Goal: Task Accomplishment & Management: Use online tool/utility

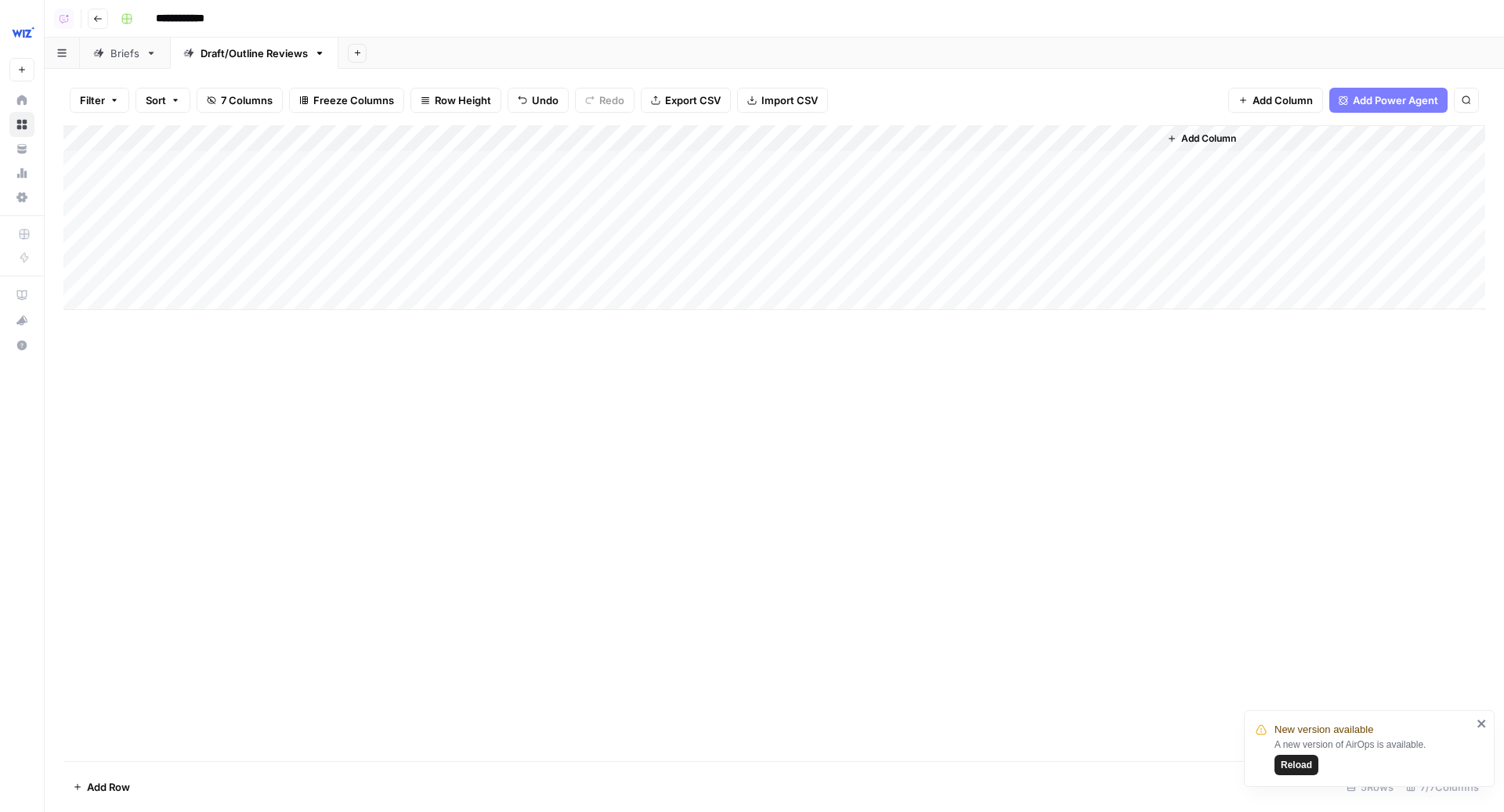
click at [860, 165] on div "Add Column" at bounding box center [774, 218] width 1422 height 185
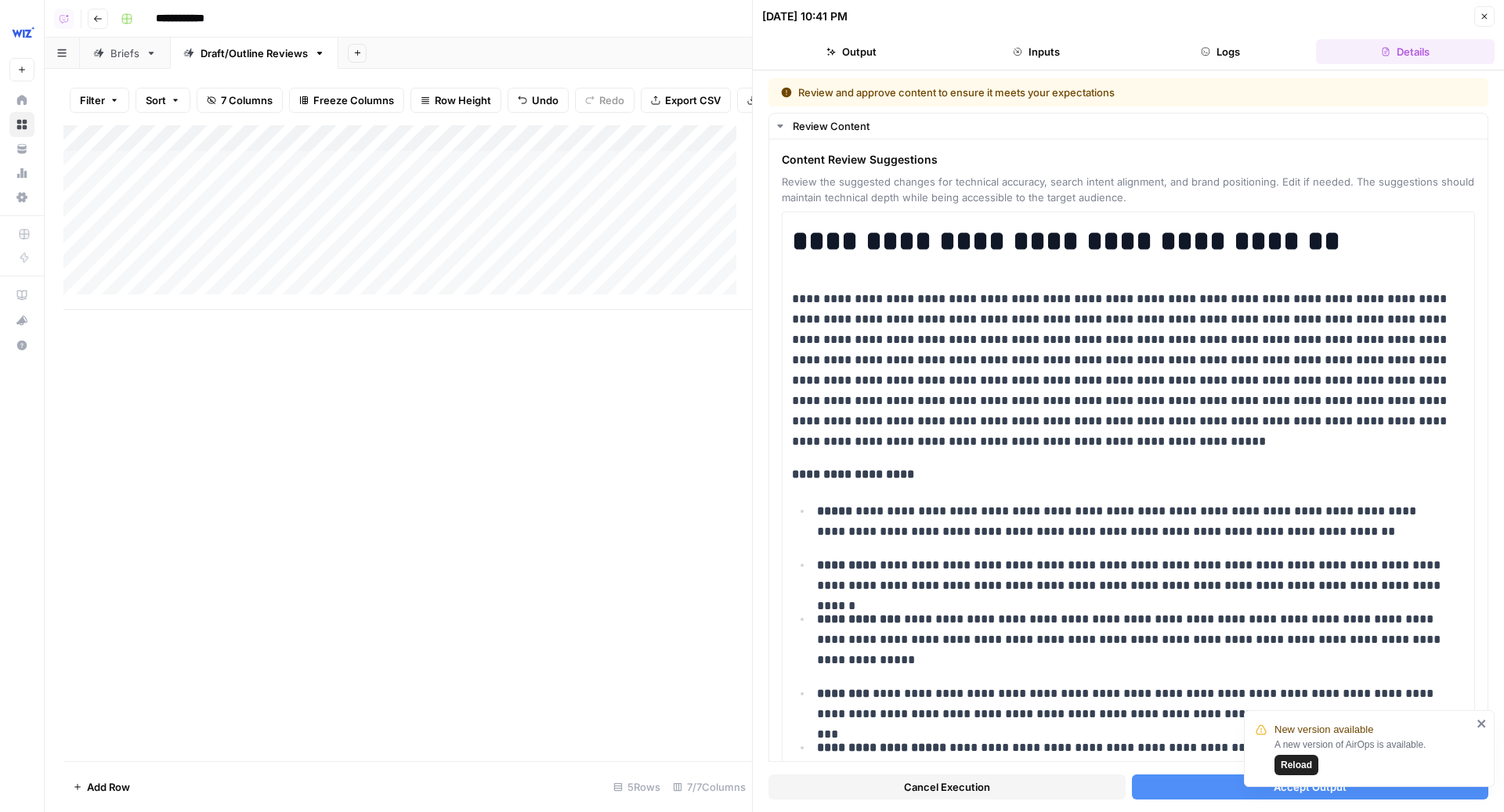
click at [971, 781] on span "Cancel Execution" at bounding box center [946, 786] width 86 height 15
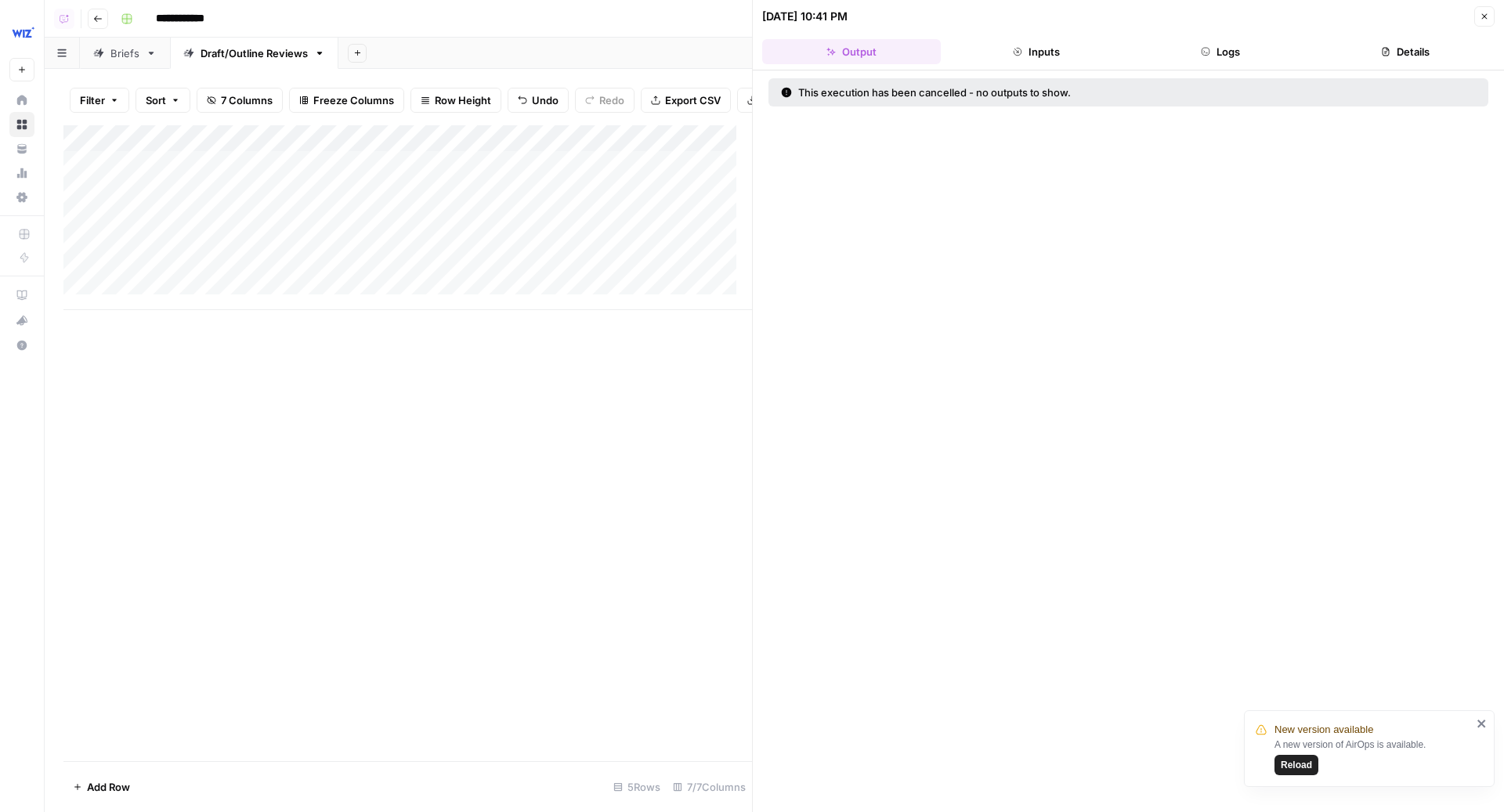
click at [1488, 22] on button "Close" at bounding box center [1484, 16] width 20 height 20
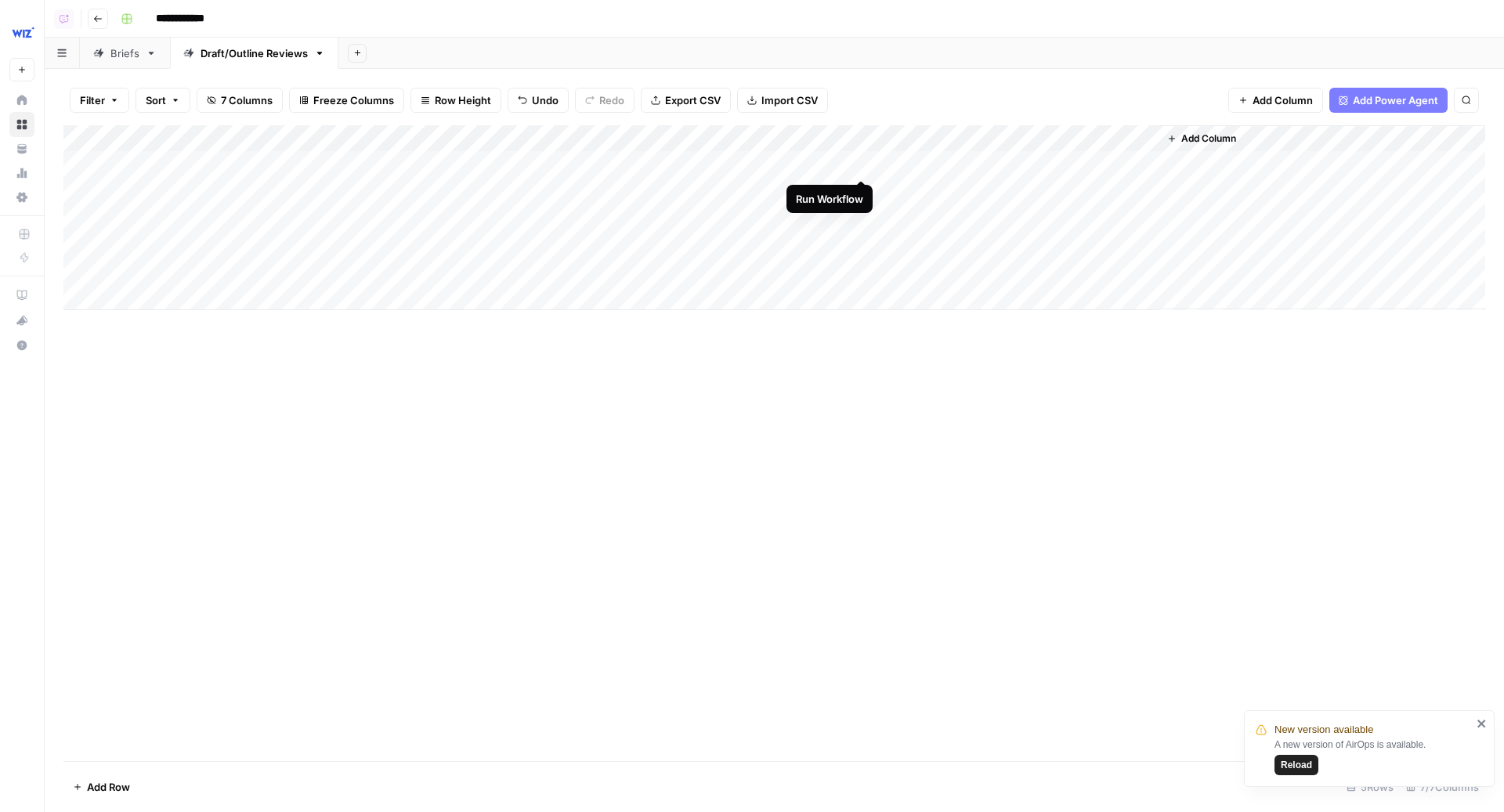
click at [861, 164] on div "Add Column" at bounding box center [774, 218] width 1422 height 185
click at [799, 140] on div "Add Column" at bounding box center [774, 218] width 1422 height 185
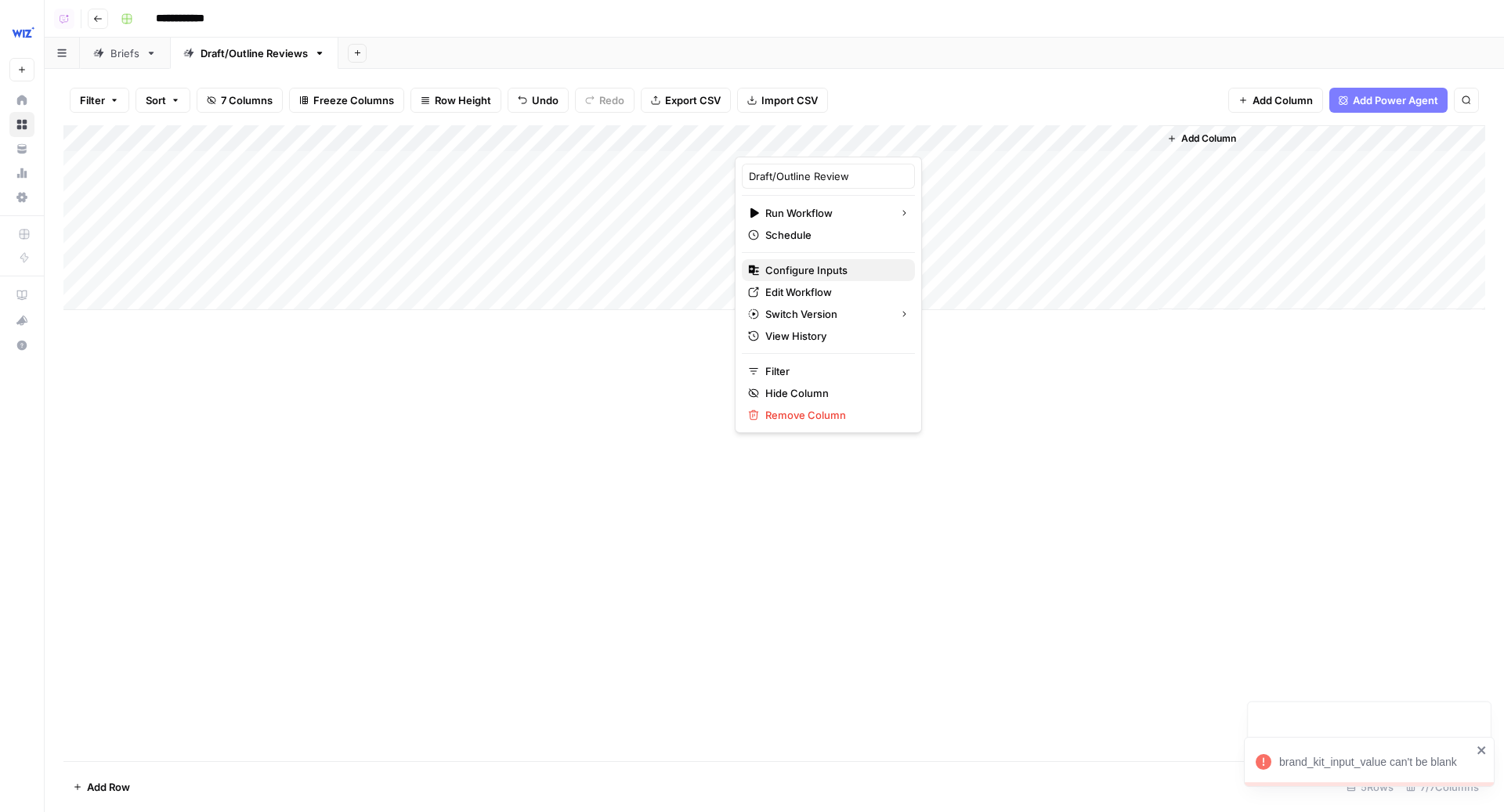
click at [805, 265] on span "Configure Inputs" at bounding box center [834, 270] width 137 height 15
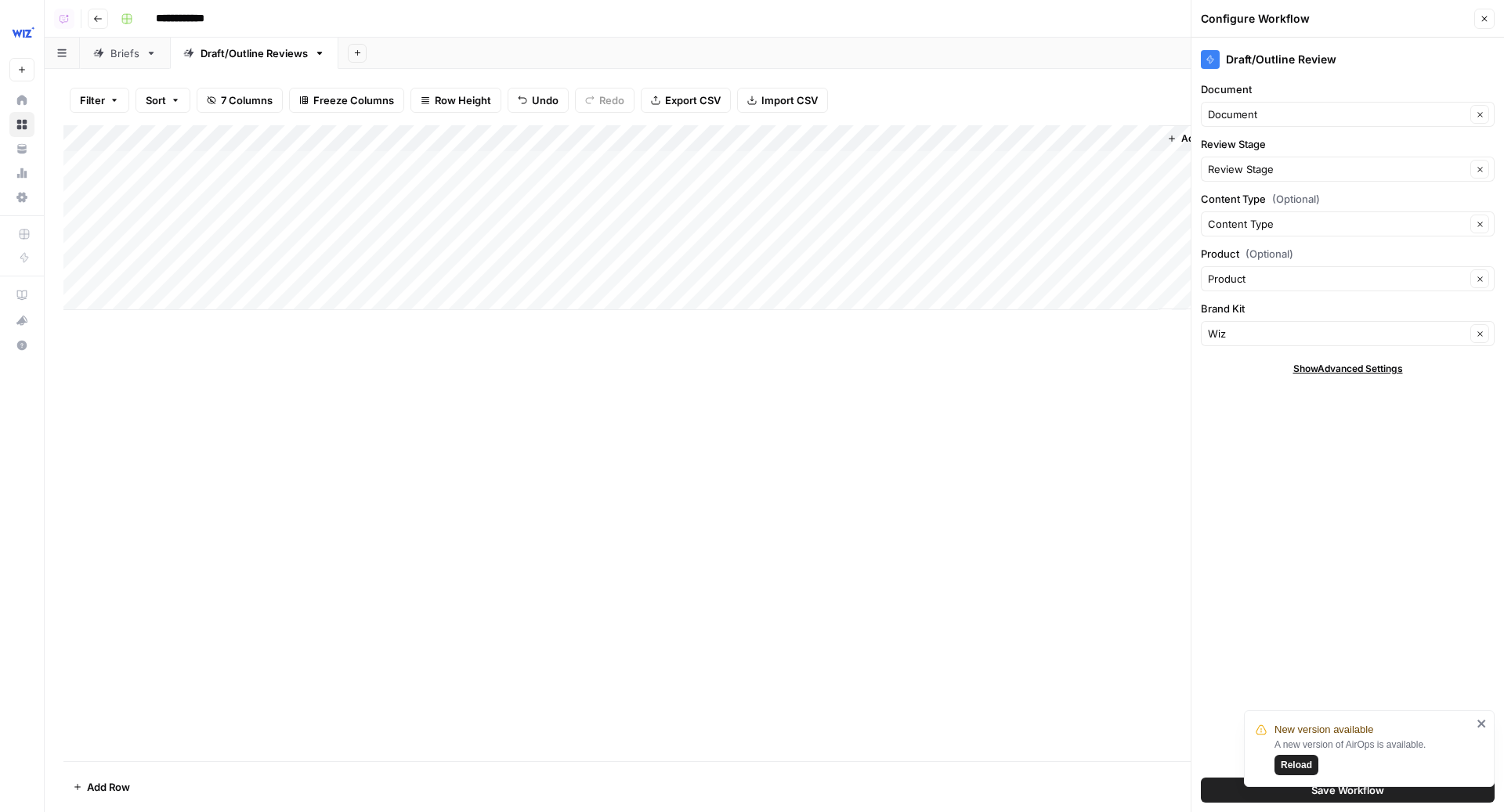
click at [1322, 798] on div "New version available A new version of AirOps is available. Reload" at bounding box center [1366, 797] width 251 height 6
click at [1218, 790] on button "Save Workflow" at bounding box center [1348, 790] width 294 height 25
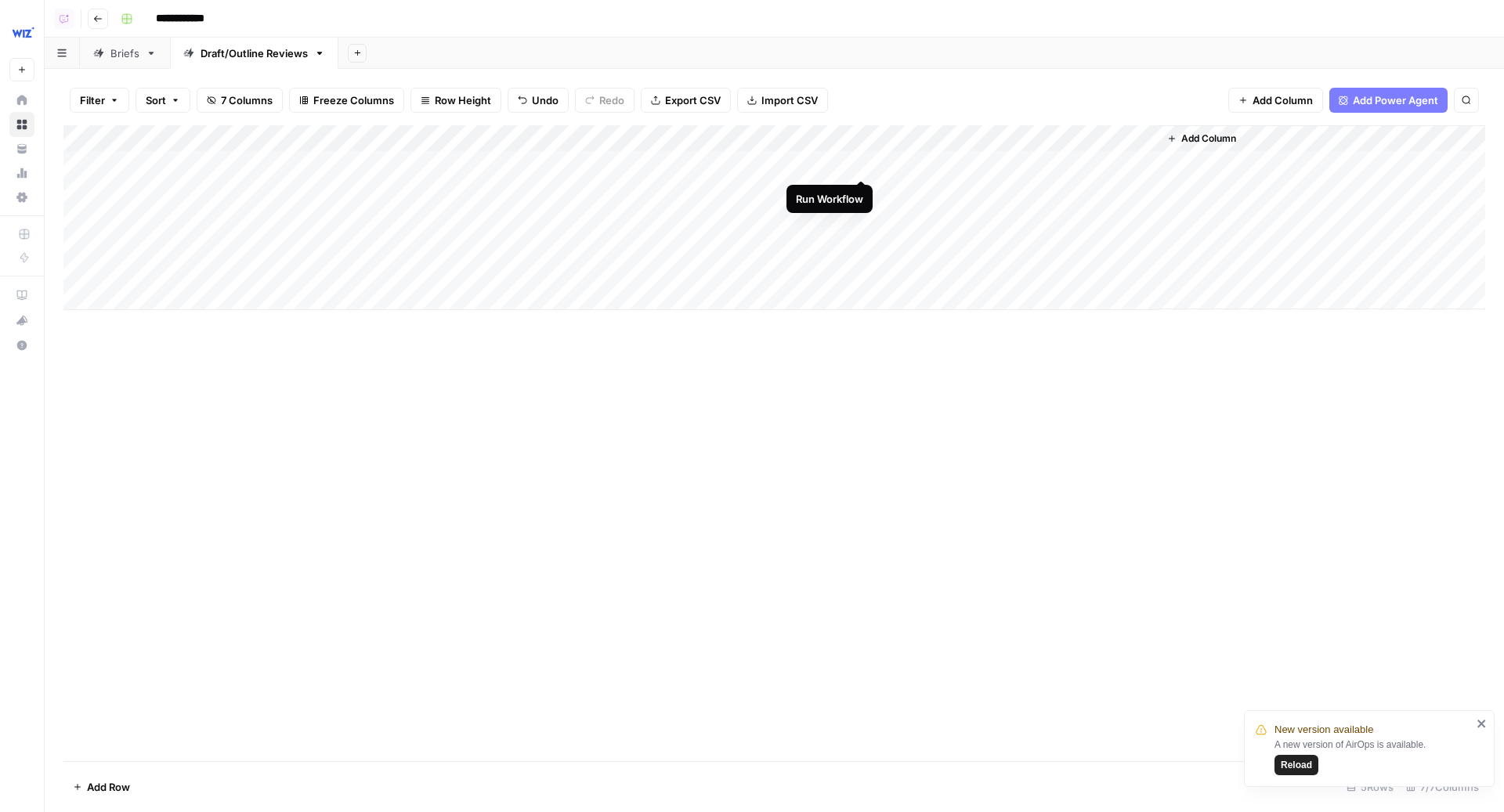
click at [862, 164] on div "Add Column" at bounding box center [774, 218] width 1422 height 185
click at [862, 192] on div "Add Column" at bounding box center [774, 218] width 1422 height 185
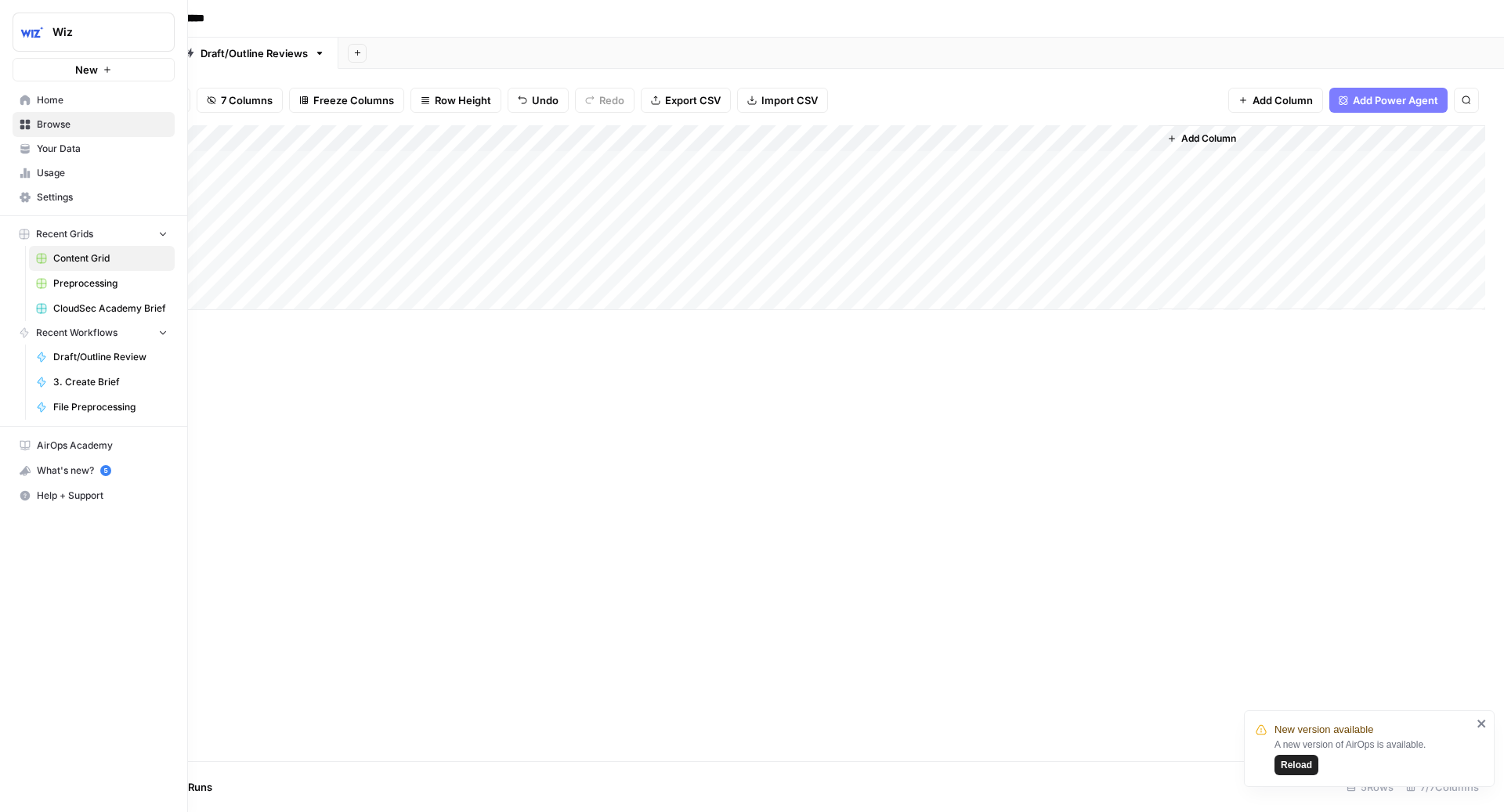
click at [100, 144] on span "Your Data" at bounding box center [102, 149] width 131 height 14
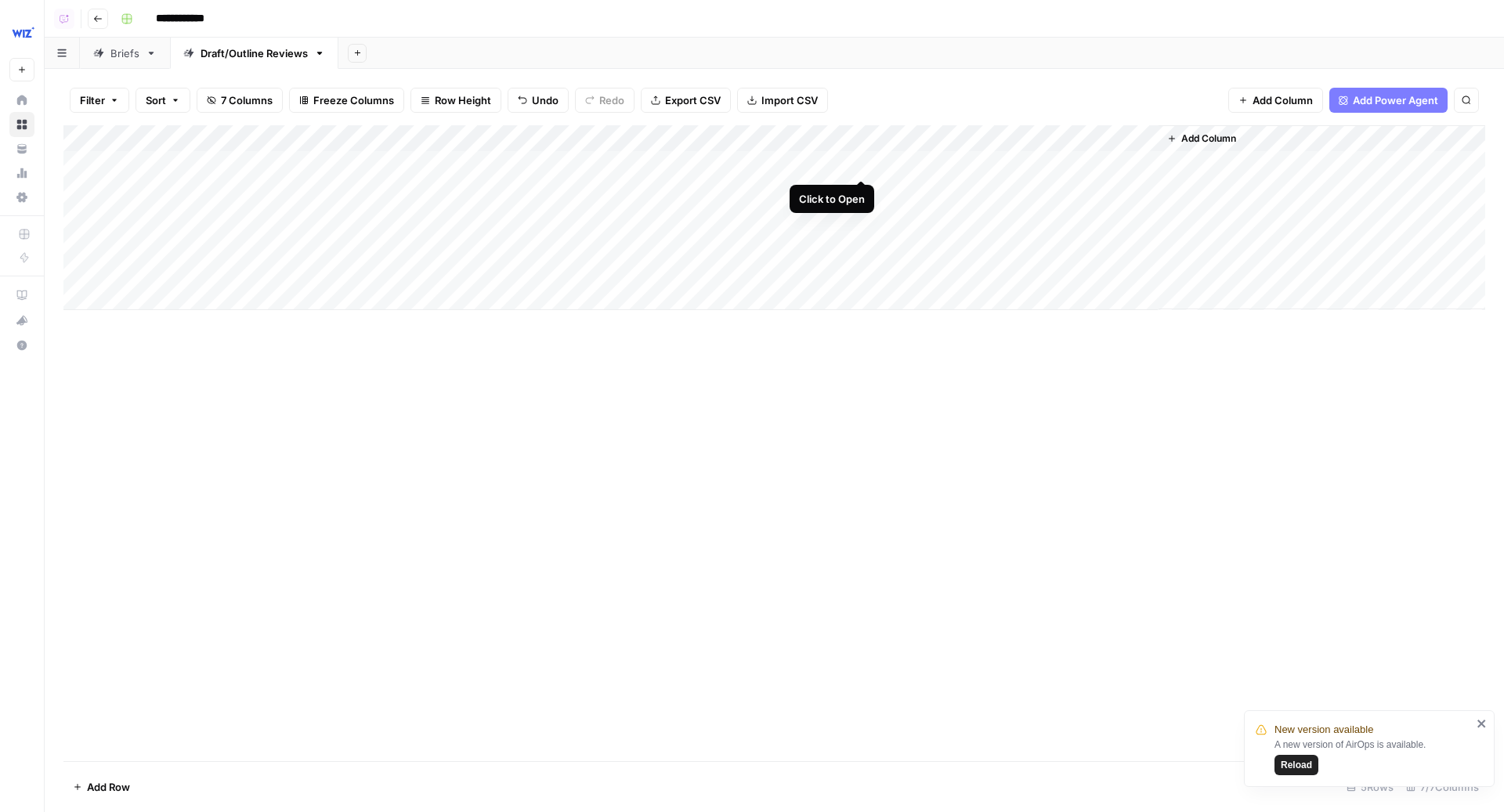
click at [864, 165] on div "Add Column" at bounding box center [774, 218] width 1422 height 185
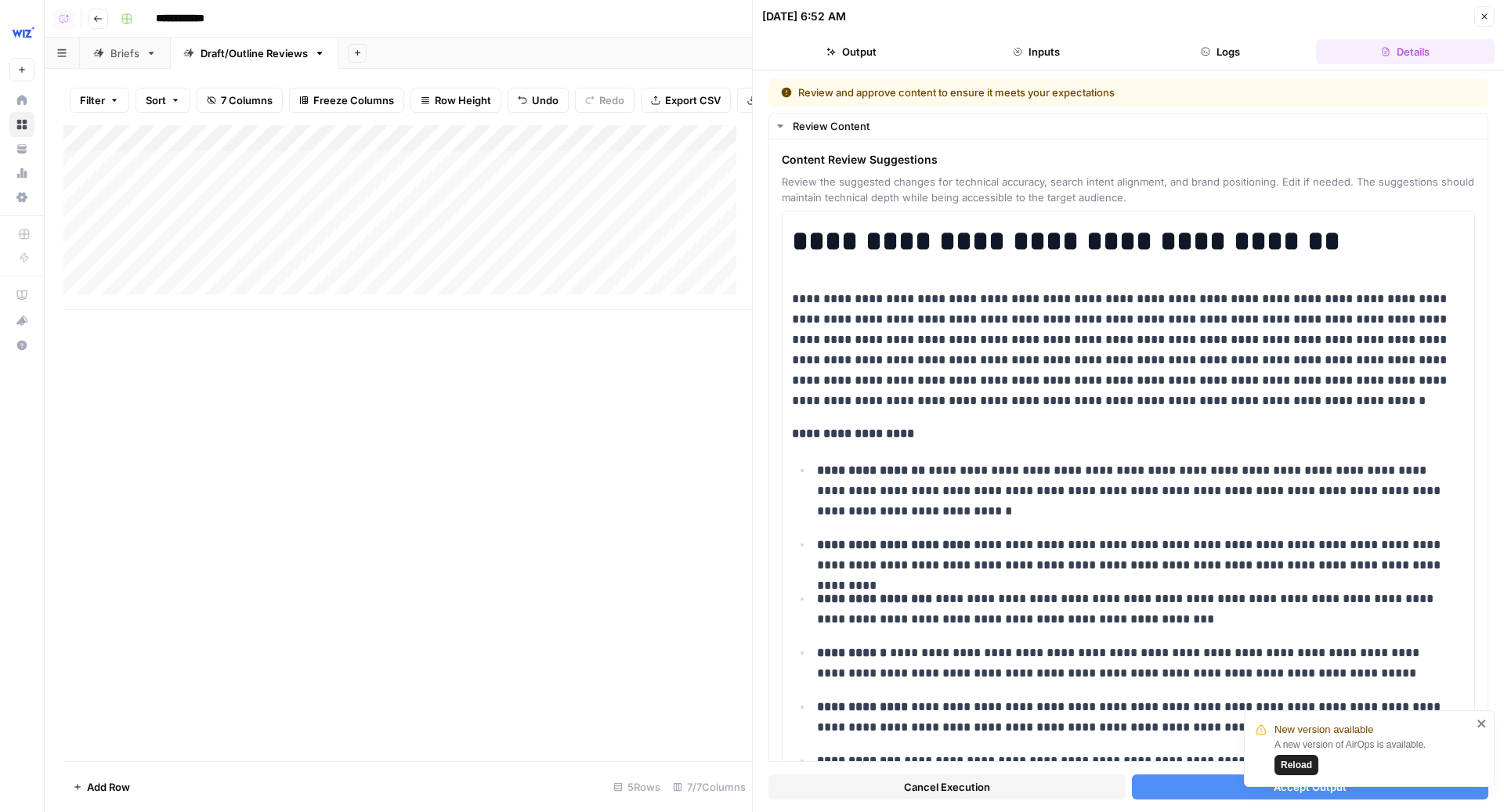
click at [1480, 722] on icon "close" at bounding box center [1482, 724] width 8 height 8
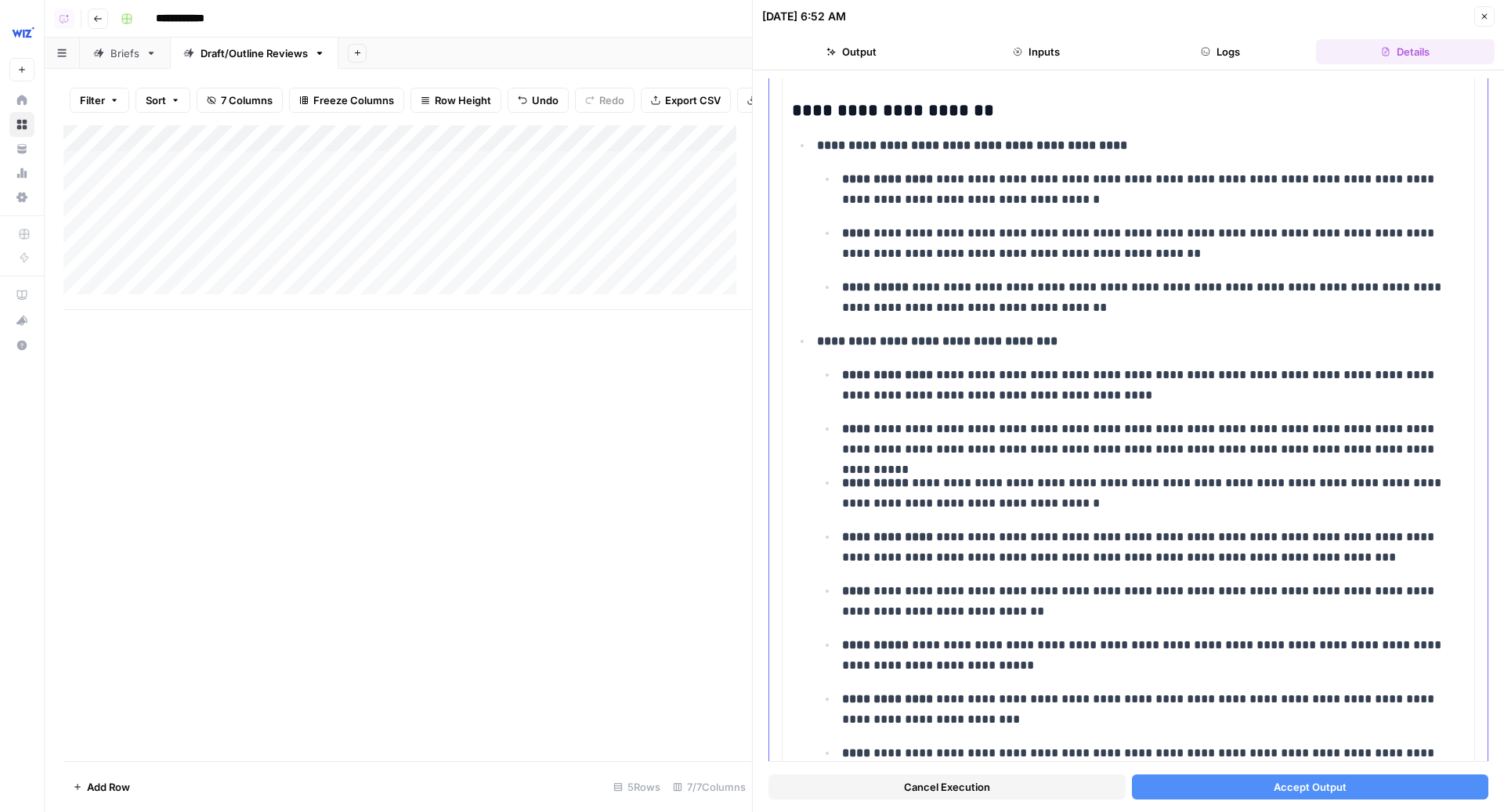
scroll to position [1045, 0]
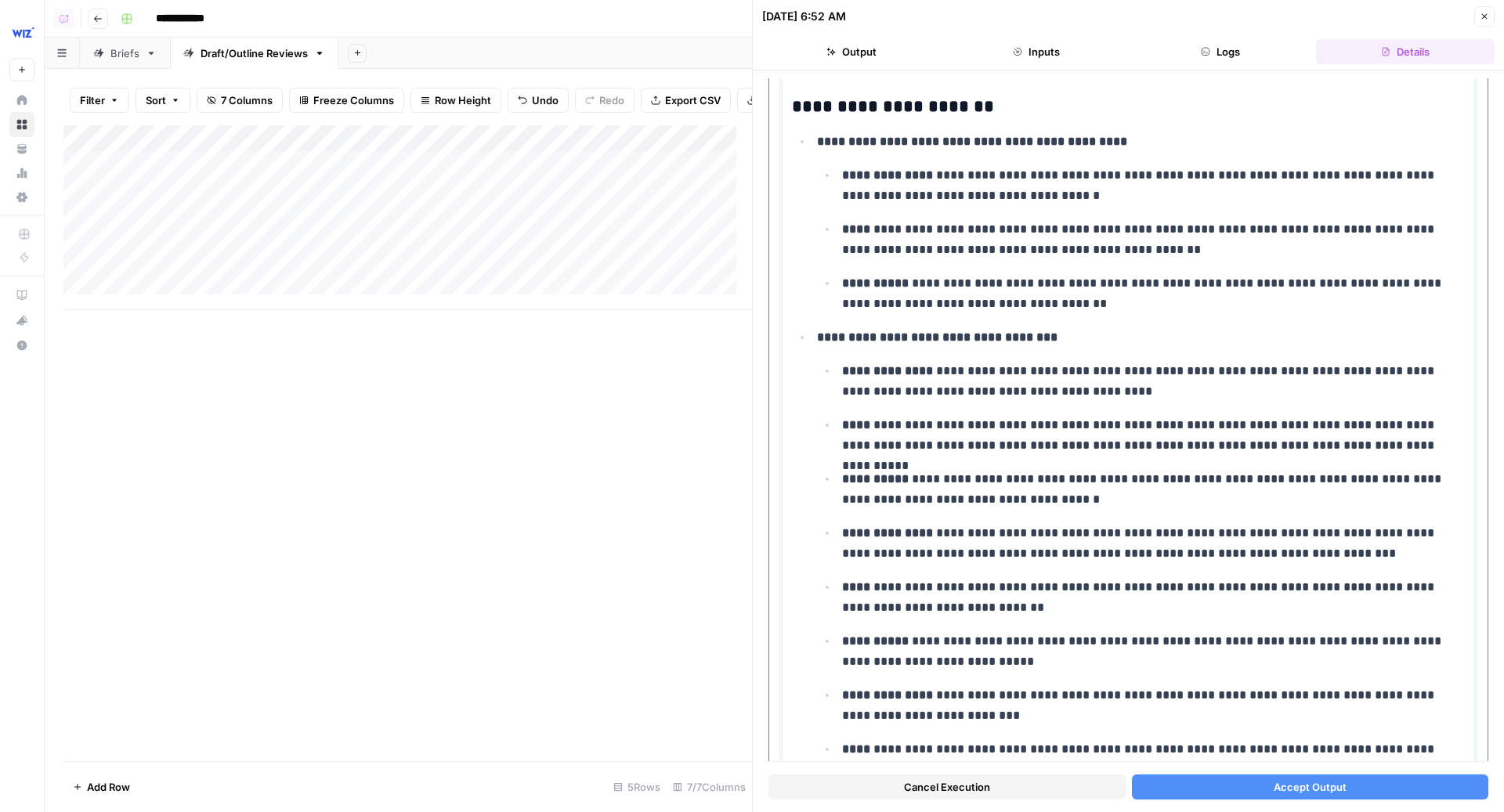
click at [1046, 361] on p "**********" at bounding box center [1146, 381] width 609 height 41
click at [1013, 371] on p "**********" at bounding box center [1146, 381] width 609 height 41
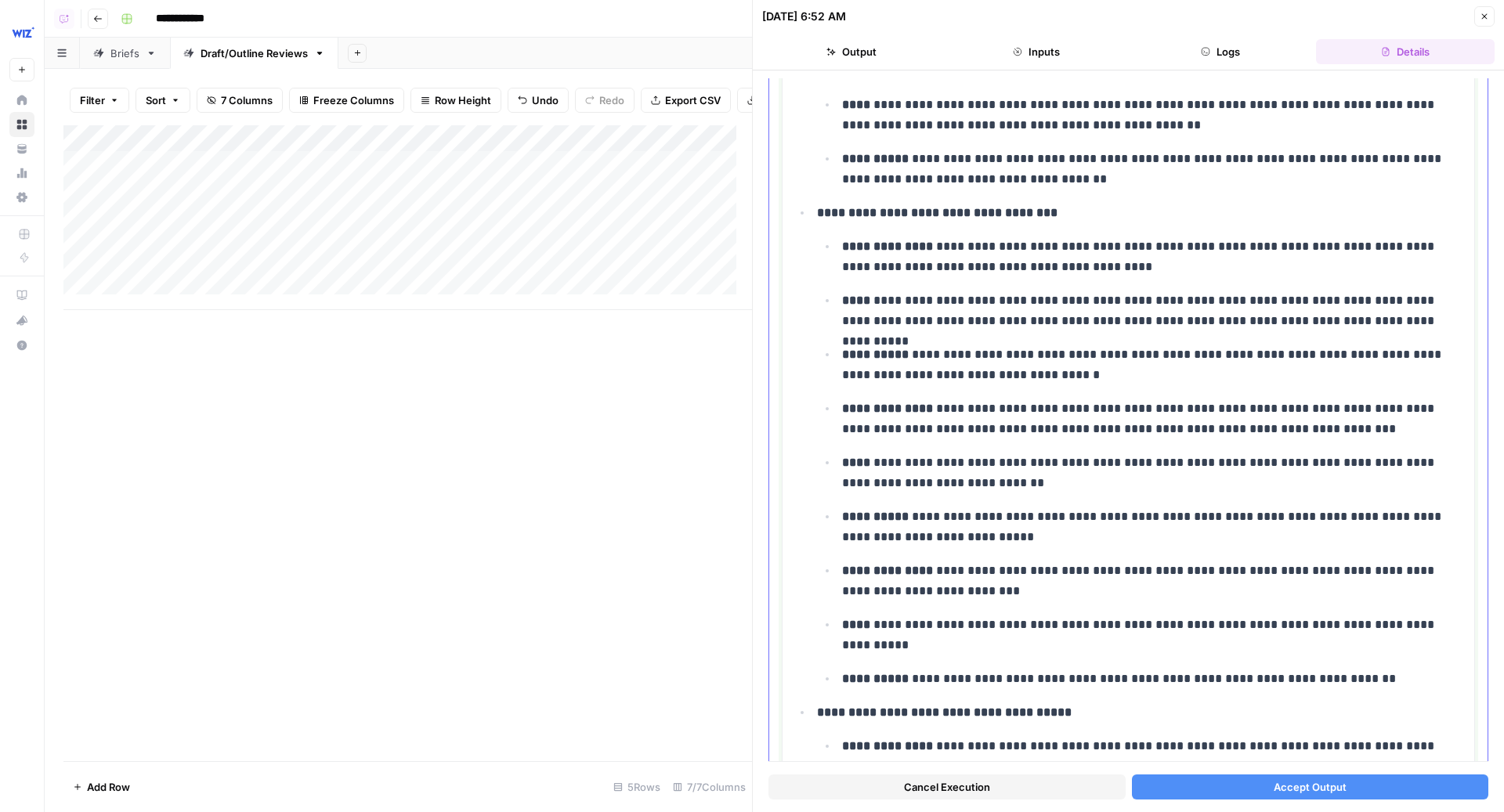
scroll to position [1217, 0]
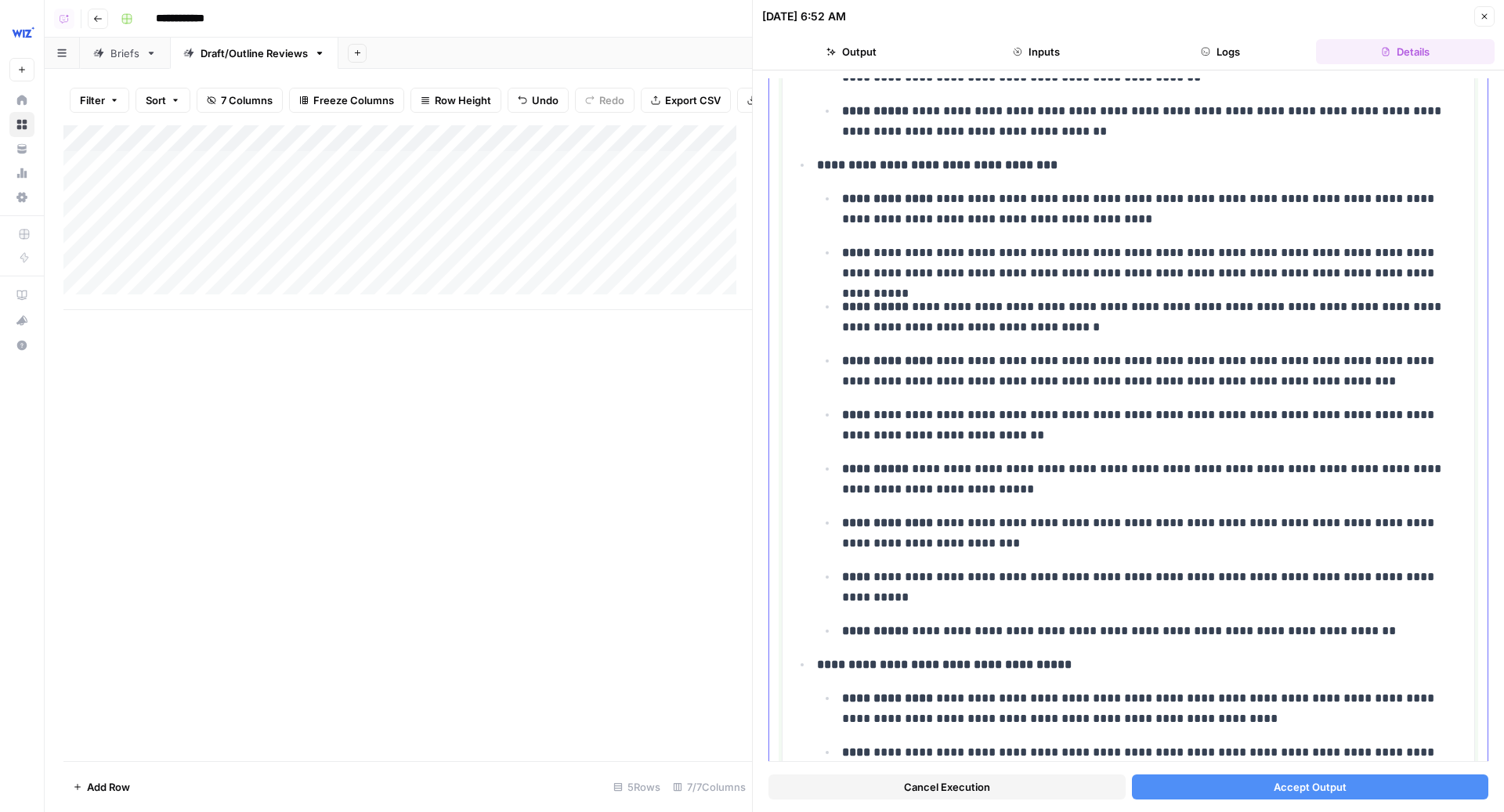
drag, startPoint x: 906, startPoint y: 304, endPoint x: 1034, endPoint y: 335, distance: 131.7
click at [1034, 335] on ul "**********" at bounding box center [1141, 414] width 648 height 454
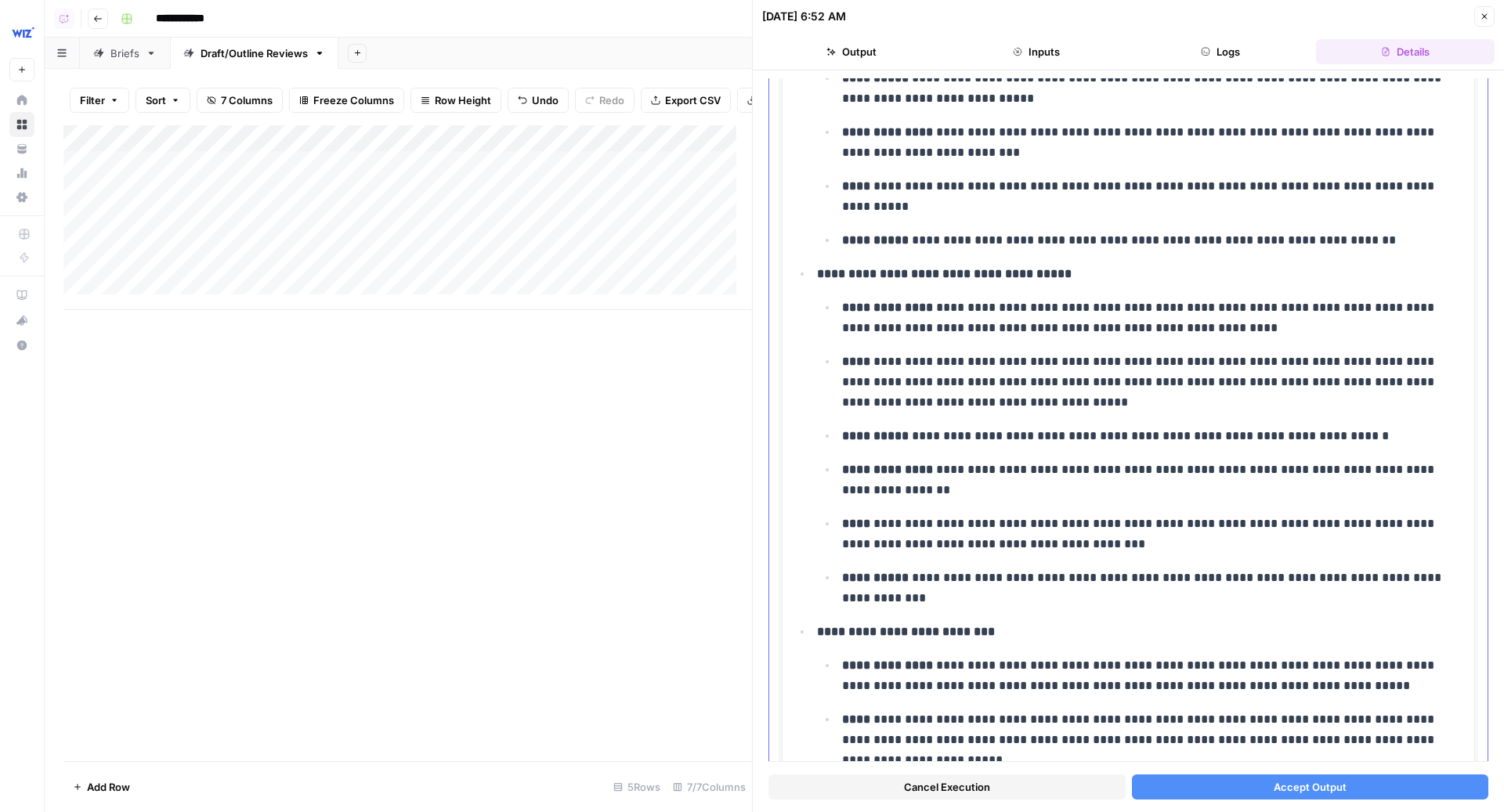
scroll to position [1633, 0]
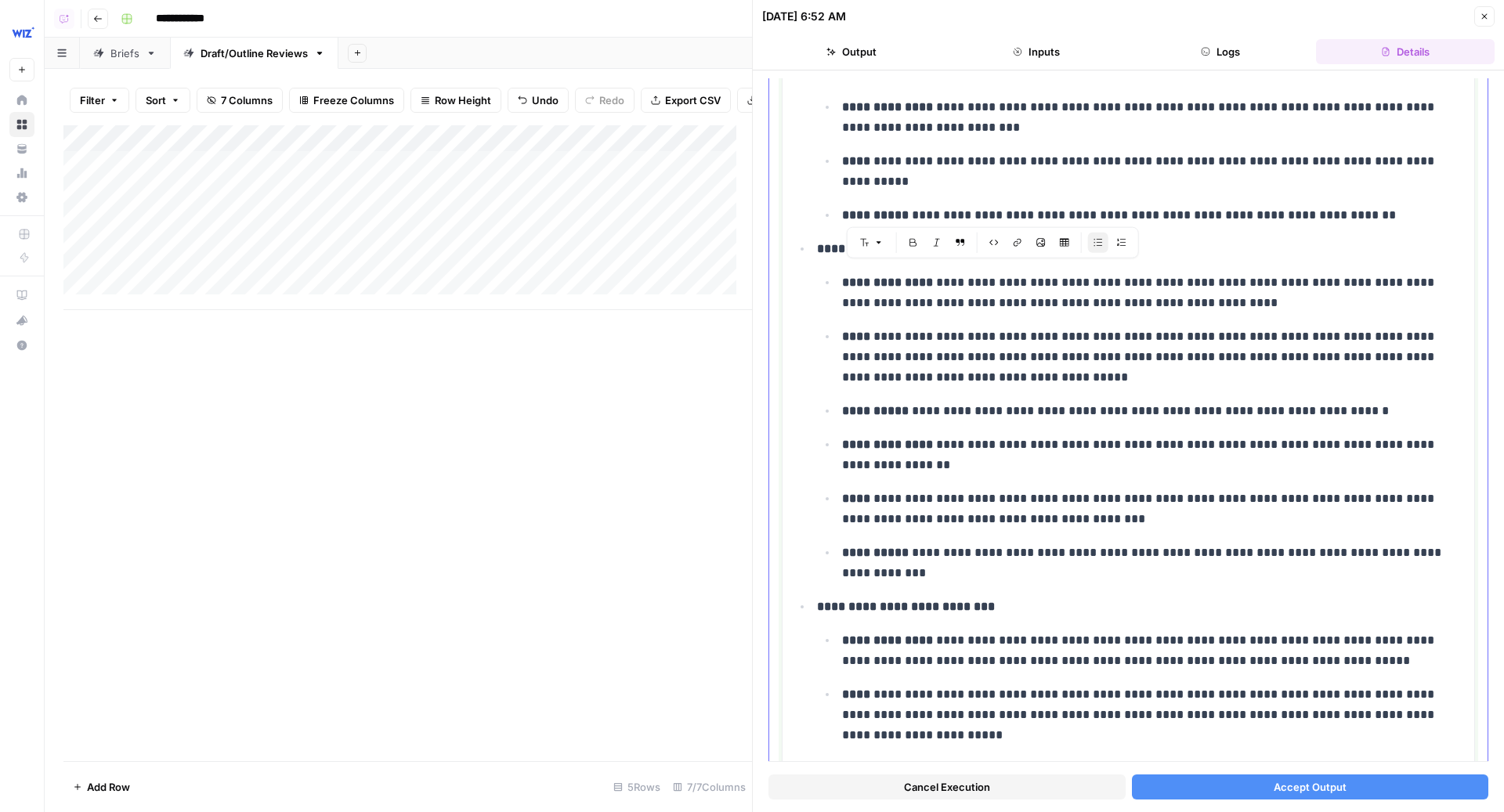
drag, startPoint x: 916, startPoint y: 272, endPoint x: 1072, endPoint y: 376, distance: 187.5
click at [1072, 376] on ul "**********" at bounding box center [1141, 427] width 648 height 312
click at [1036, 384] on ul "**********" at bounding box center [1141, 427] width 648 height 312
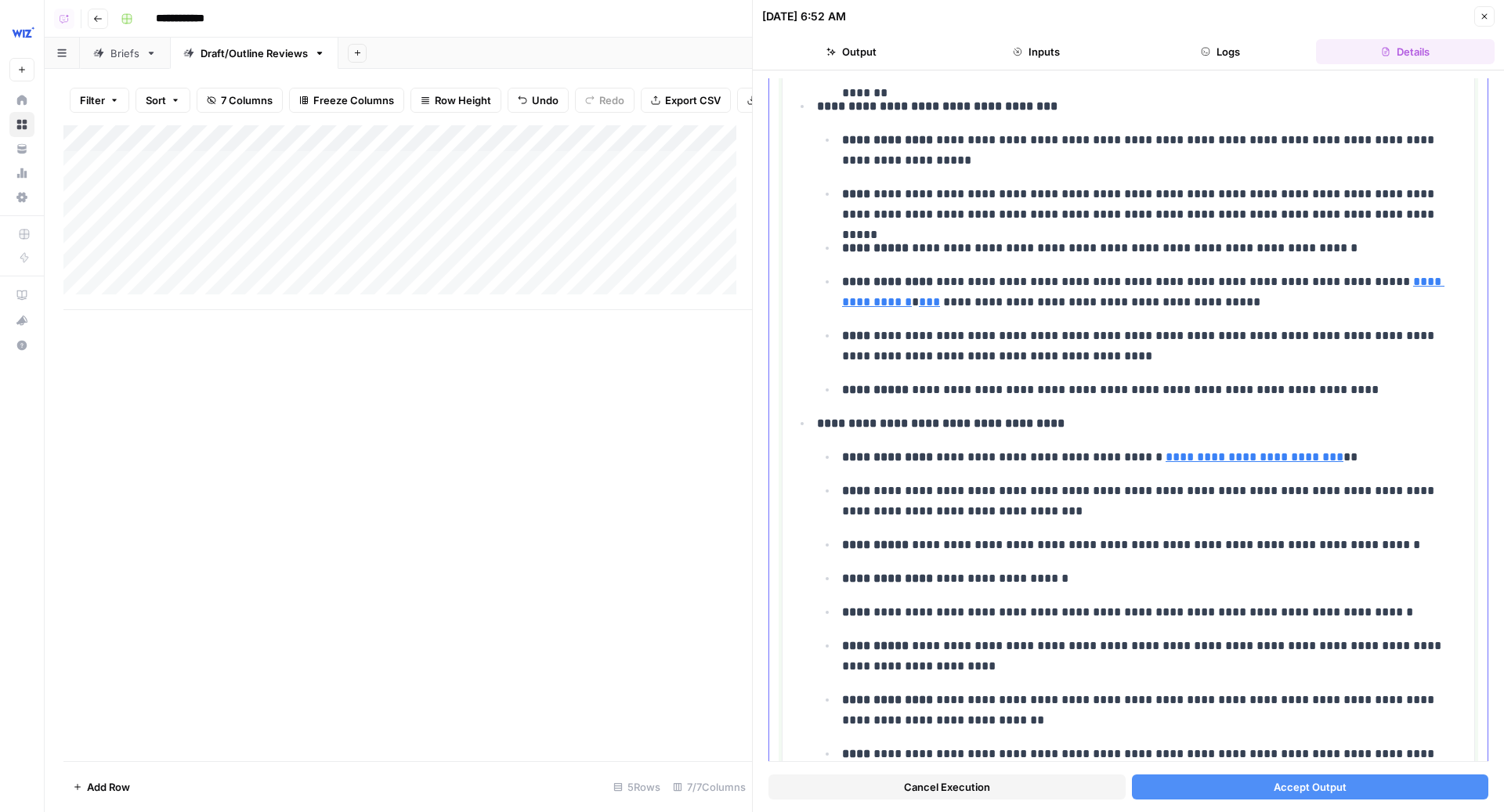
scroll to position [2337, 0]
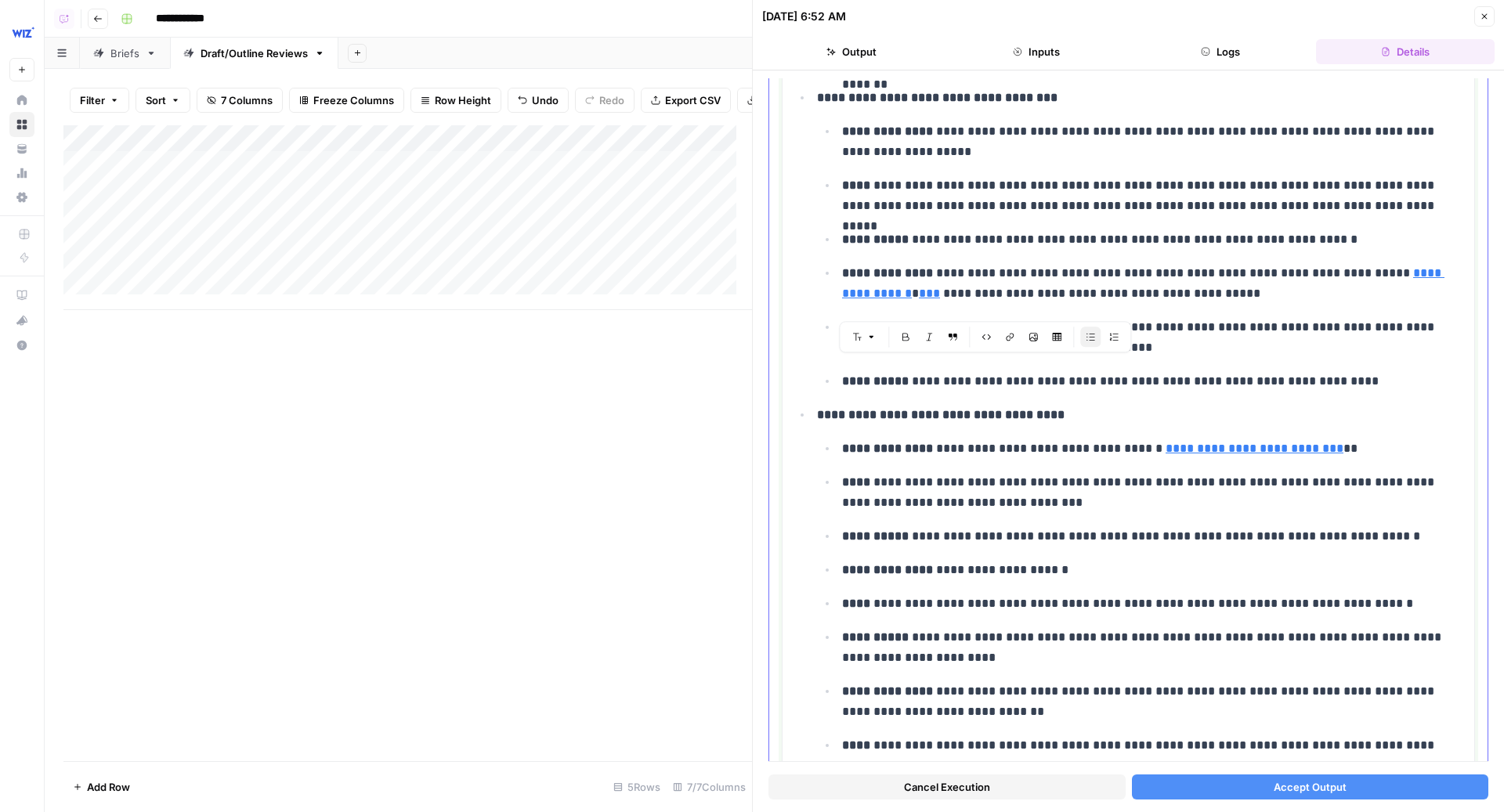
drag, startPoint x: 912, startPoint y: 365, endPoint x: 1305, endPoint y: 365, distance: 393.0
click at [1305, 371] on p "**********" at bounding box center [1146, 381] width 609 height 20
click at [1161, 472] on p "**********" at bounding box center [1146, 492] width 609 height 41
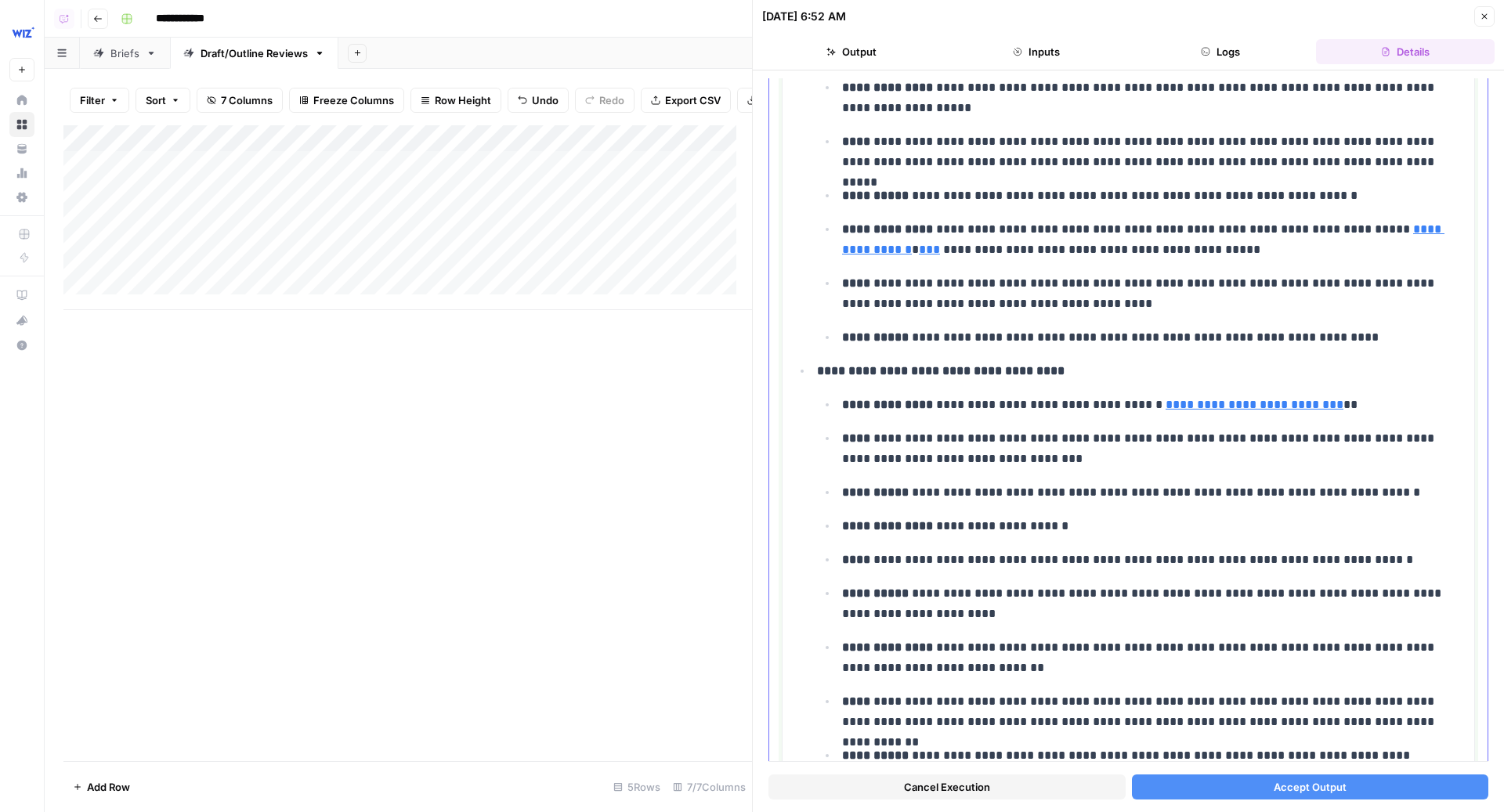
scroll to position [2384, 0]
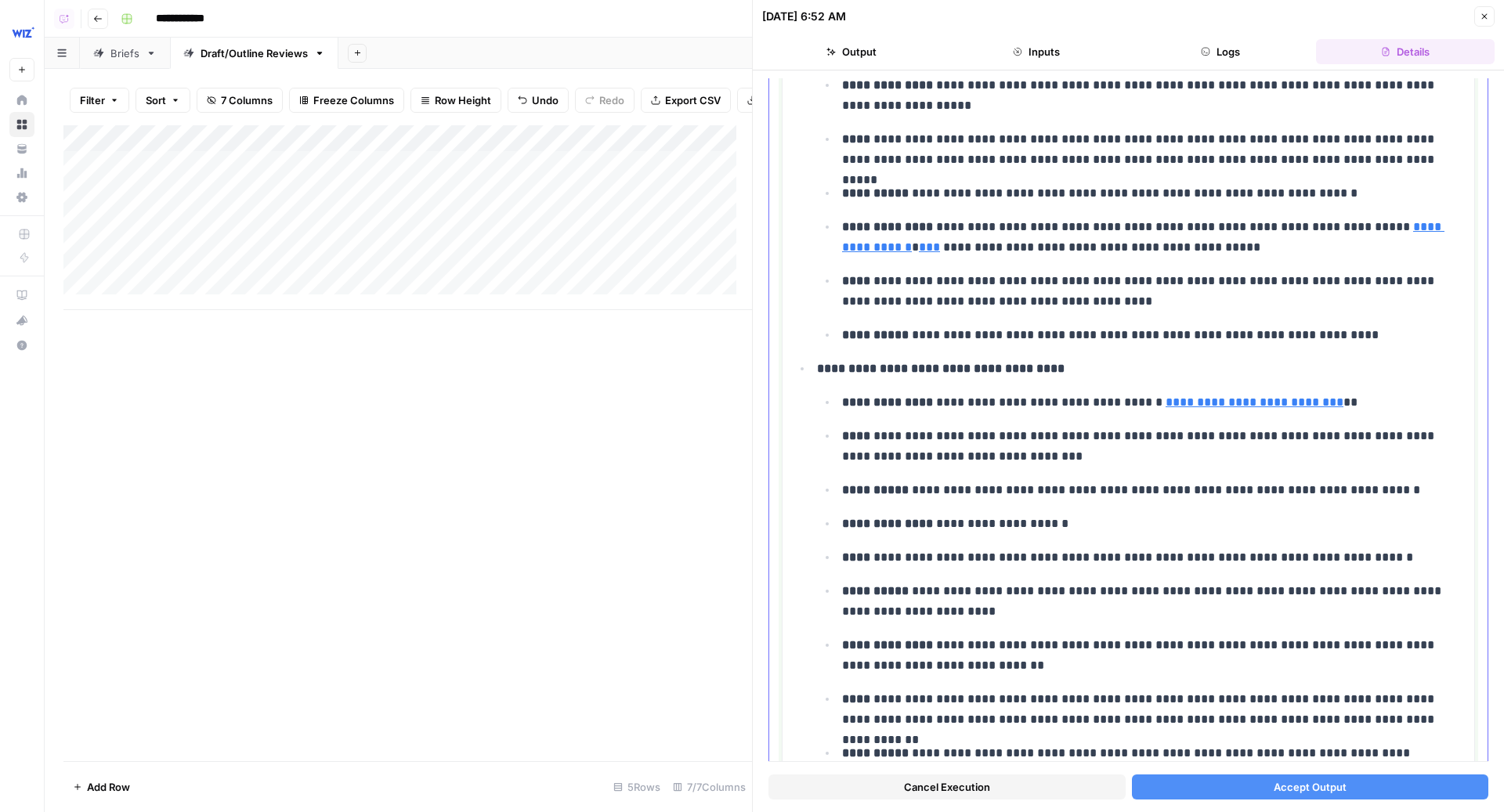
click at [1271, 427] on p "**********" at bounding box center [1146, 446] width 609 height 41
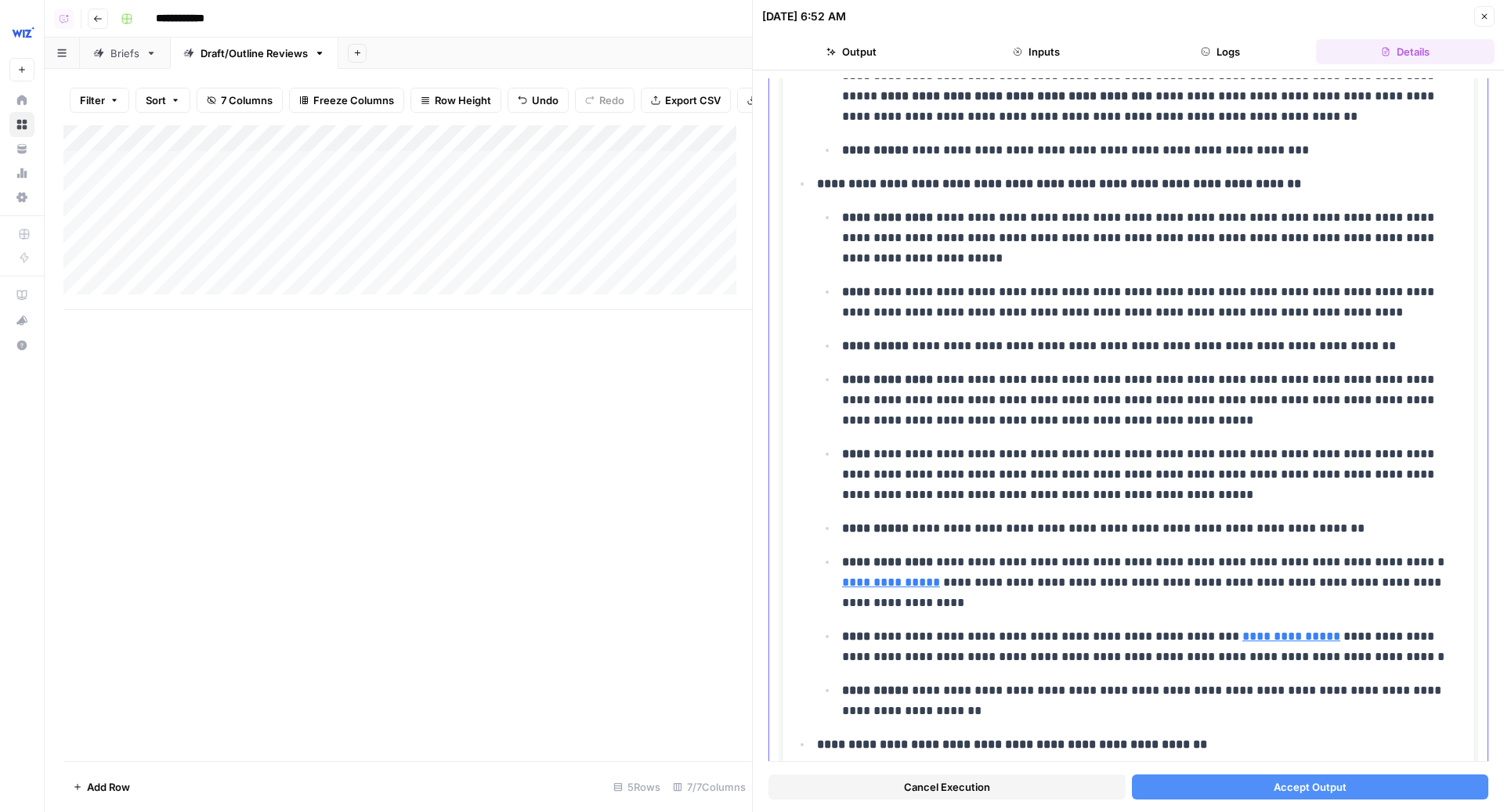
scroll to position [5290, 0]
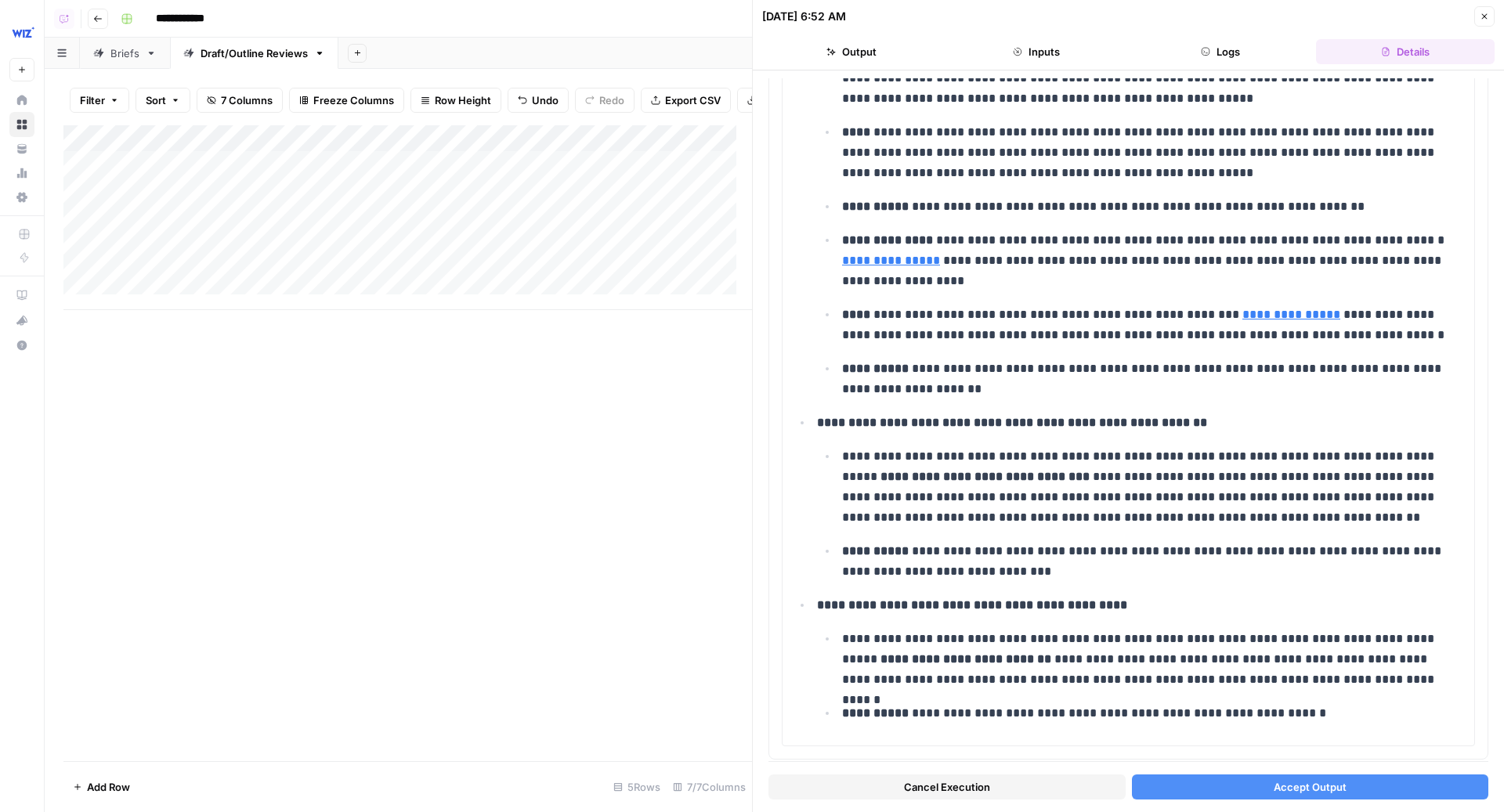
click at [1487, 8] on button "Close" at bounding box center [1484, 16] width 20 height 20
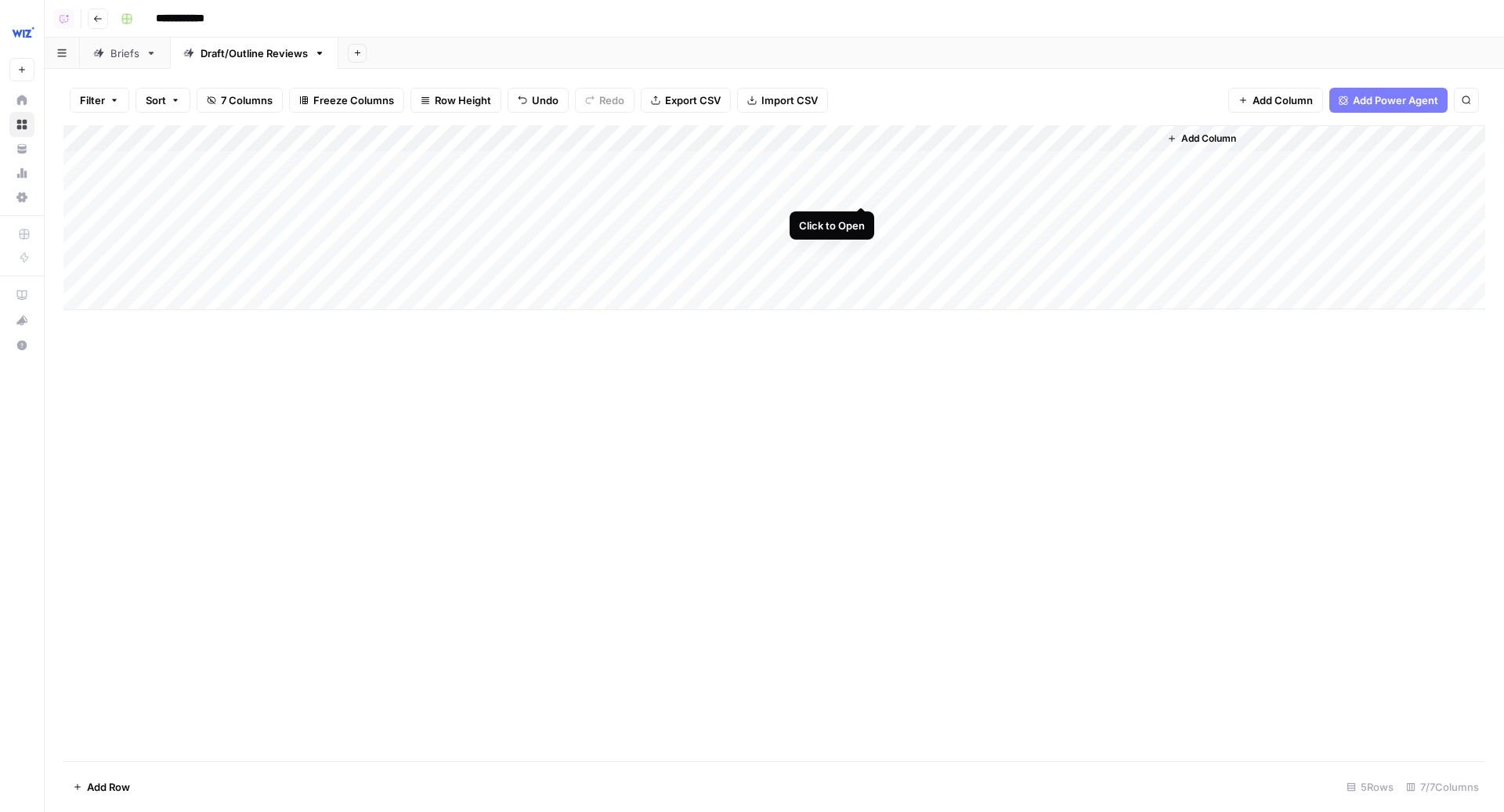
click at [863, 194] on div "Add Column" at bounding box center [774, 218] width 1422 height 185
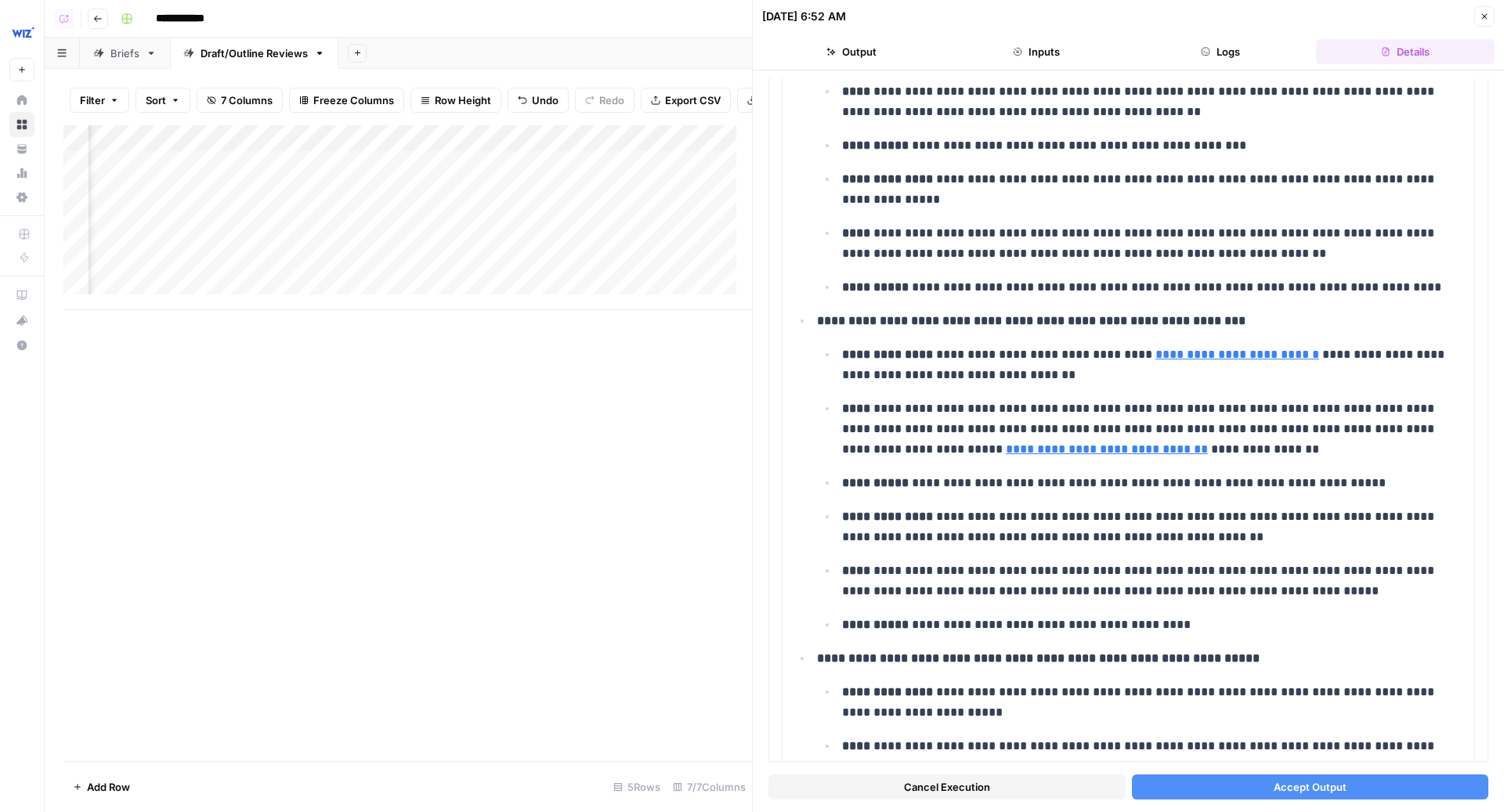
scroll to position [0, 417]
click at [1010, 787] on button "Cancel Execution" at bounding box center [946, 786] width 358 height 25
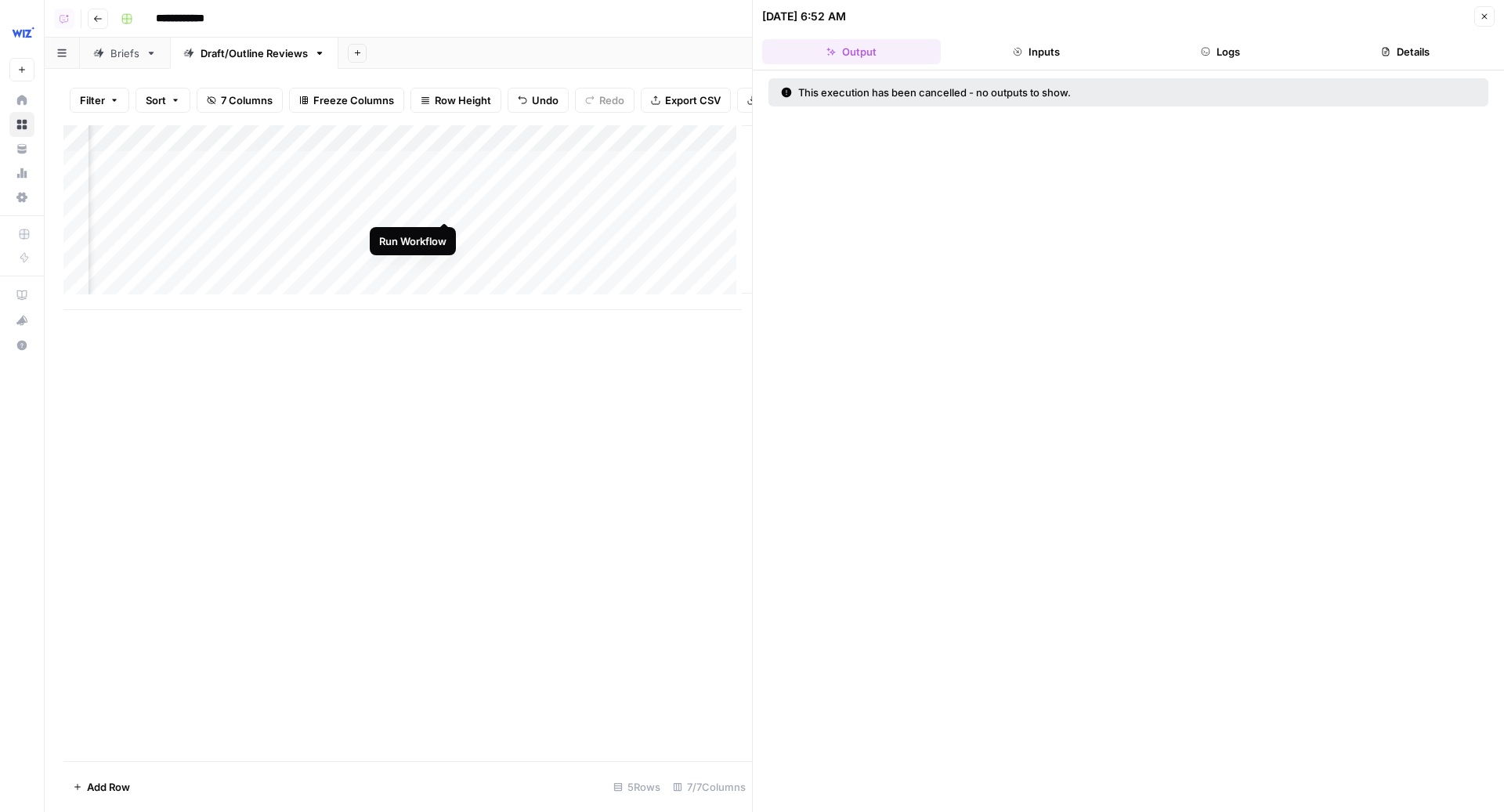
click at [448, 208] on div "Add Column" at bounding box center [407, 218] width 689 height 185
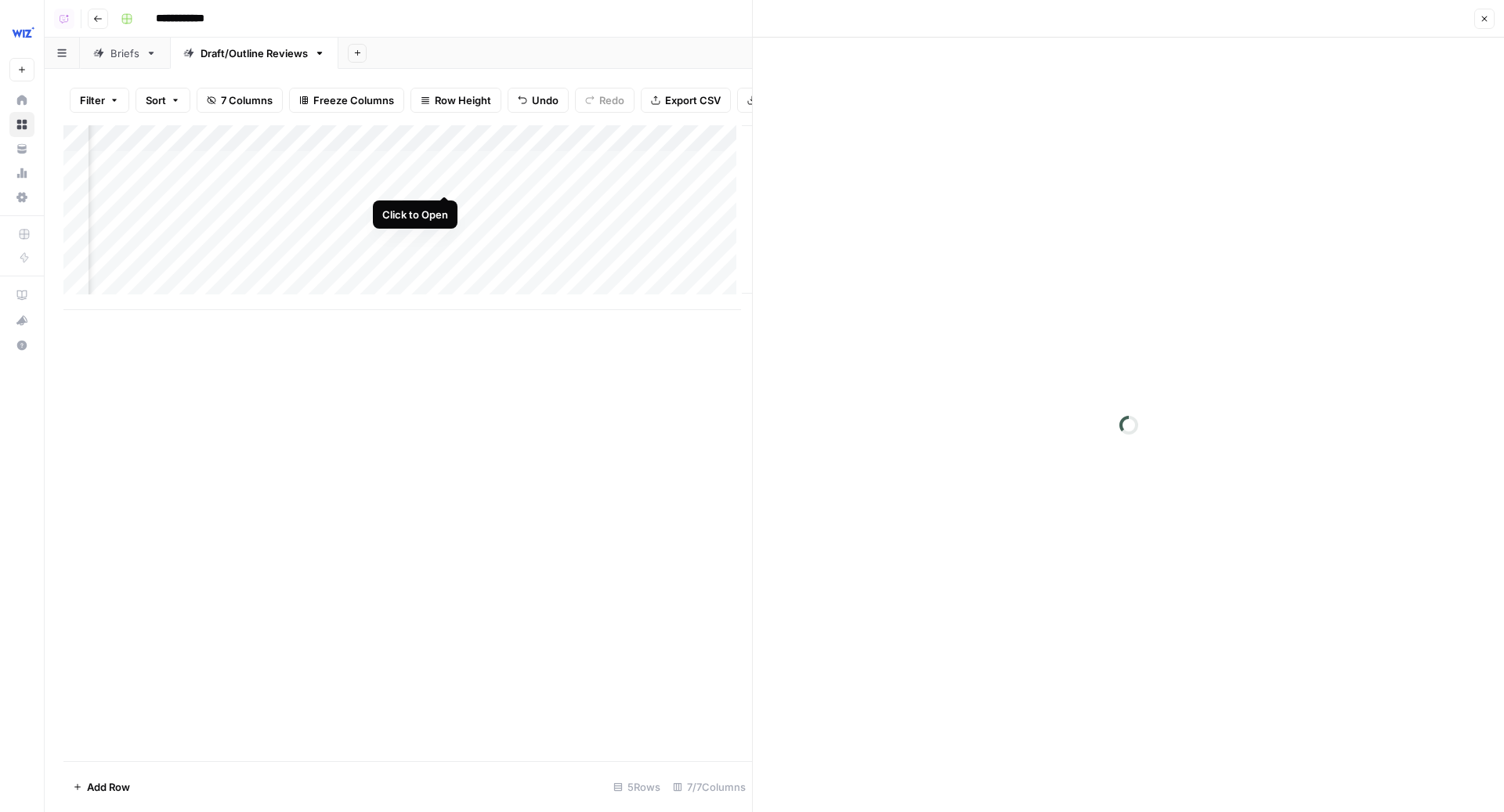
click at [446, 177] on div "Add Column" at bounding box center [407, 218] width 689 height 185
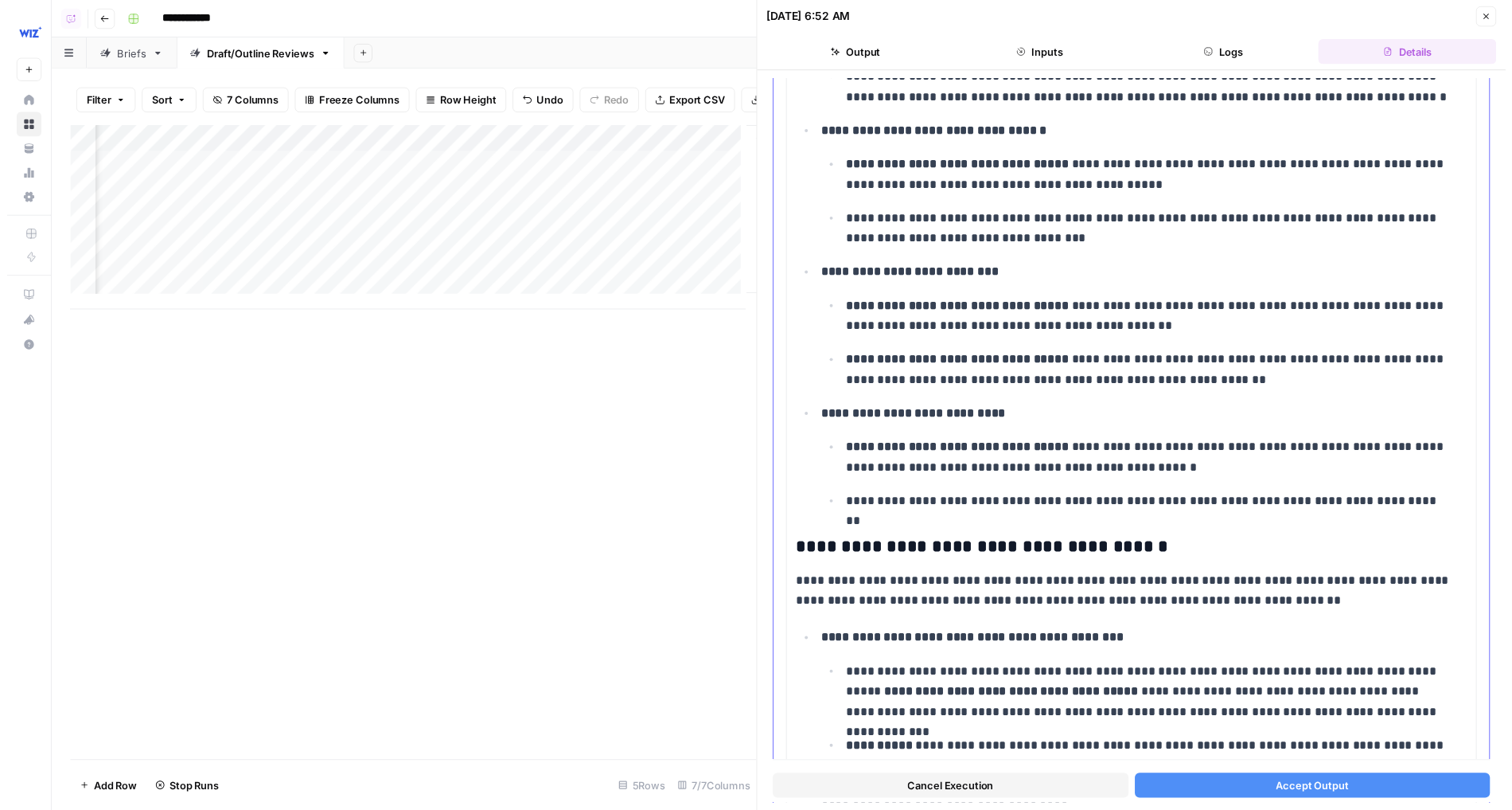
scroll to position [3516, 0]
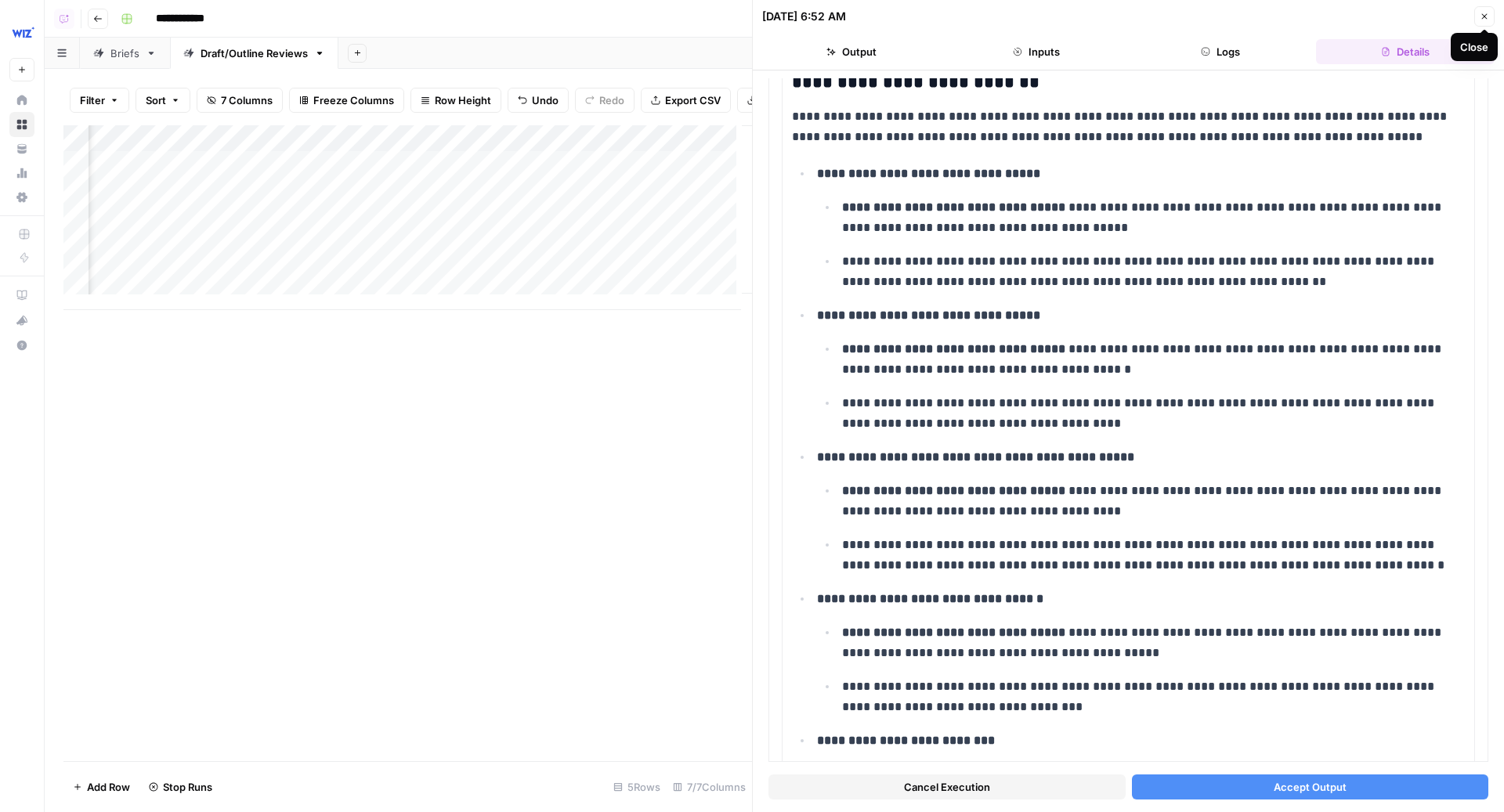
click at [1486, 15] on icon "button" at bounding box center [1485, 17] width 6 height 6
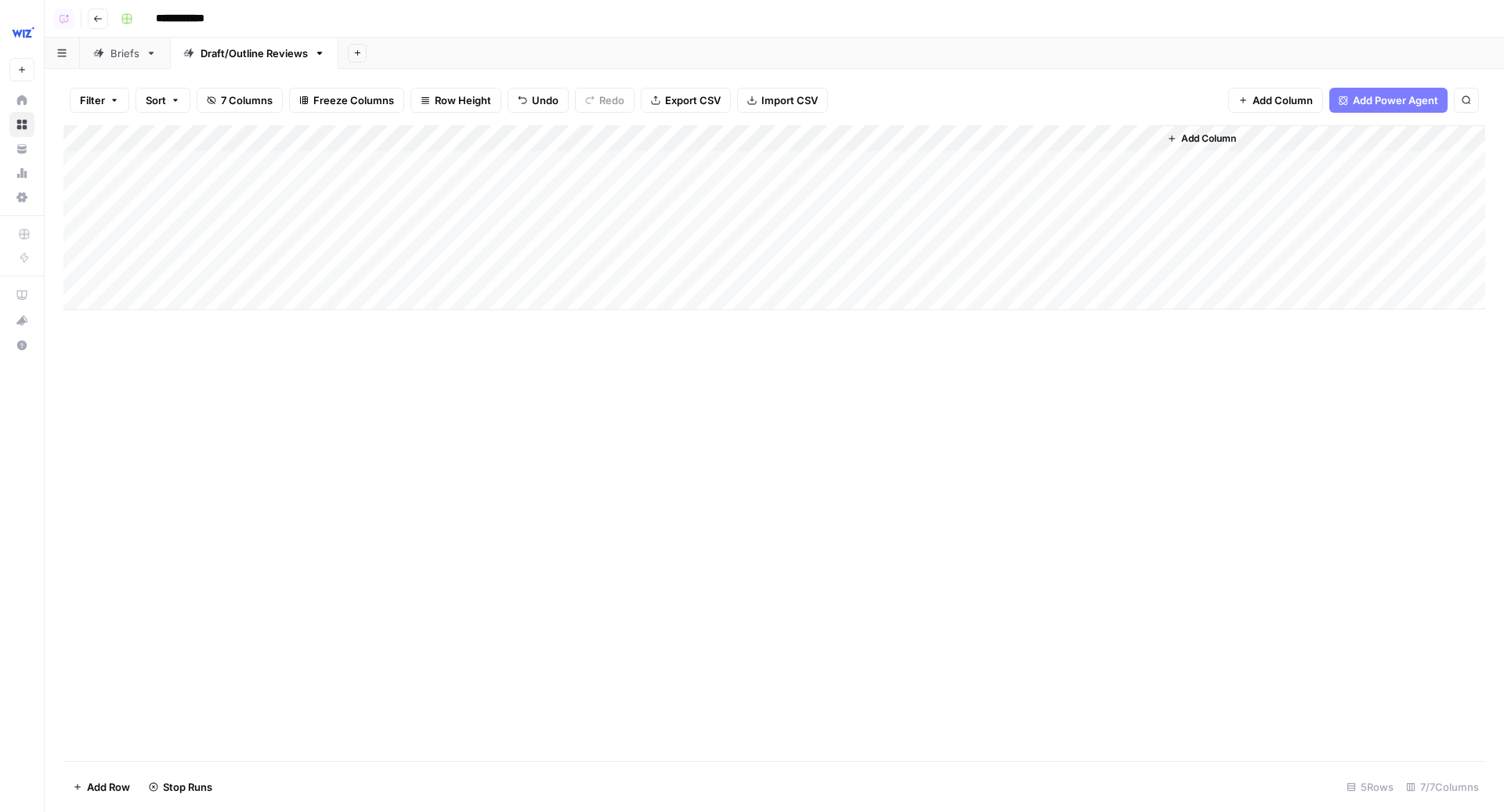
click at [824, 142] on div "Add Column" at bounding box center [774, 218] width 1422 height 185
click at [938, 55] on div "Add Sheet" at bounding box center [921, 53] width 1166 height 31
click at [861, 190] on div "Add Column" at bounding box center [774, 218] width 1422 height 185
click at [861, 165] on div "Add Column" at bounding box center [774, 218] width 1422 height 185
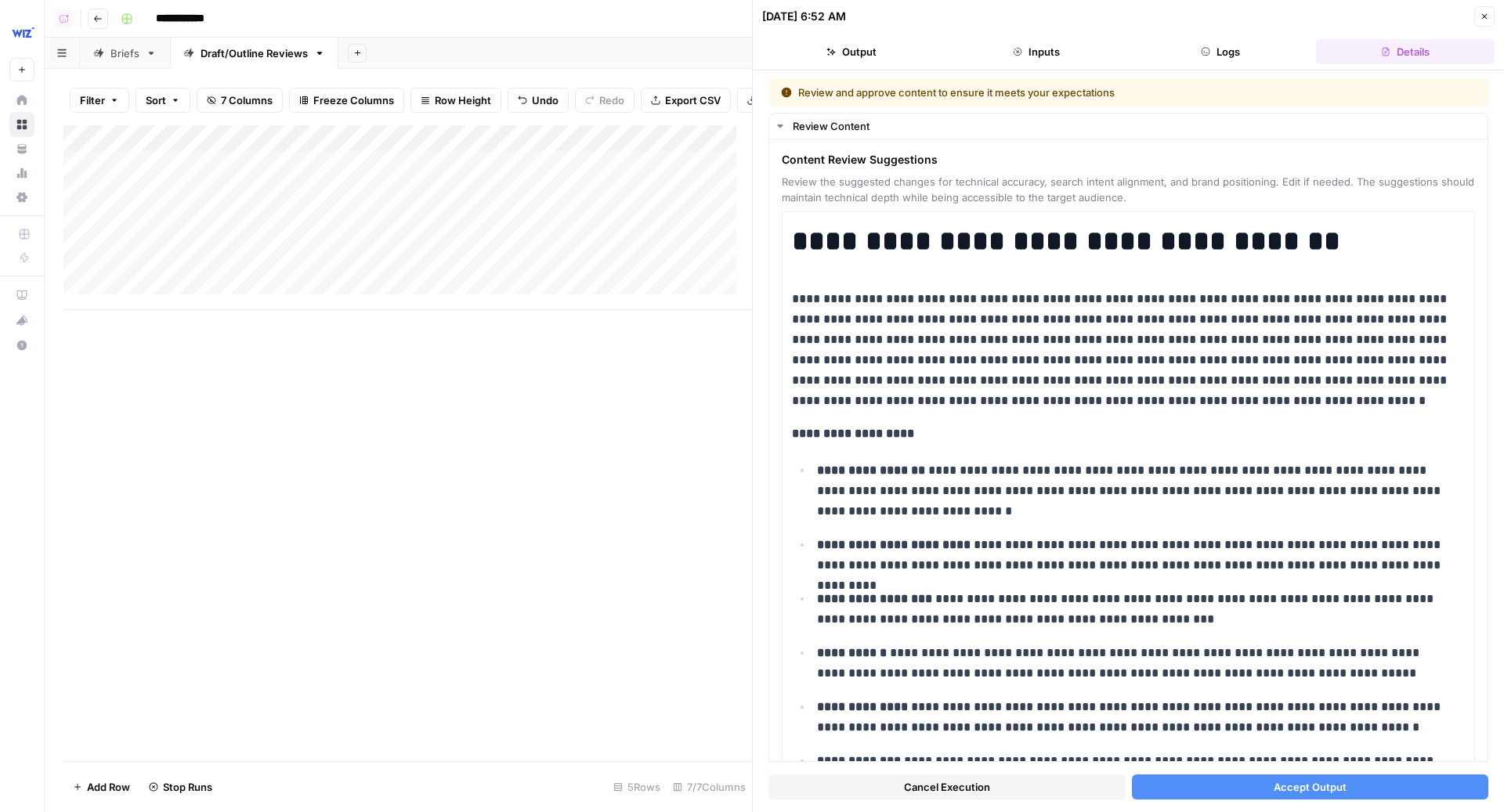
click at [946, 779] on span "Cancel Execution" at bounding box center [946, 786] width 86 height 15
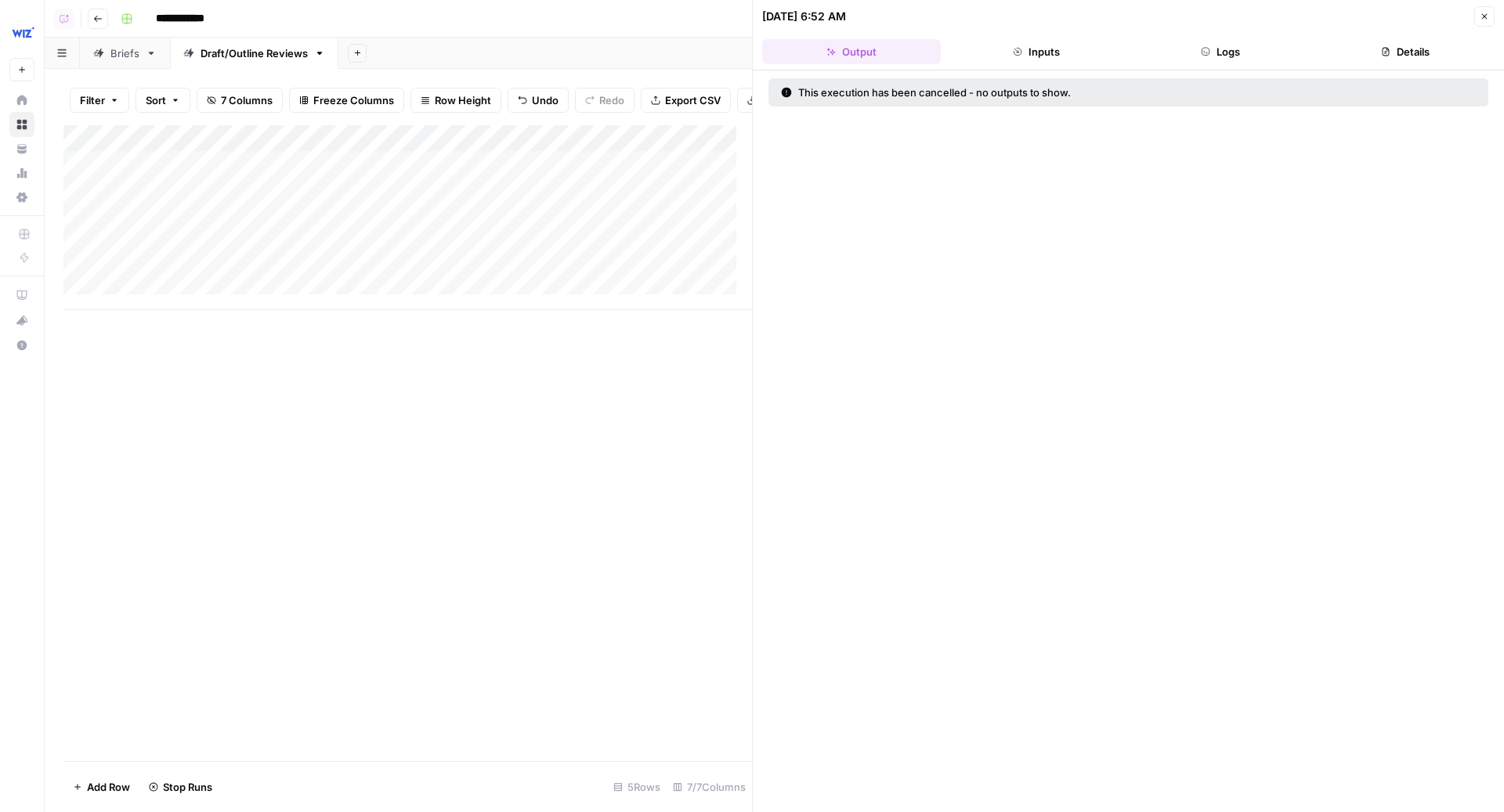
click at [1486, 16] on icon "button" at bounding box center [1485, 17] width 10 height 10
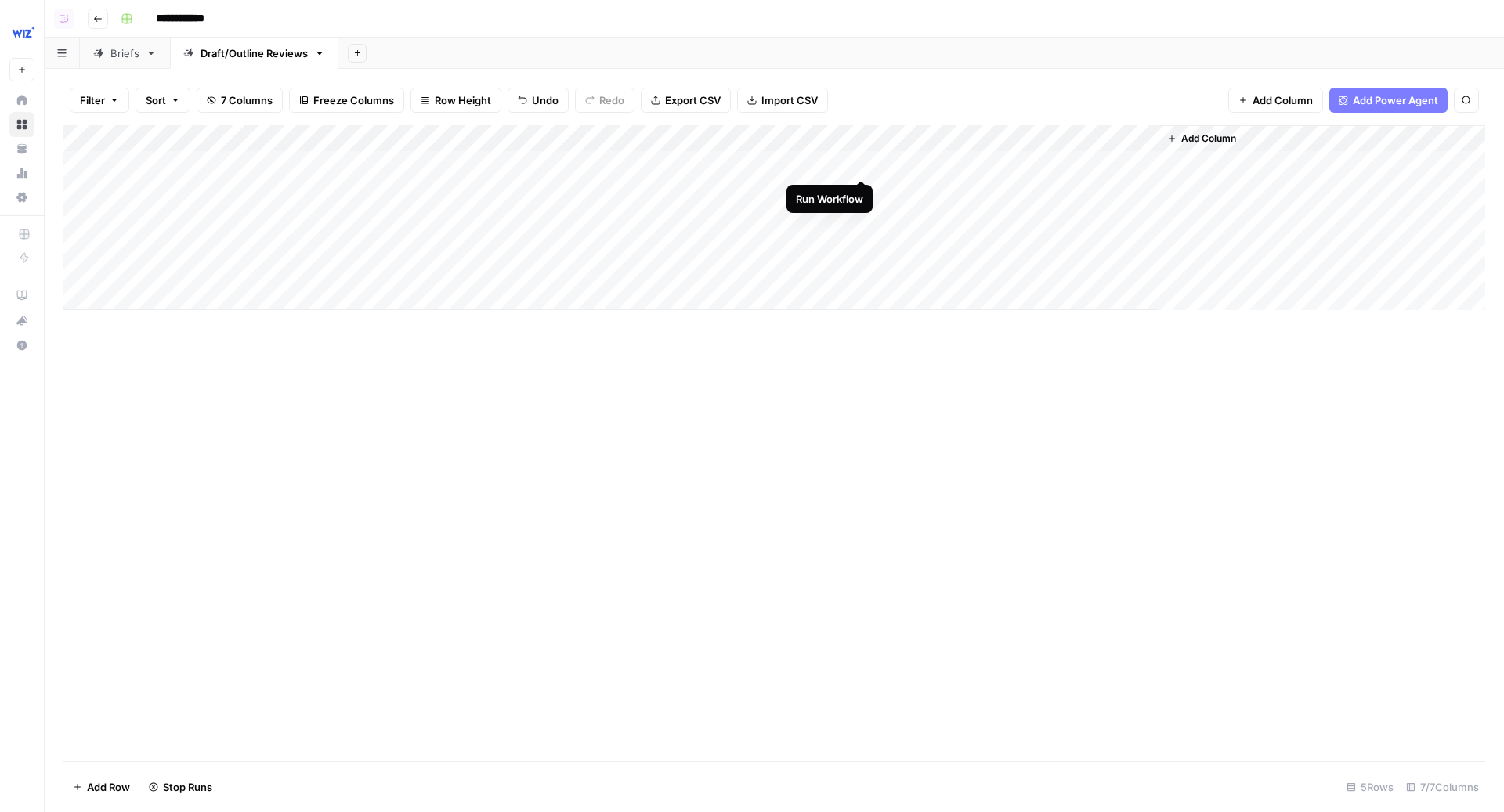
click at [860, 164] on div "Add Column" at bounding box center [774, 218] width 1422 height 185
click at [583, 59] on div "Add Sheet" at bounding box center [921, 53] width 1166 height 31
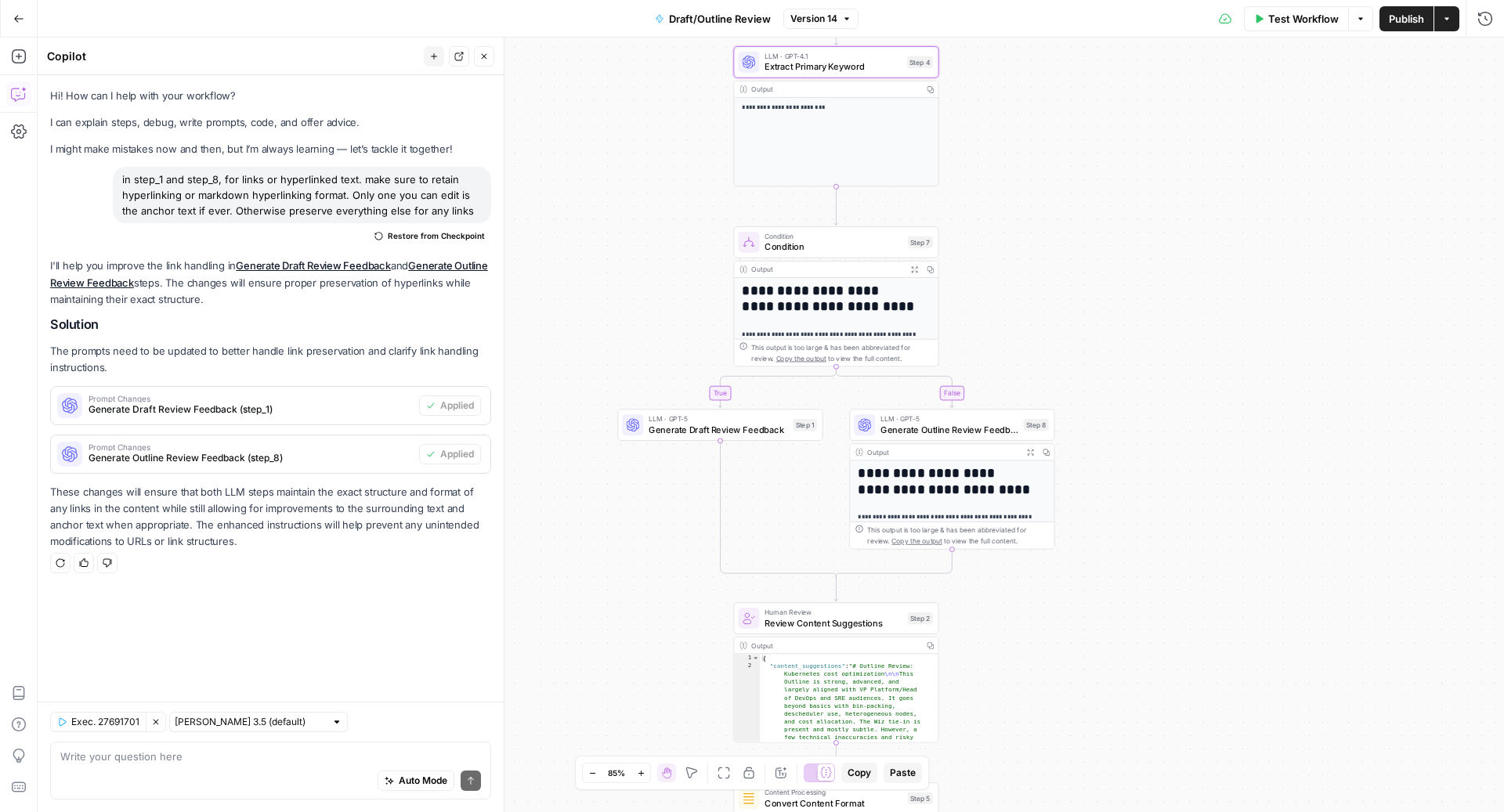
click at [487, 55] on icon "button" at bounding box center [484, 56] width 10 height 10
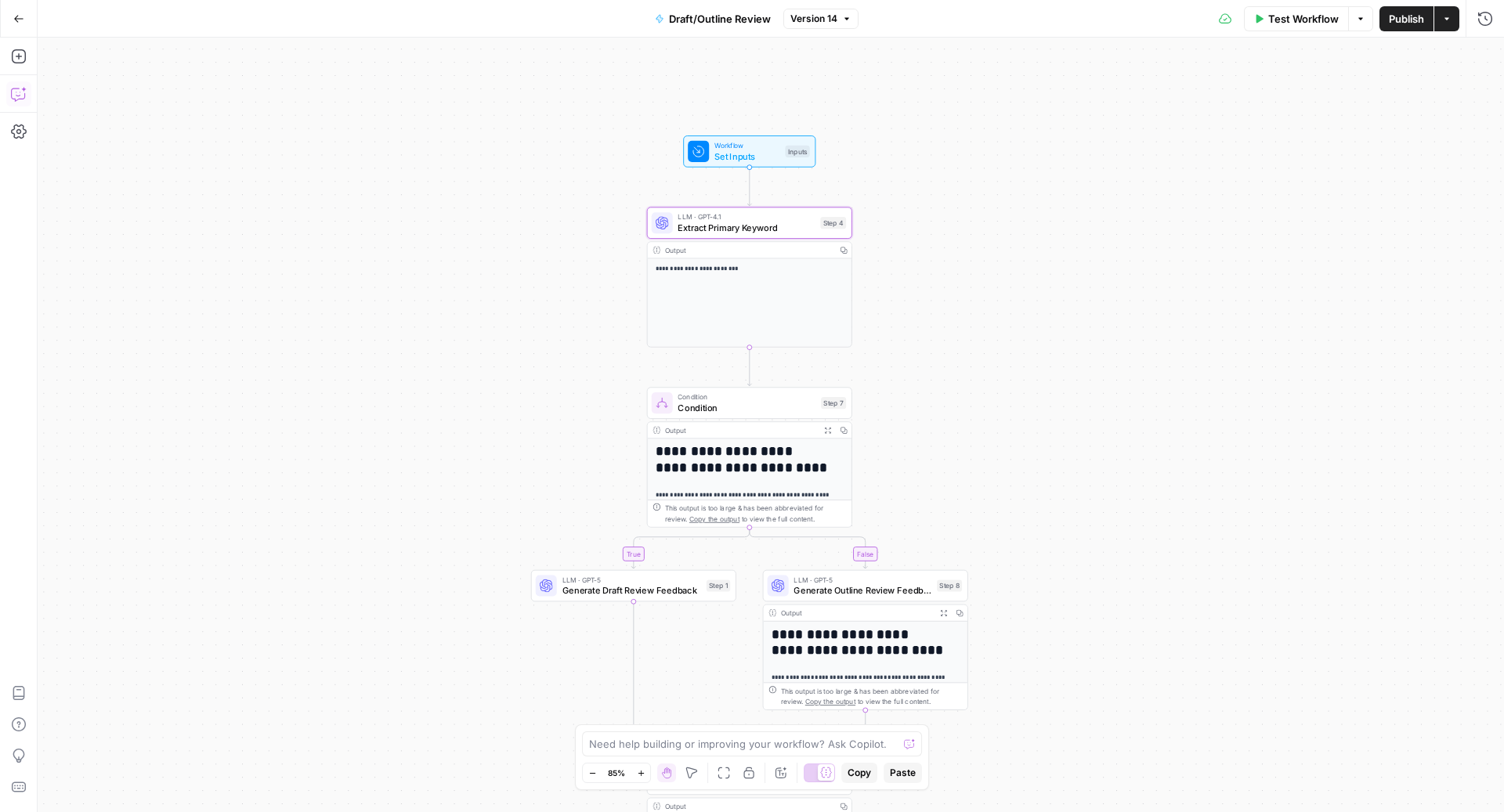
click at [15, 91] on icon "button" at bounding box center [18, 93] width 15 height 15
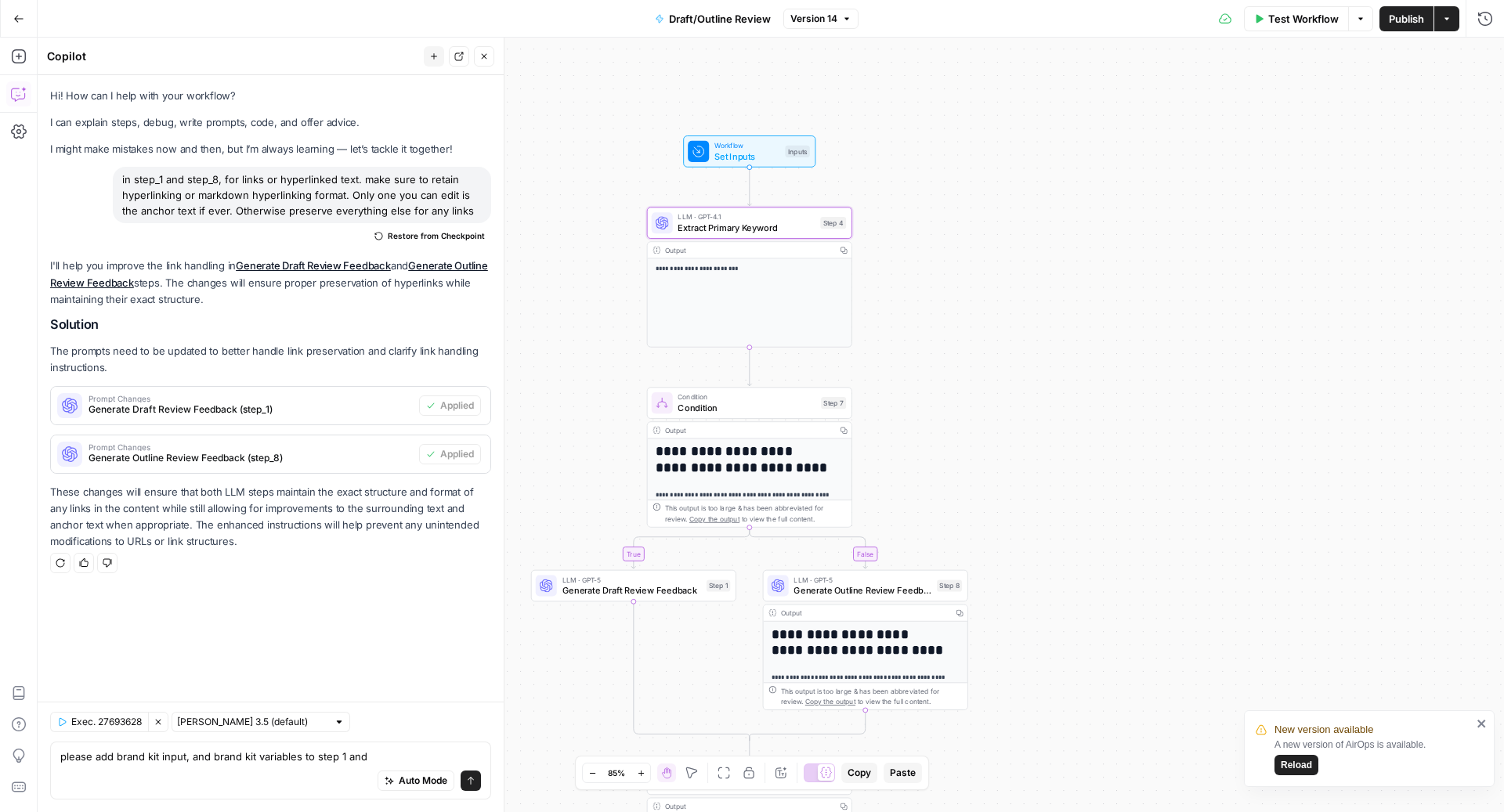
type textarea "please add brand kit input, and brand kit variables to step 1 and 8"
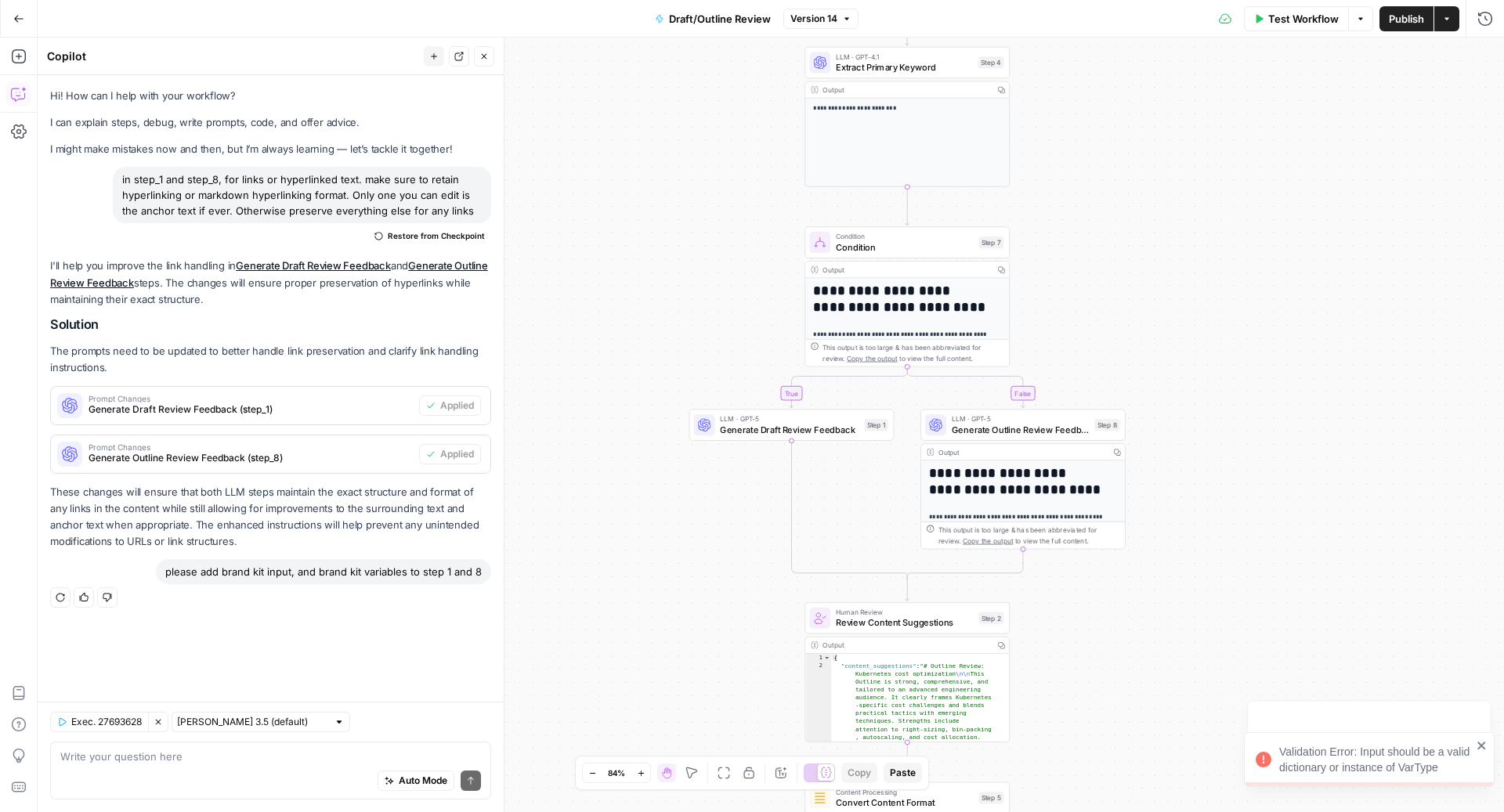
click at [342, 570] on div "please add brand kit input, and brand kit variables to step 1 and 8" at bounding box center [323, 571] width 335 height 25
copy div "please add brand kit input, and brand kit variables to step 1 and 8 Regenerate …"
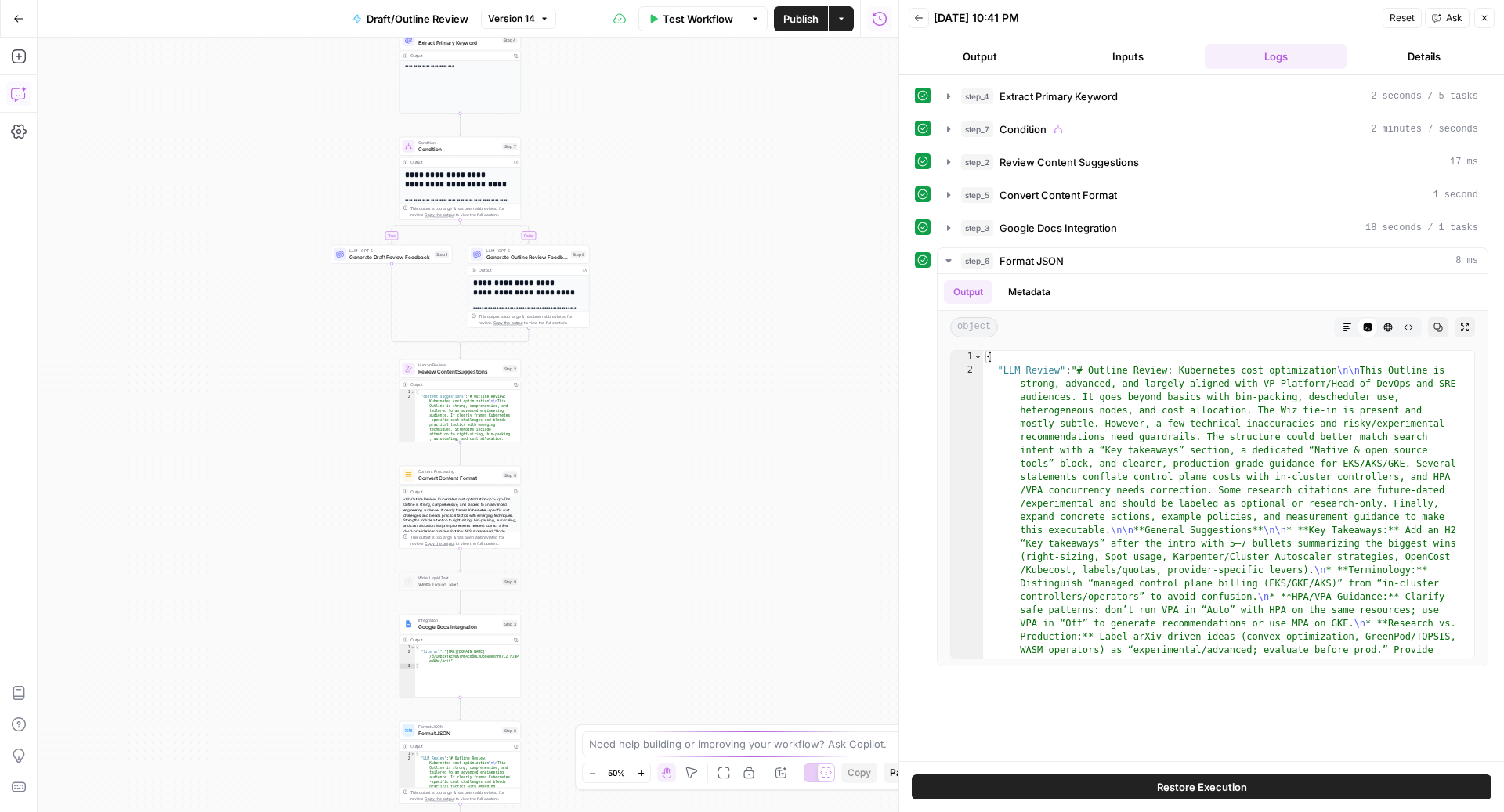
click at [18, 96] on icon "button" at bounding box center [18, 93] width 15 height 15
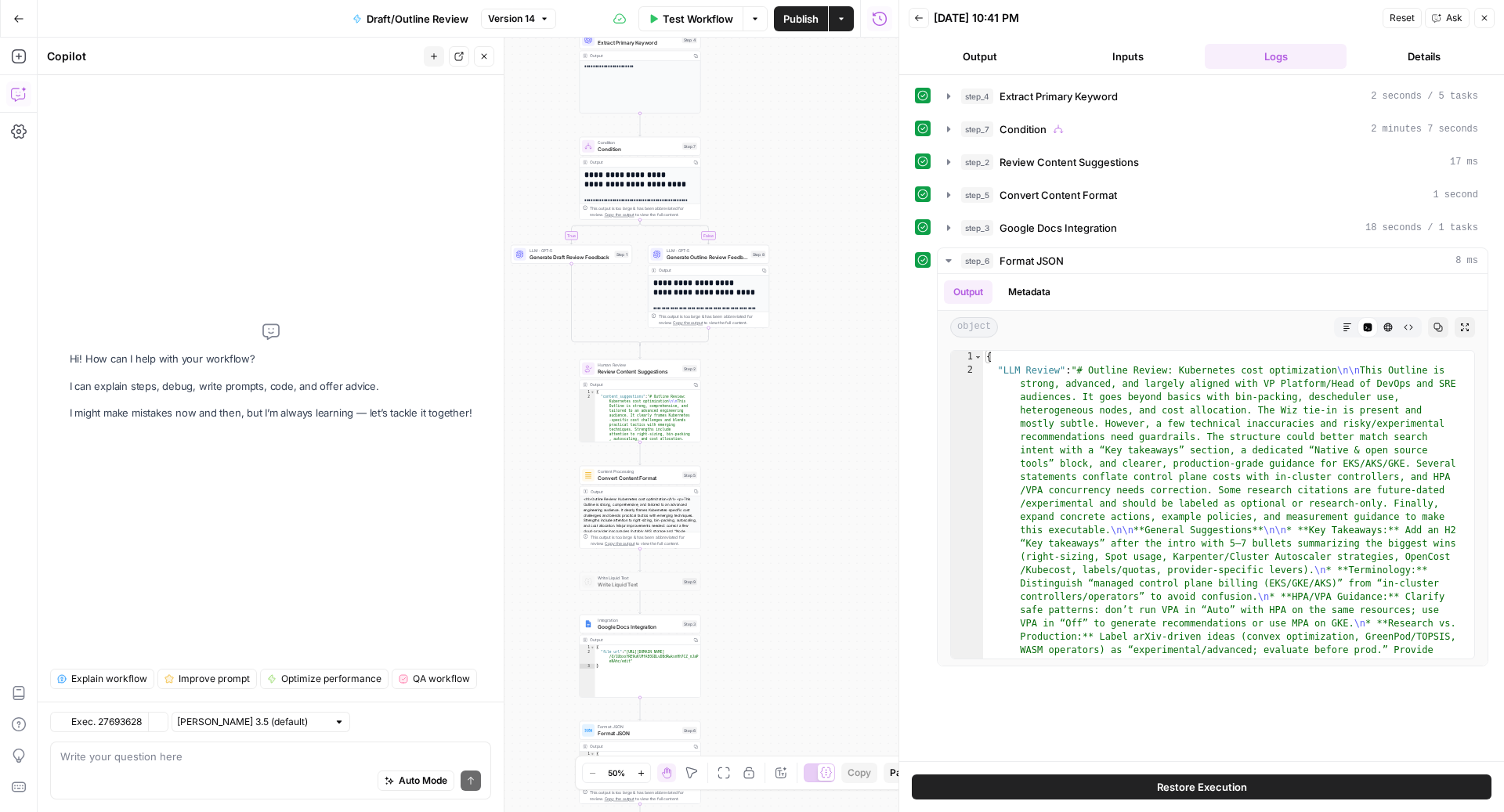
click at [284, 761] on textarea at bounding box center [271, 756] width 421 height 15
type textarea "please add brand kit input, and brand kit variables to step 1 and 8"
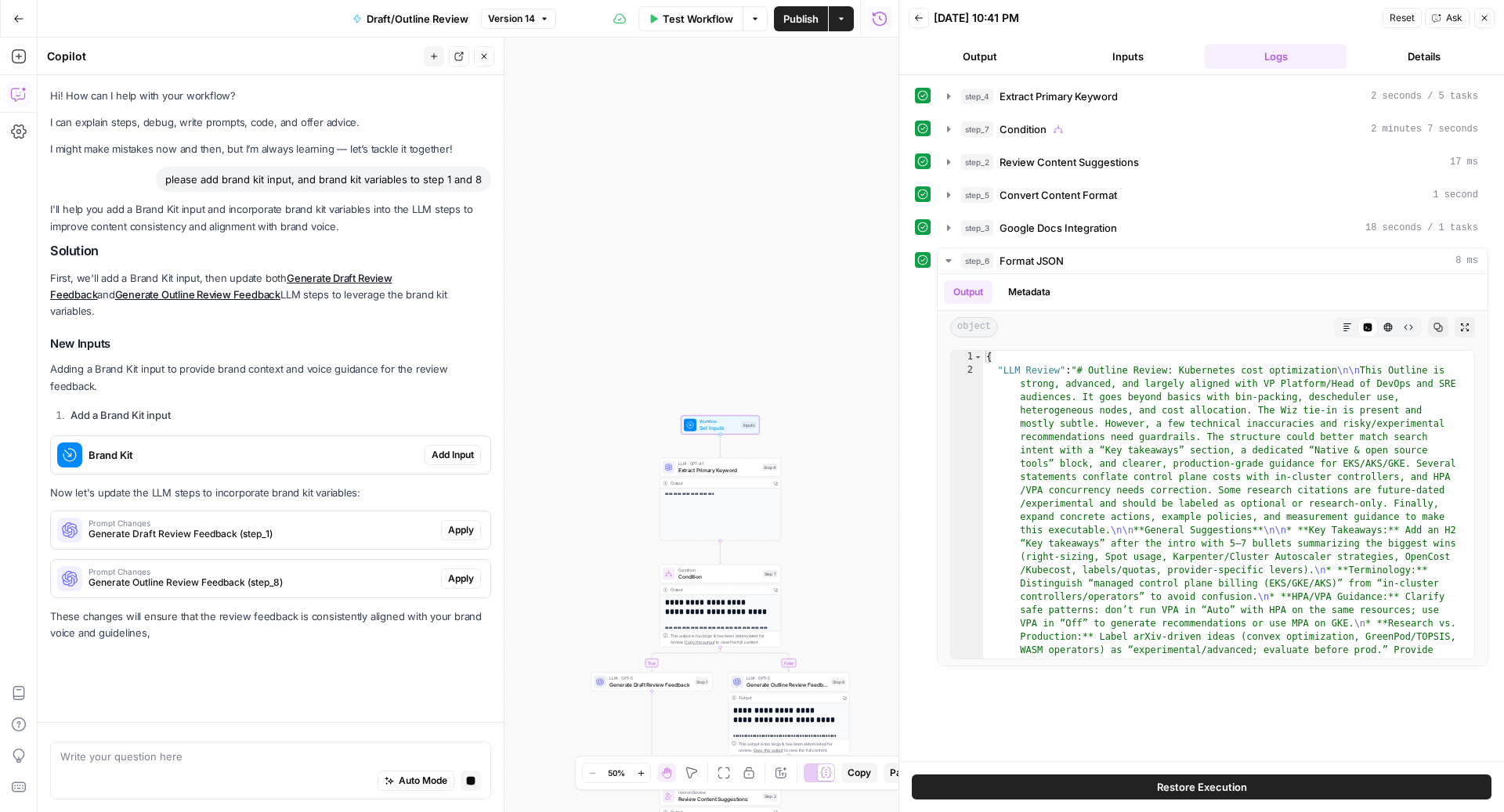
click at [457, 448] on span "Add Input" at bounding box center [452, 455] width 43 height 14
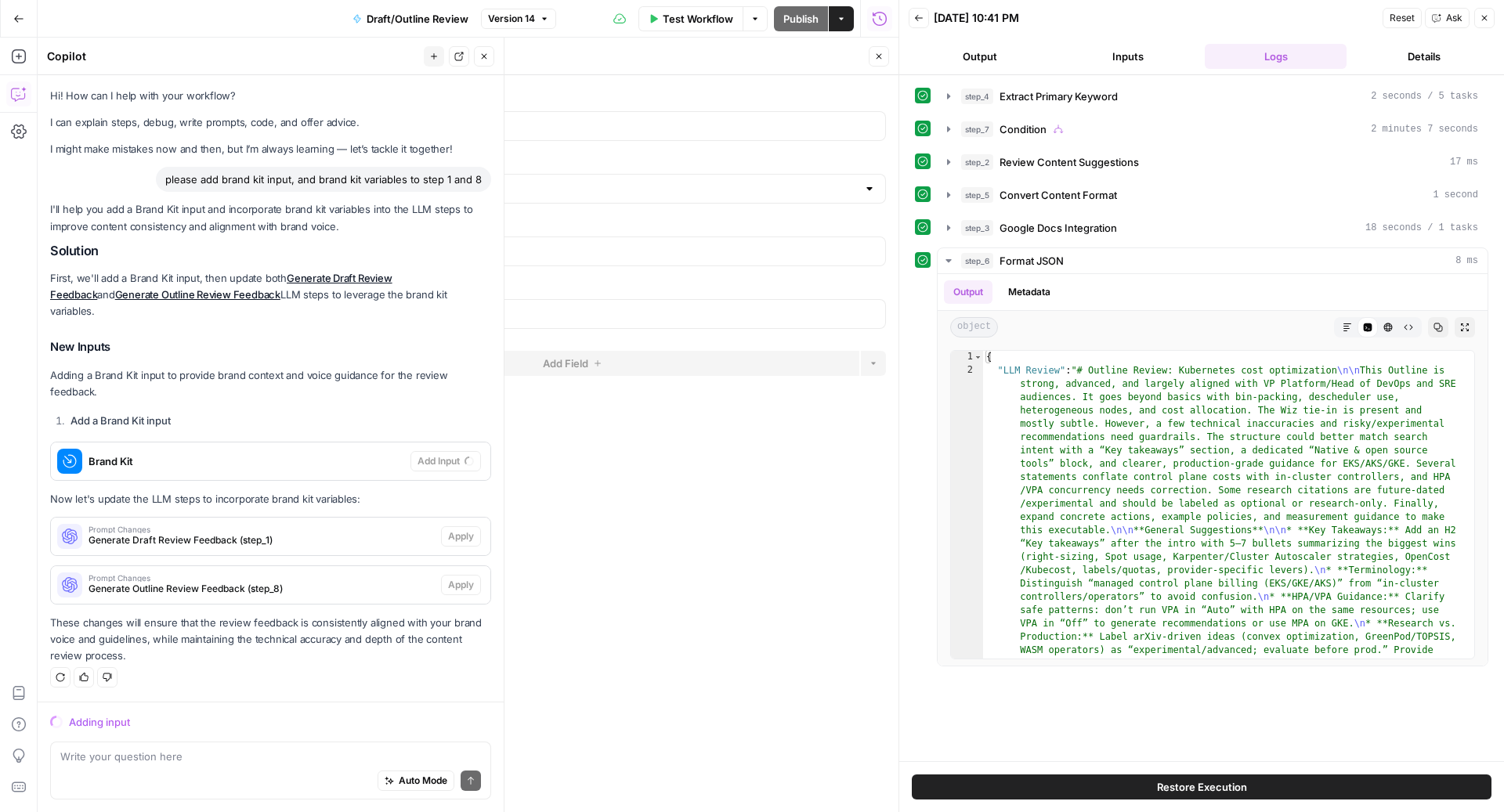
click at [1483, 19] on icon "button" at bounding box center [1485, 18] width 6 height 6
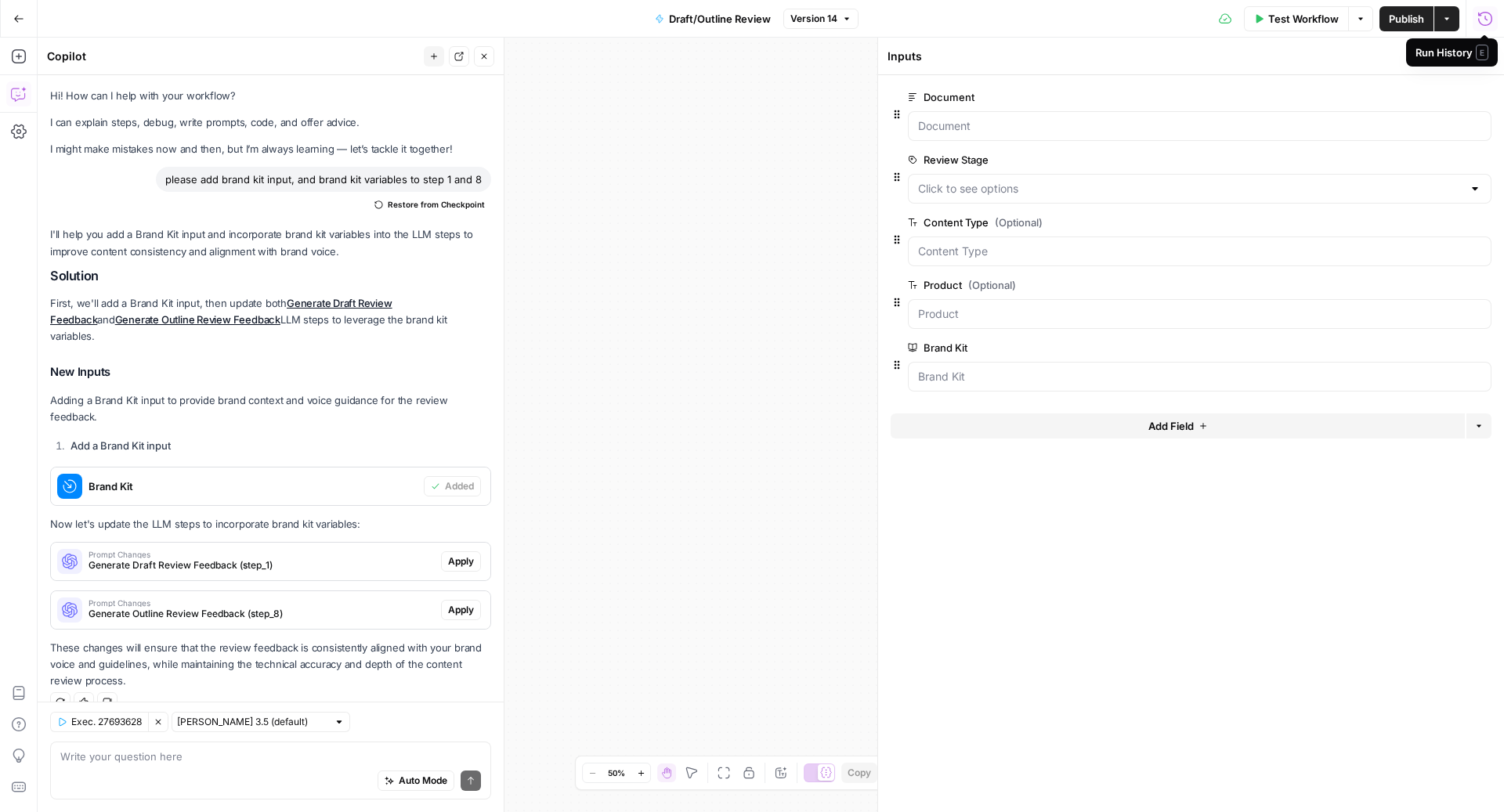
click at [1313, 490] on form "Document edit field Delete group Review Stage edit field Delete group Content T…" at bounding box center [1191, 443] width 626 height 737
click at [1487, 59] on icon "button" at bounding box center [1485, 56] width 10 height 10
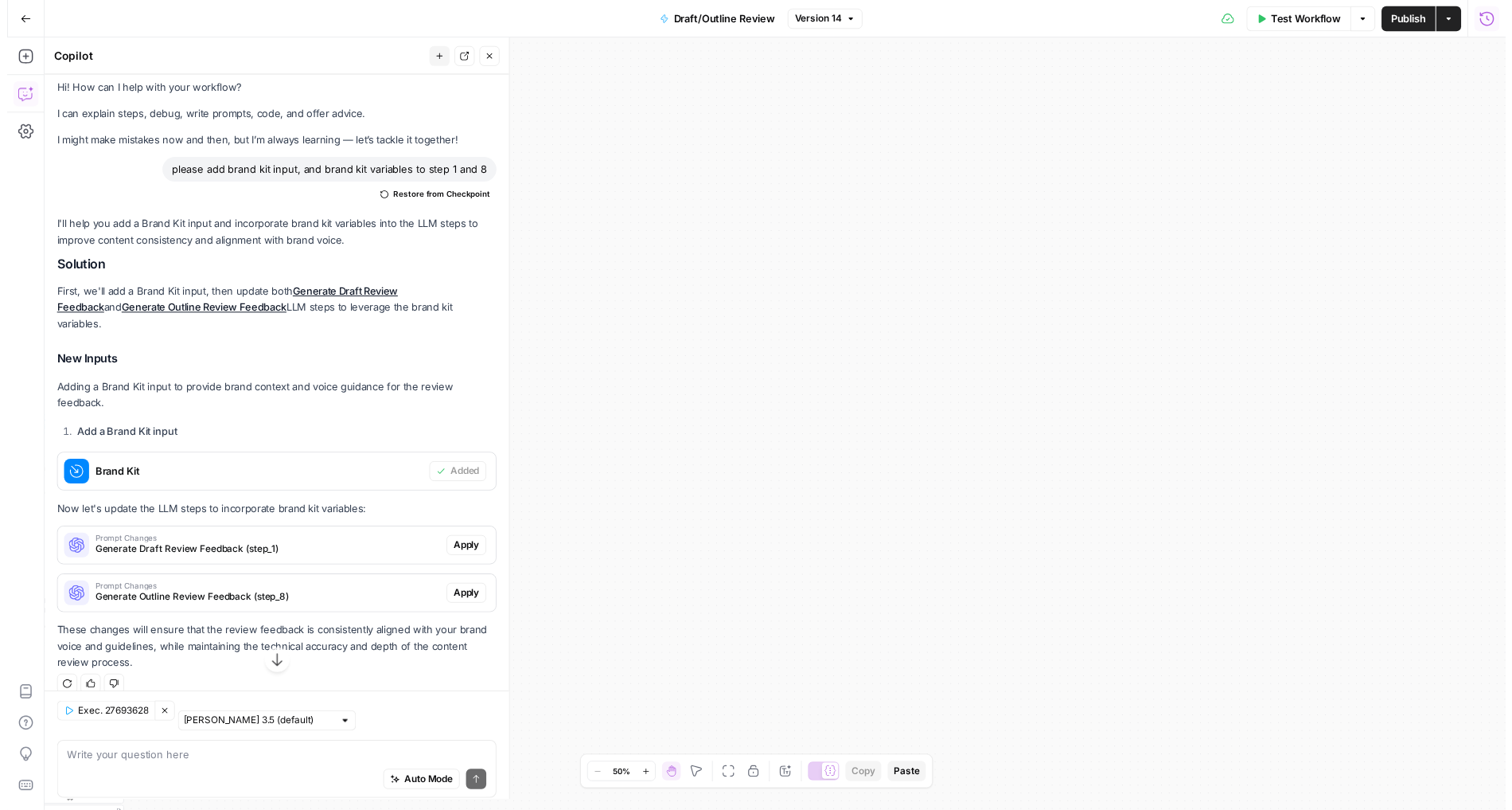
scroll to position [5, 0]
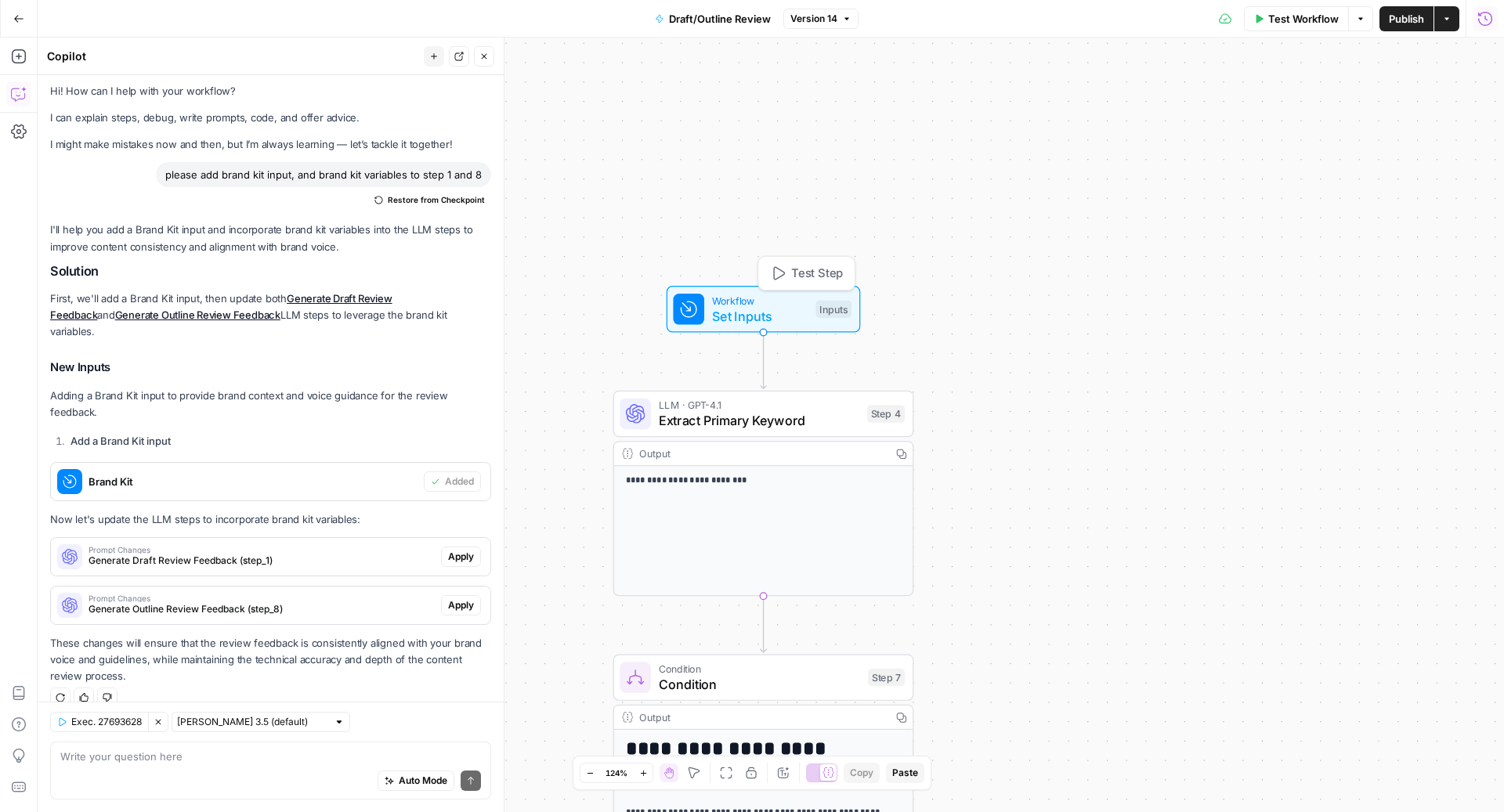
click at [815, 271] on span "Test Step" at bounding box center [817, 273] width 51 height 17
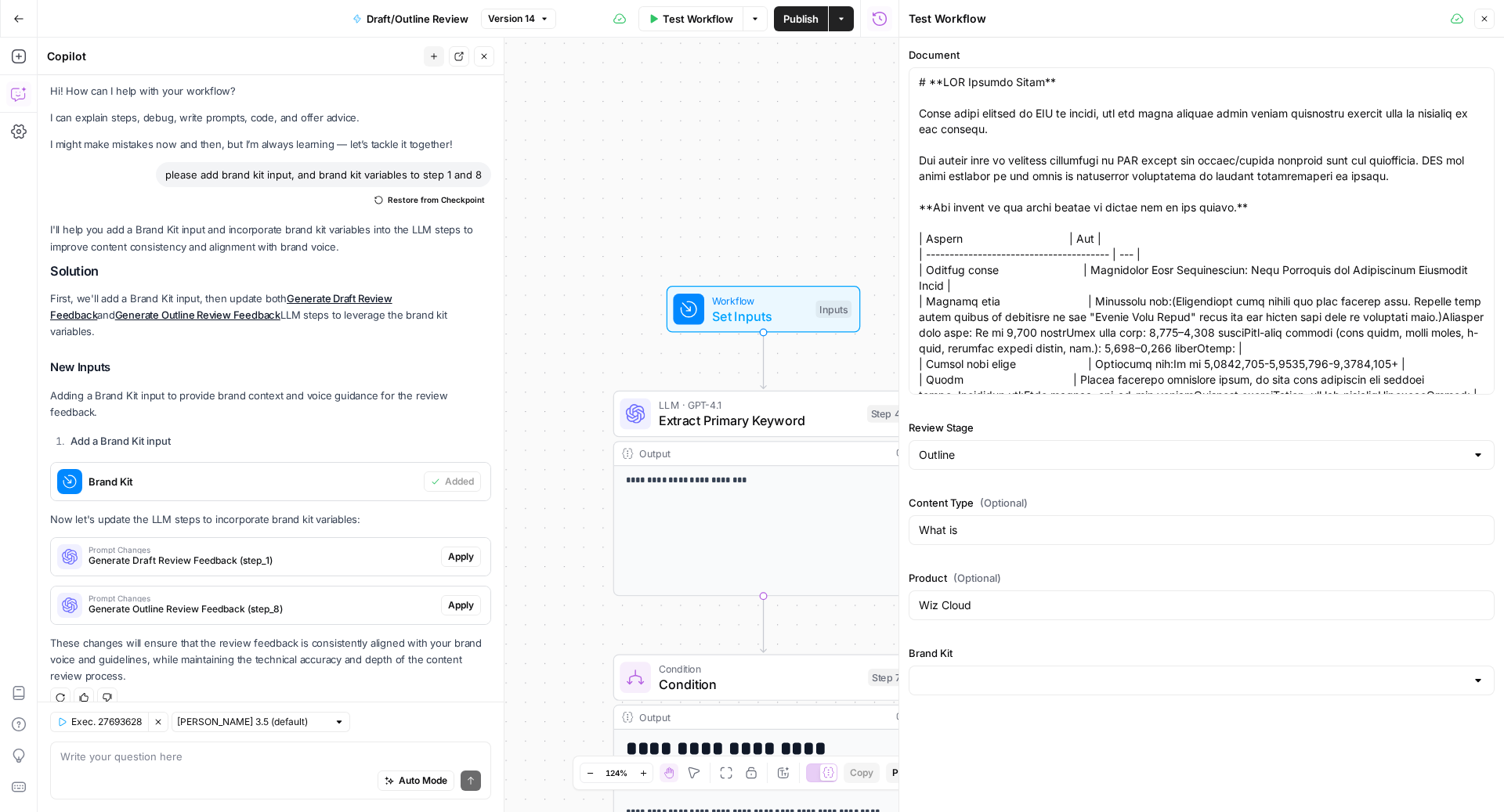
click at [1012, 666] on div at bounding box center [1201, 680] width 586 height 30
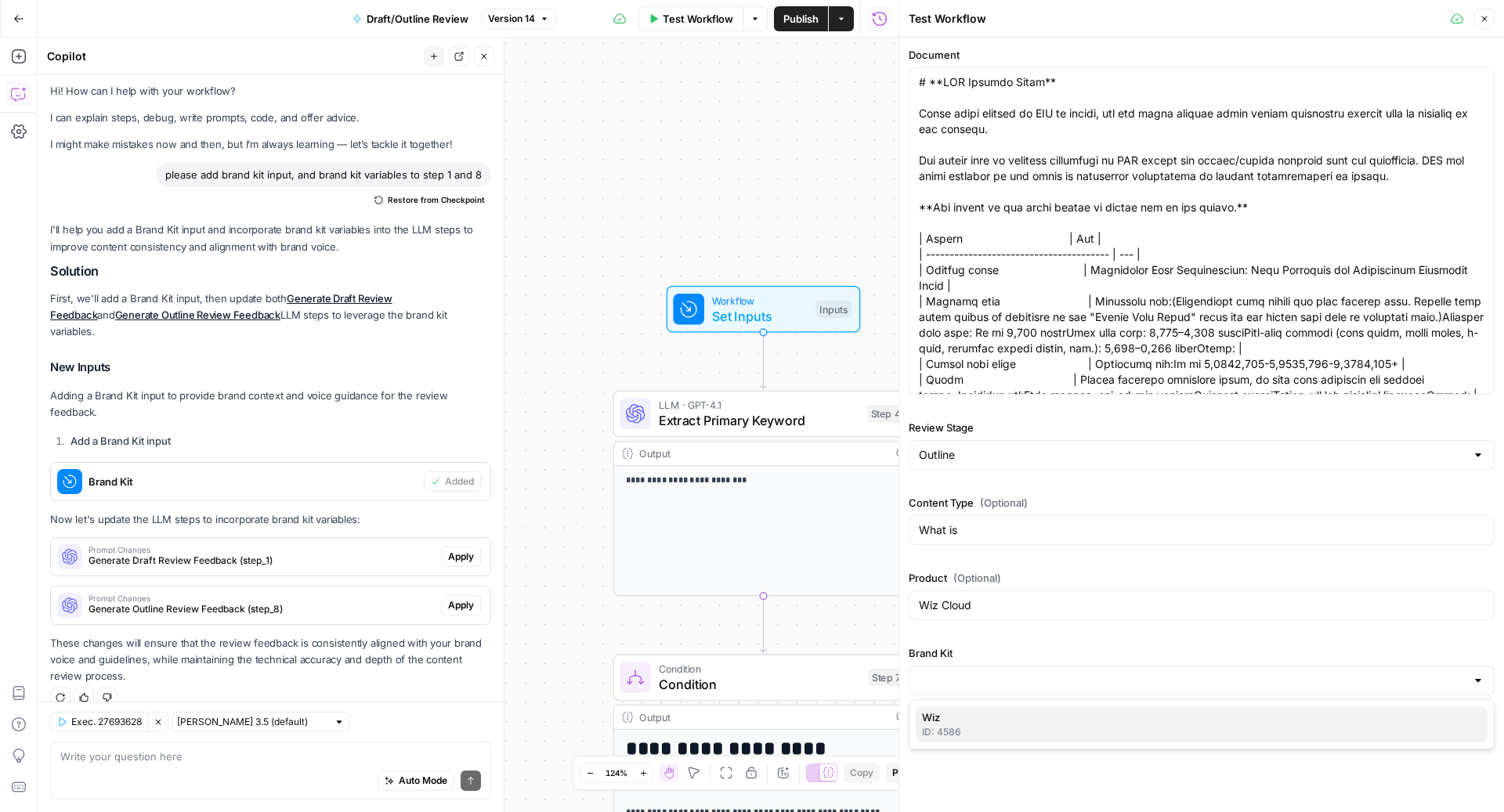
click at [981, 732] on div "ID: 4586" at bounding box center [1202, 732] width 559 height 14
type input "Wiz"
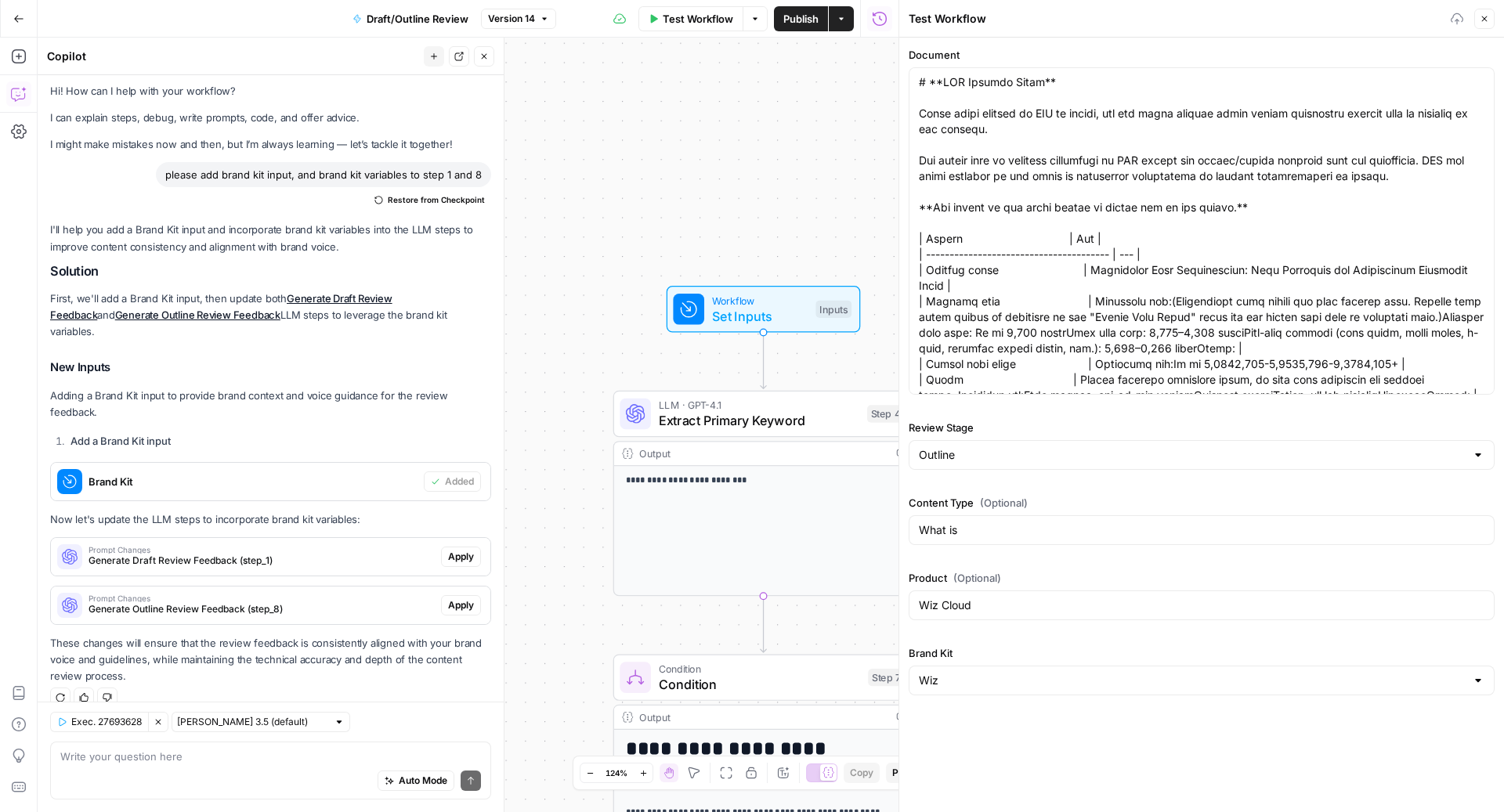
click at [1488, 22] on icon "button" at bounding box center [1485, 19] width 10 height 10
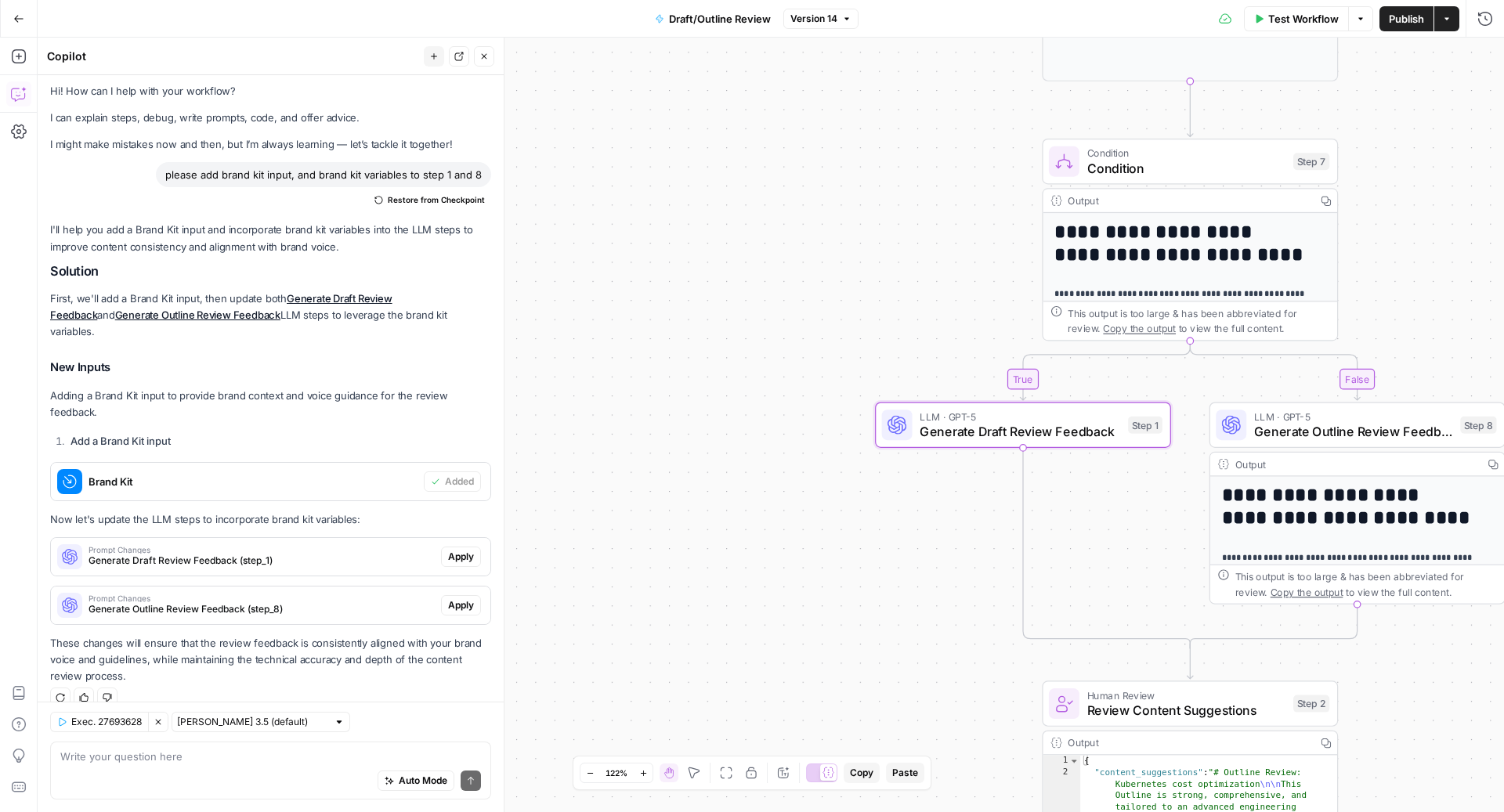
click at [448, 549] on span "Apply" at bounding box center [461, 557] width 26 height 14
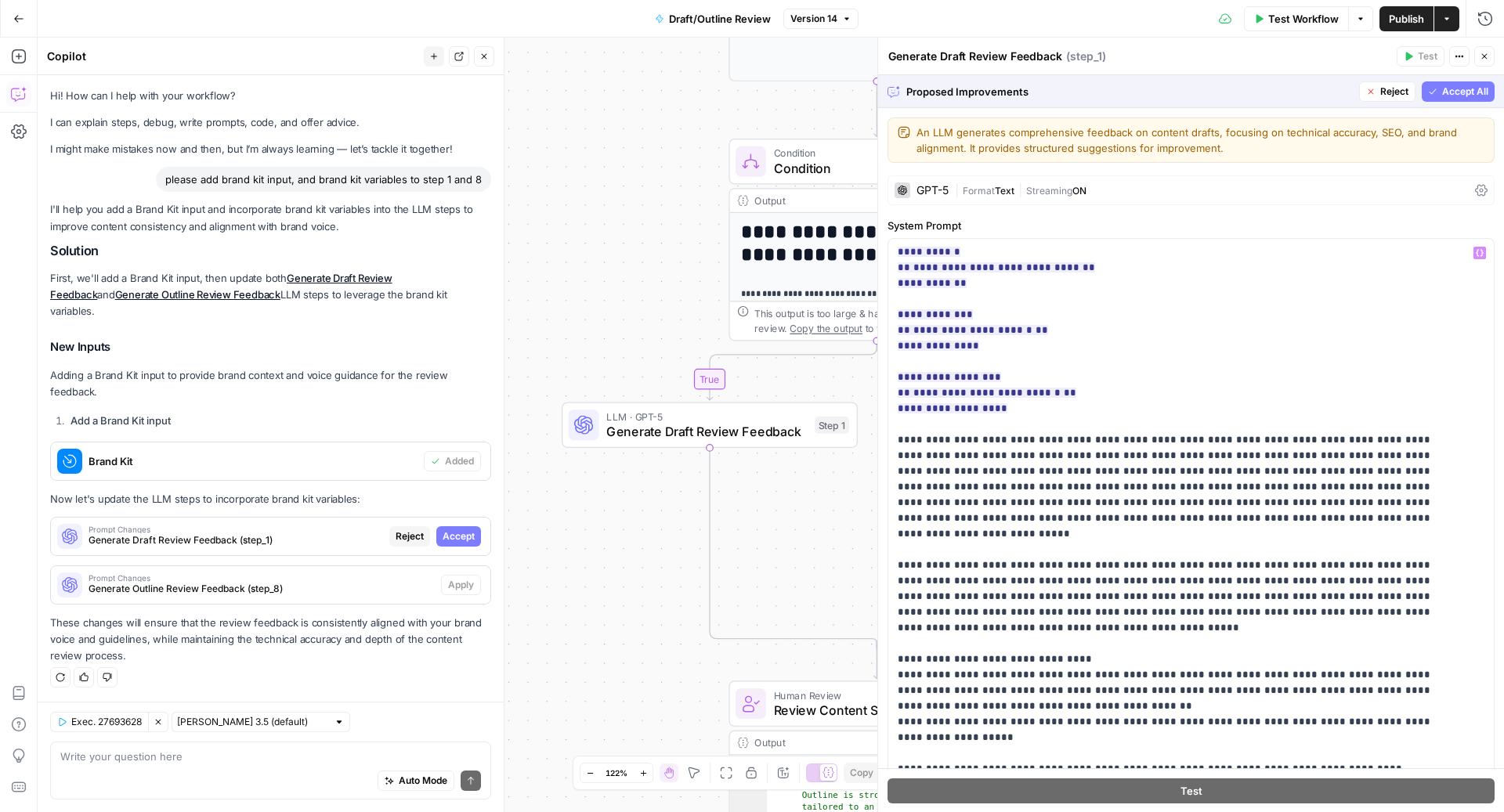
scroll to position [0, 0]
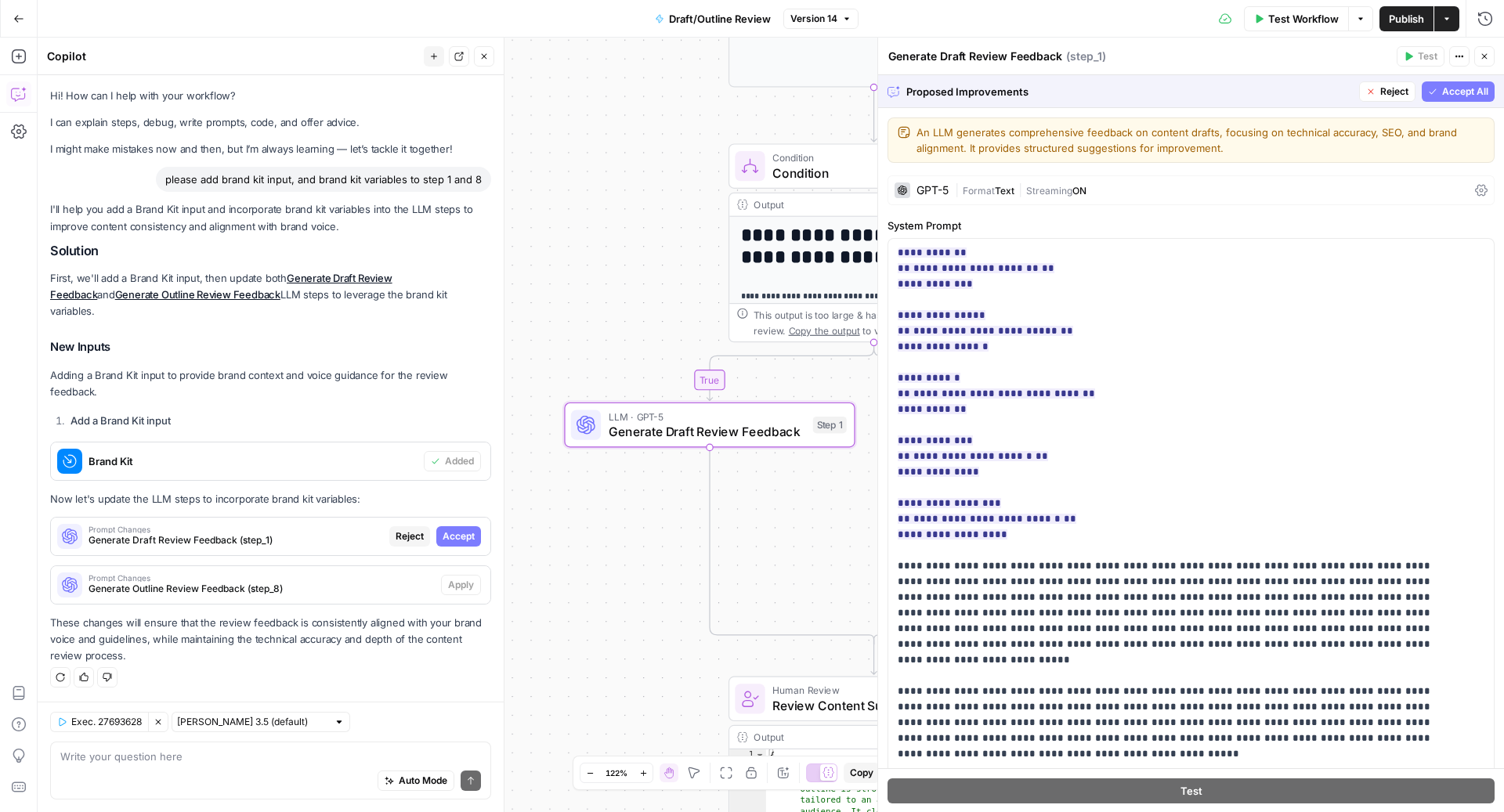
click at [420, 529] on span "Reject" at bounding box center [409, 537] width 28 height 14
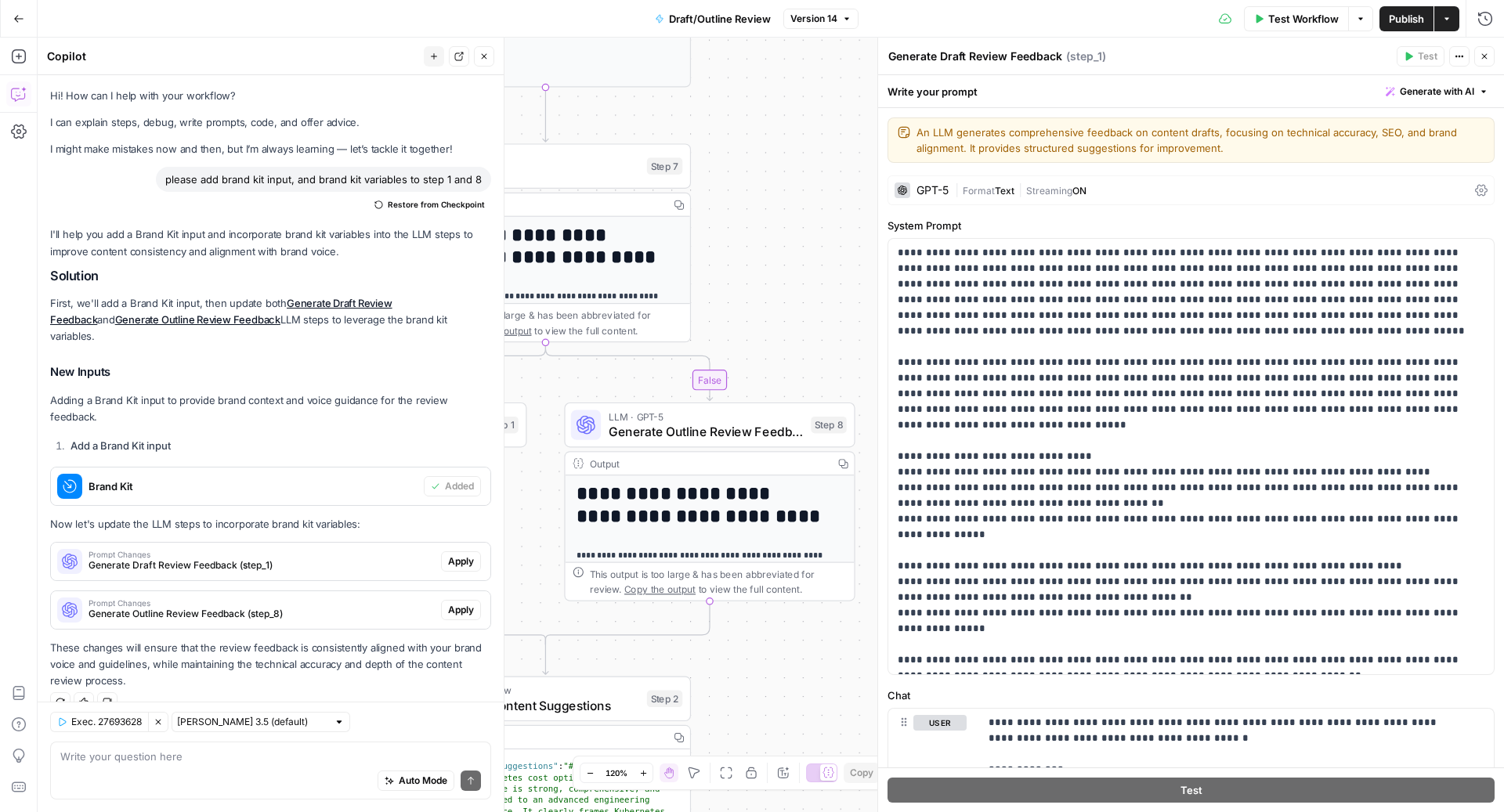
click at [1489, 53] on icon "button" at bounding box center [1485, 56] width 10 height 10
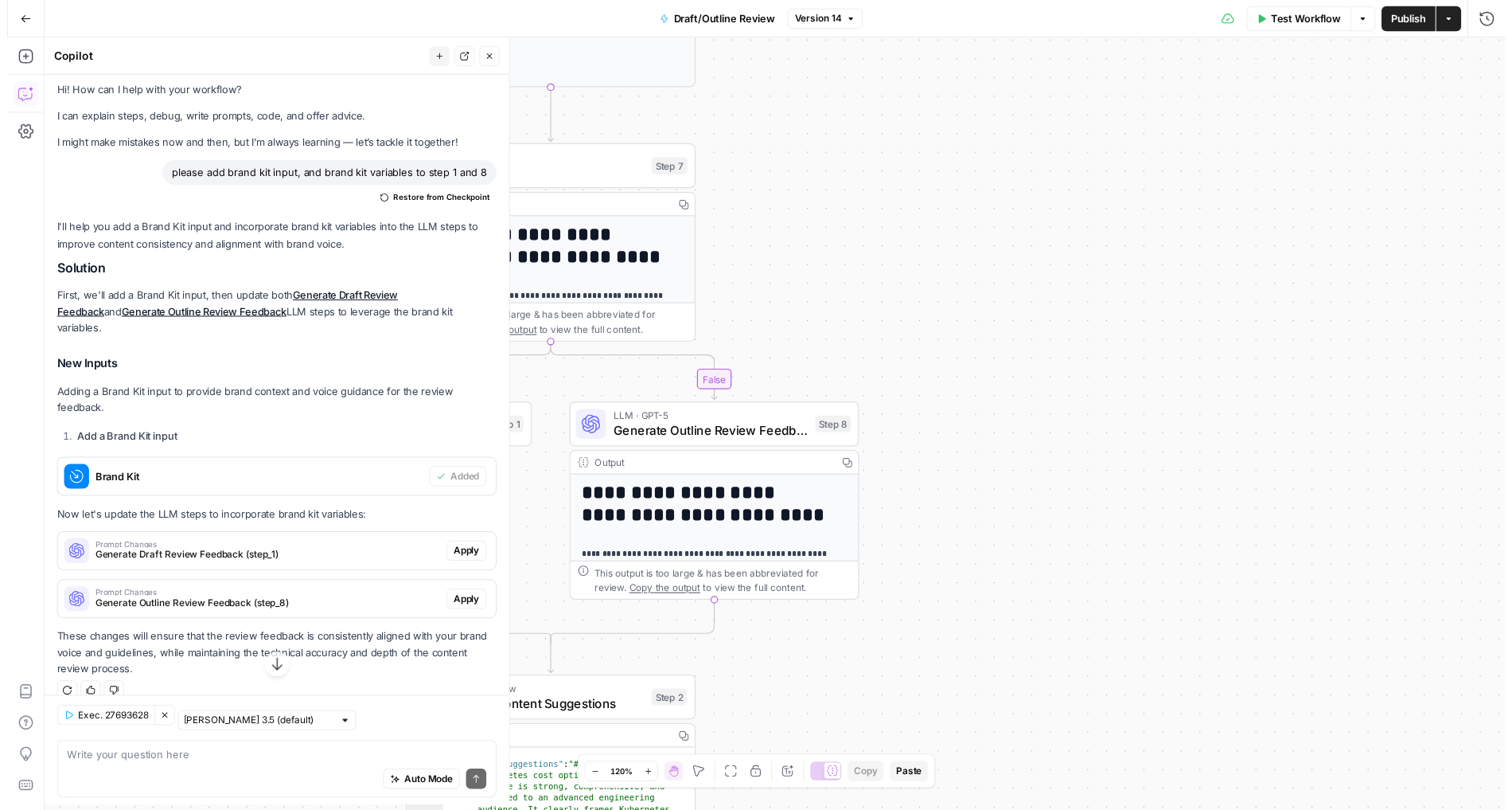
scroll to position [5, 0]
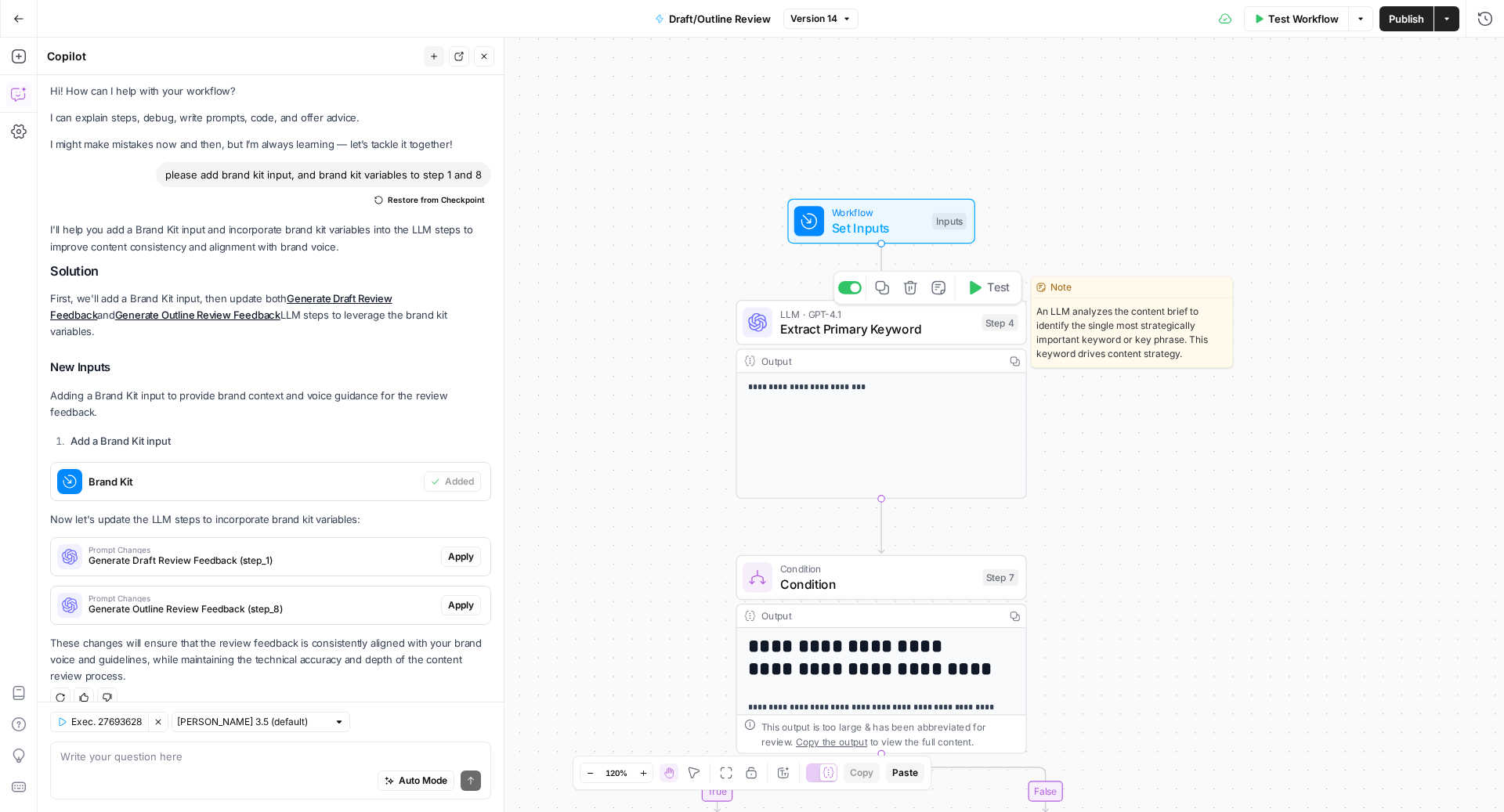
click at [998, 284] on span "Test" at bounding box center [998, 288] width 22 height 17
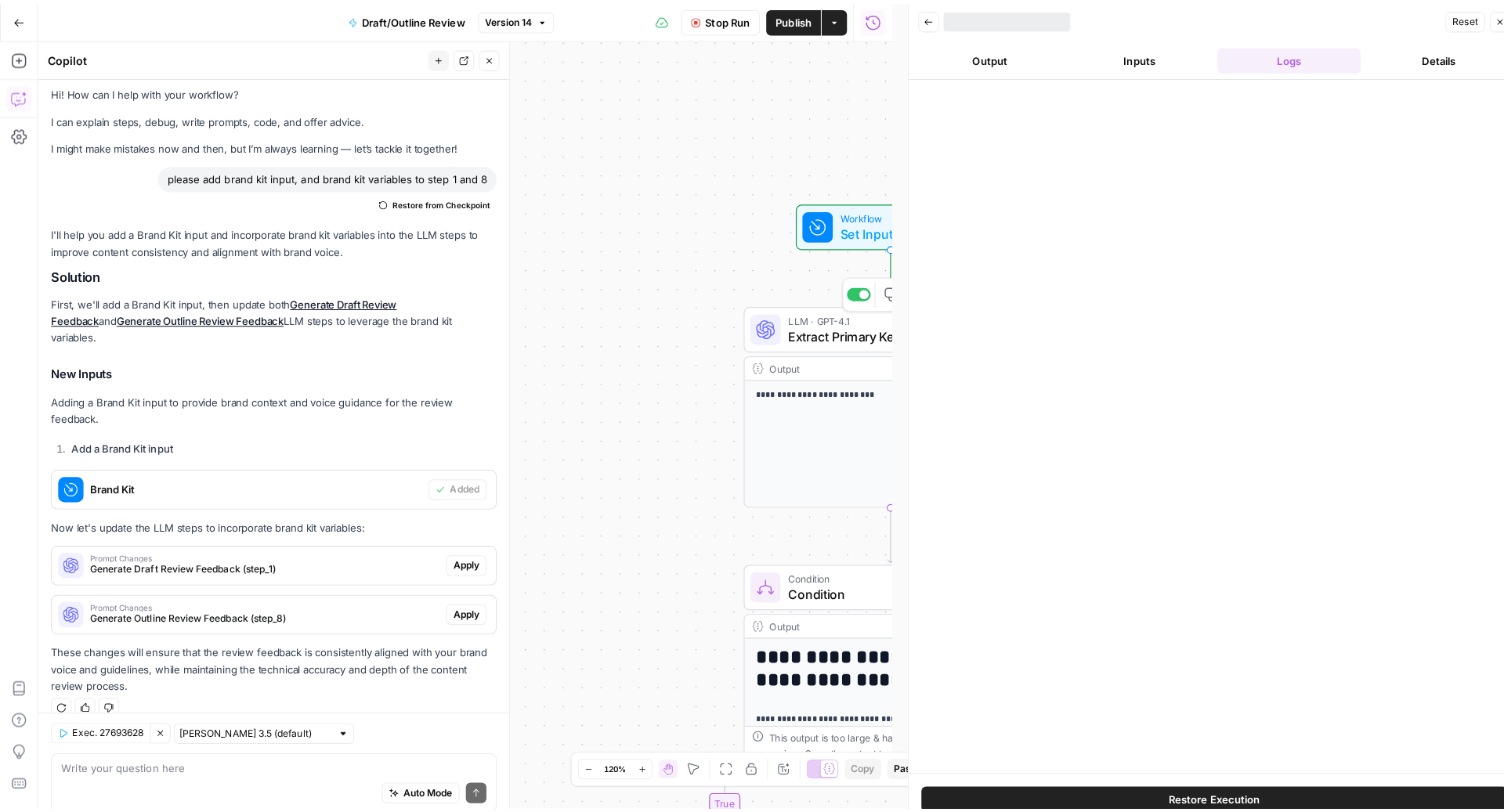
scroll to position [5, 0]
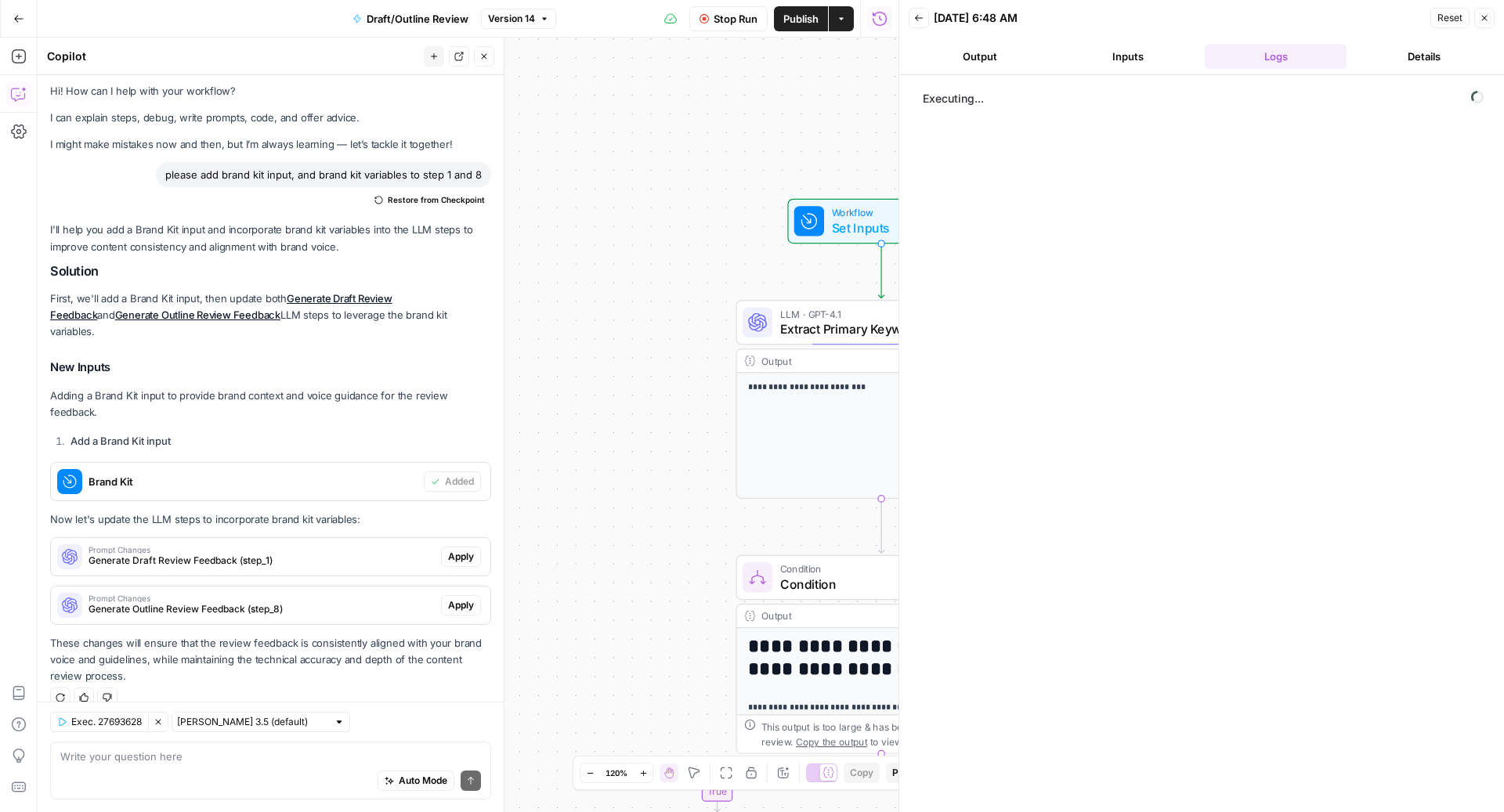
click at [312, 773] on div "Auto Mode Send" at bounding box center [271, 781] width 421 height 35
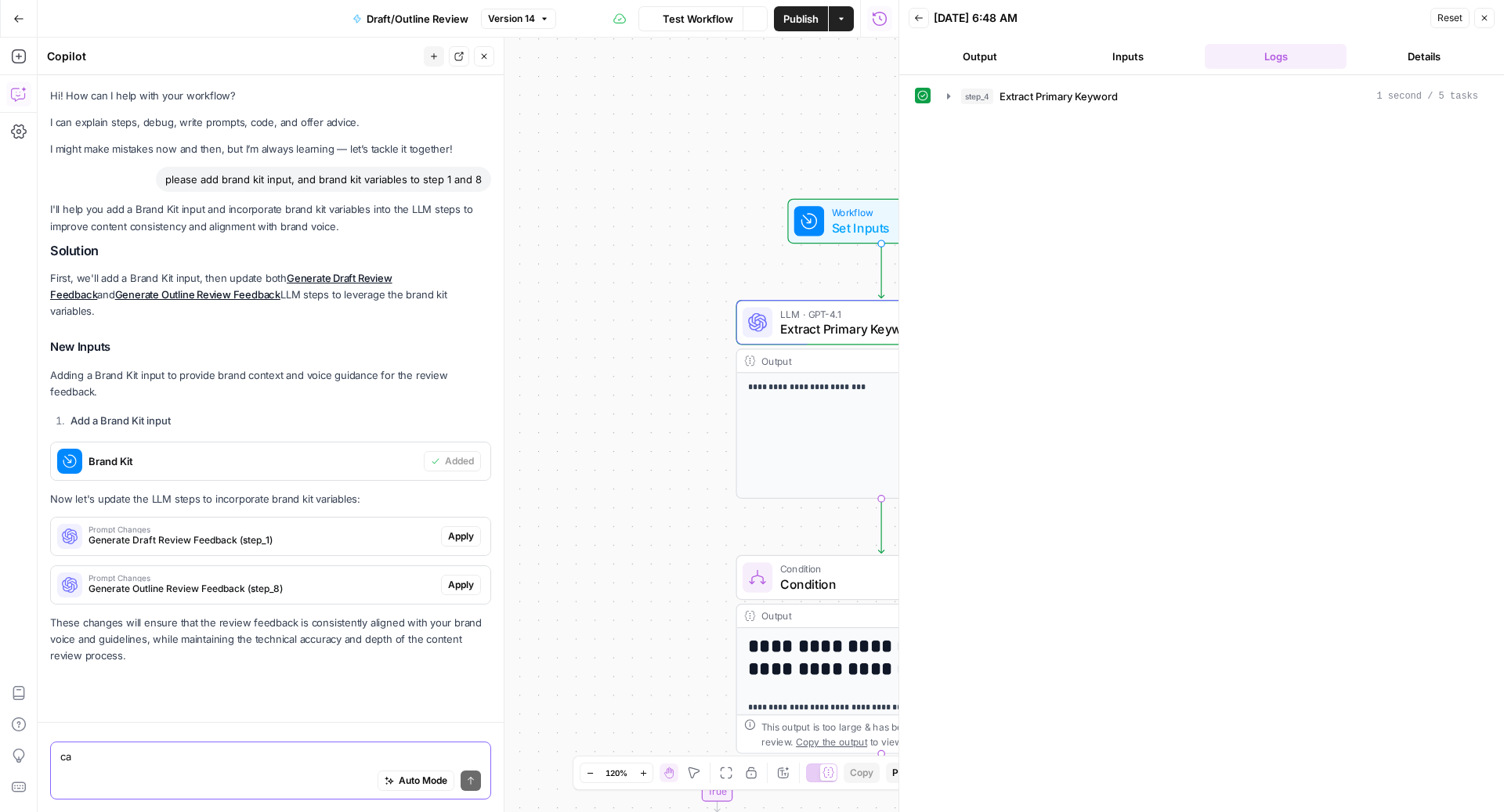
scroll to position [0, 0]
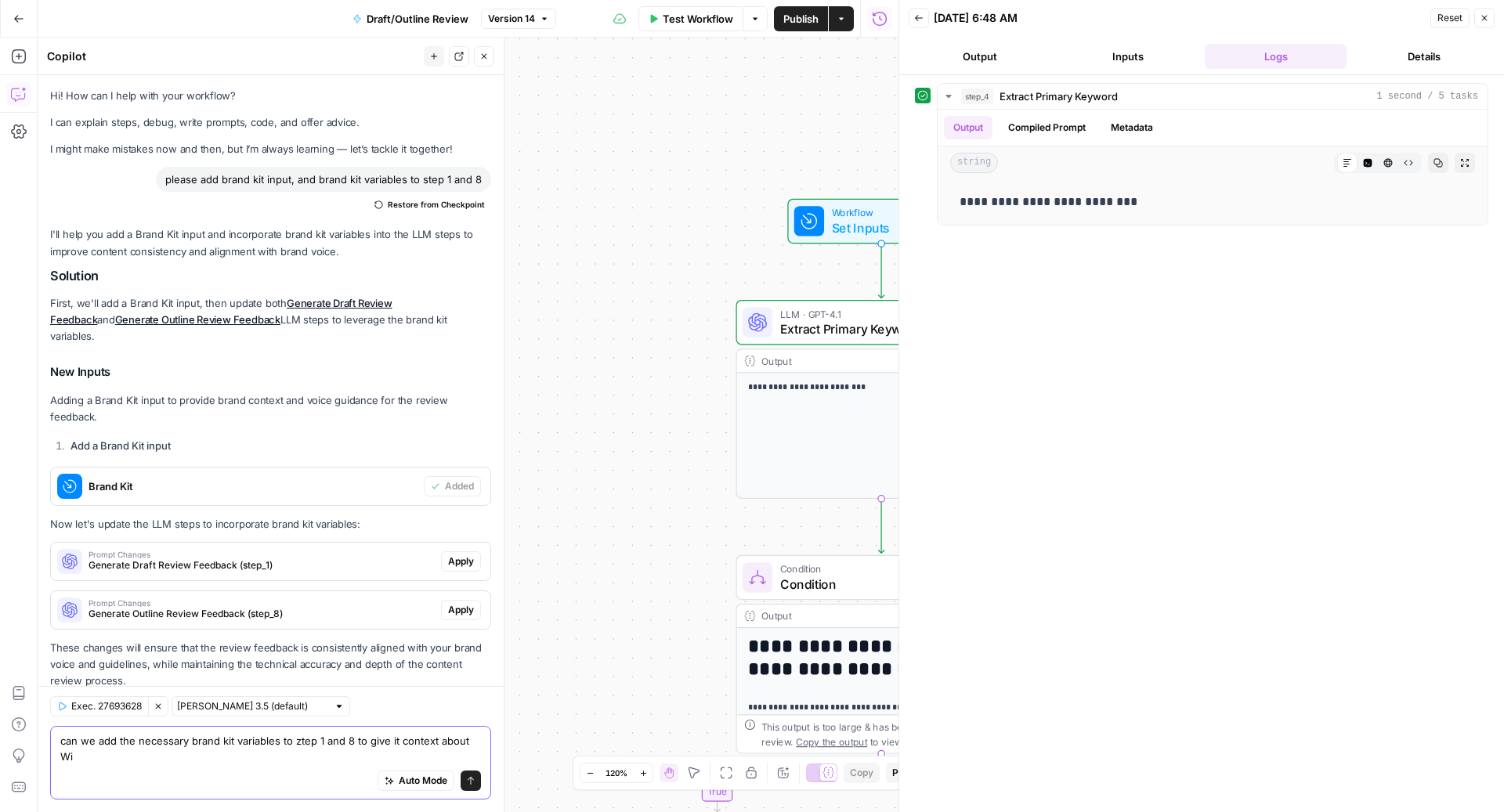
type textarea "can we add the necessary brand kit variables to ztep 1 and 8 to give it context…"
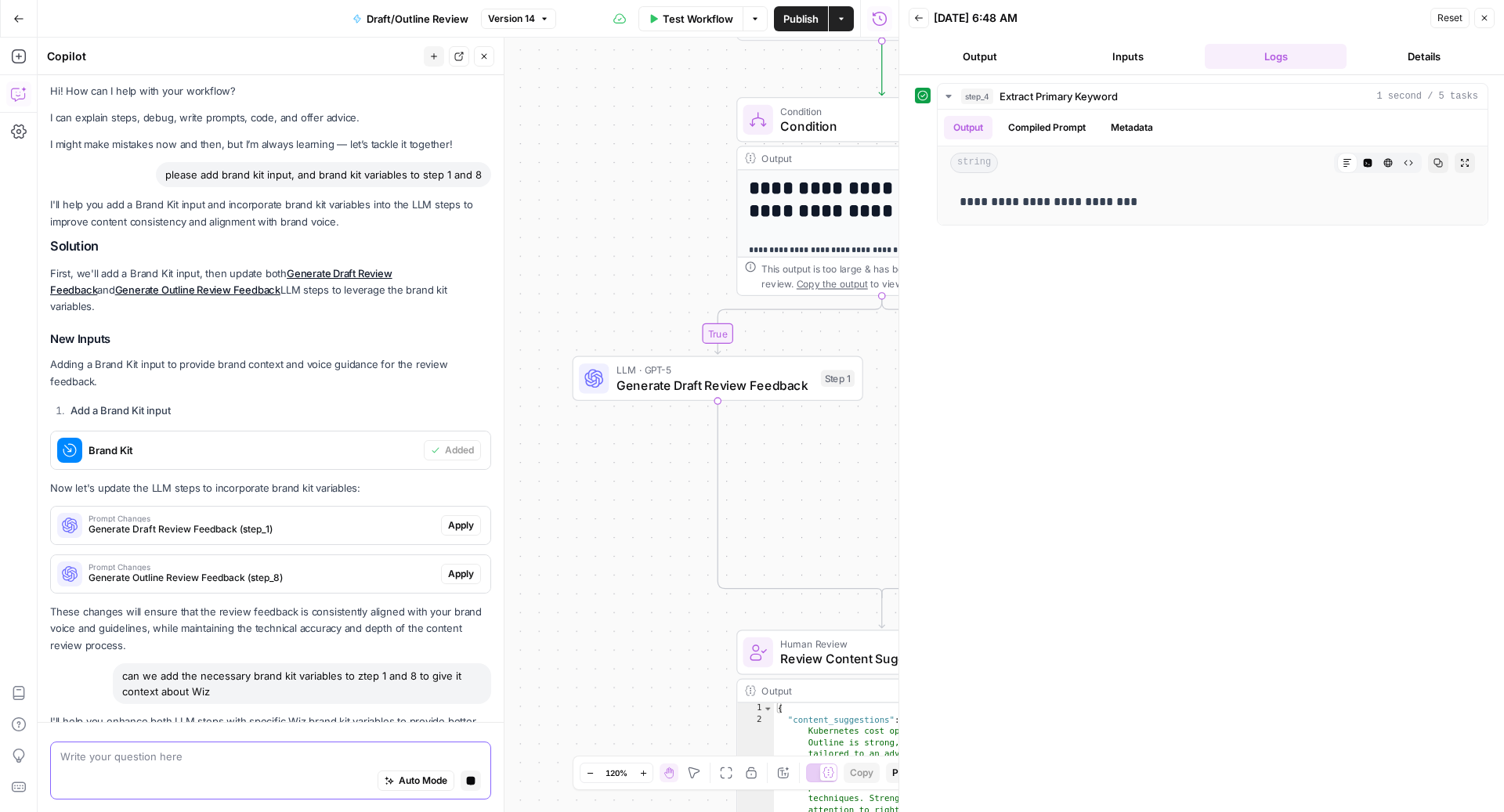
scroll to position [350, 0]
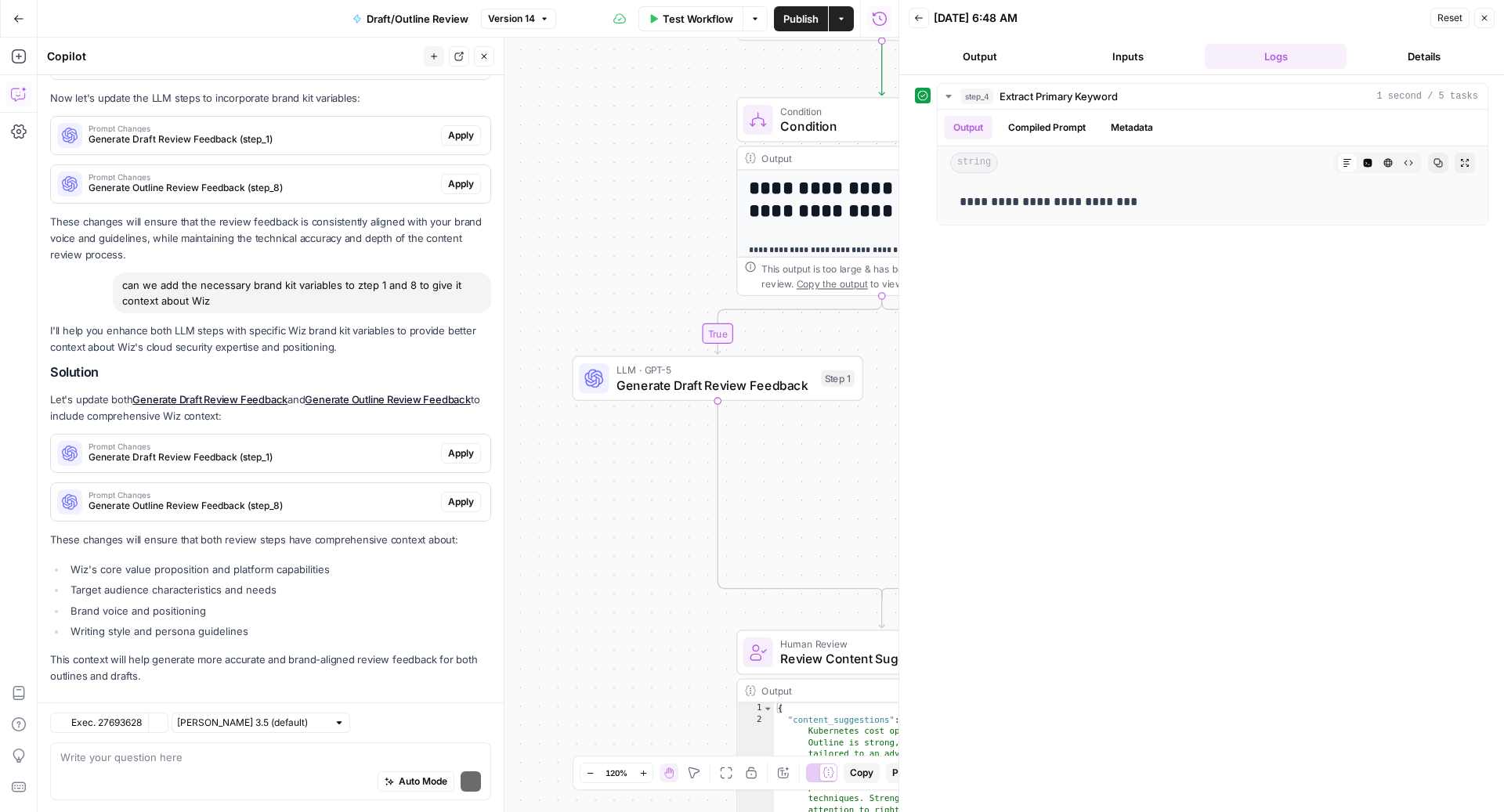
click at [448, 495] on span "Apply" at bounding box center [461, 502] width 26 height 14
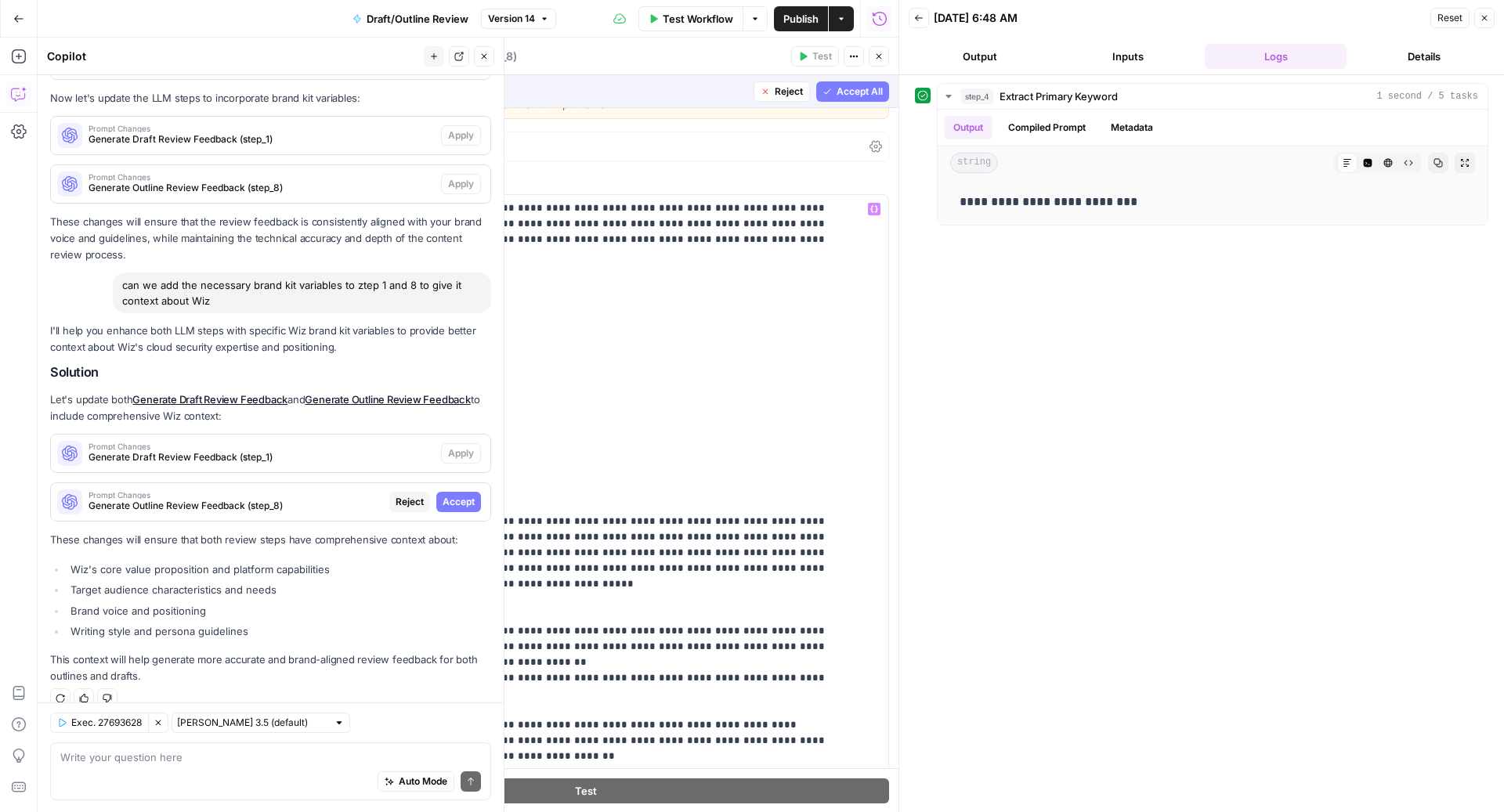
scroll to position [0, 0]
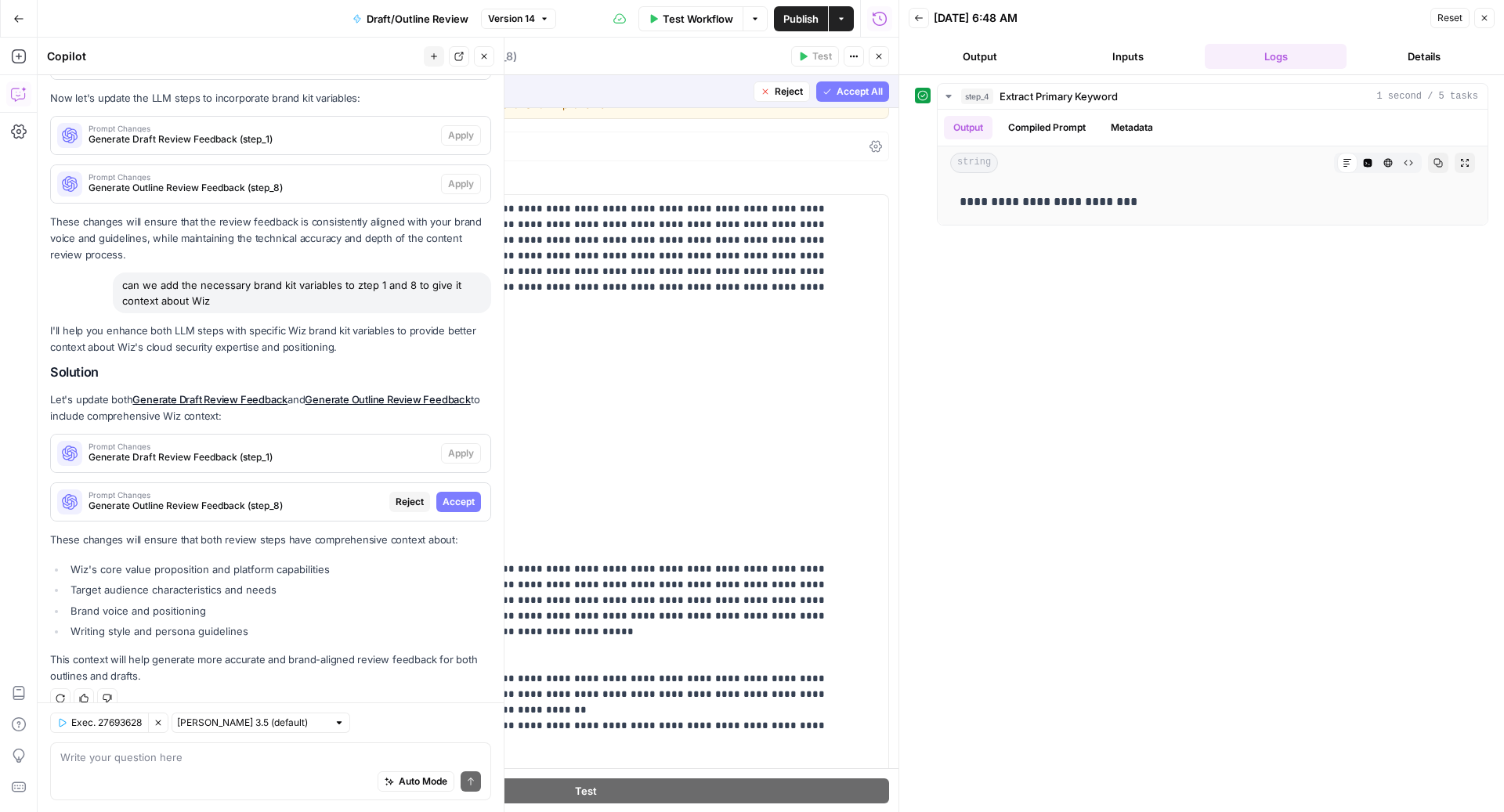
click at [836, 88] on span "Accept All" at bounding box center [860, 92] width 47 height 14
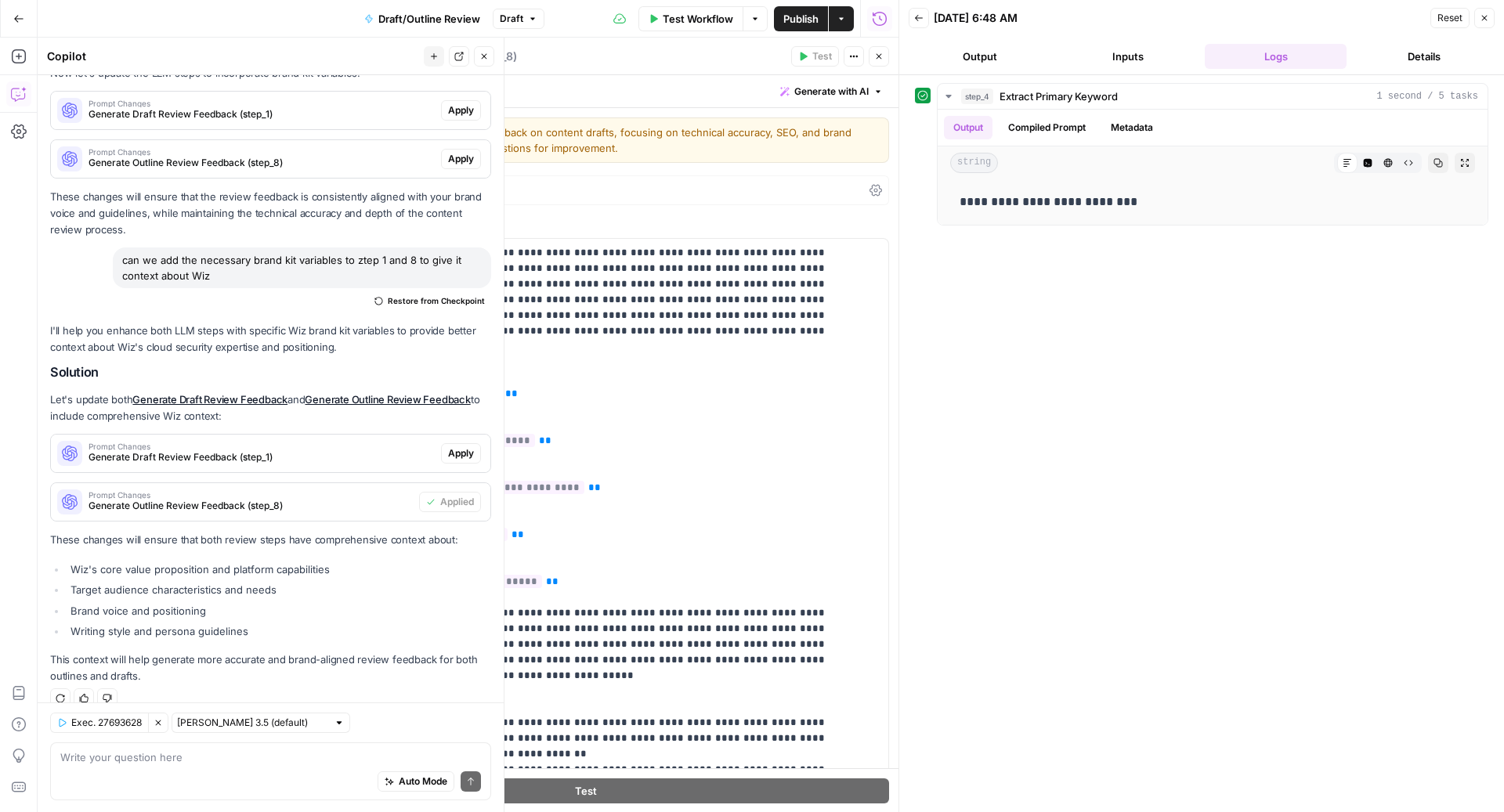
click at [448, 447] on span "Apply" at bounding box center [461, 454] width 26 height 14
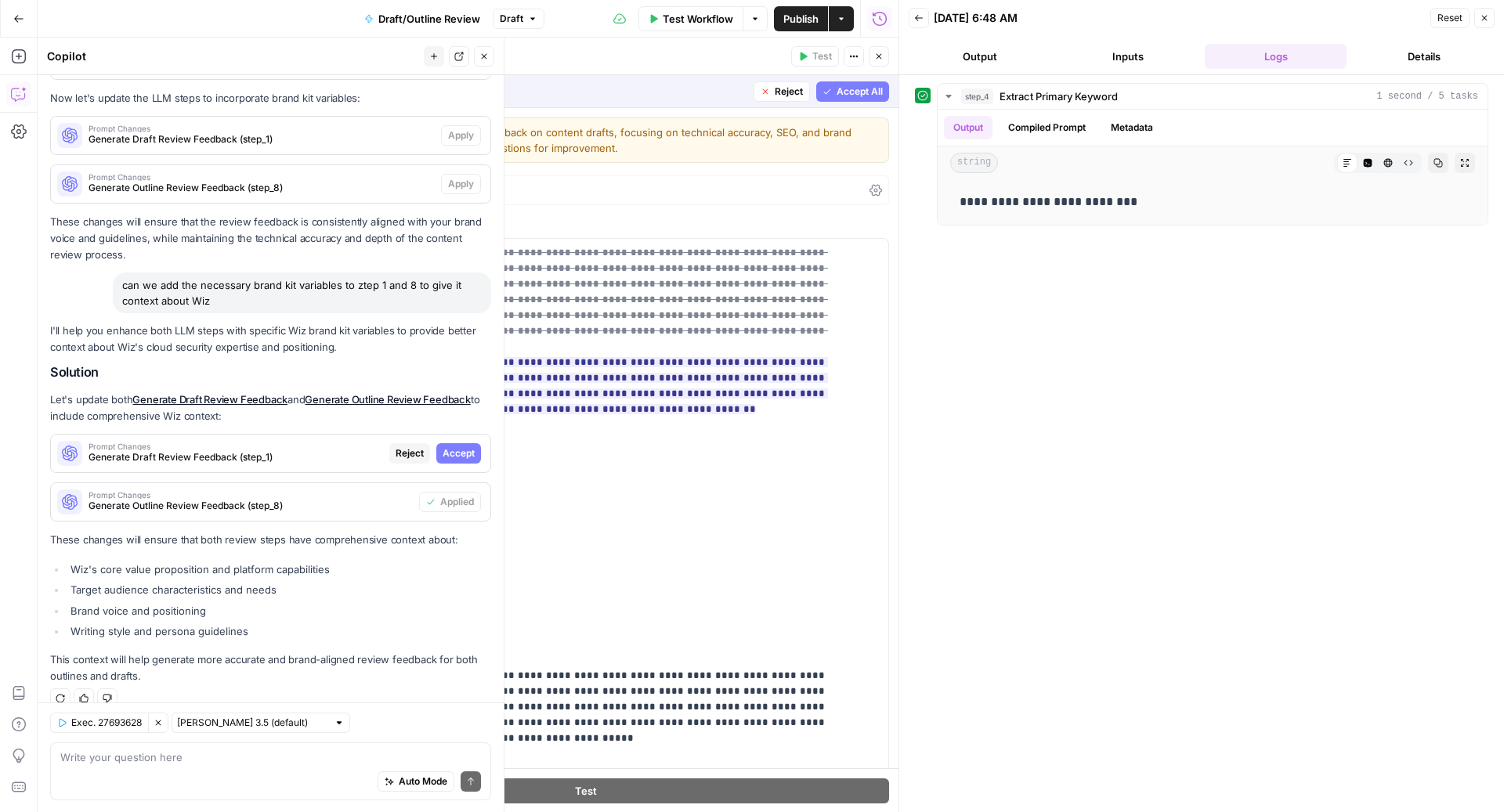
click at [848, 81] on button "Accept All" at bounding box center [852, 91] width 73 height 20
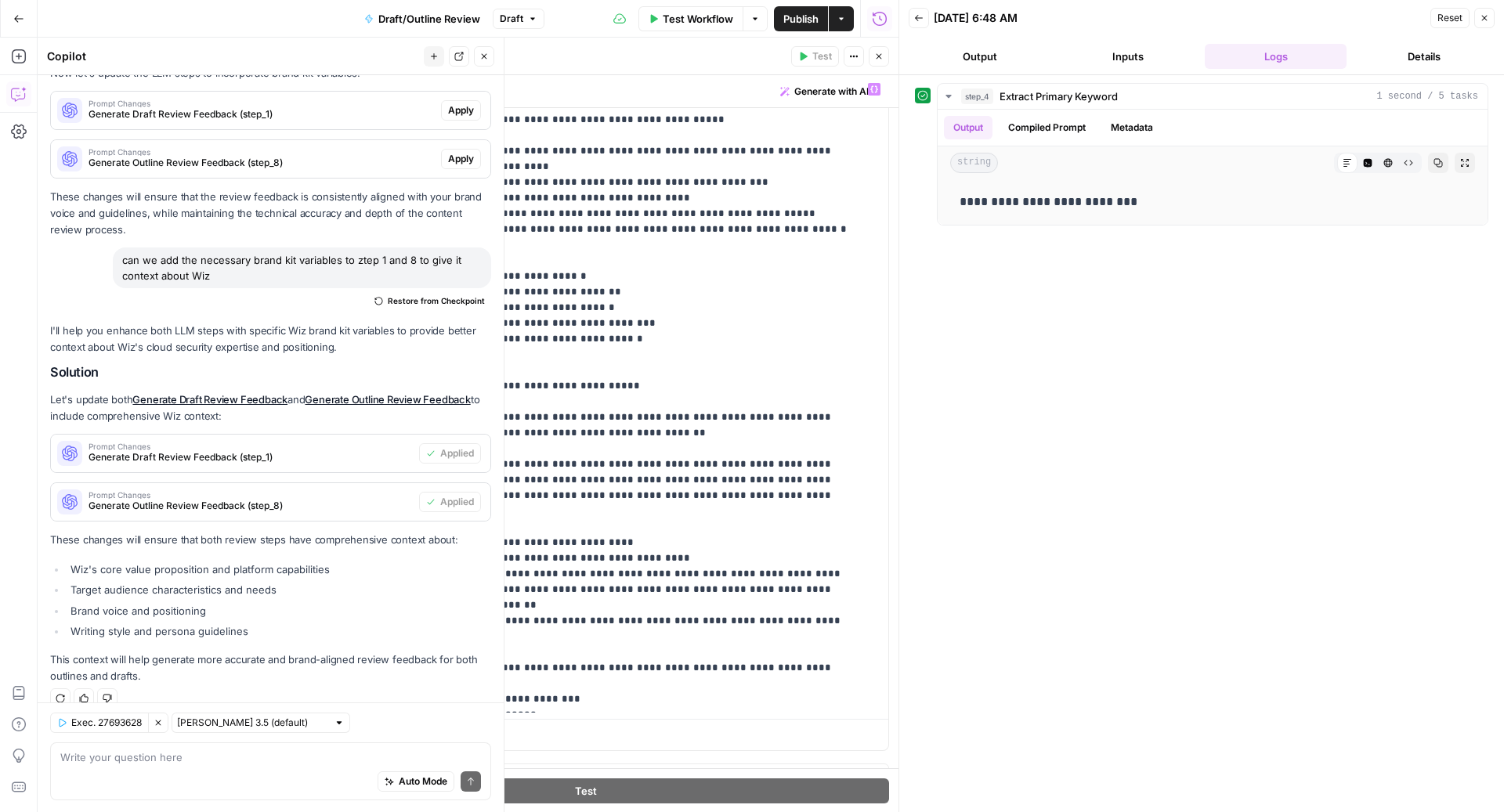
scroll to position [862, 0]
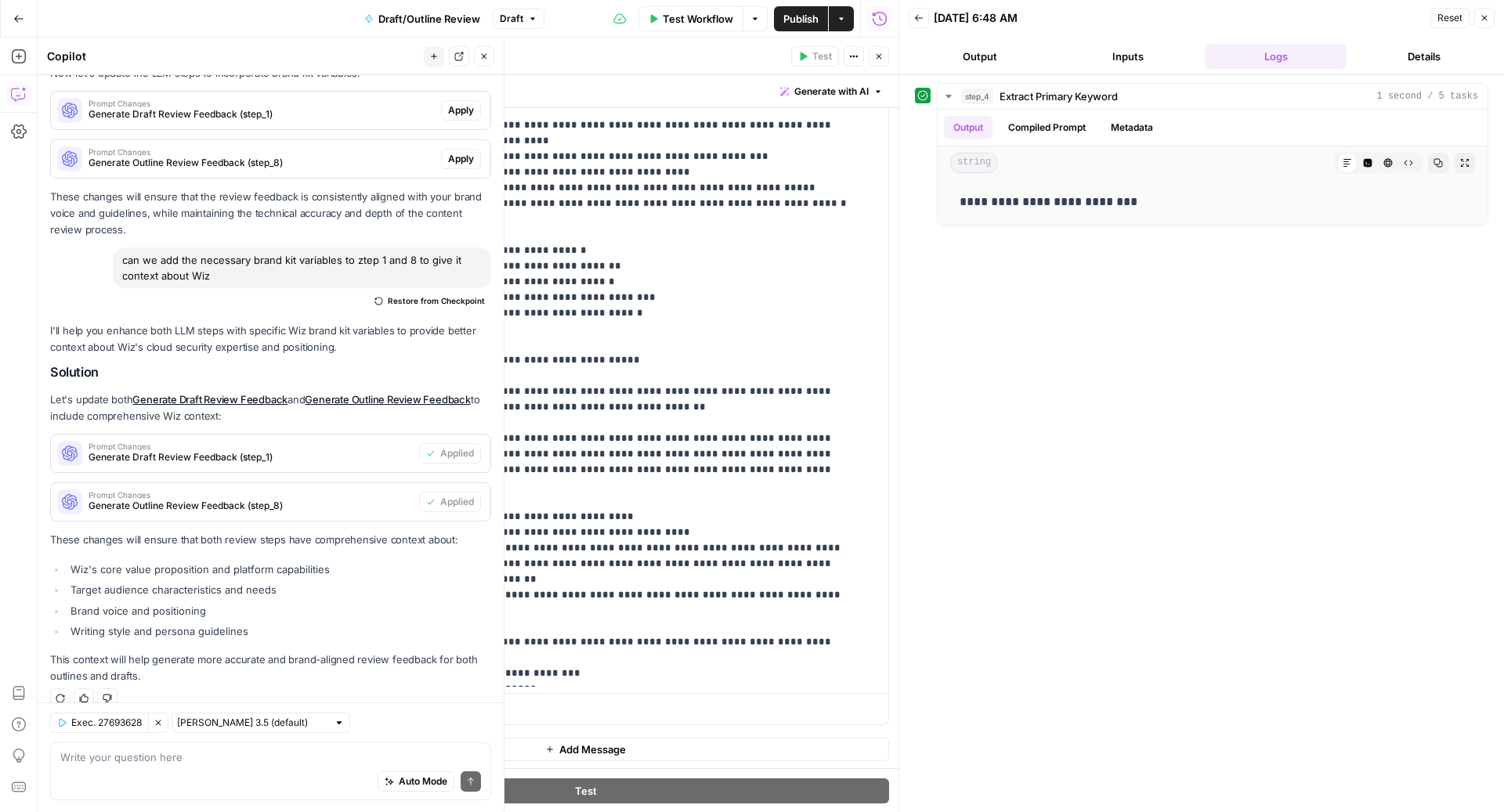
click at [881, 55] on icon "button" at bounding box center [879, 56] width 10 height 10
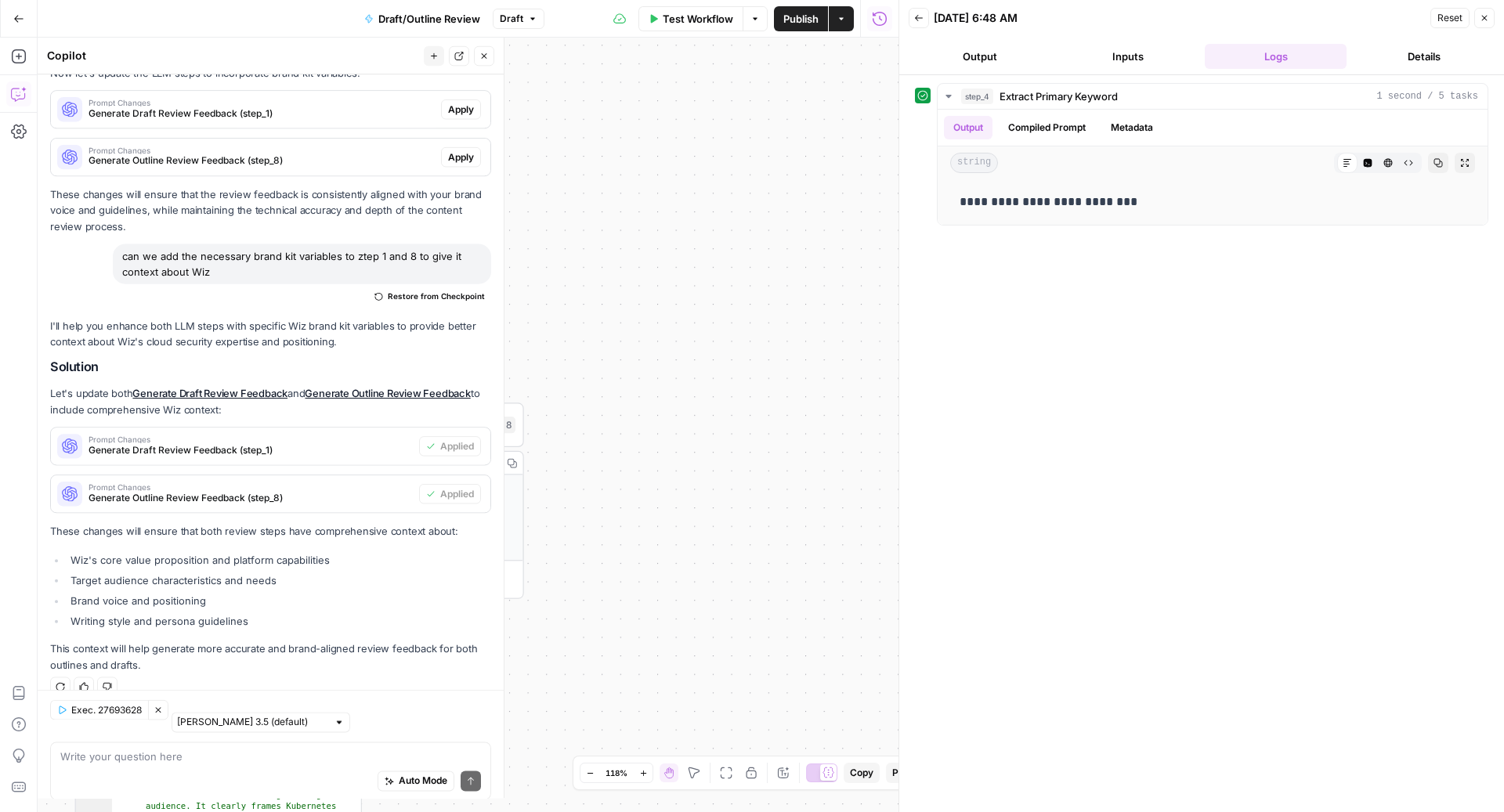
scroll to position [451, 0]
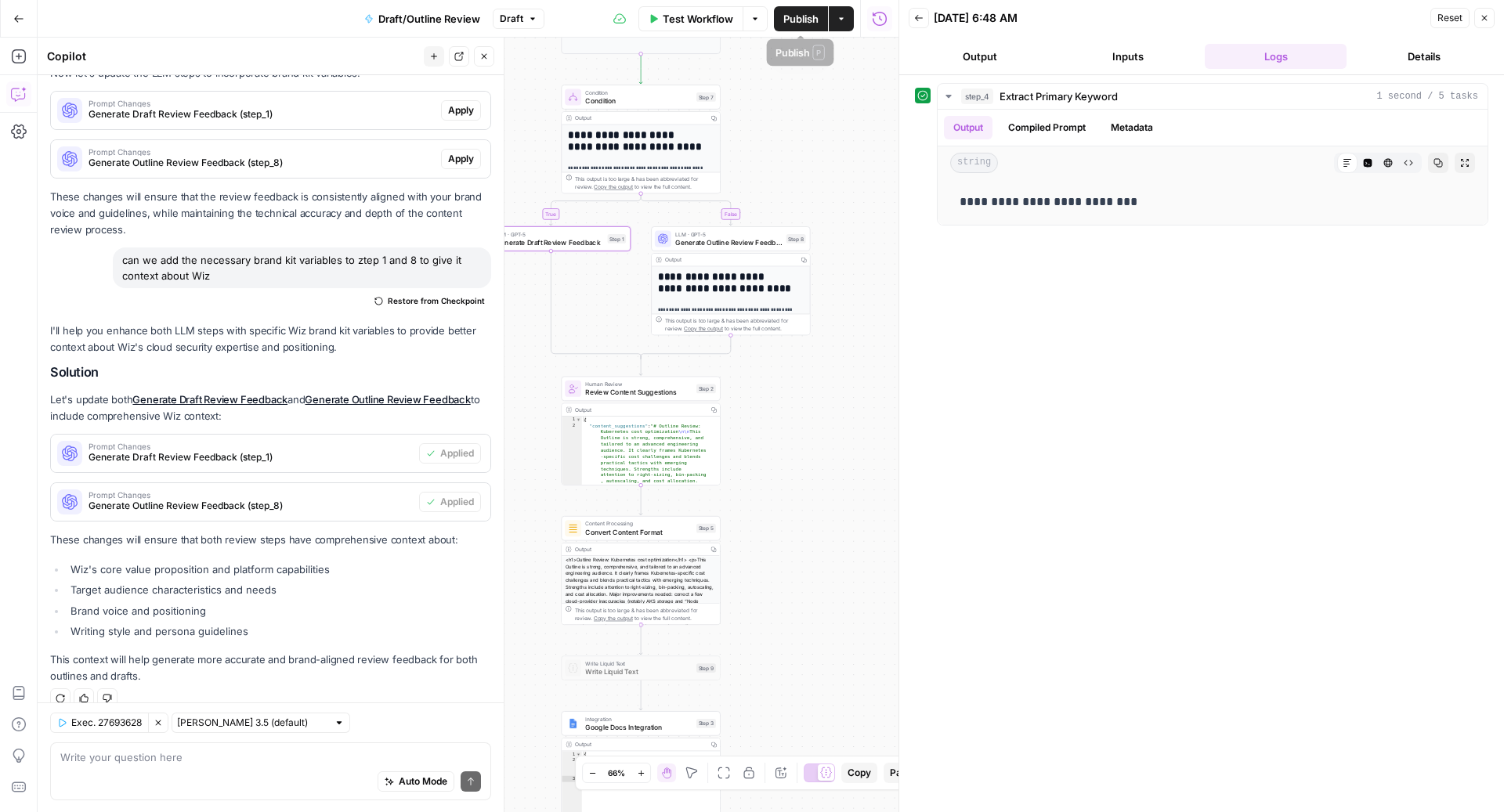
click at [799, 25] on span "Publish" at bounding box center [801, 18] width 35 height 15
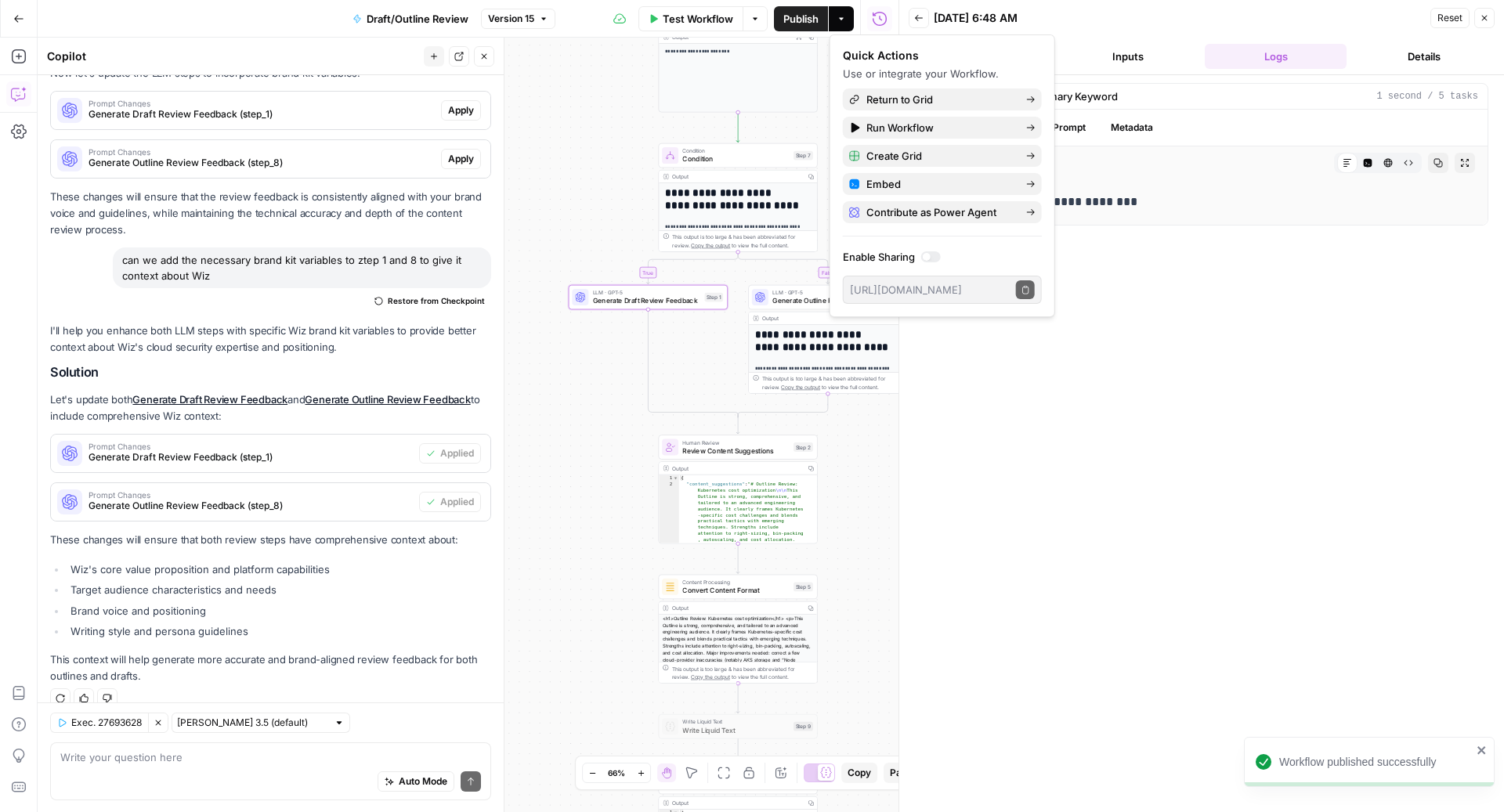
click at [1183, 479] on div "**********" at bounding box center [1202, 443] width 574 height 721
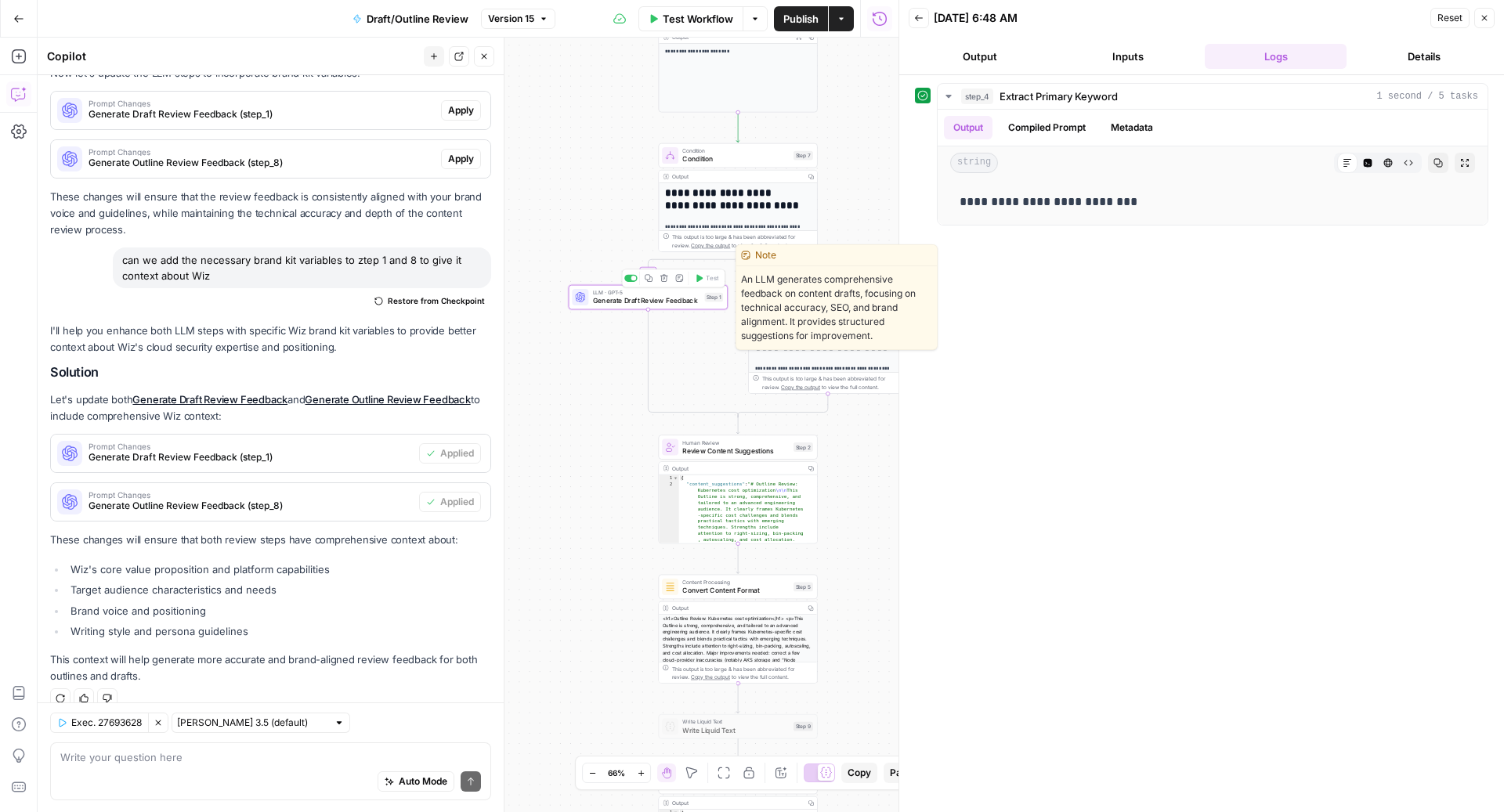
click at [703, 304] on div "LLM · GPT-5 Generate Draft Review Feedback Step 1 Copy step Delete step Edit No…" at bounding box center [648, 296] width 151 height 17
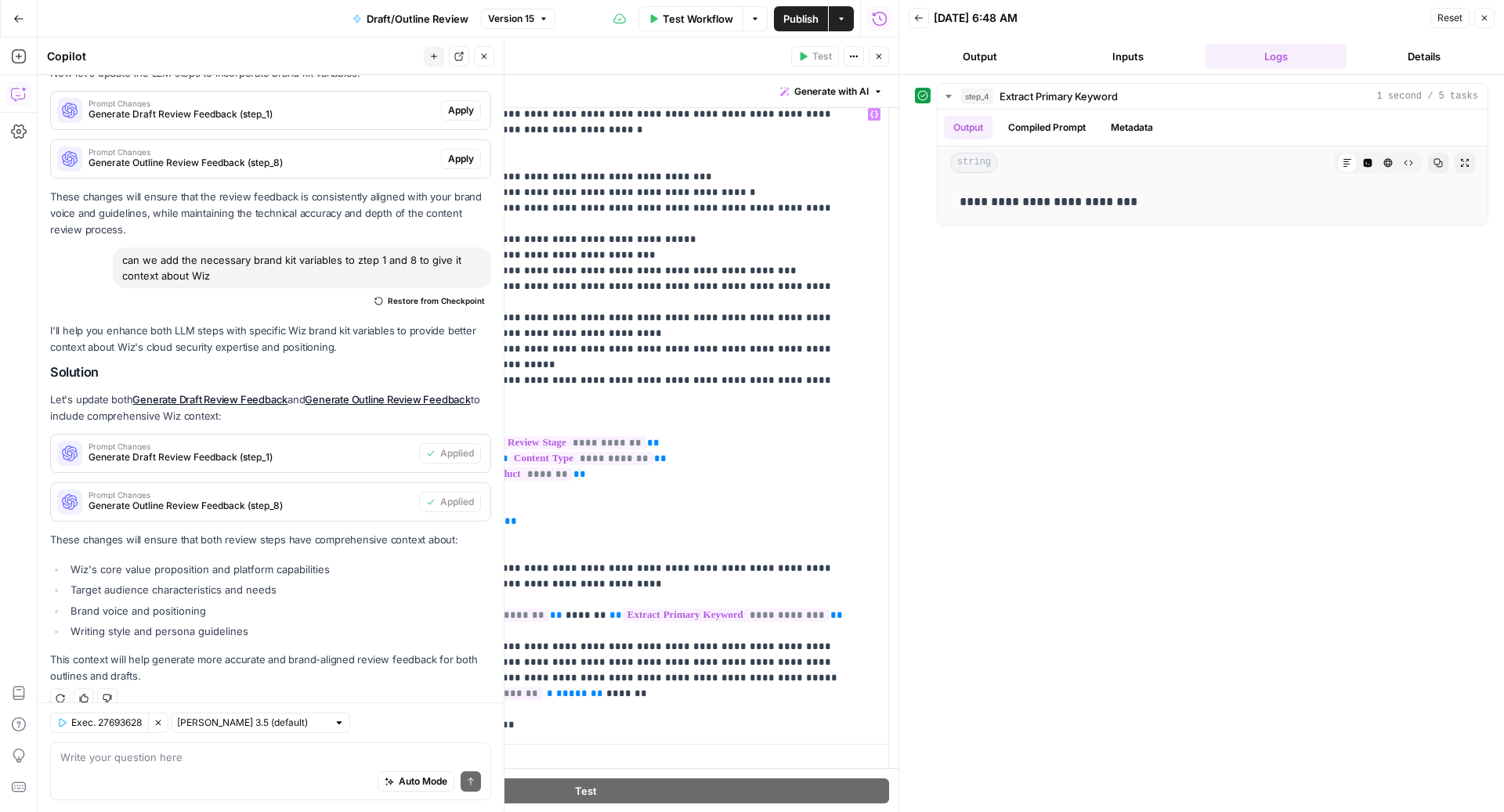
scroll to position [798, 0]
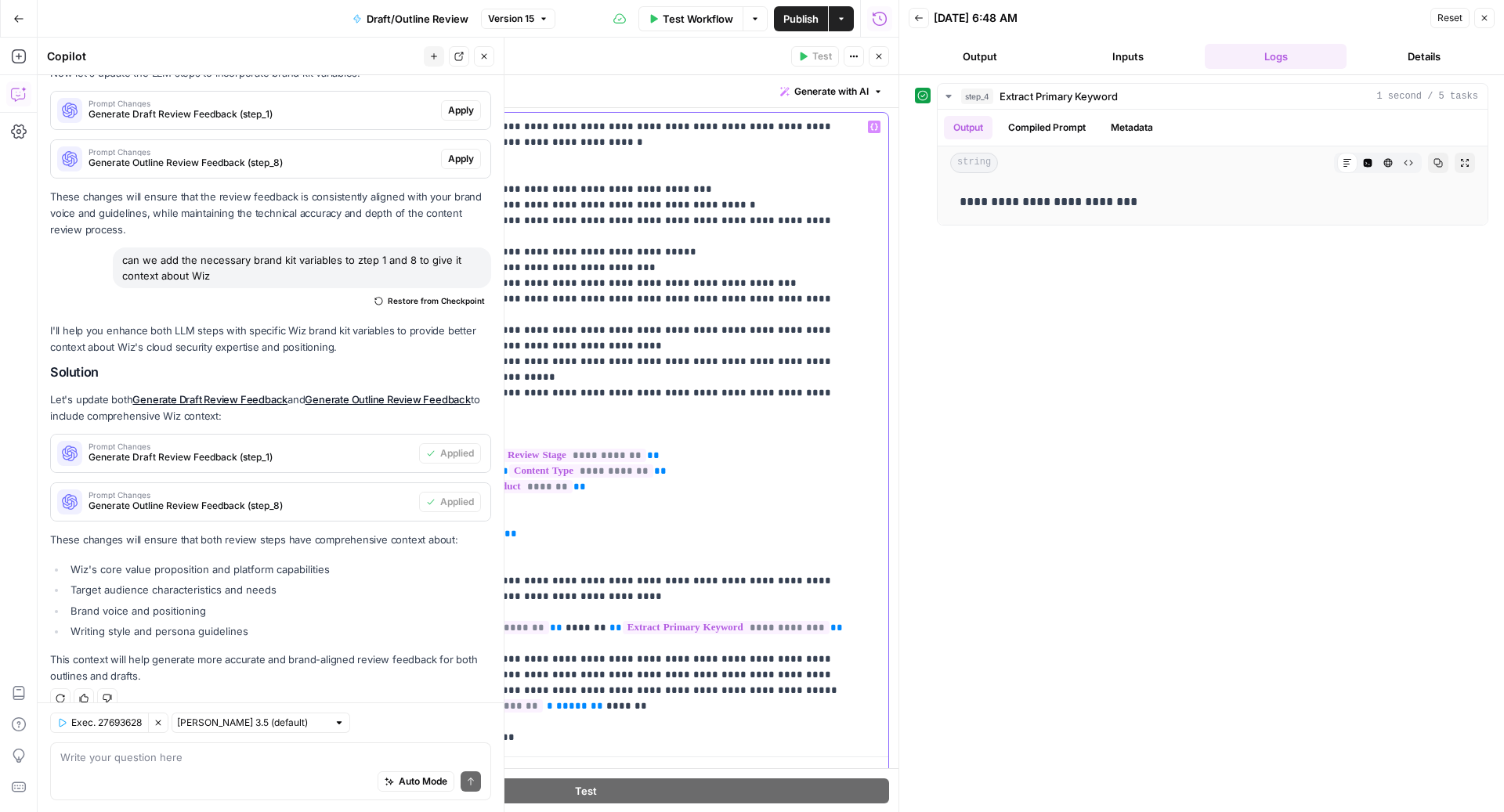
drag, startPoint x: 374, startPoint y: 204, endPoint x: 698, endPoint y: 361, distance: 360.0
click at [698, 361] on div "**********" at bounding box center [623, 431] width 500 height 639
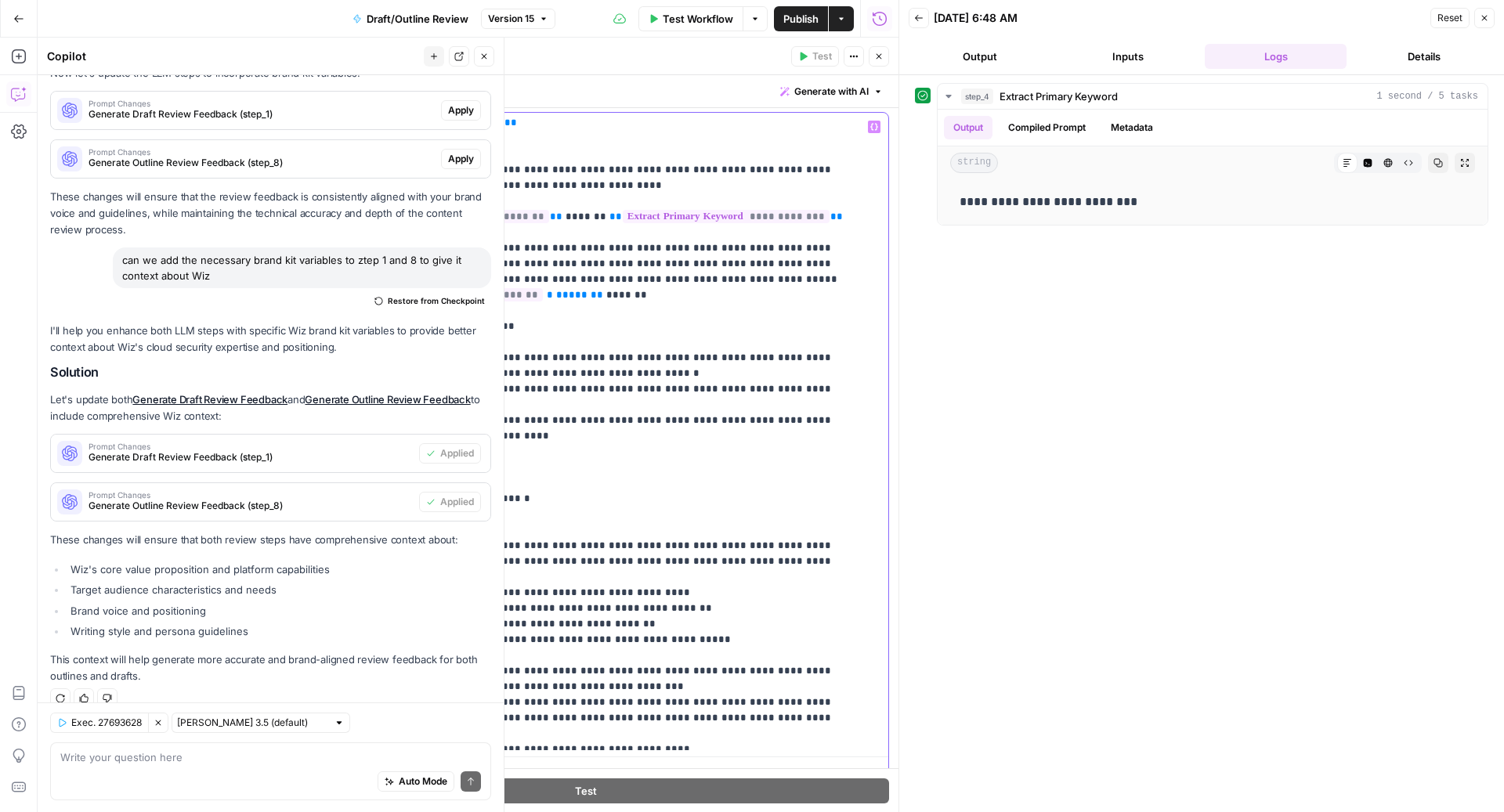
scroll to position [434, 0]
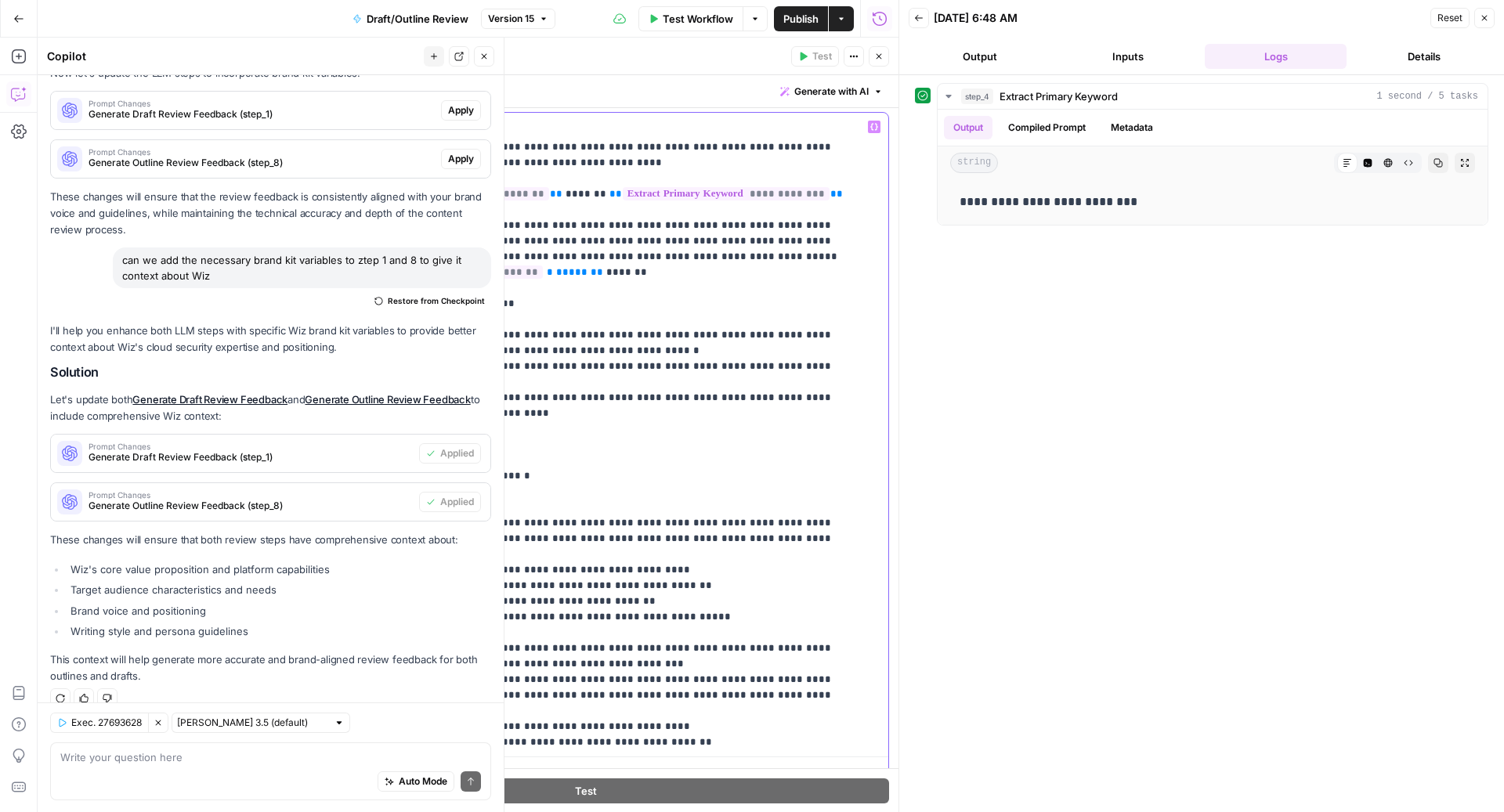
click at [675, 422] on p "**********" at bounding box center [615, 656] width 465 height 1942
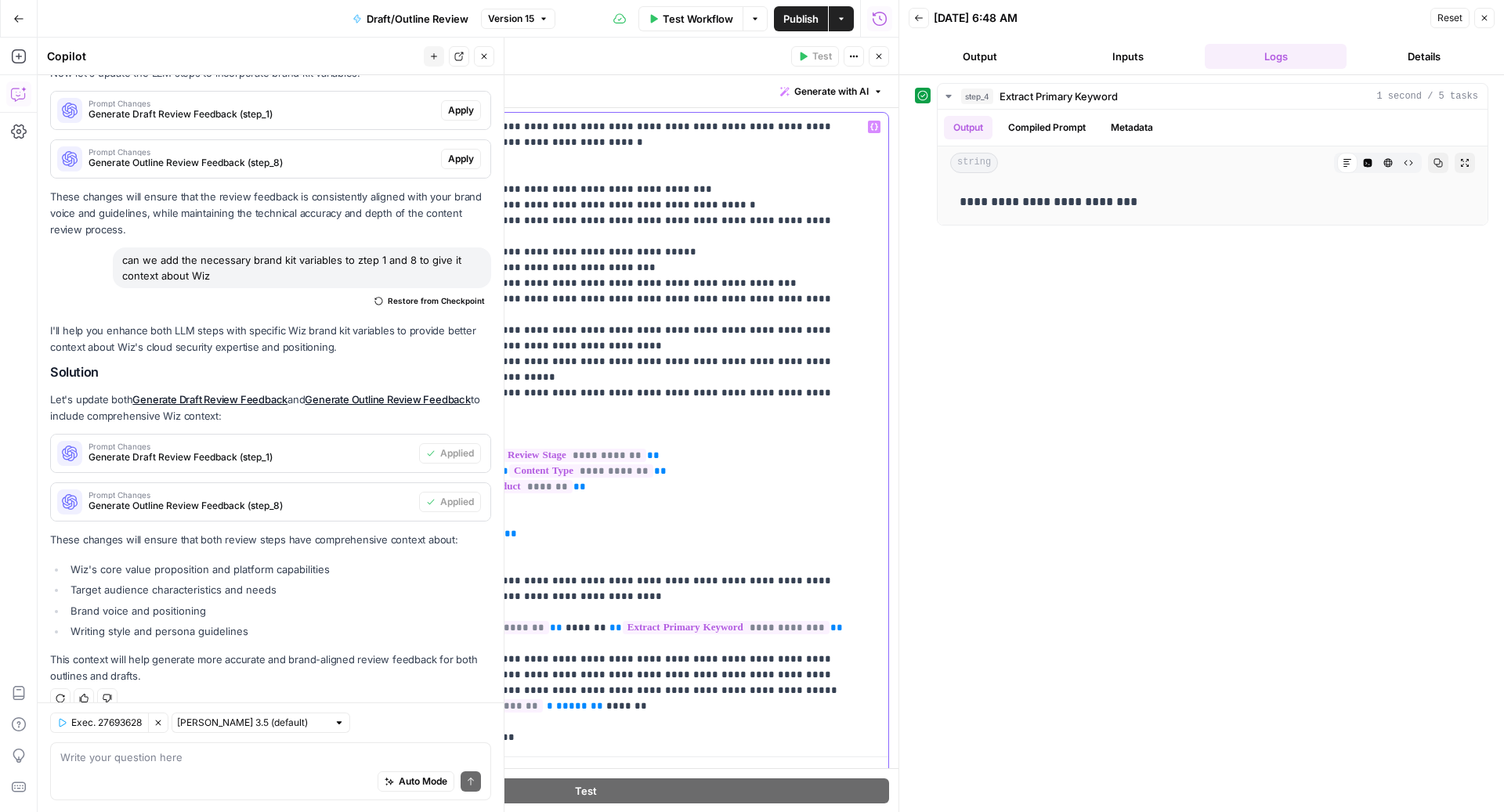
scroll to position [467, 0]
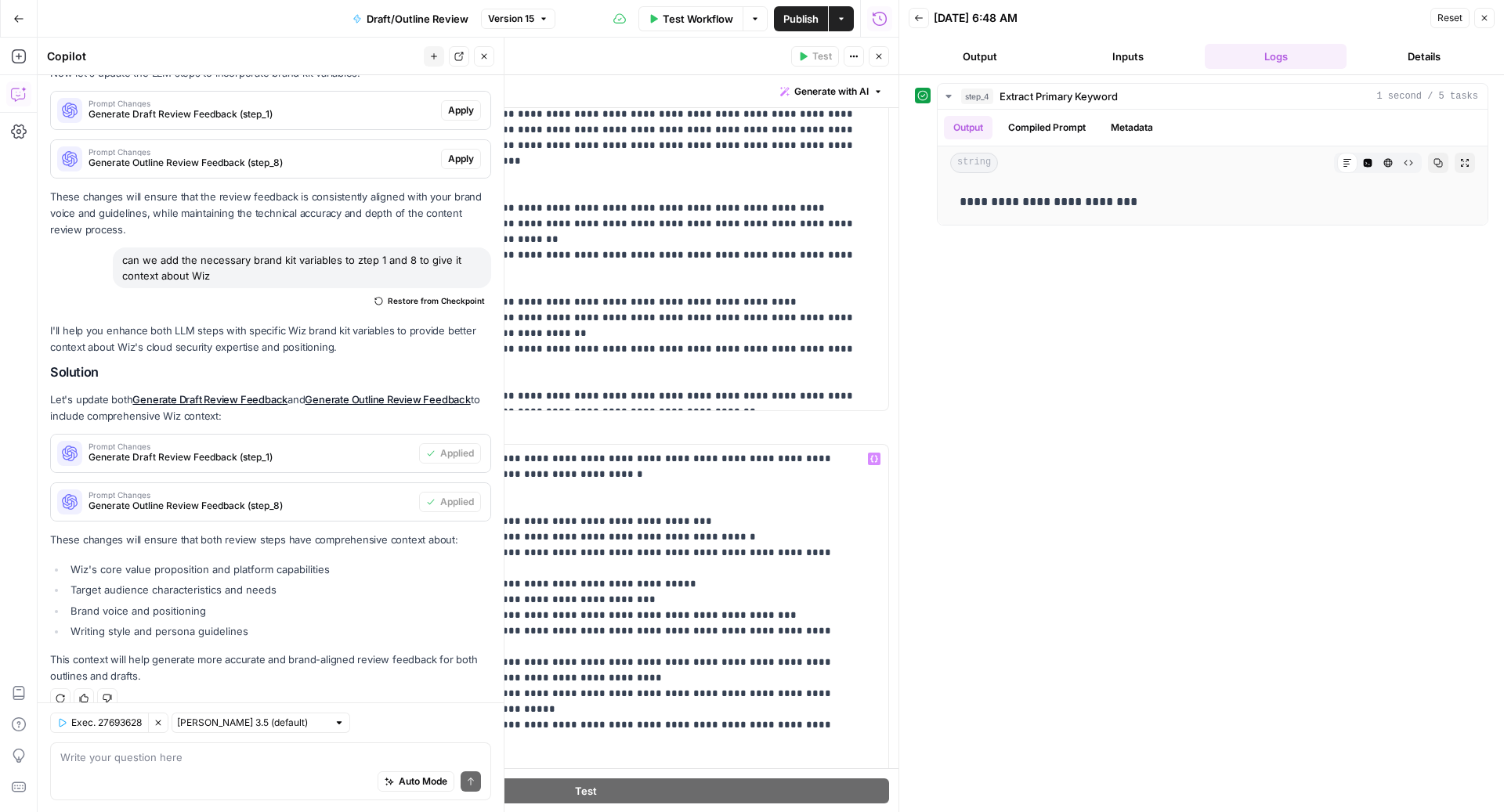
click at [881, 59] on icon "button" at bounding box center [879, 56] width 10 height 10
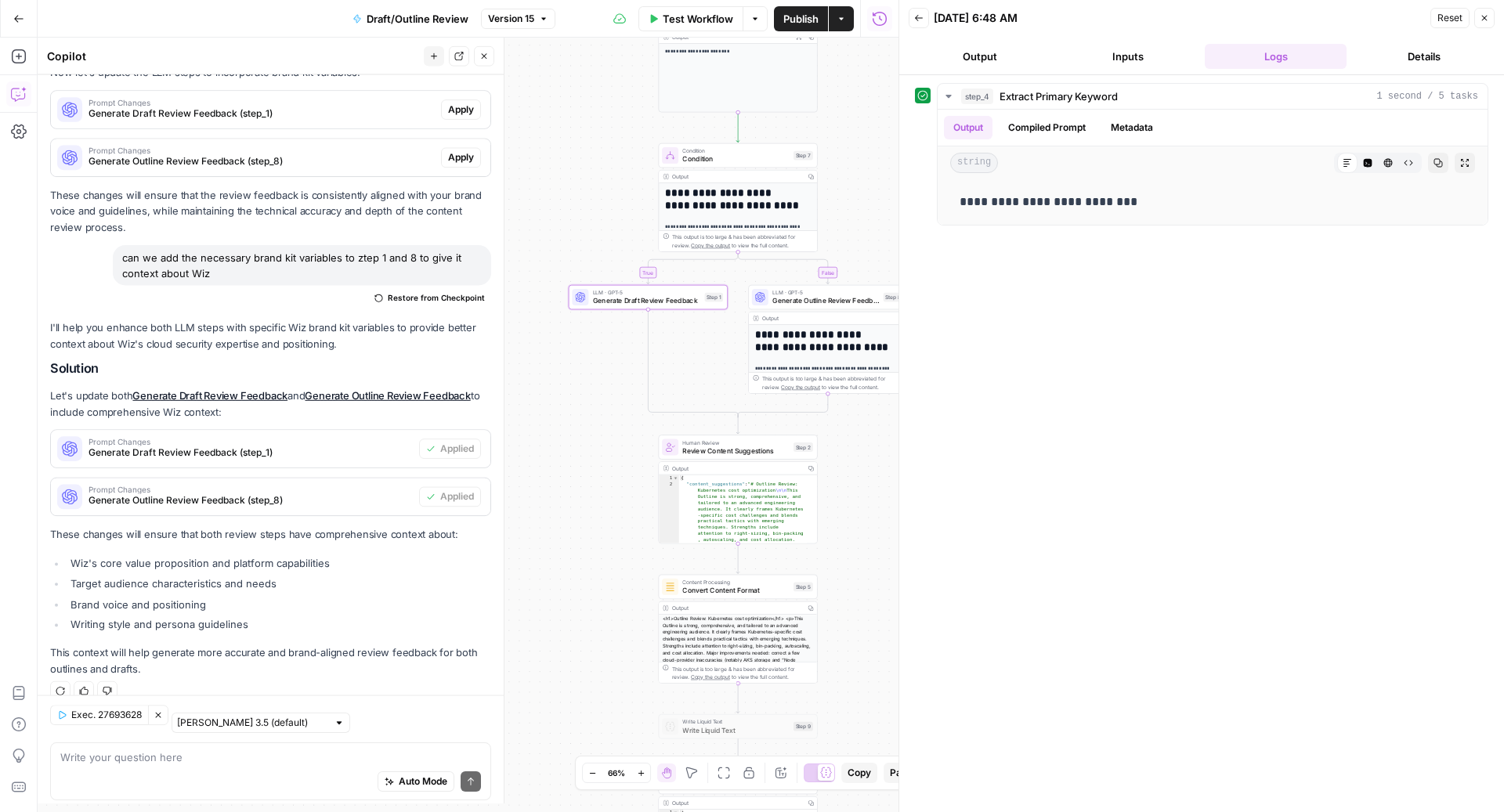
scroll to position [451, 0]
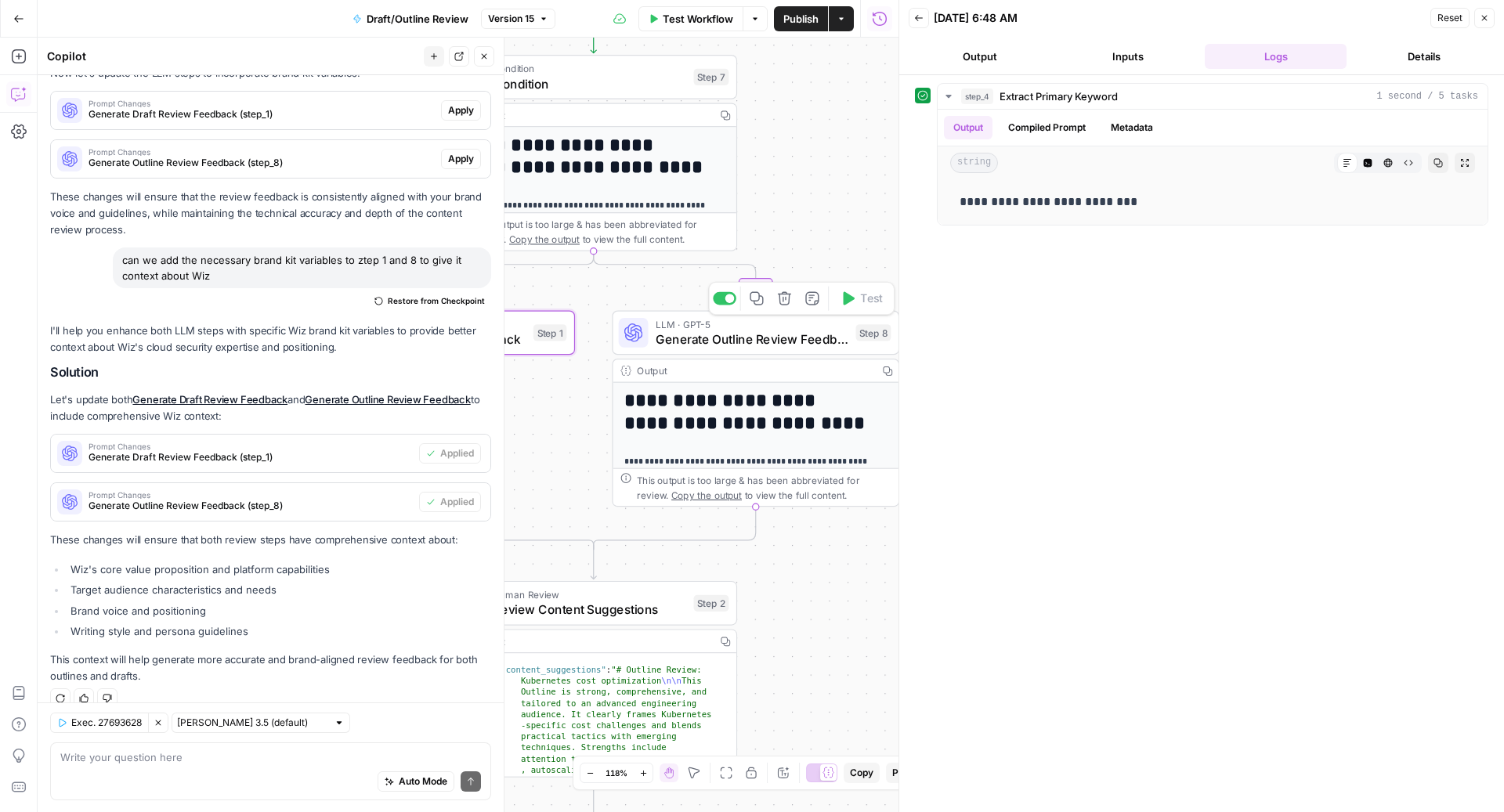
click at [747, 344] on span "Generate Outline Review Feedback" at bounding box center [752, 338] width 193 height 18
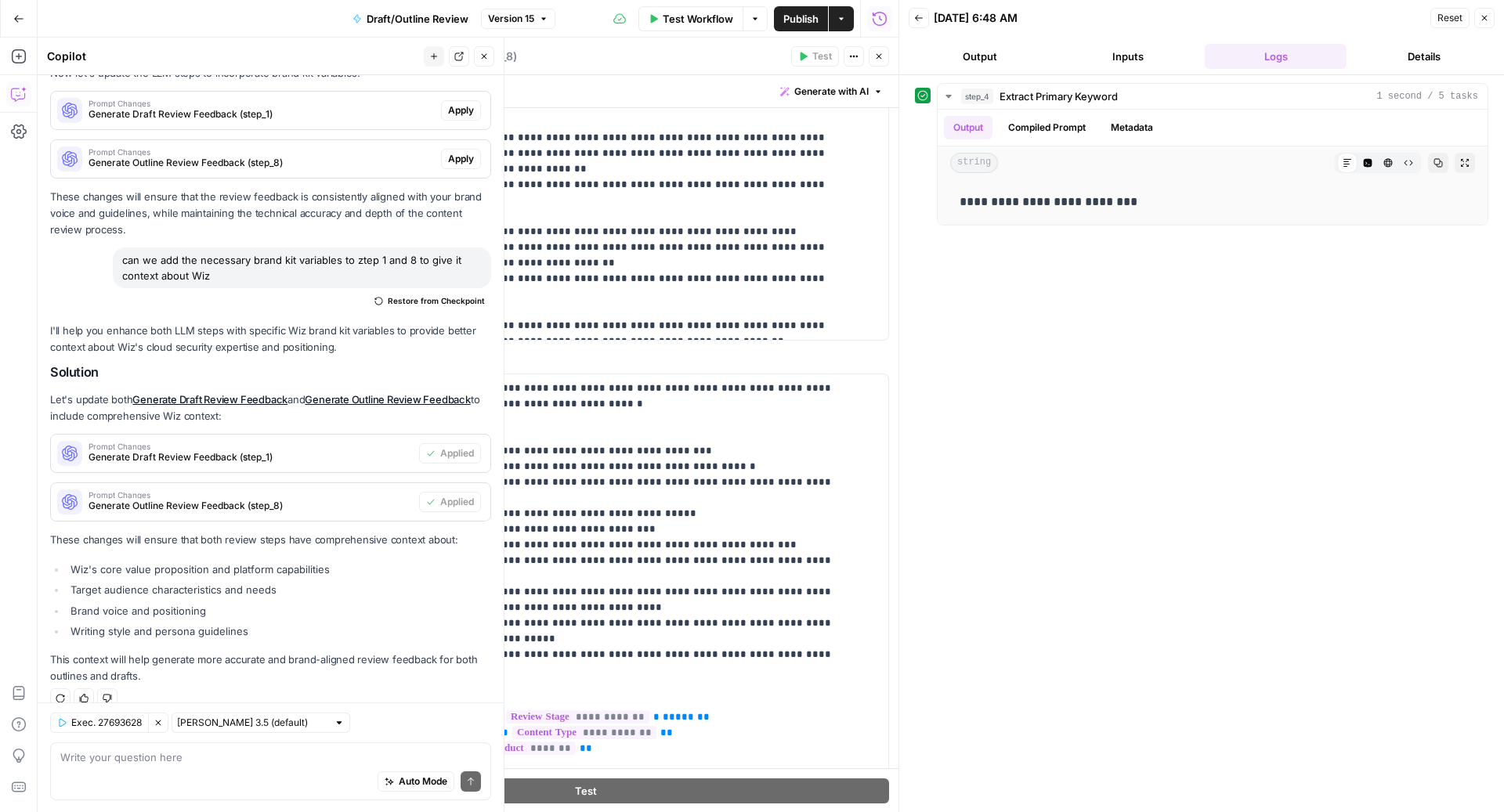
scroll to position [543, 0]
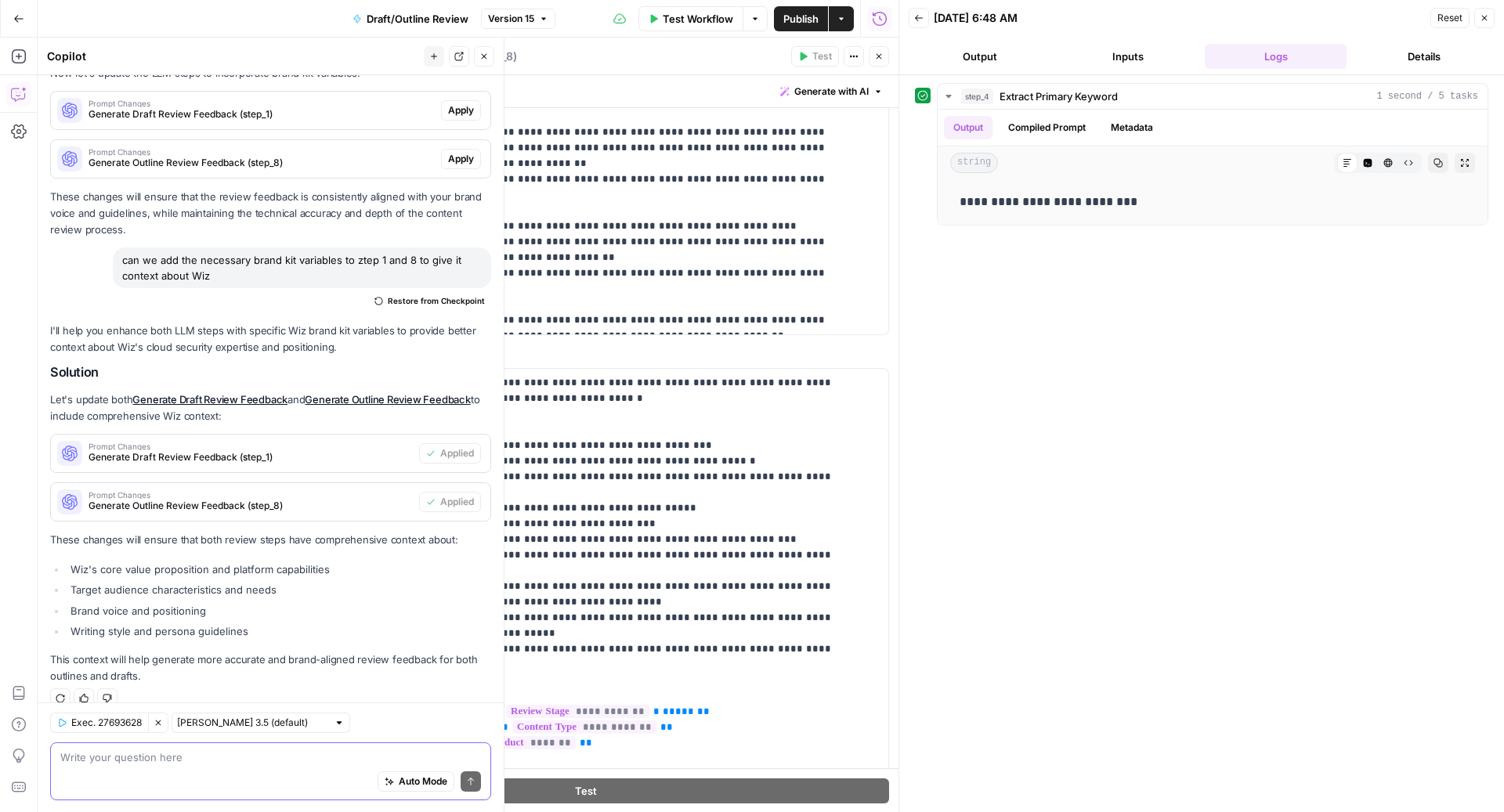
click at [190, 757] on textarea at bounding box center [271, 756] width 421 height 15
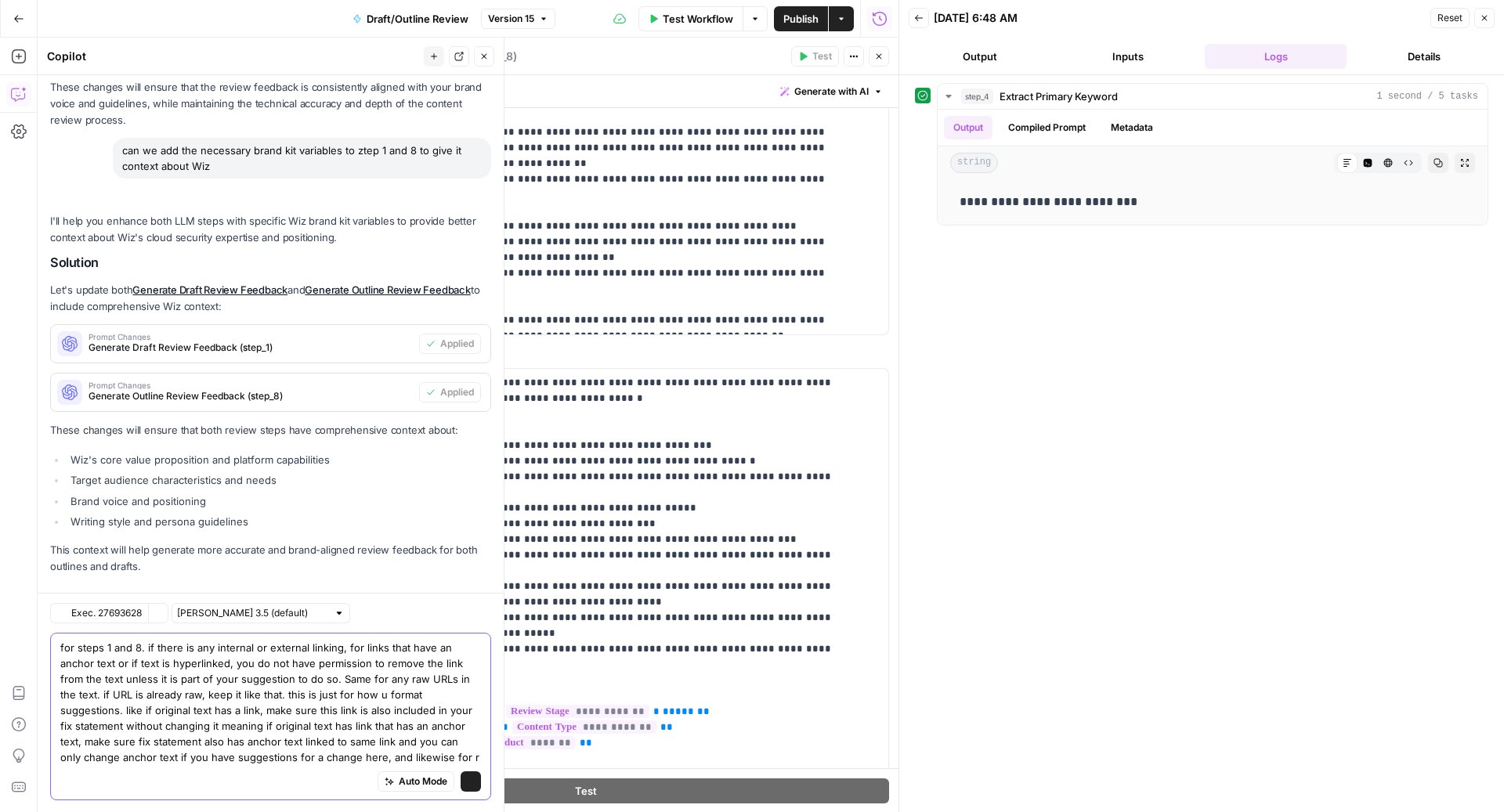
scroll to position [577, 0]
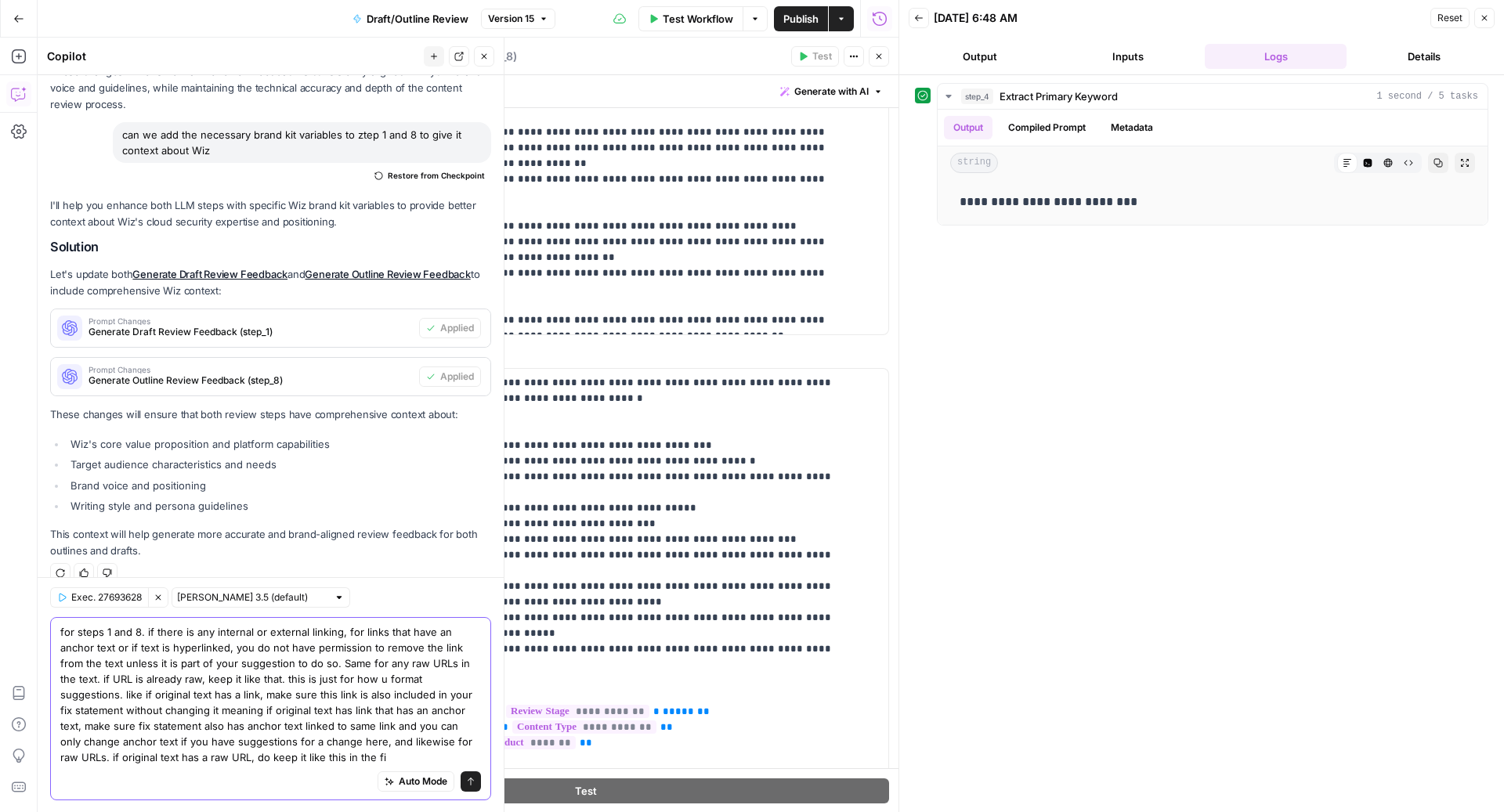
type textarea "for steps 1 and 8. if there is any internal or external linking, for links that…"
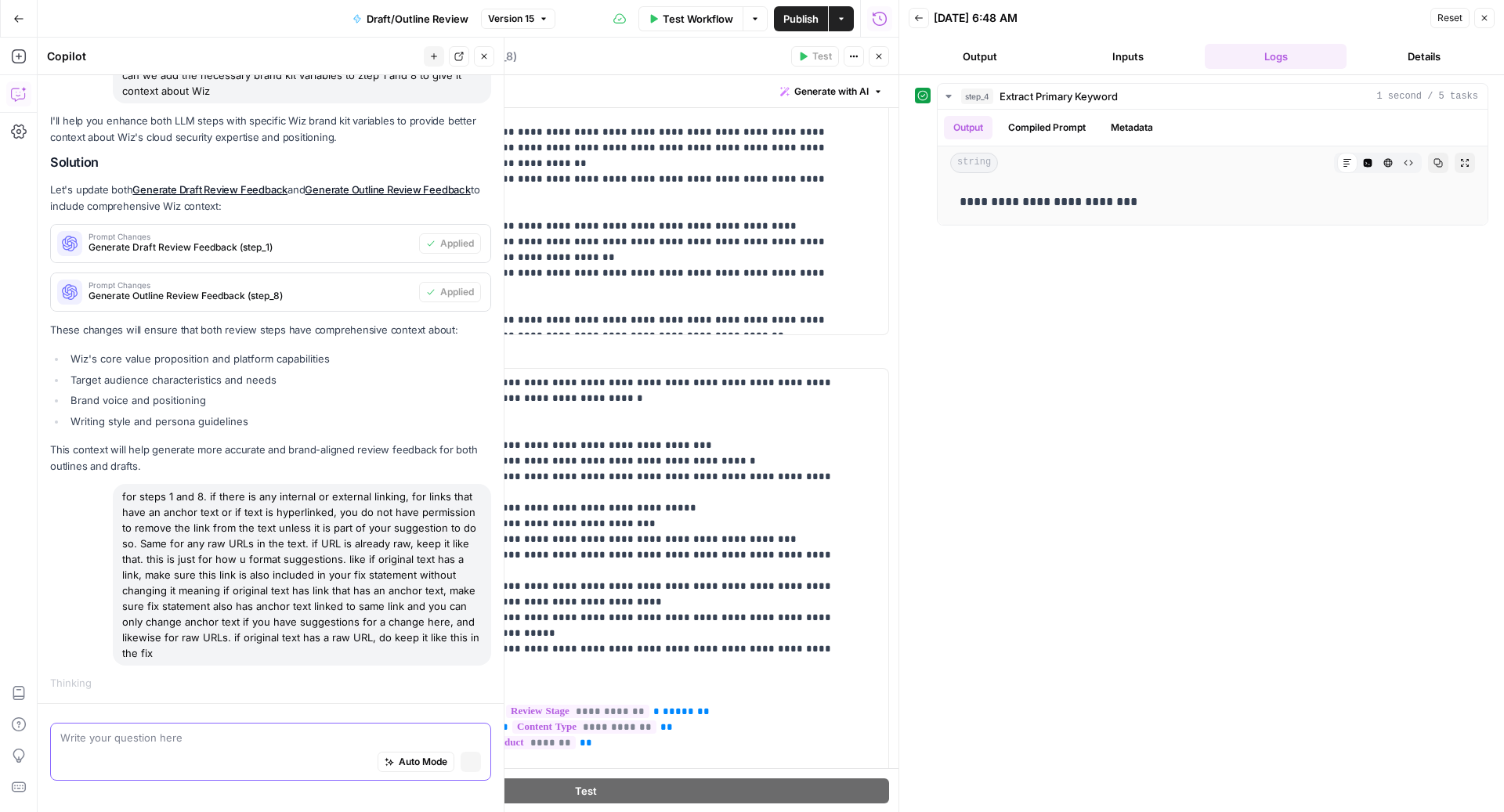
scroll to position [566, 0]
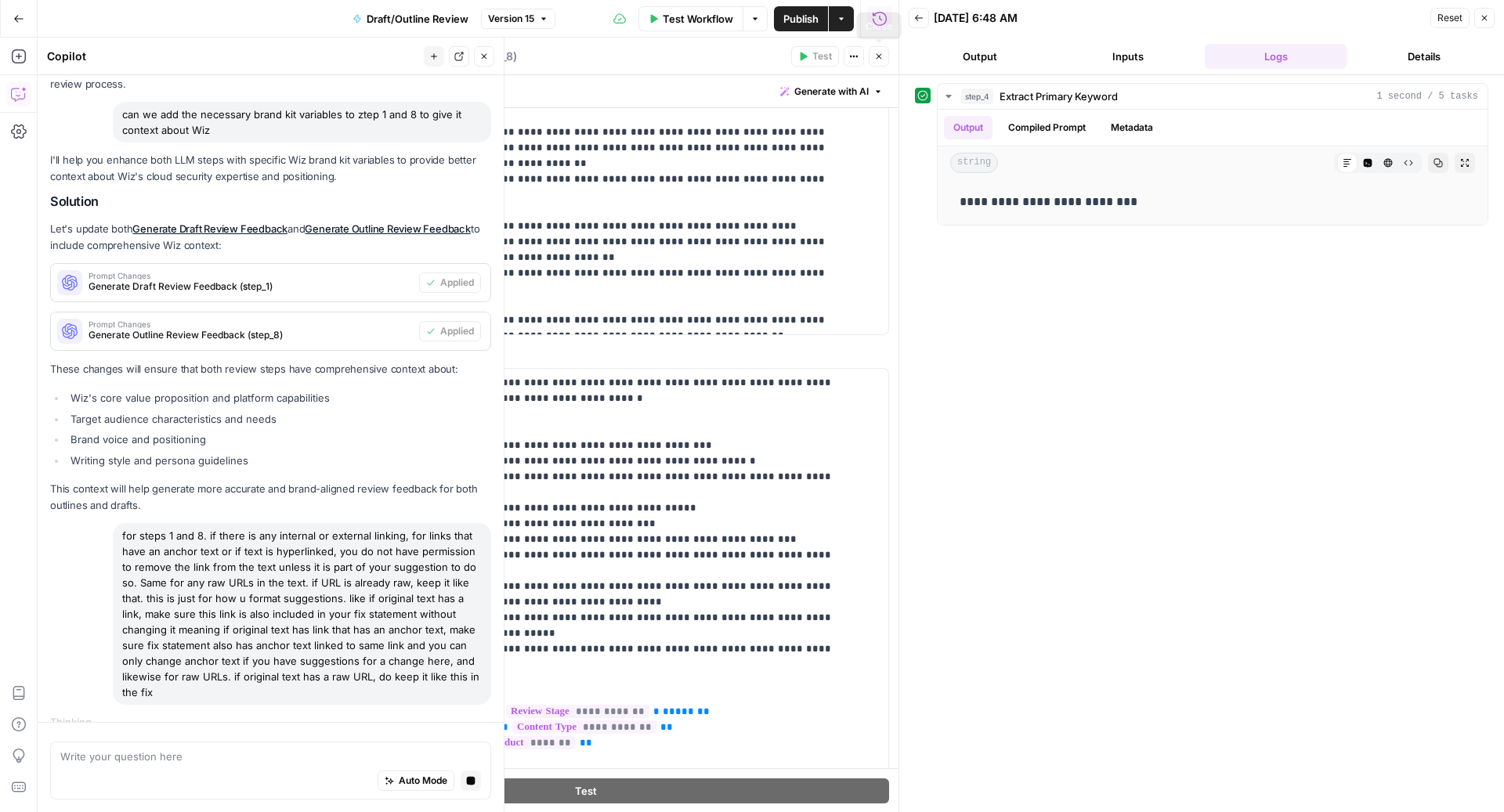
click at [875, 61] on button "Close" at bounding box center [878, 56] width 20 height 20
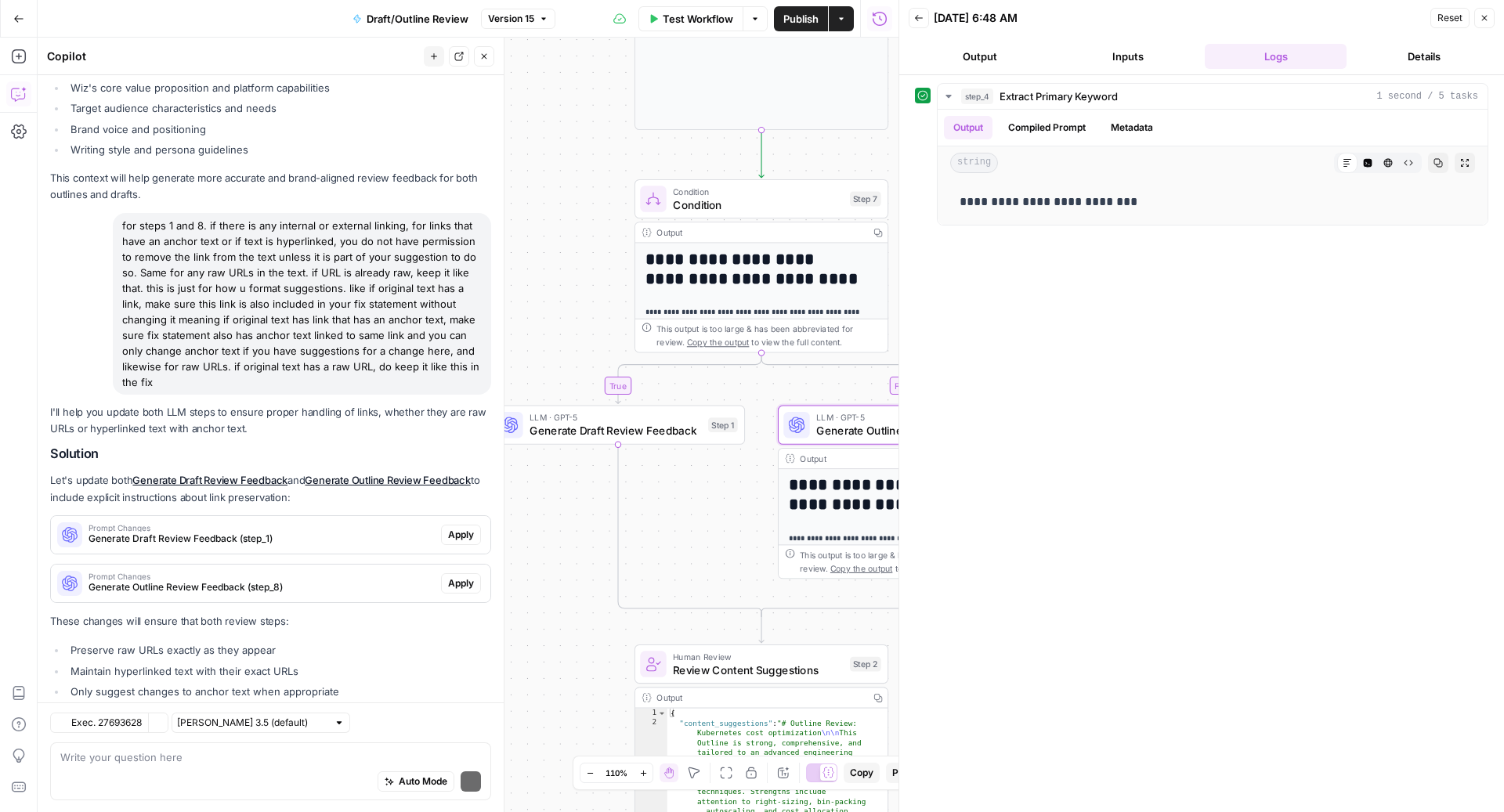
scroll to position [1034, 0]
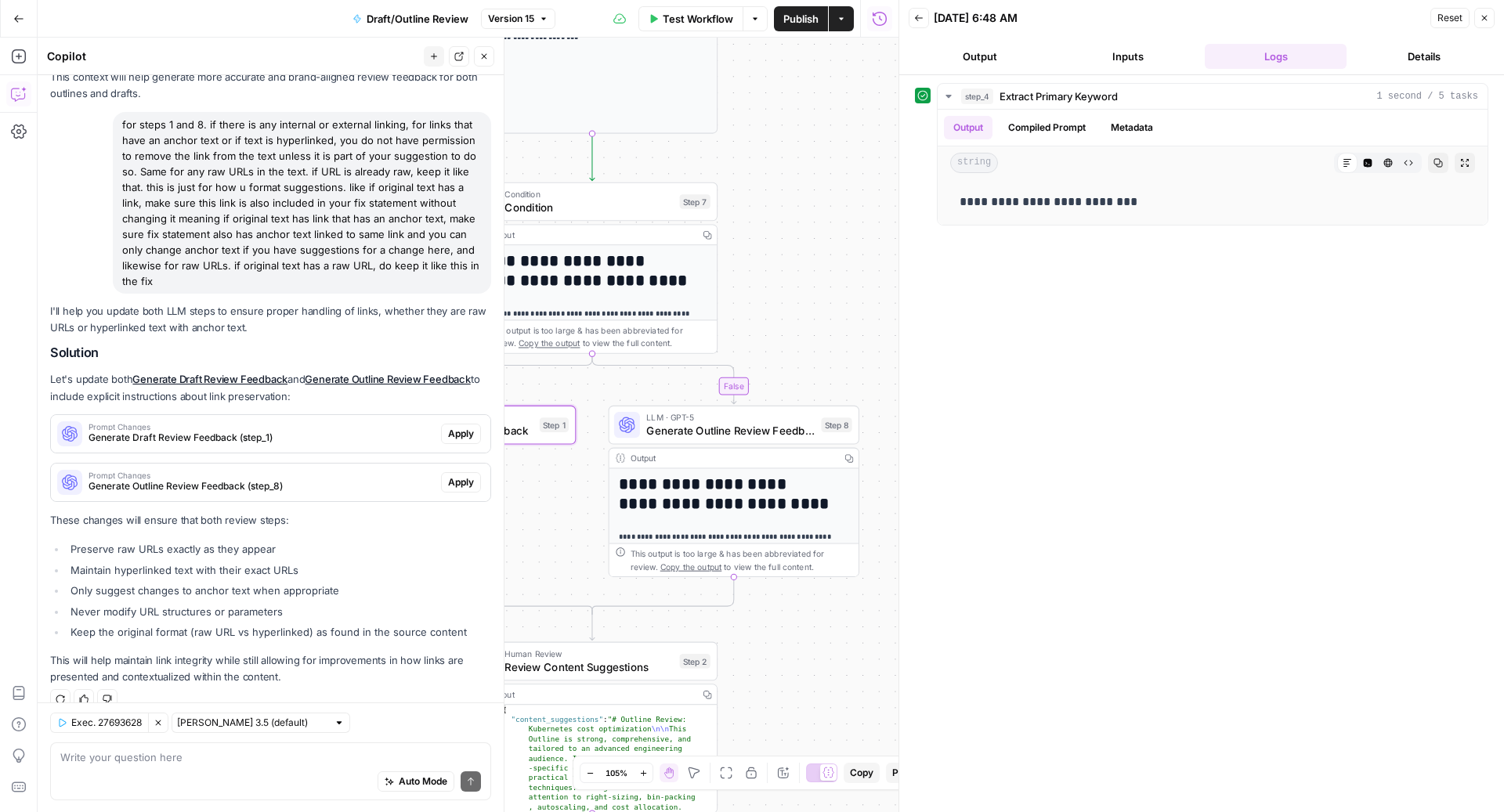
click at [451, 426] on span "Apply" at bounding box center [461, 434] width 26 height 14
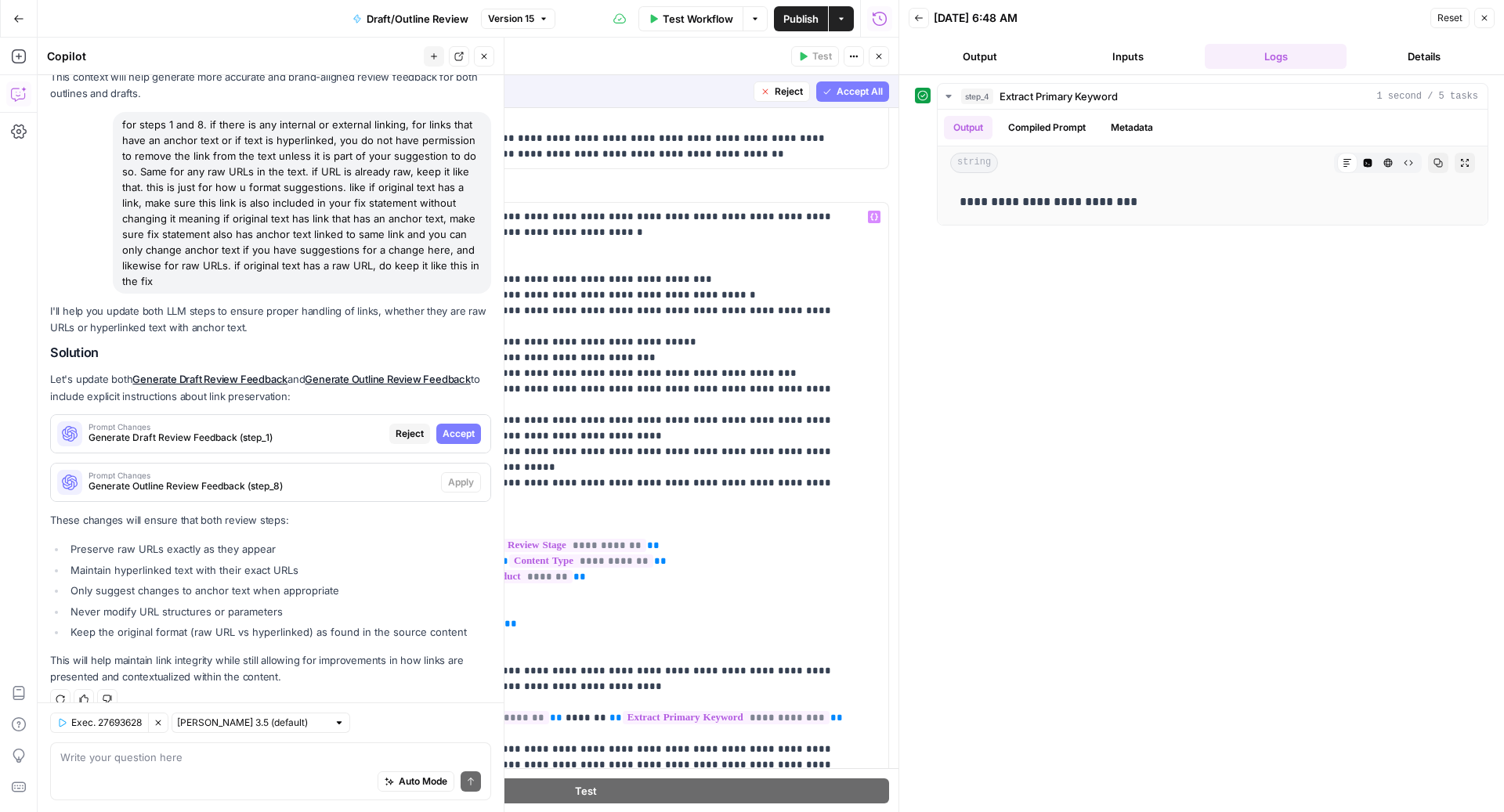
scroll to position [690, 0]
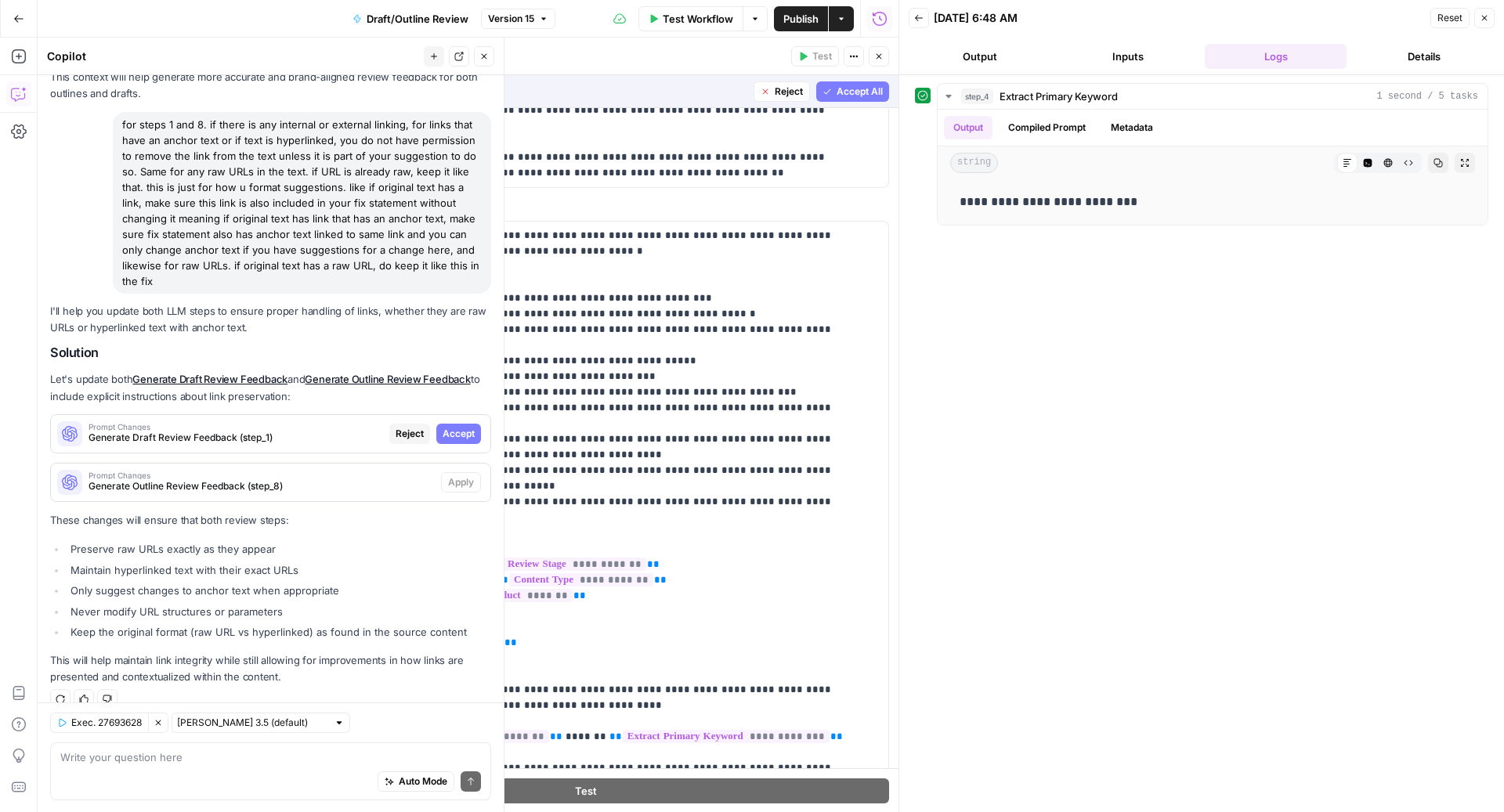
click at [780, 90] on span "Reject" at bounding box center [788, 92] width 28 height 14
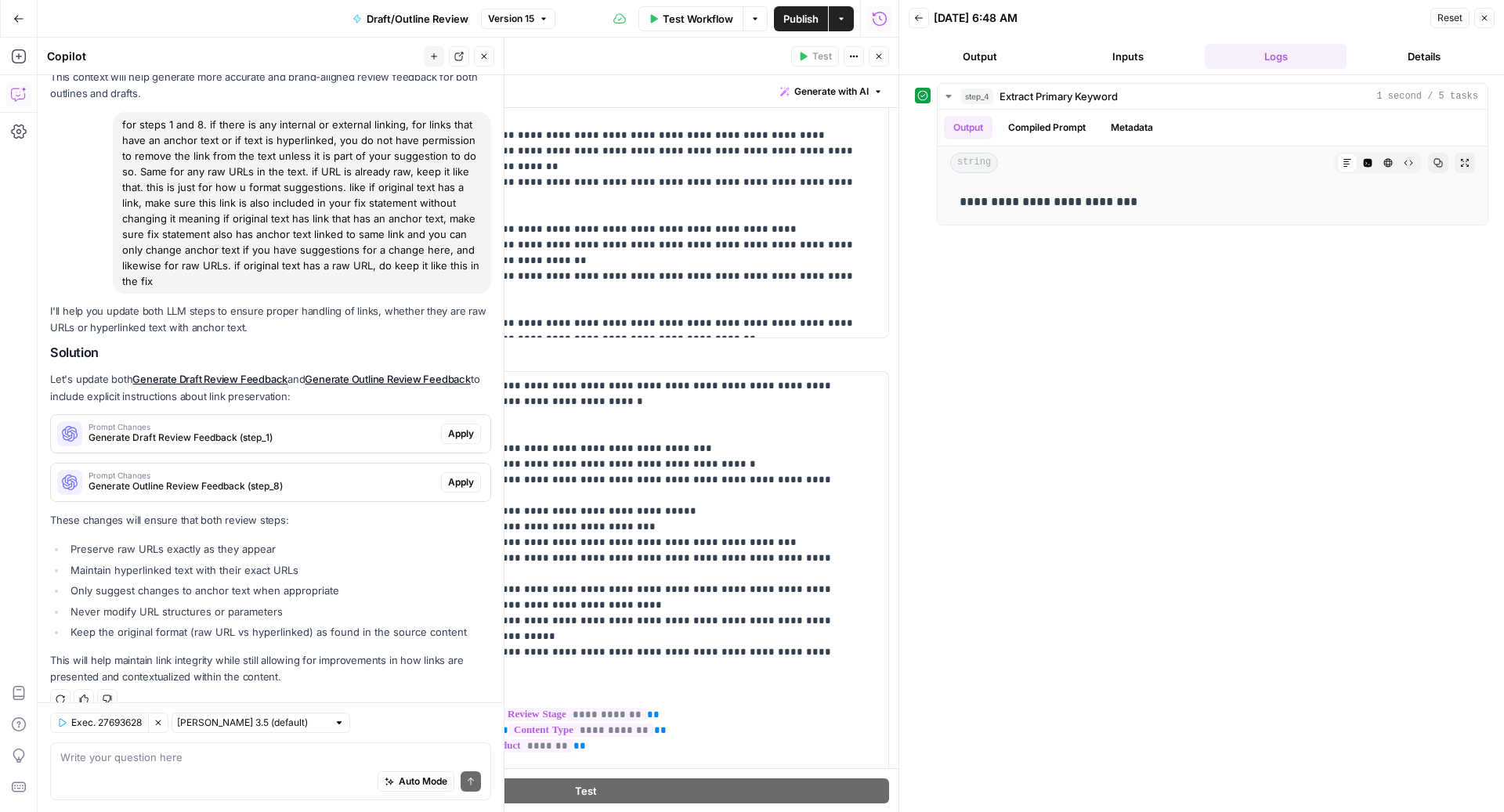
scroll to position [693, 0]
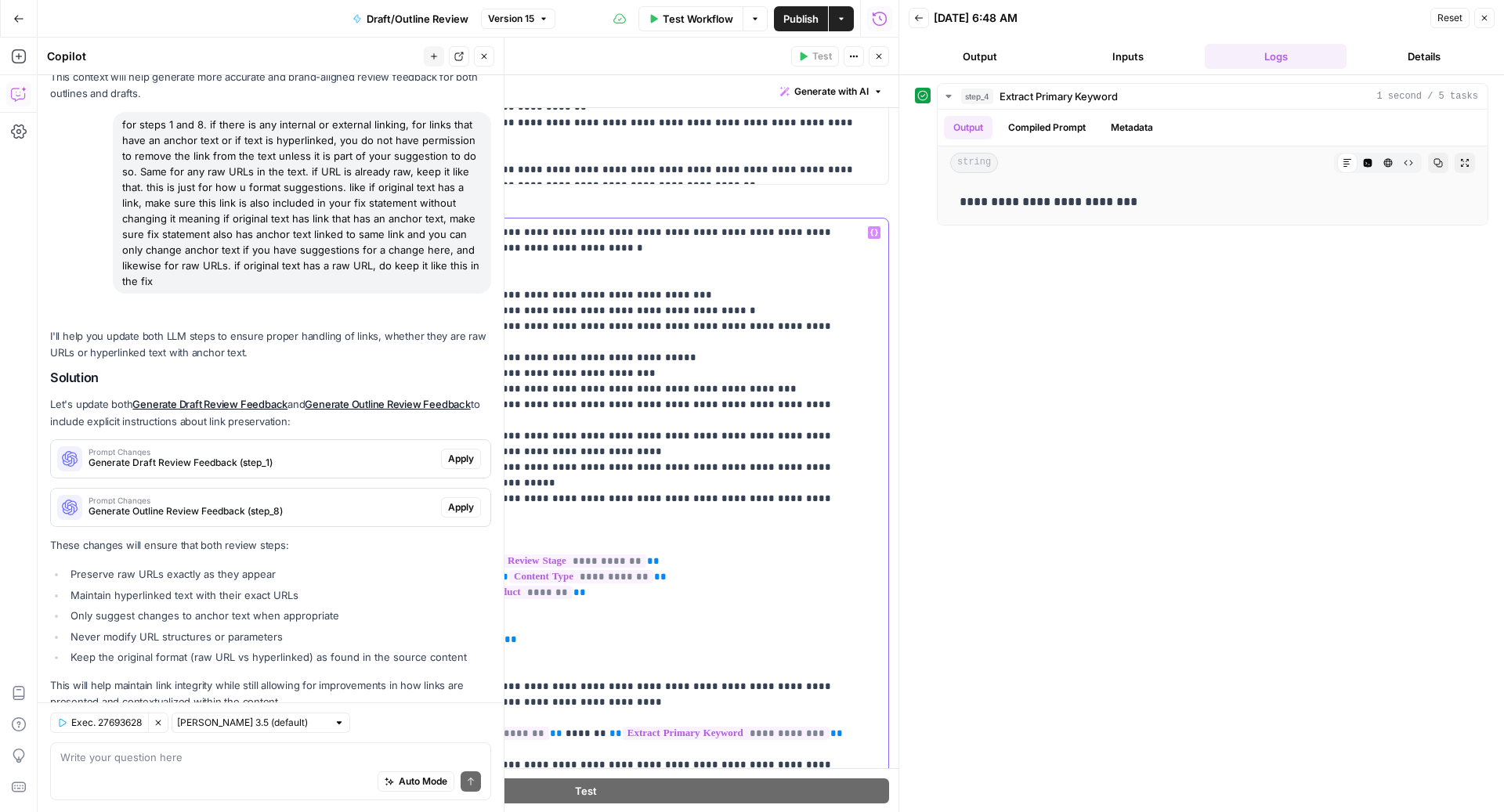
scroll to position [1059, 0]
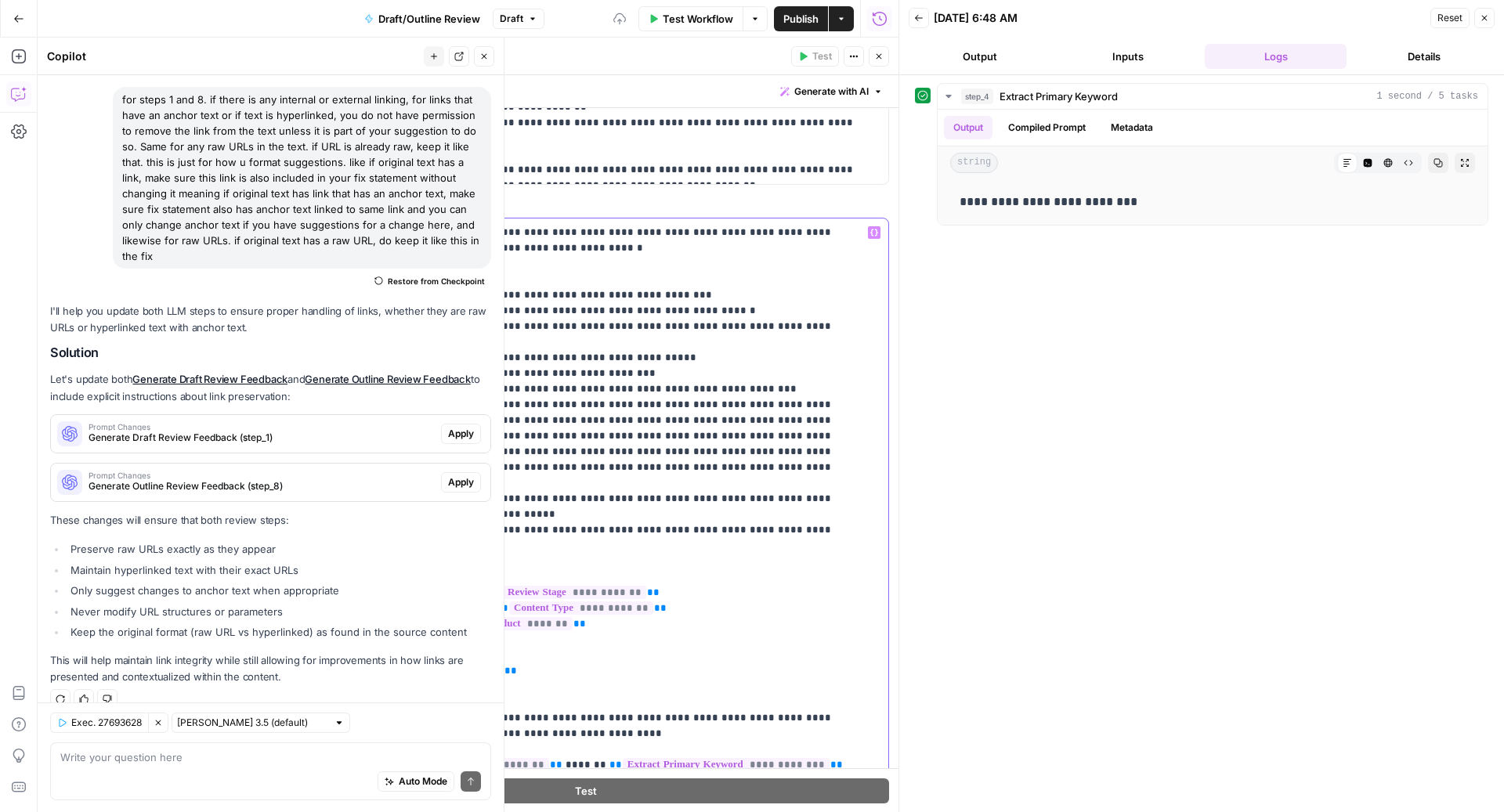
drag, startPoint x: 424, startPoint y: 405, endPoint x: 614, endPoint y: 422, distance: 190.8
copy p "**********"
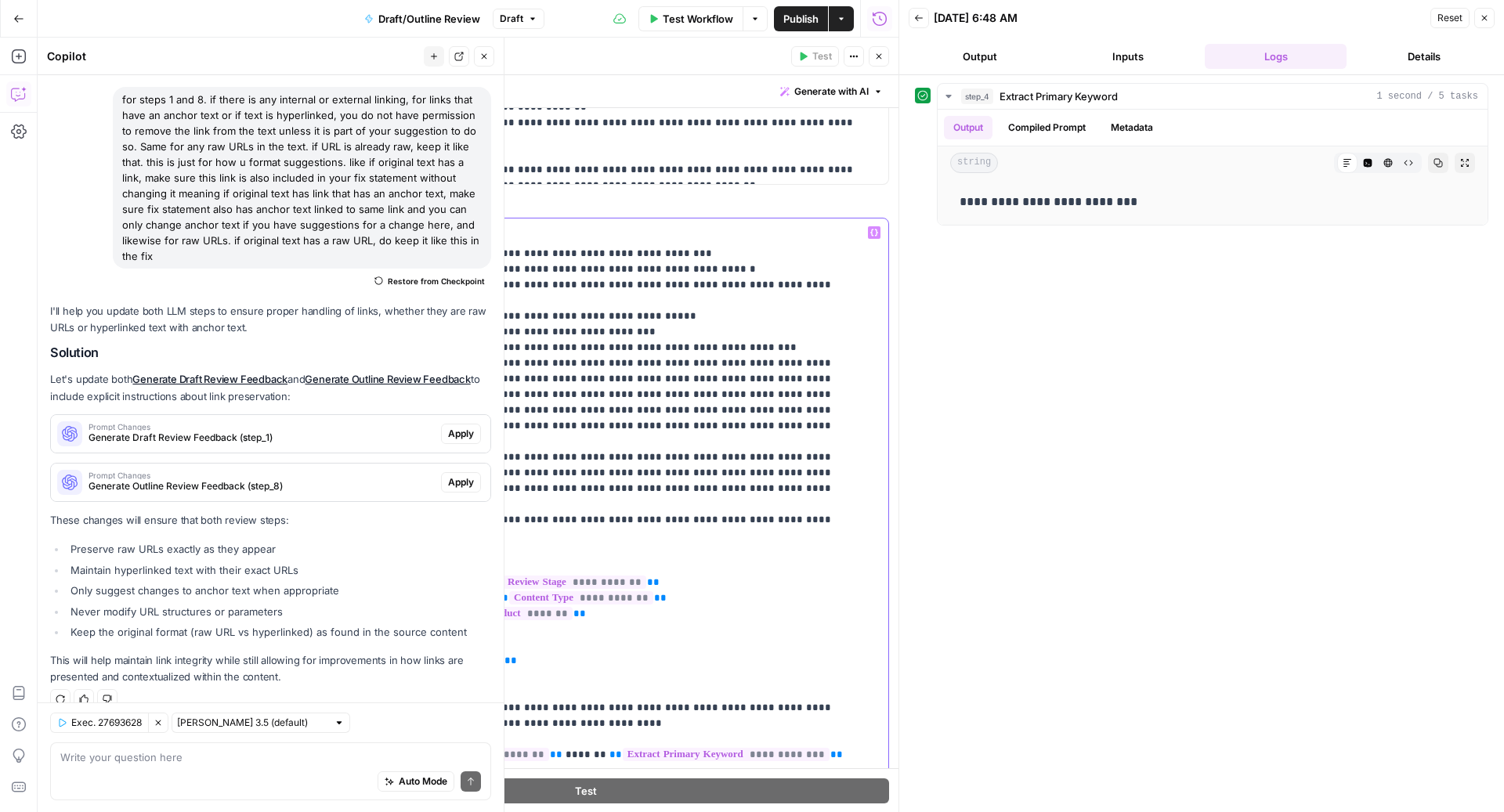
scroll to position [54, 0]
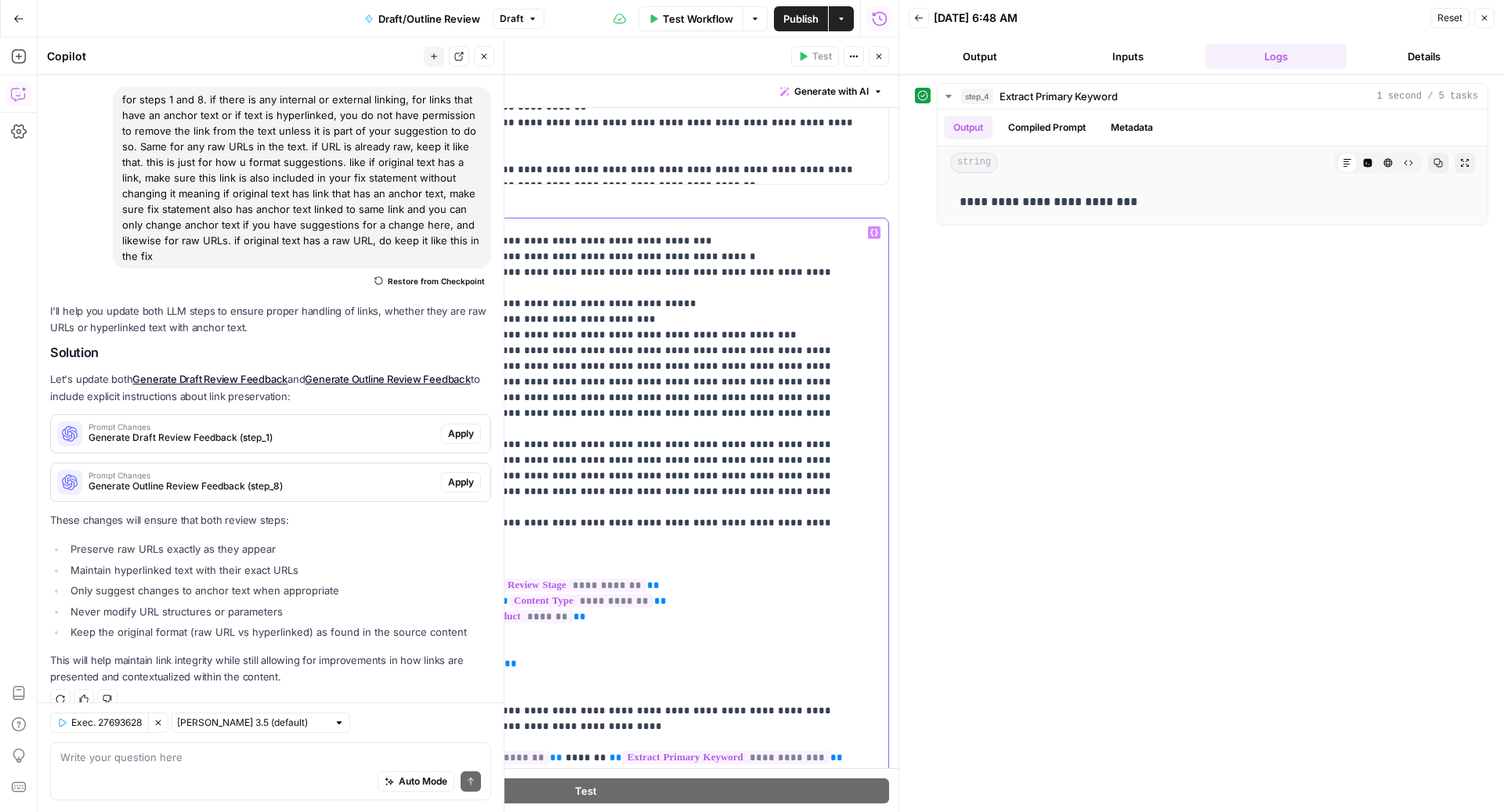
scroll to position [0, 0]
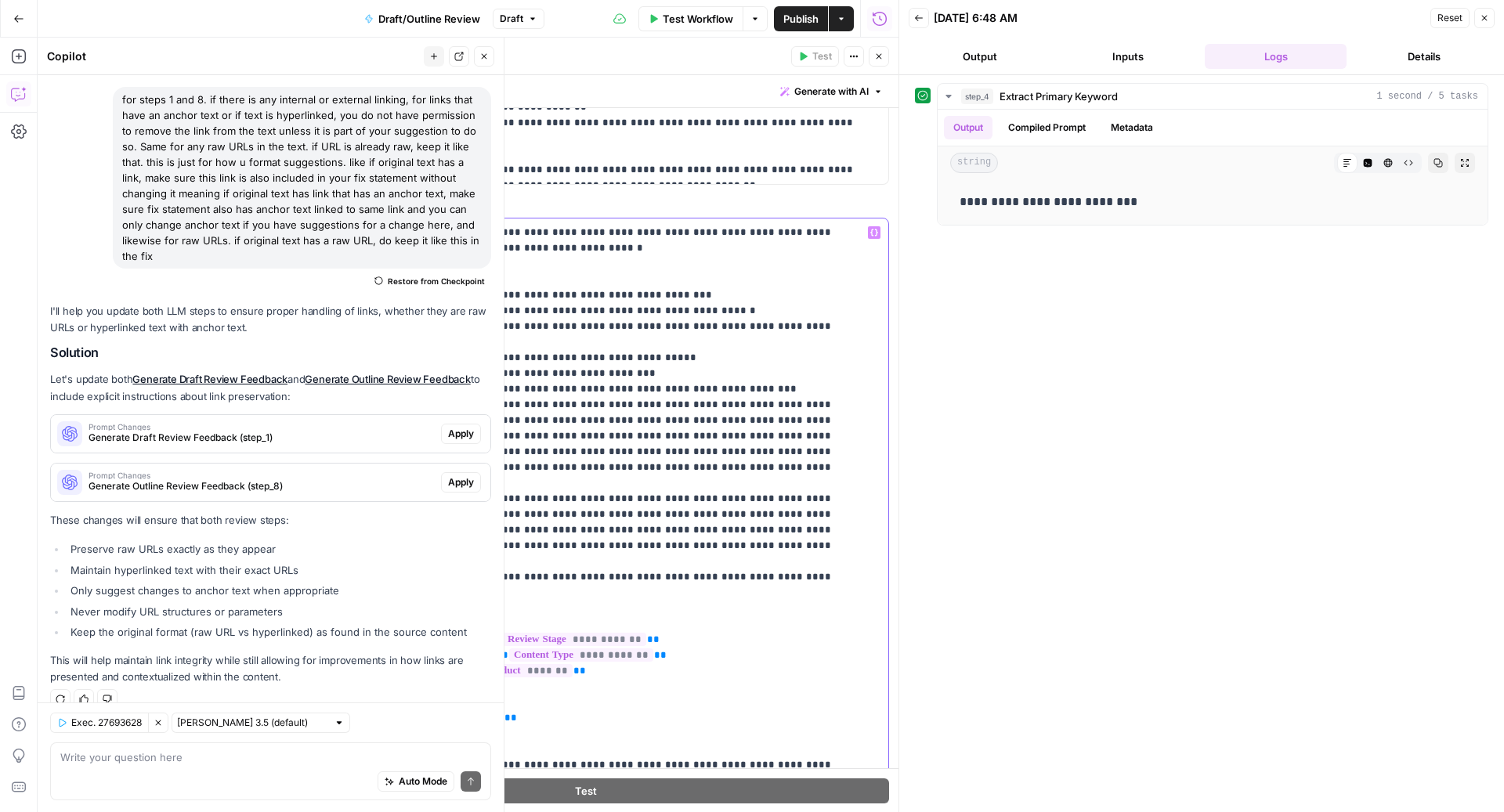
drag, startPoint x: 819, startPoint y: 527, endPoint x: 372, endPoint y: 292, distance: 505.0
click at [372, 292] on div "**********" at bounding box center [586, 556] width 606 height 675
copy p "**********"
click at [883, 51] on icon "button" at bounding box center [879, 56] width 10 height 10
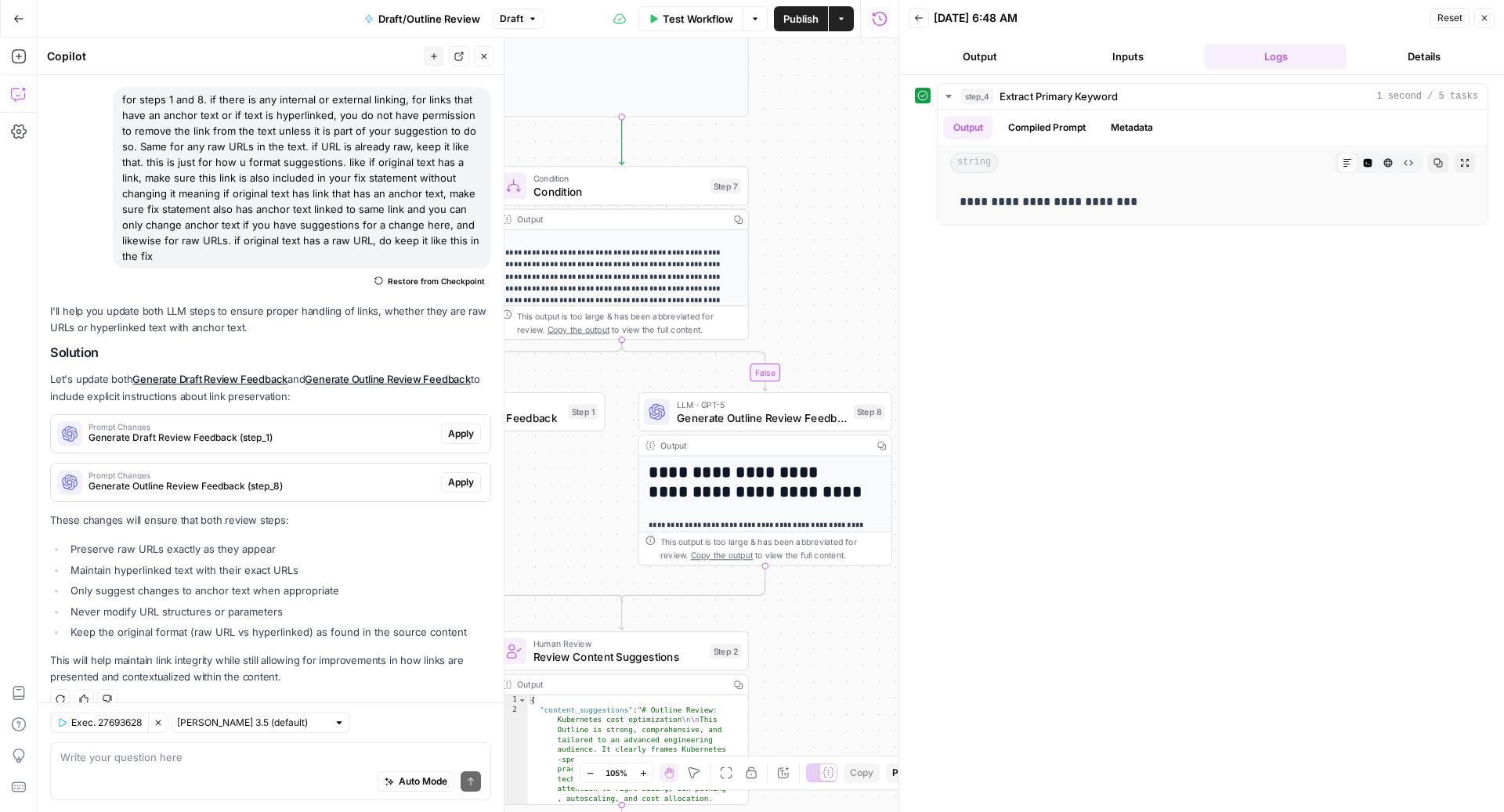
scroll to position [76, 0]
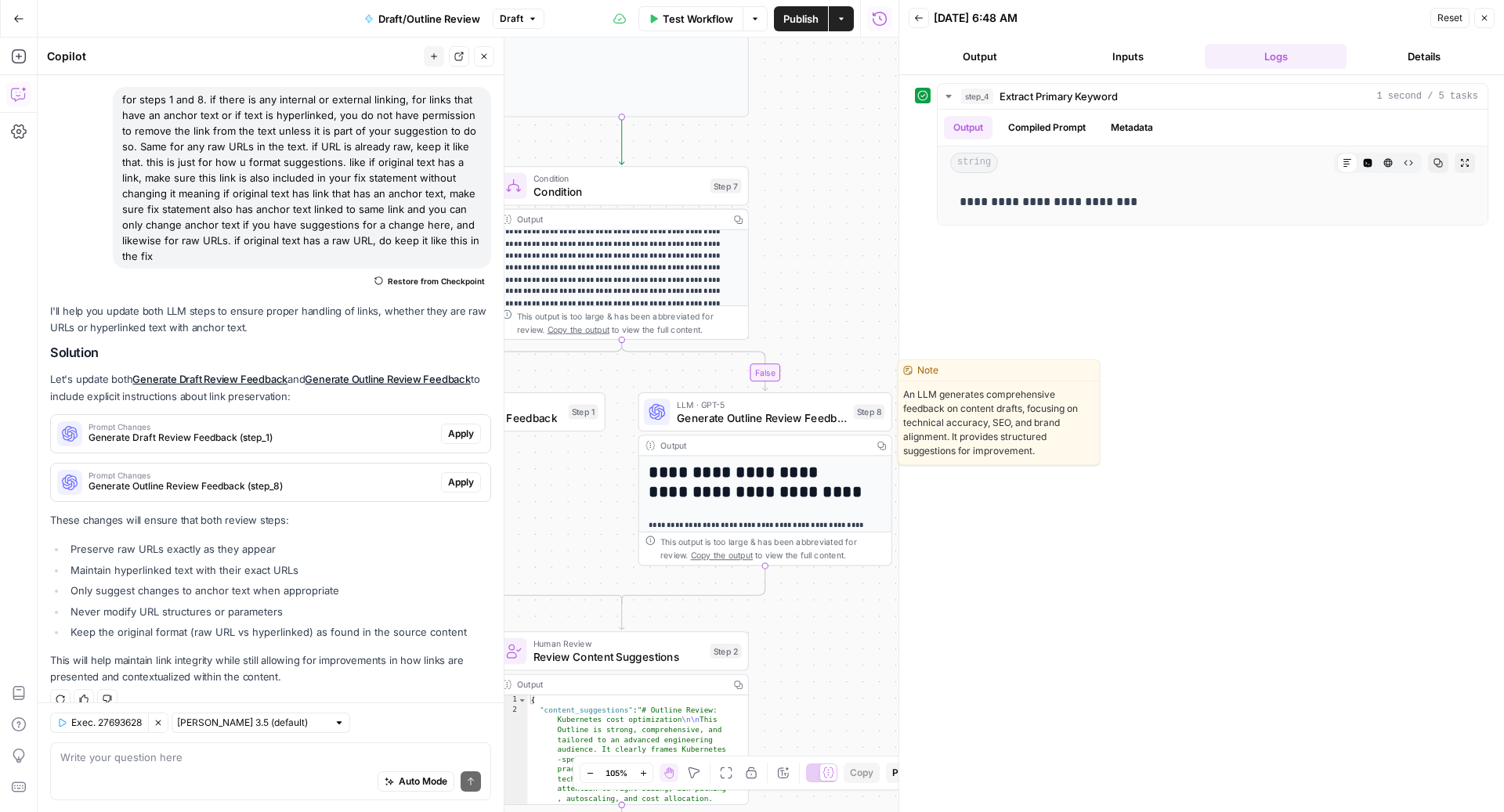
click at [701, 400] on span "LLM · GPT-5" at bounding box center [762, 404] width 171 height 14
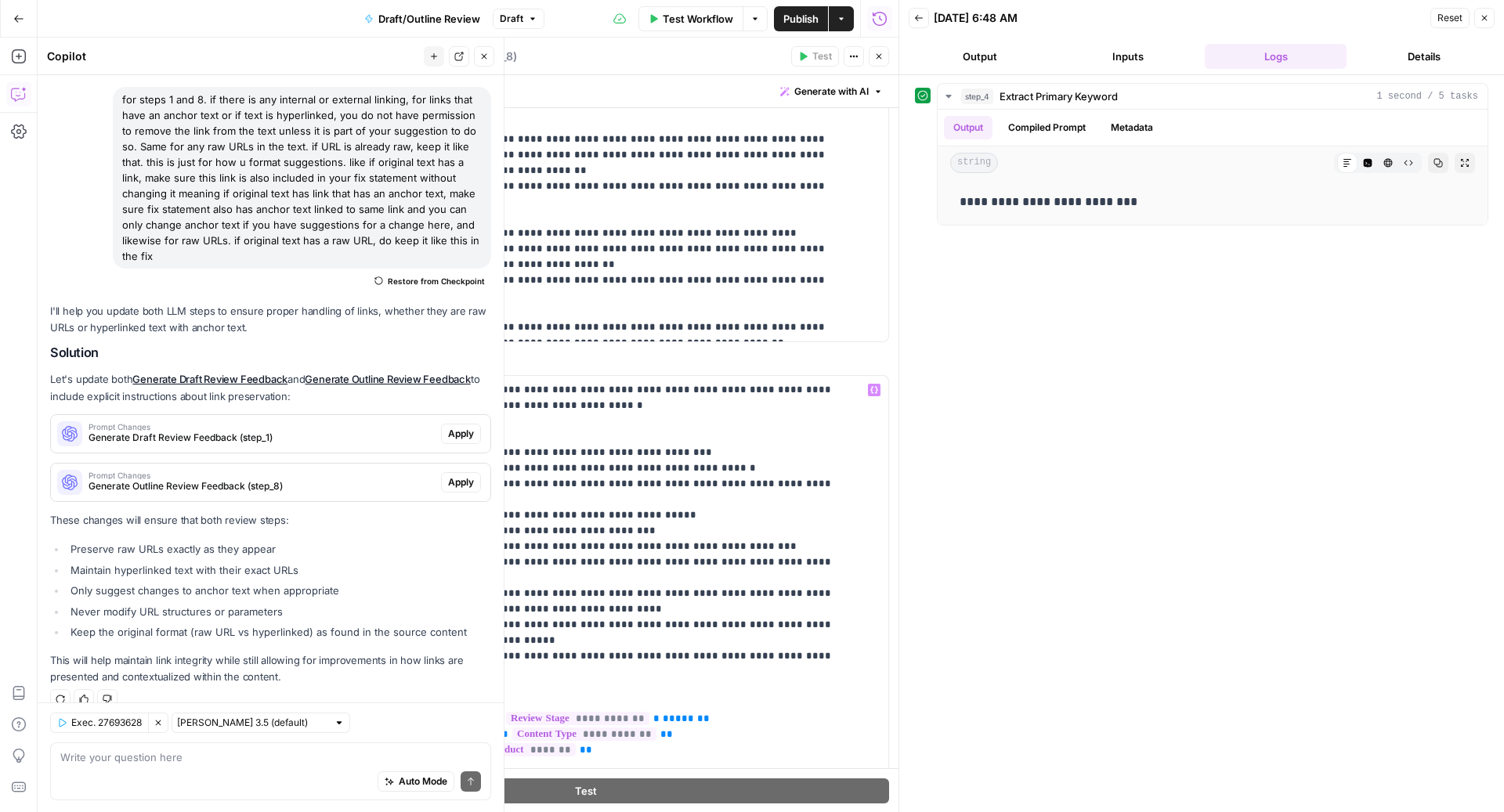
scroll to position [44, 0]
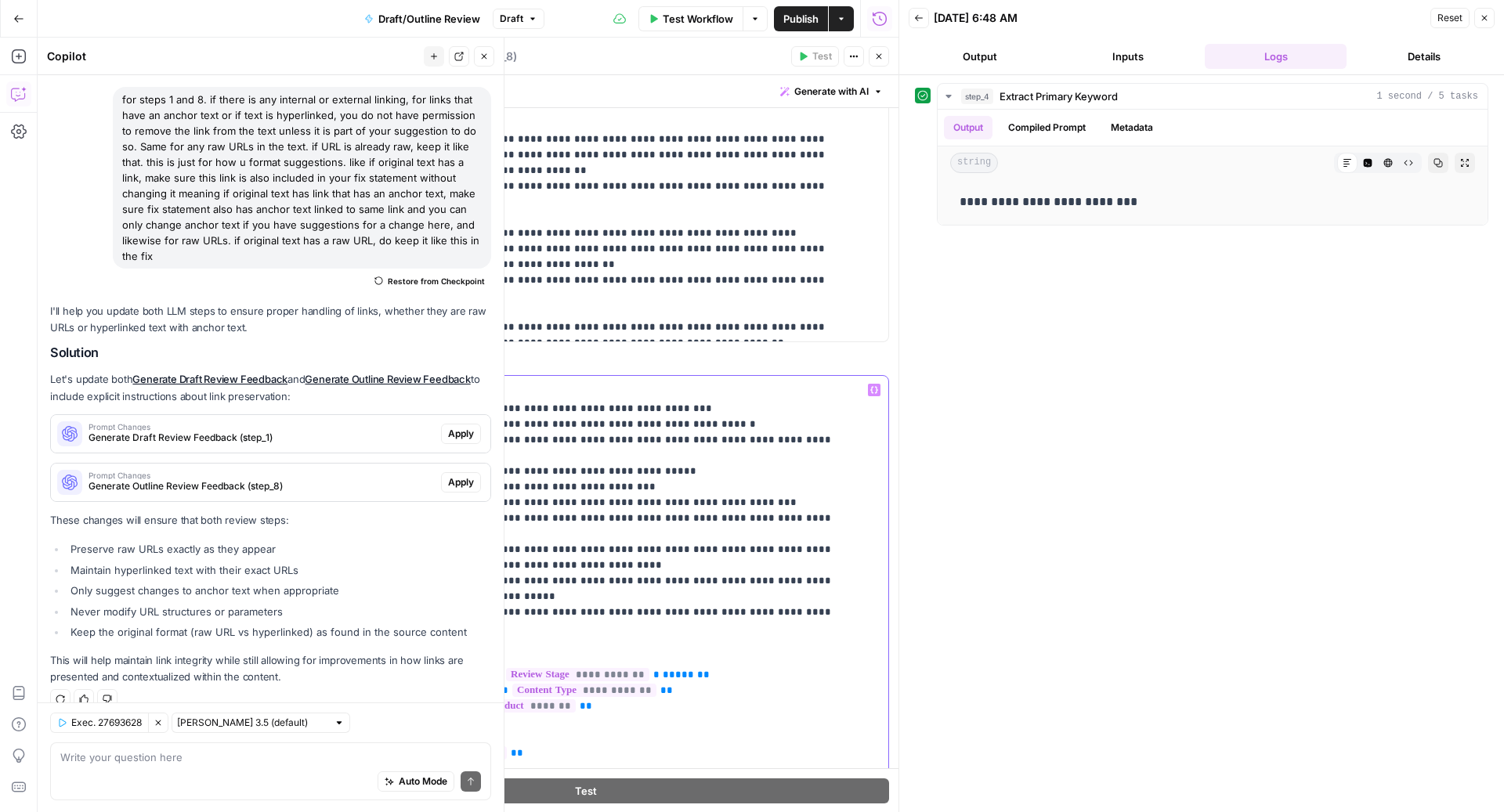
drag, startPoint x: 816, startPoint y: 571, endPoint x: 369, endPoint y: 411, distance: 474.8
click at [369, 411] on div "**********" at bounding box center [586, 713] width 606 height 675
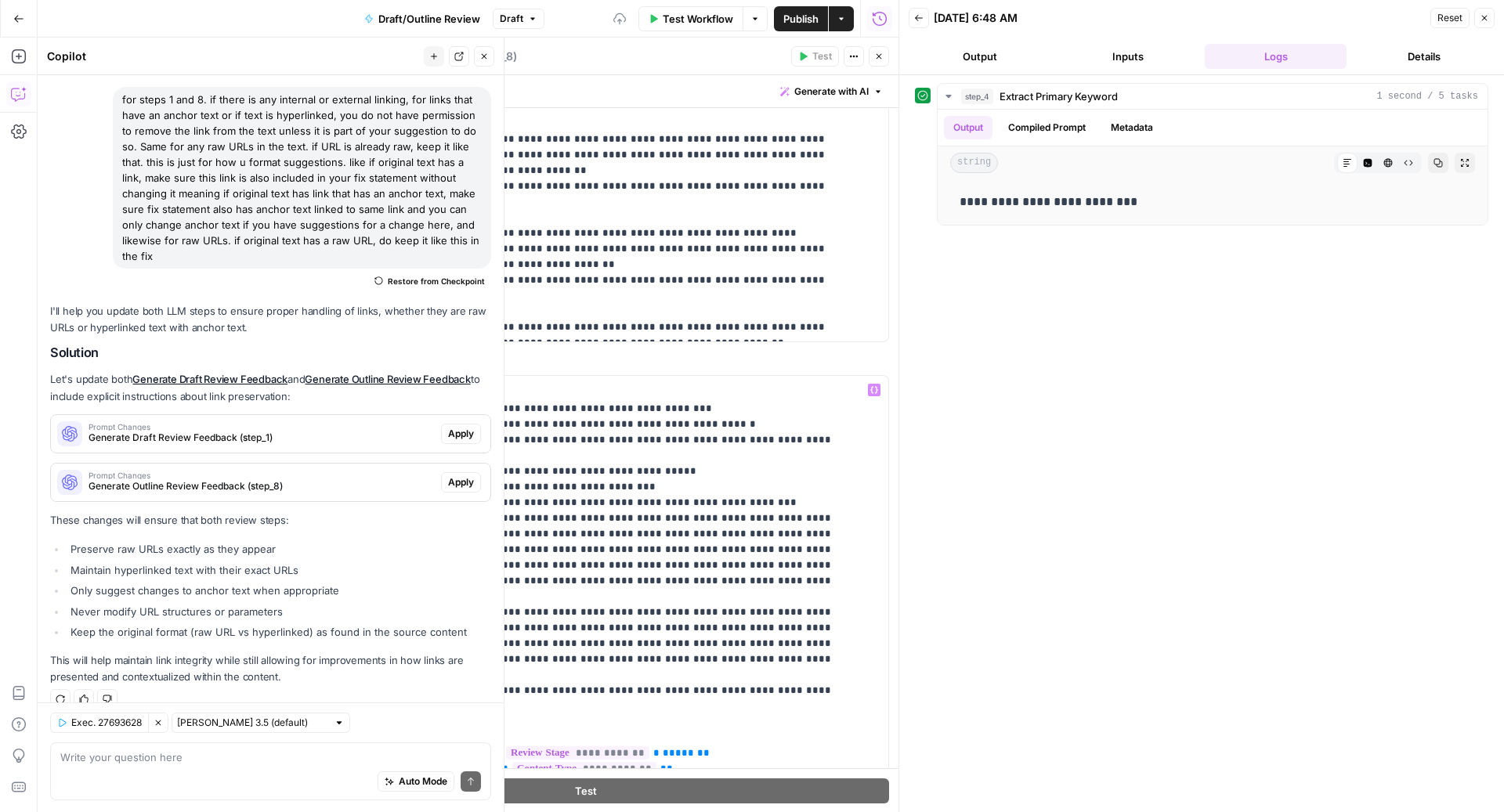
click at [874, 51] on icon "button" at bounding box center [879, 56] width 10 height 10
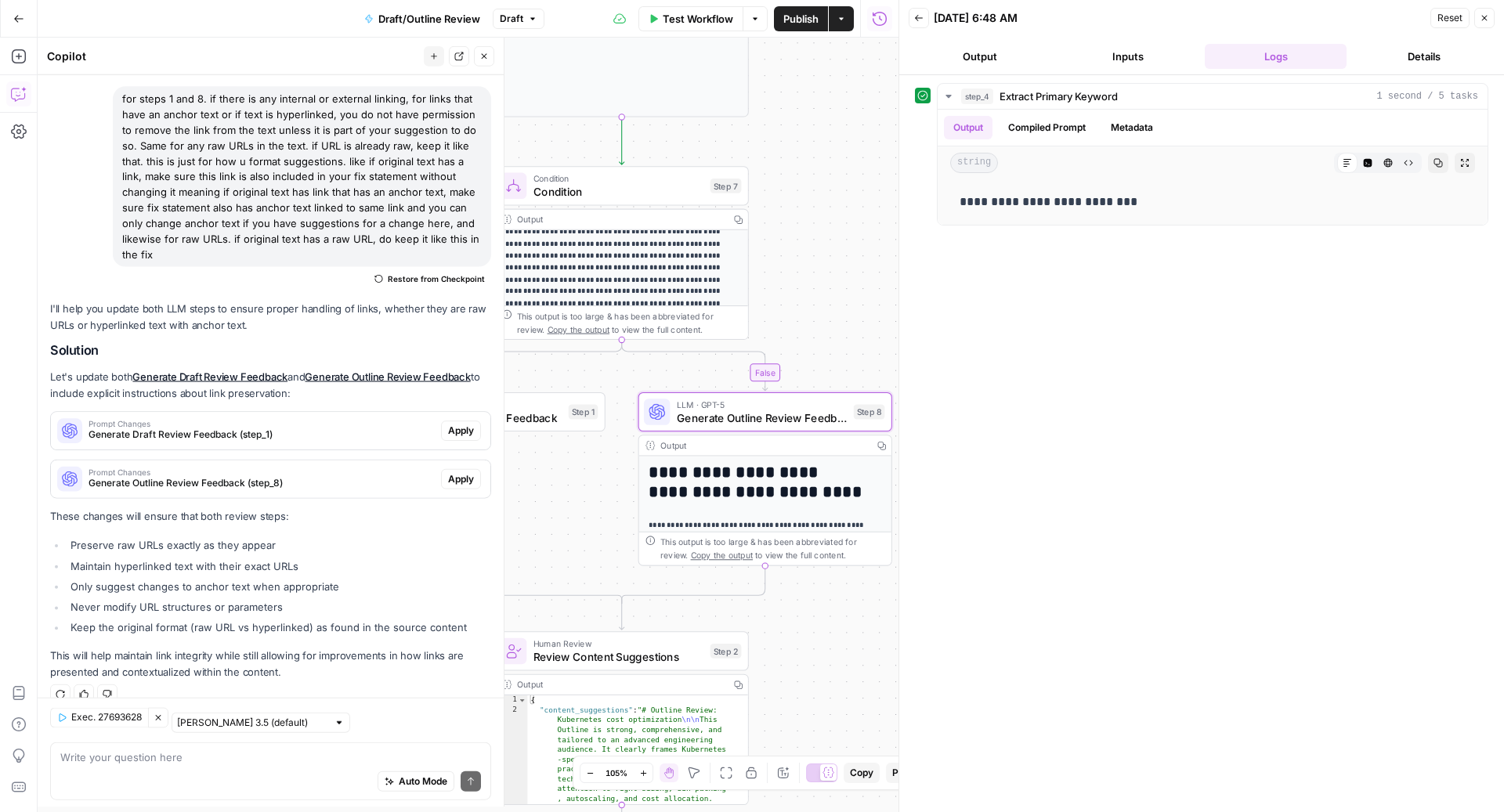
scroll to position [1059, 0]
click at [485, 52] on icon "button" at bounding box center [484, 56] width 10 height 10
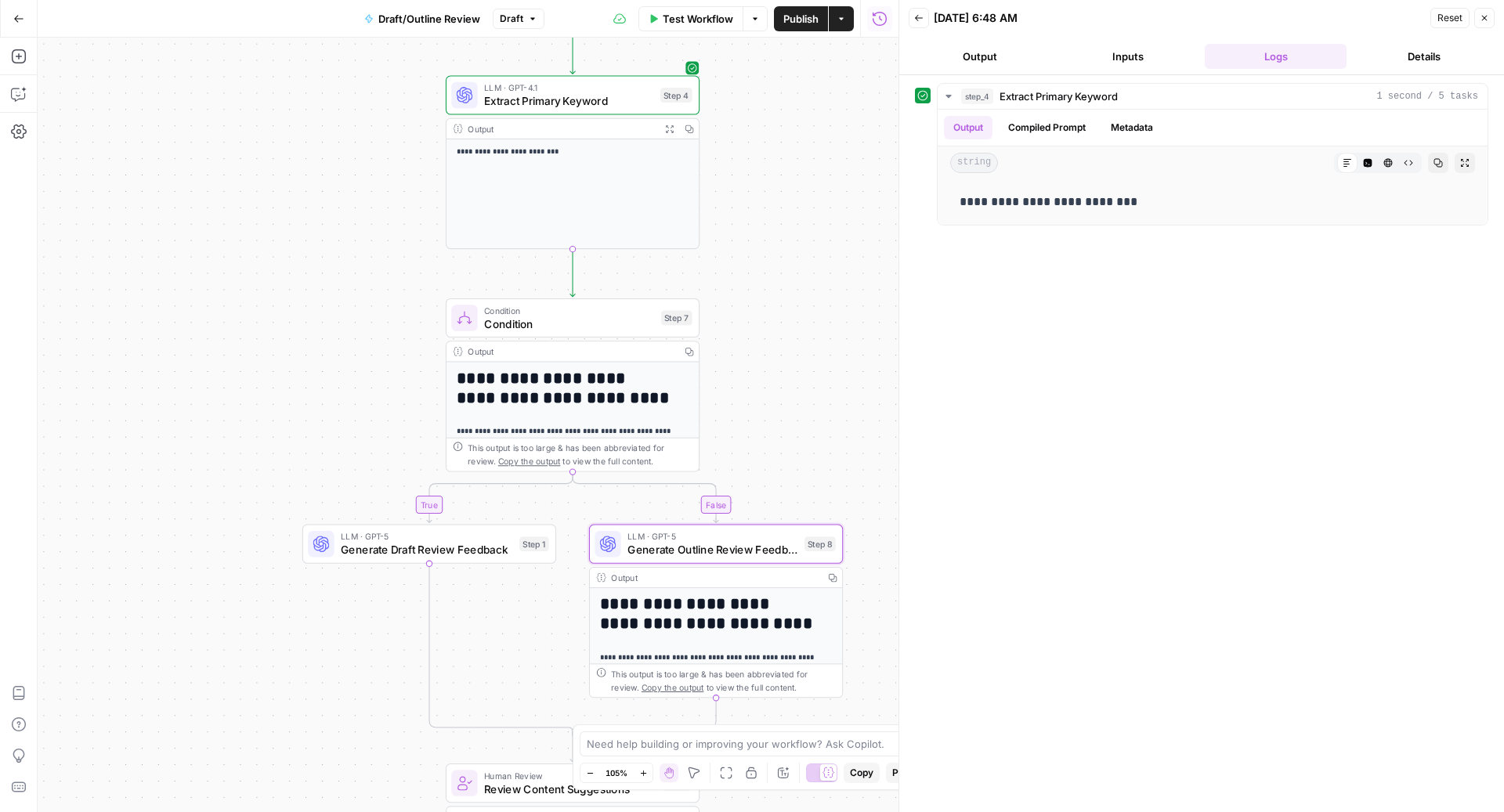
click at [803, 26] on span "Publish" at bounding box center [801, 18] width 35 height 15
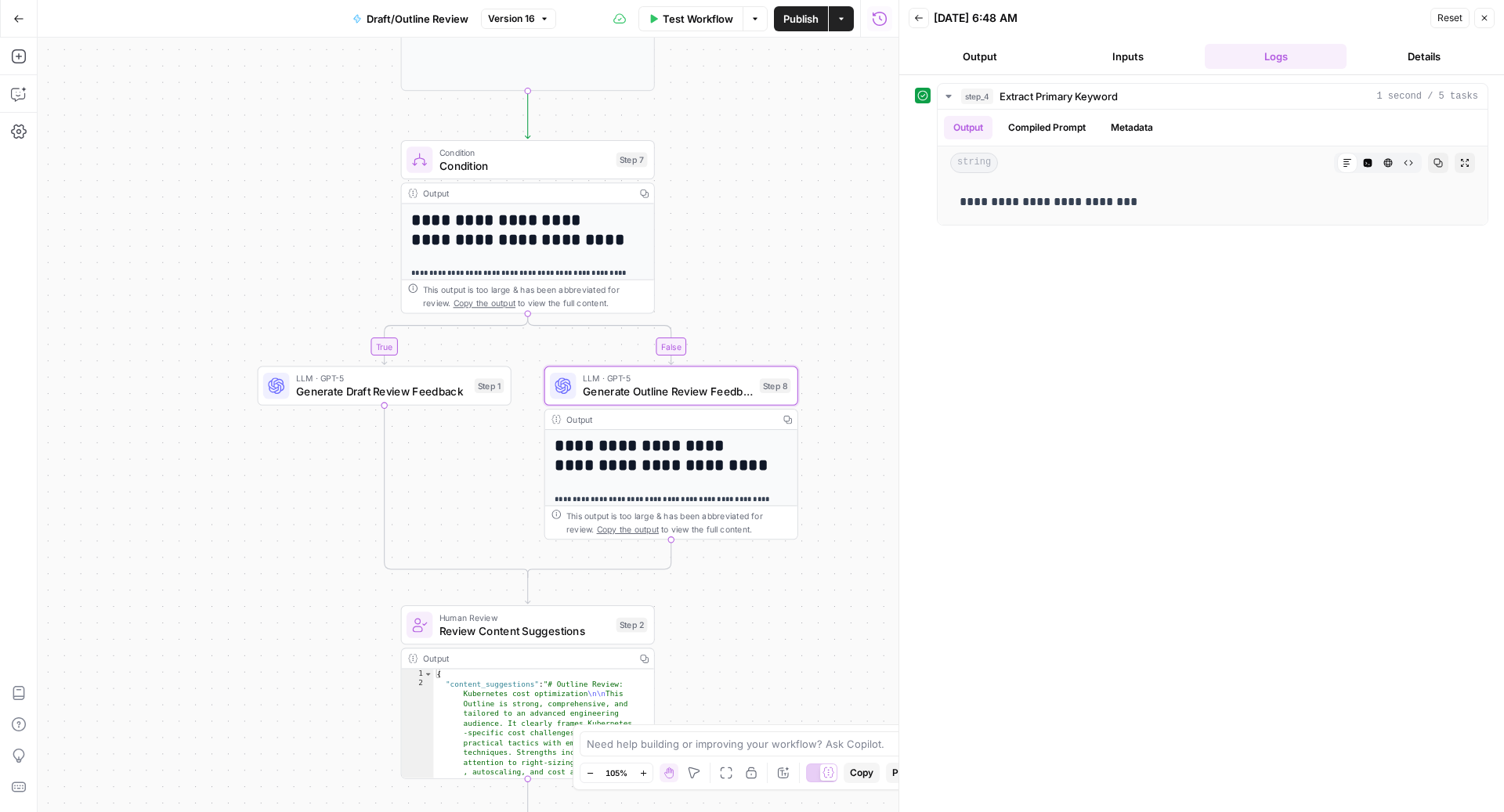
click at [584, 386] on span "Generate Outline Review Feedback" at bounding box center [668, 392] width 171 height 16
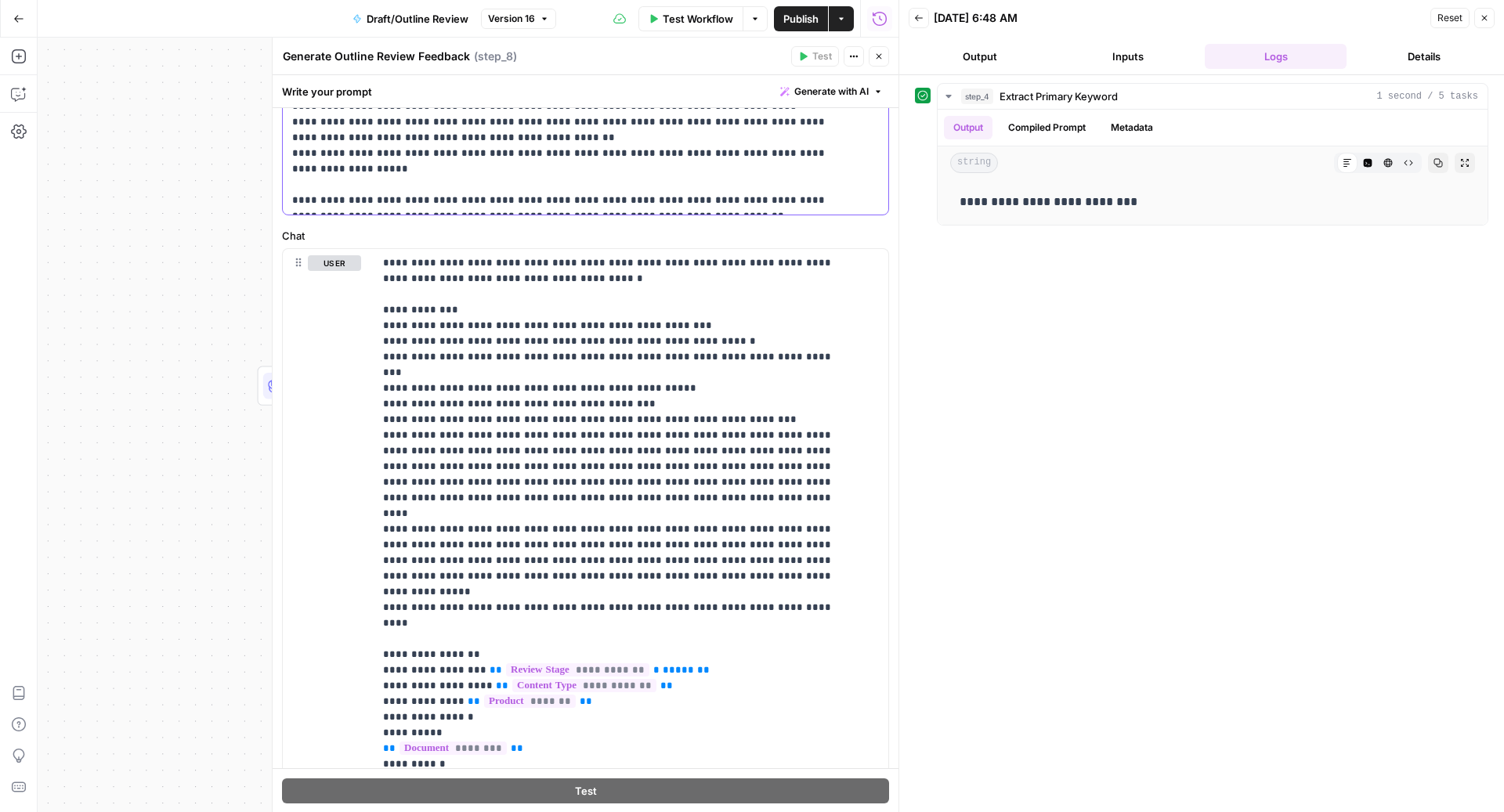
scroll to position [702, 0]
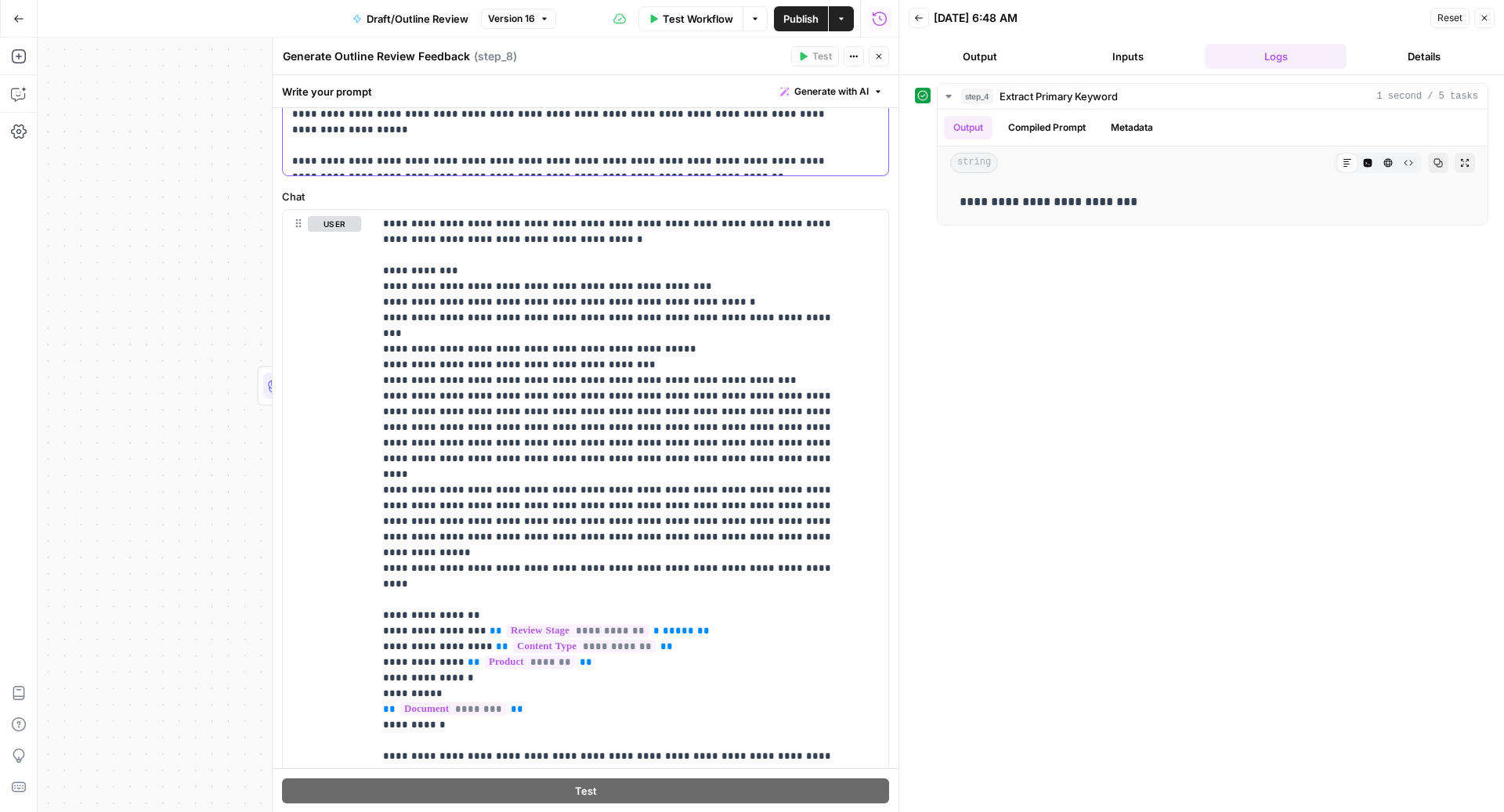
drag, startPoint x: 292, startPoint y: 365, endPoint x: 729, endPoint y: 184, distance: 473.0
click at [729, 184] on div "**********" at bounding box center [585, 169] width 626 height 1524
copy p "**********"
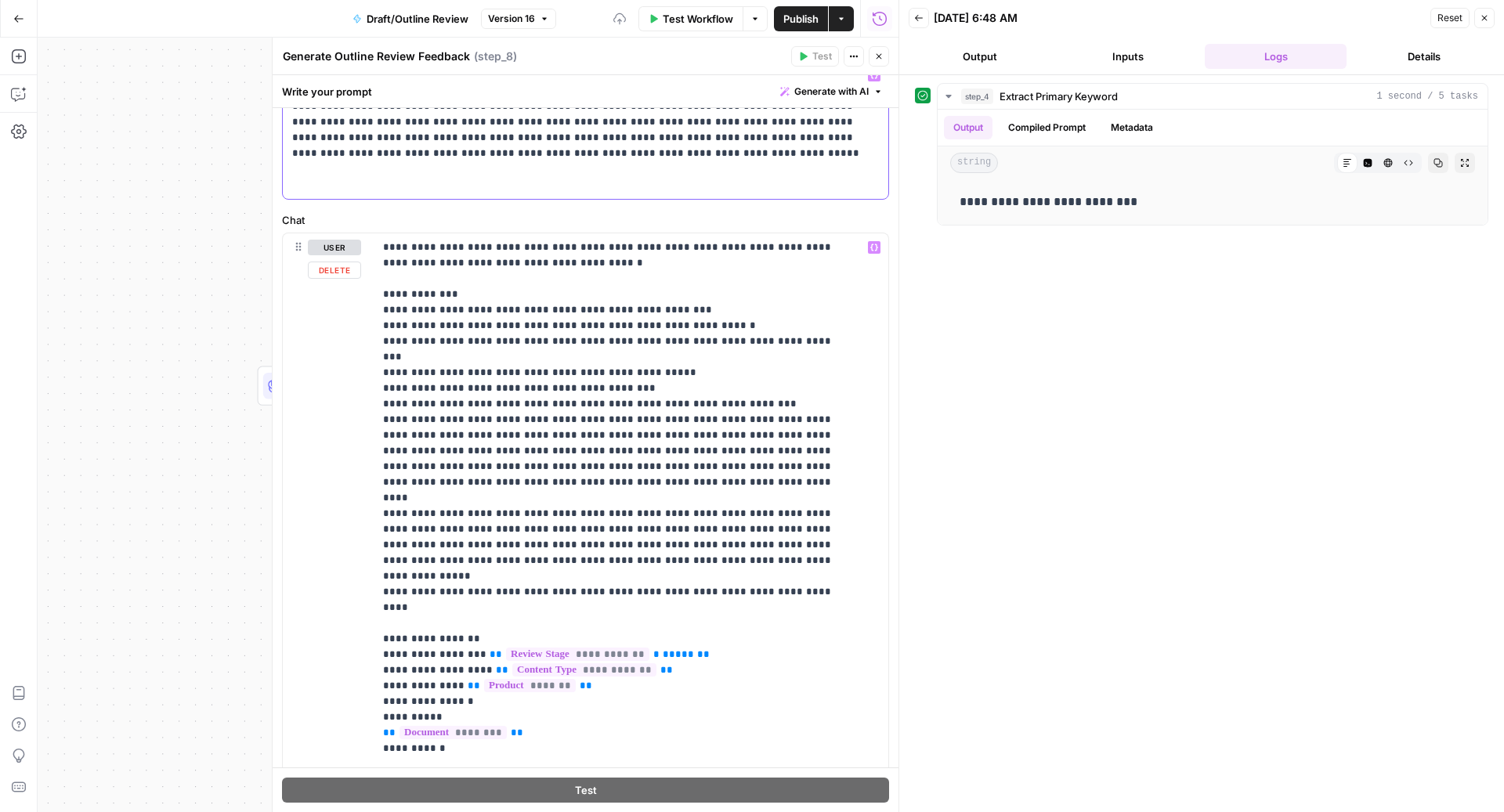
scroll to position [177, 0]
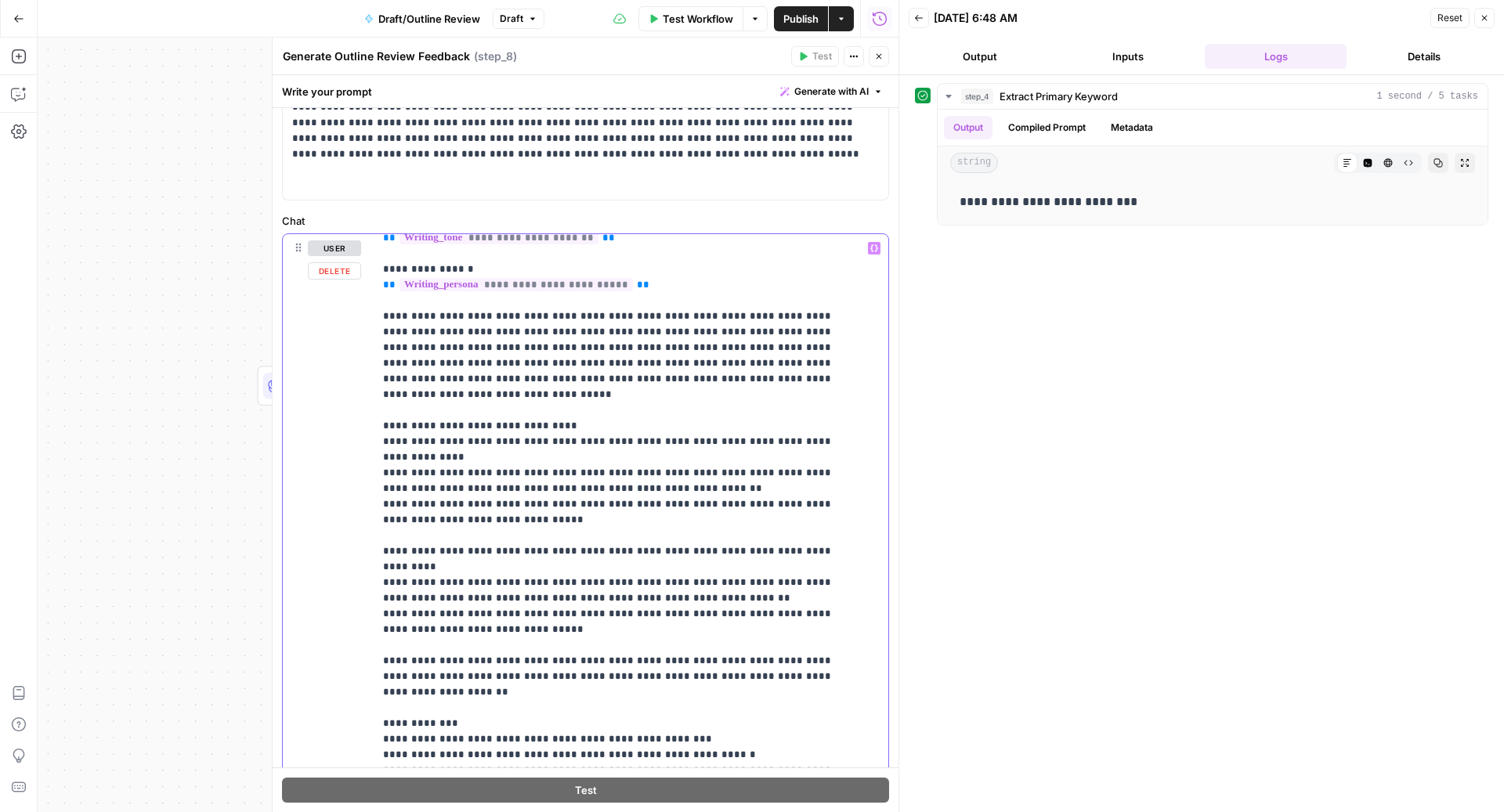
scroll to position [208, 0]
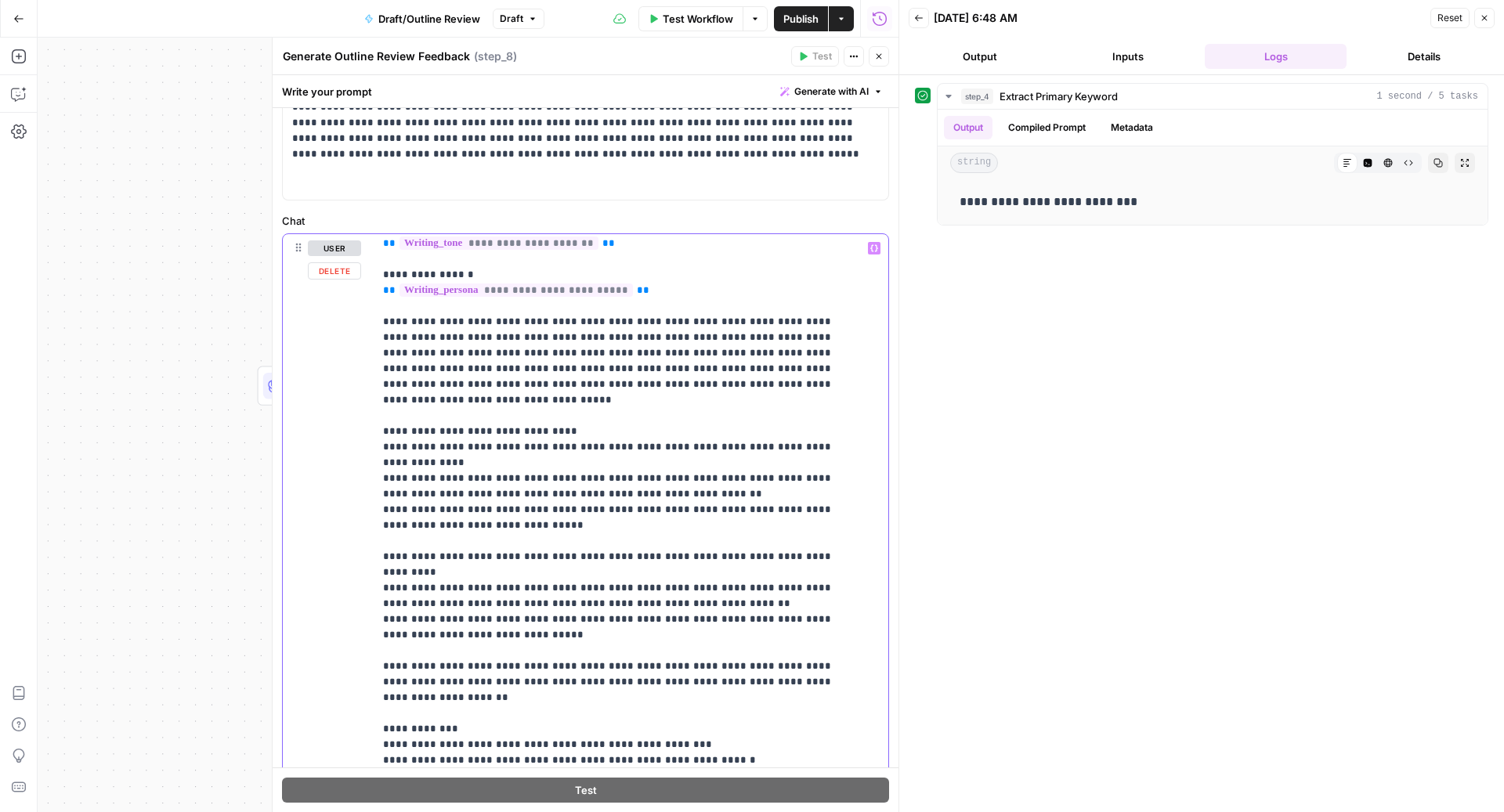
drag, startPoint x: 470, startPoint y: 667, endPoint x: 372, endPoint y: 313, distance: 367.3
click at [370, 313] on div "**********" at bounding box center [586, 572] width 606 height 675
copy p "**********"
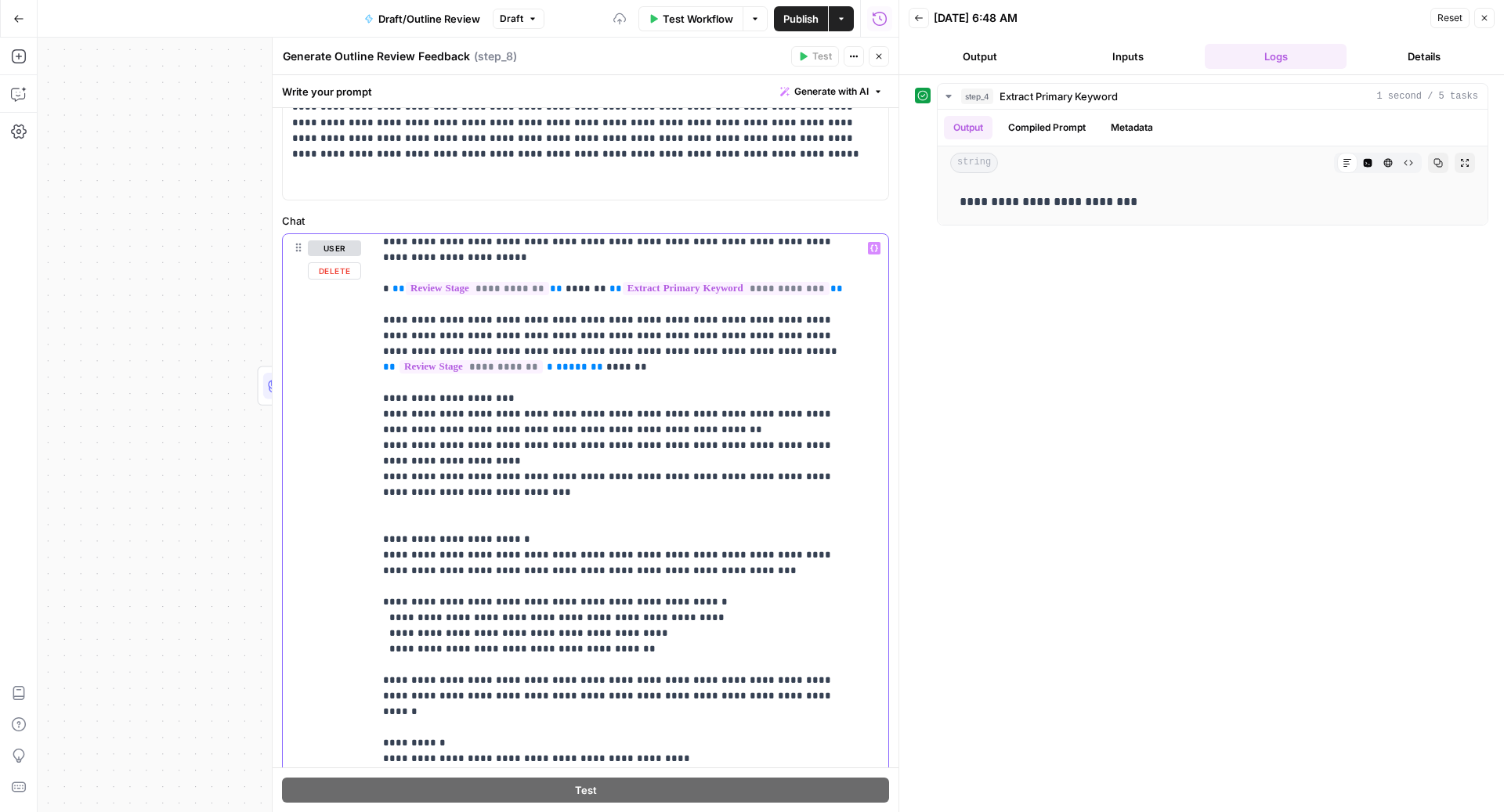
scroll to position [1159, 0]
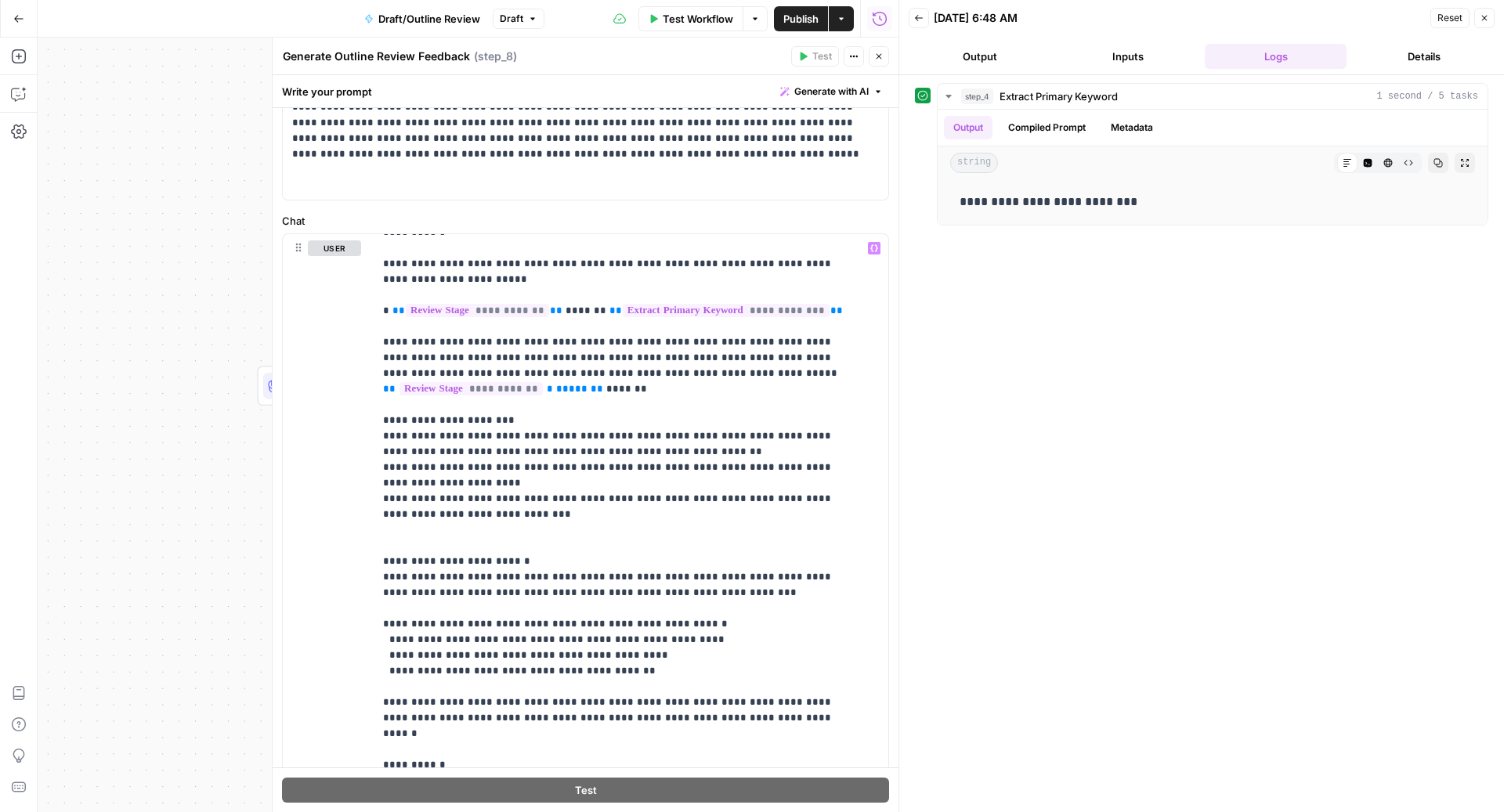
click at [877, 51] on button "Close" at bounding box center [878, 56] width 20 height 20
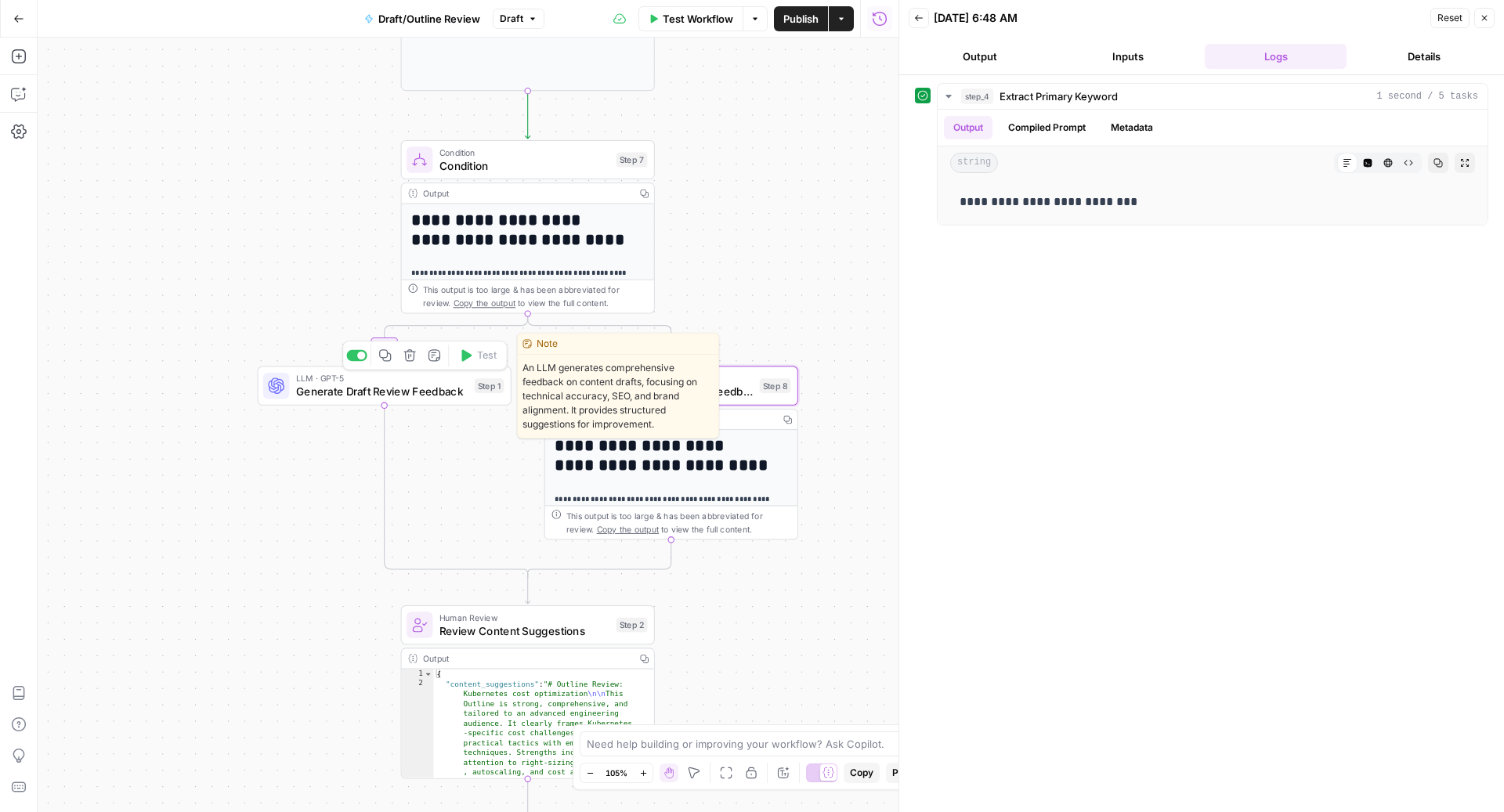
click at [450, 391] on span "Generate Draft Review Feedback" at bounding box center [382, 392] width 172 height 16
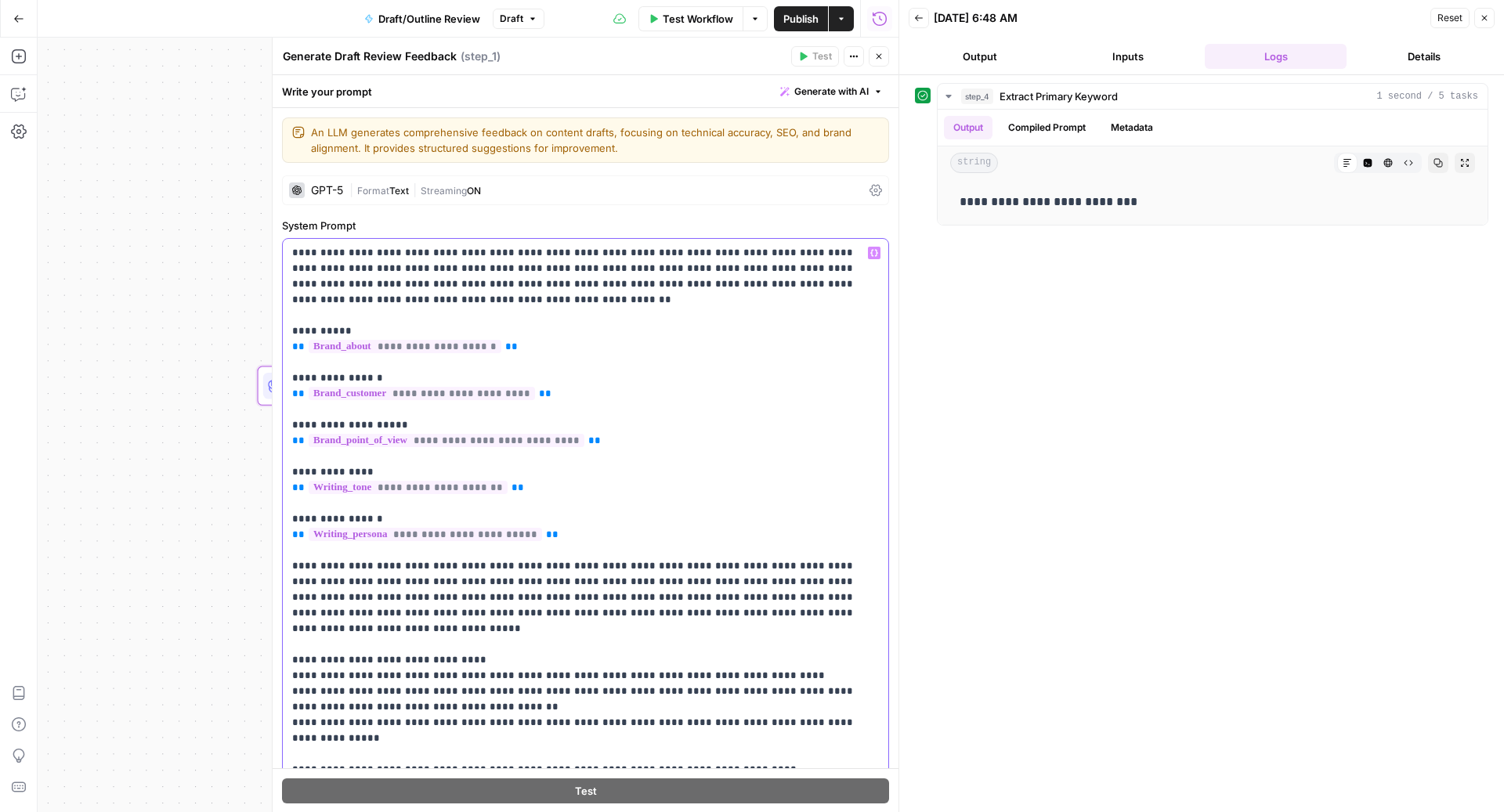
click at [291, 332] on div "**********" at bounding box center [586, 557] width 606 height 639
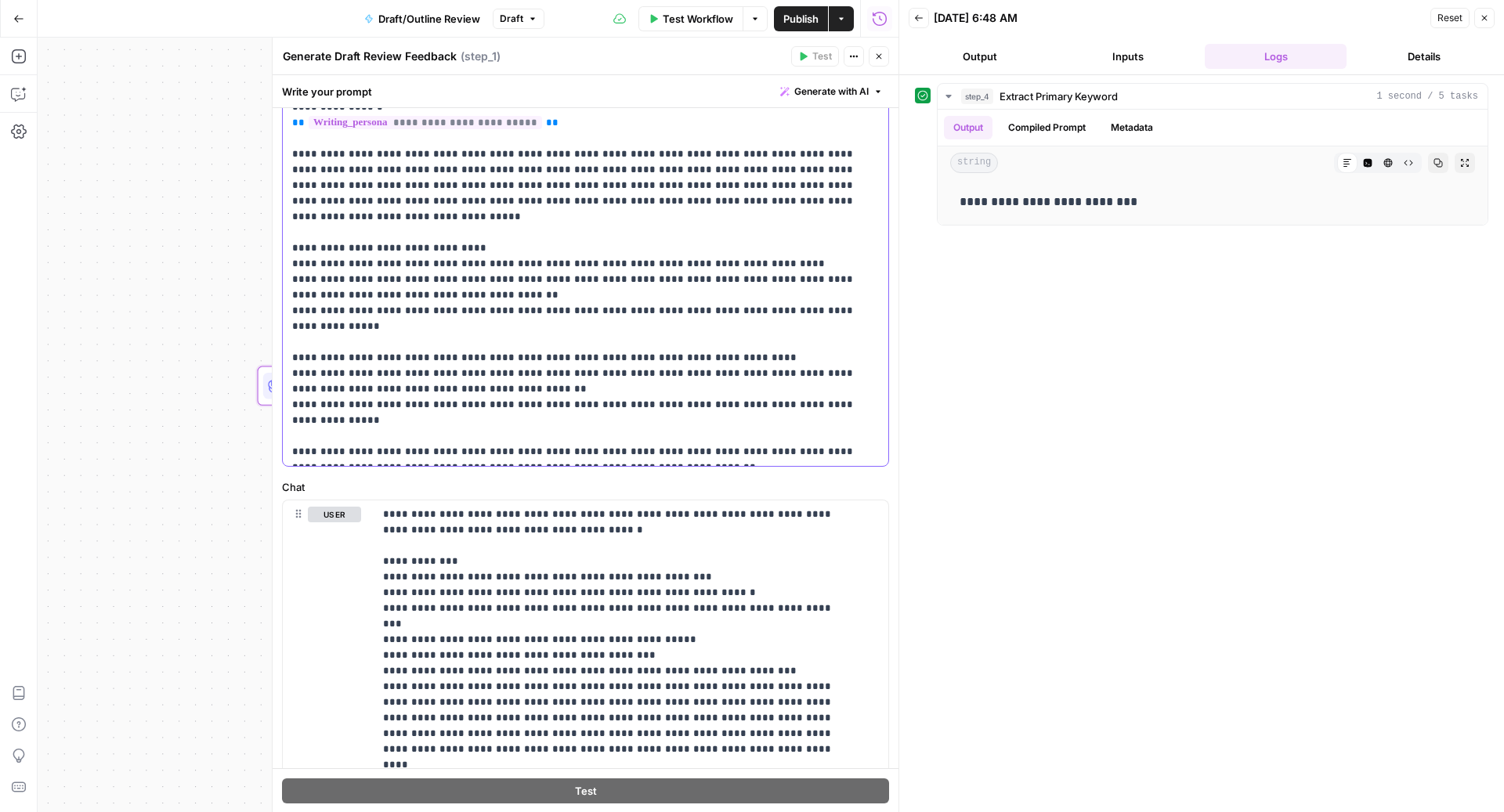
scroll to position [414, 0]
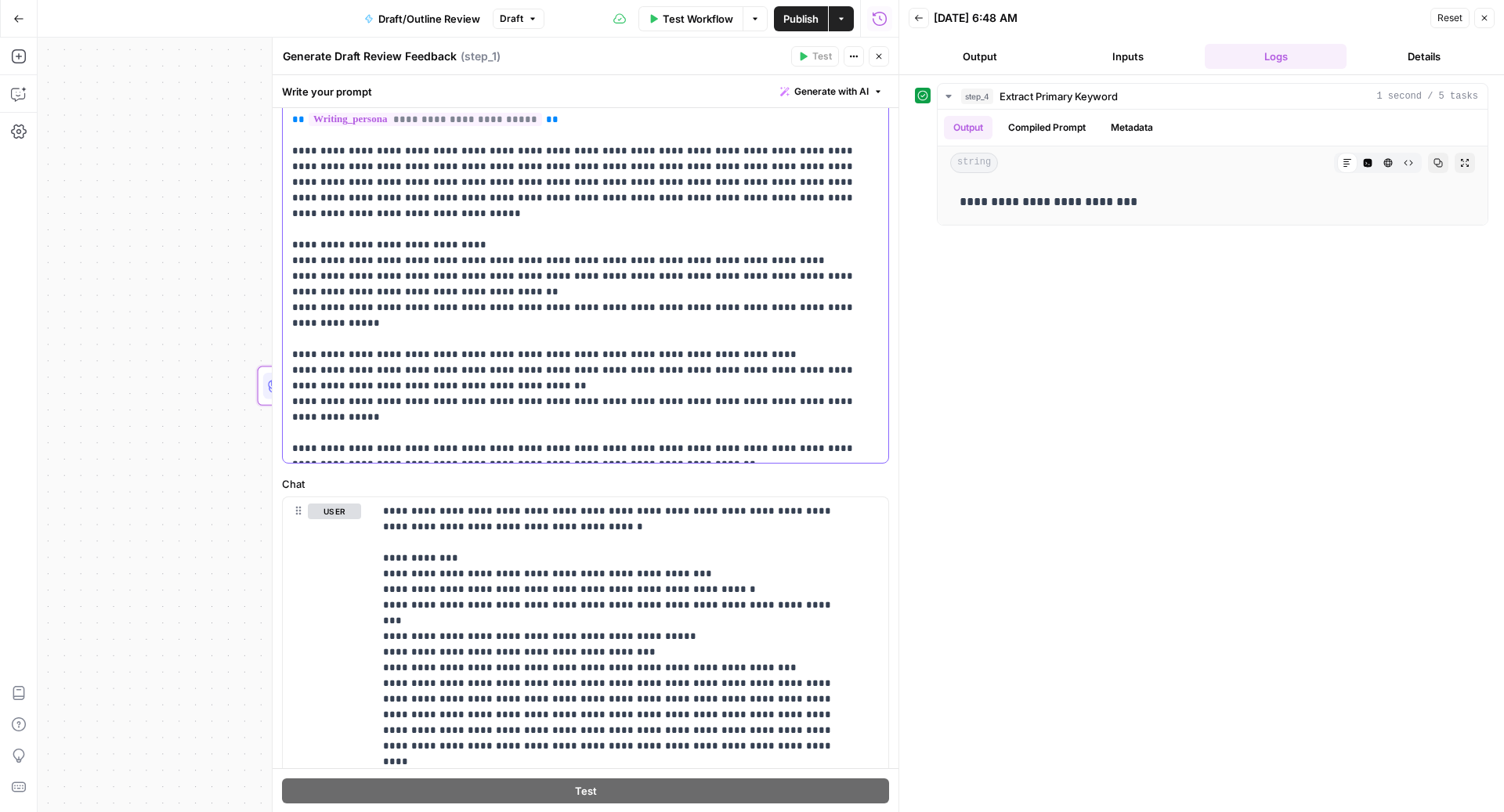
click at [665, 447] on p "**********" at bounding box center [578, 143] width 572 height 626
copy p "**********"
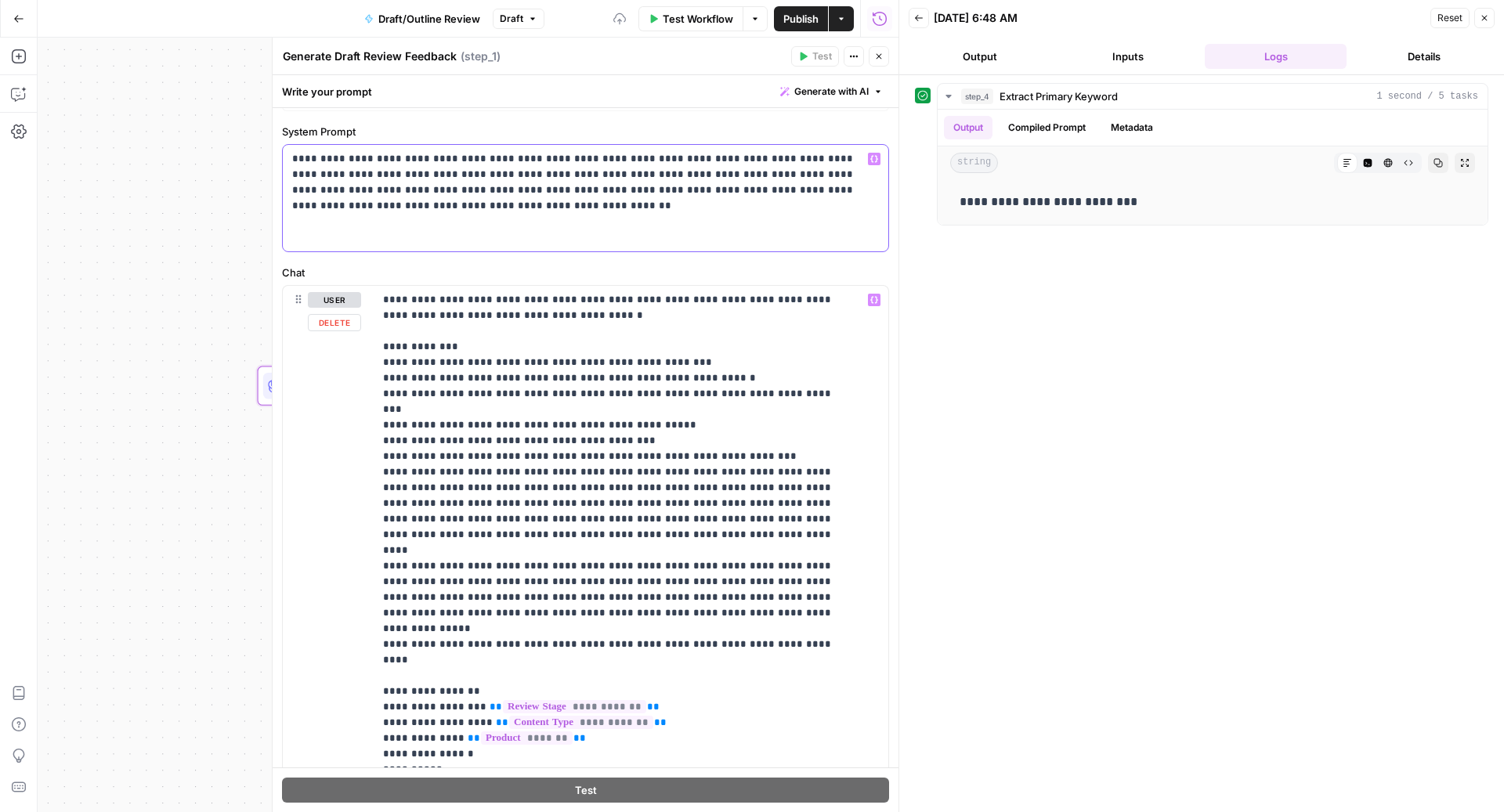
scroll to position [0, 0]
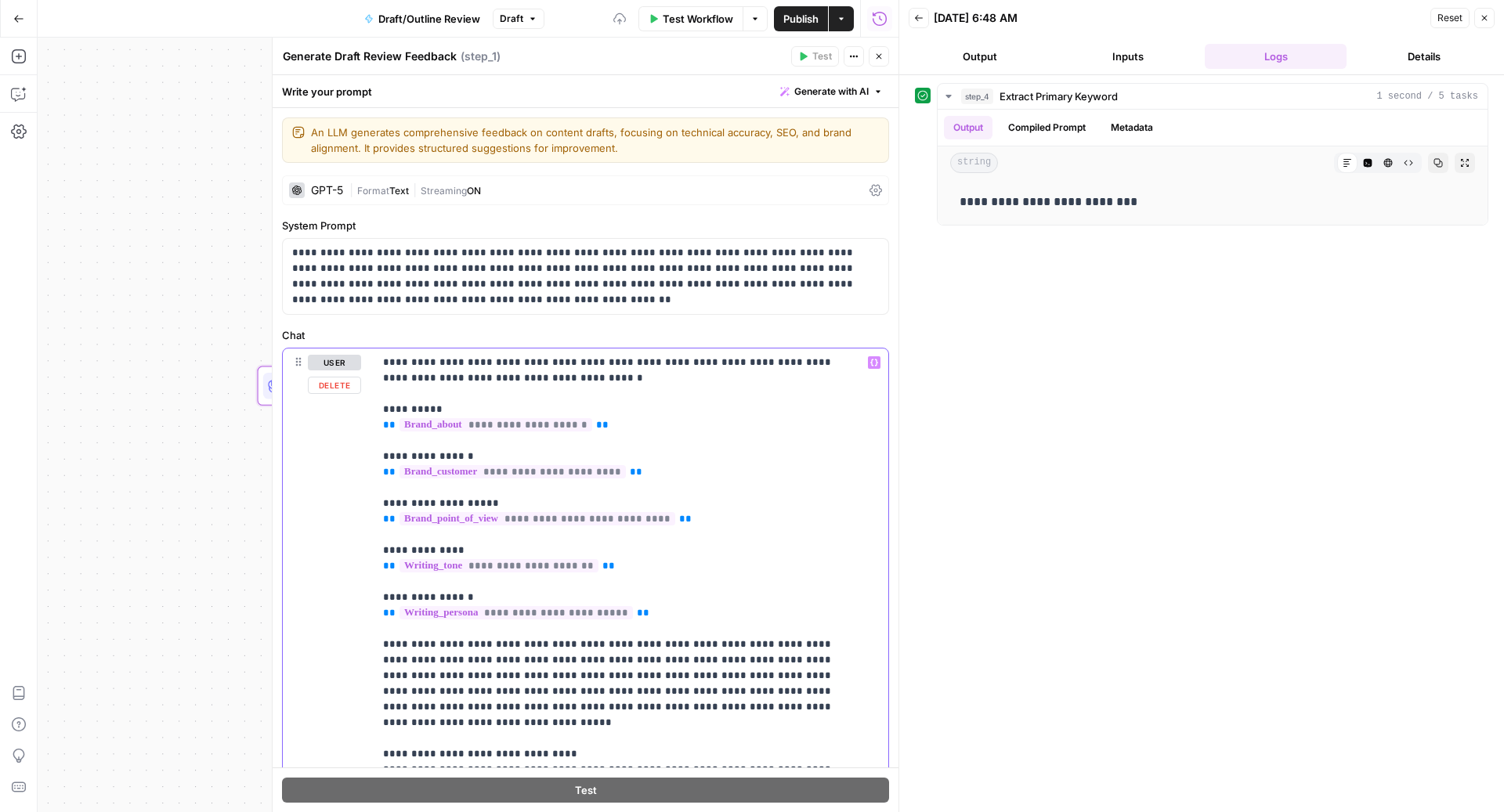
click at [381, 649] on div "**********" at bounding box center [631, 667] width 515 height 639
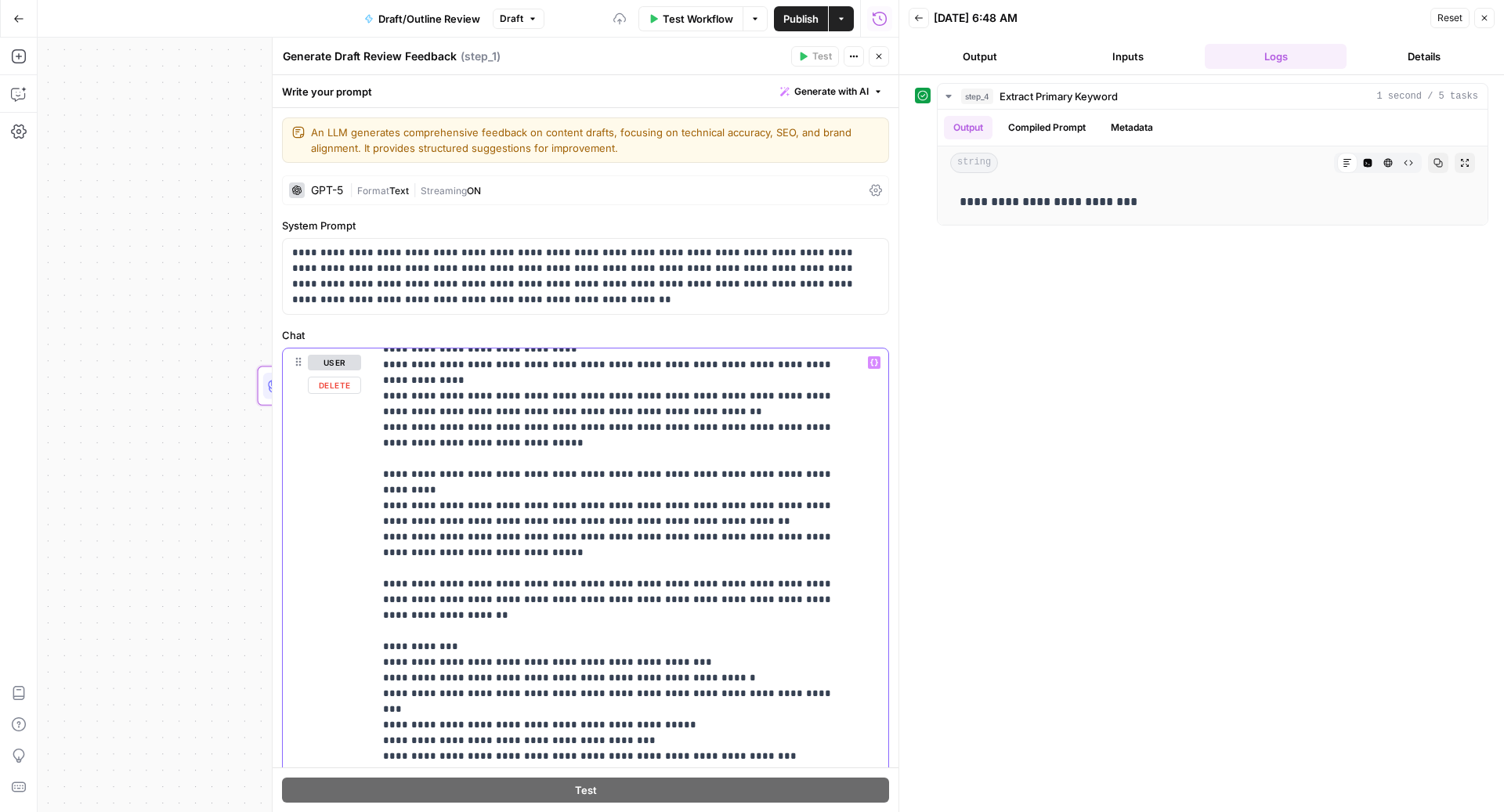
scroll to position [408, 0]
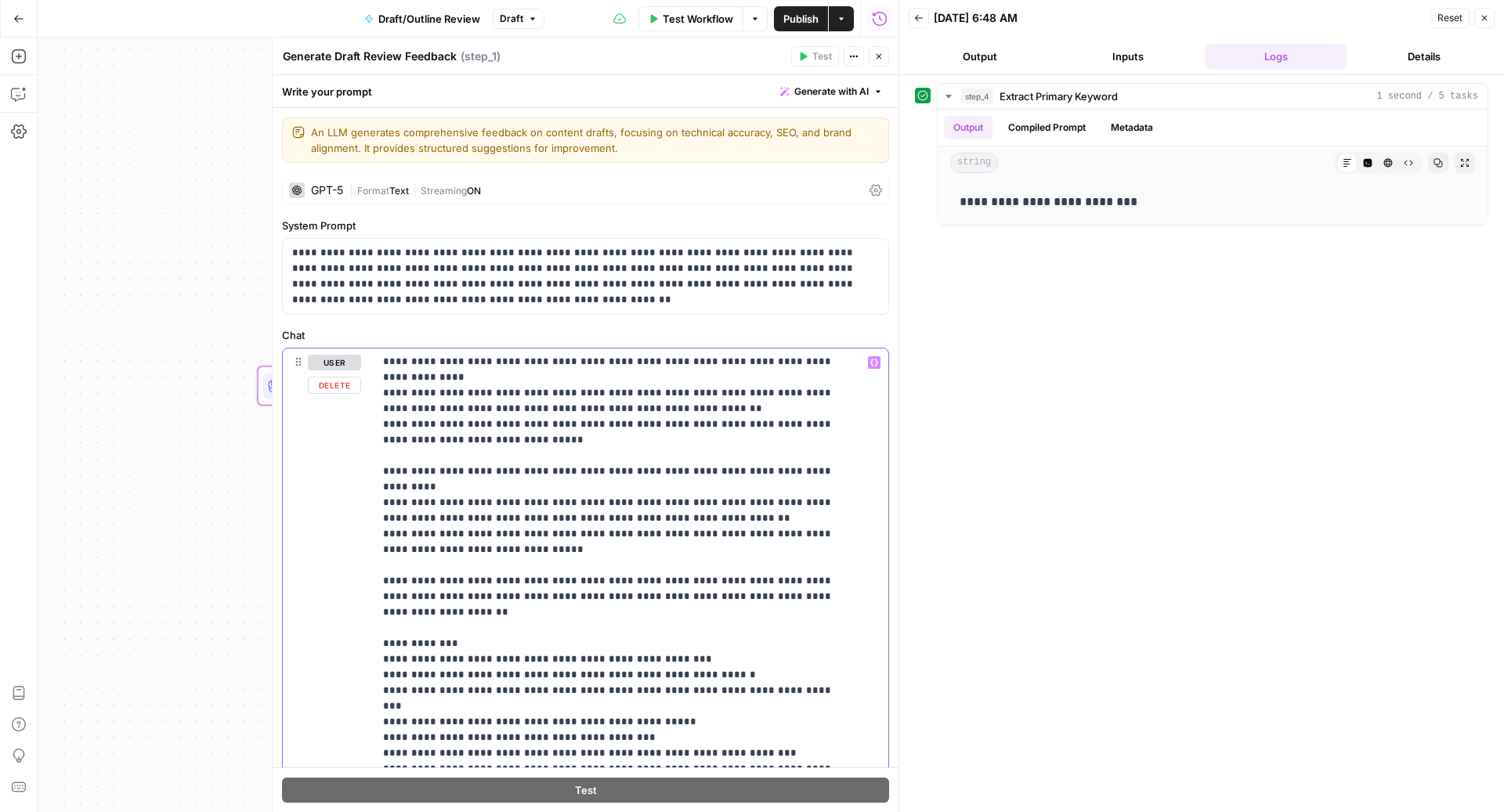
copy p "**********"
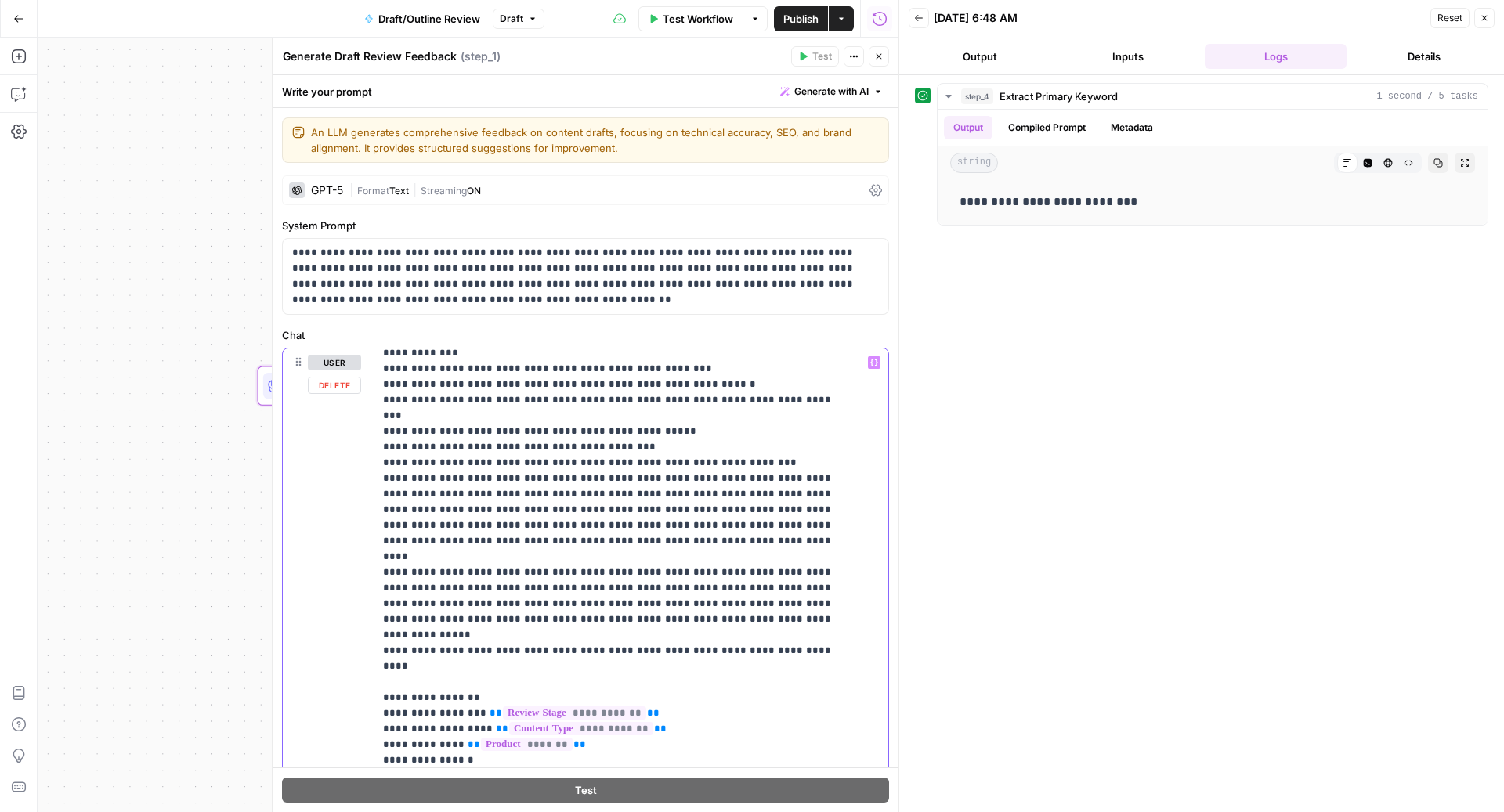
scroll to position [343, 0]
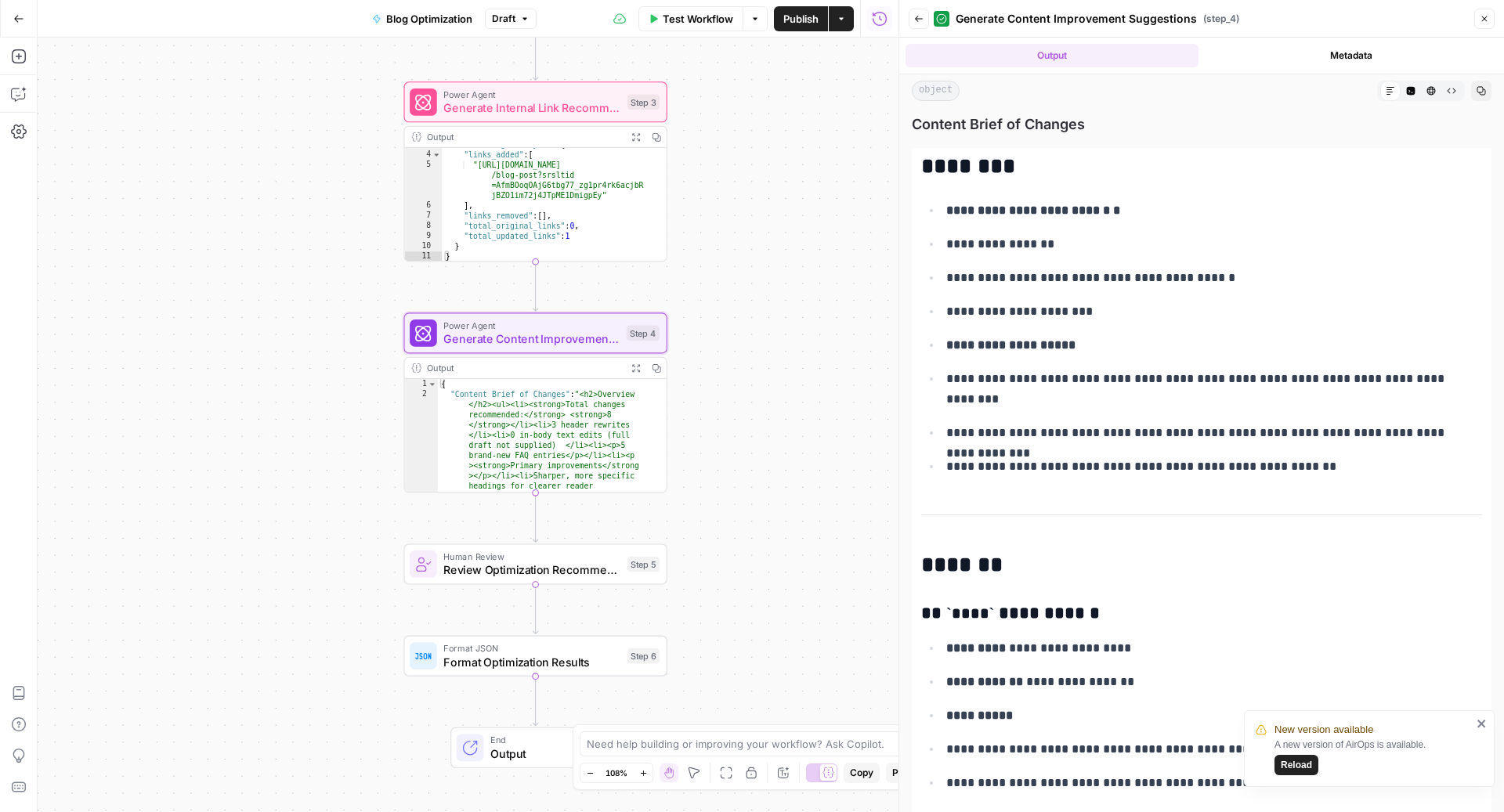
scroll to position [3144, 0]
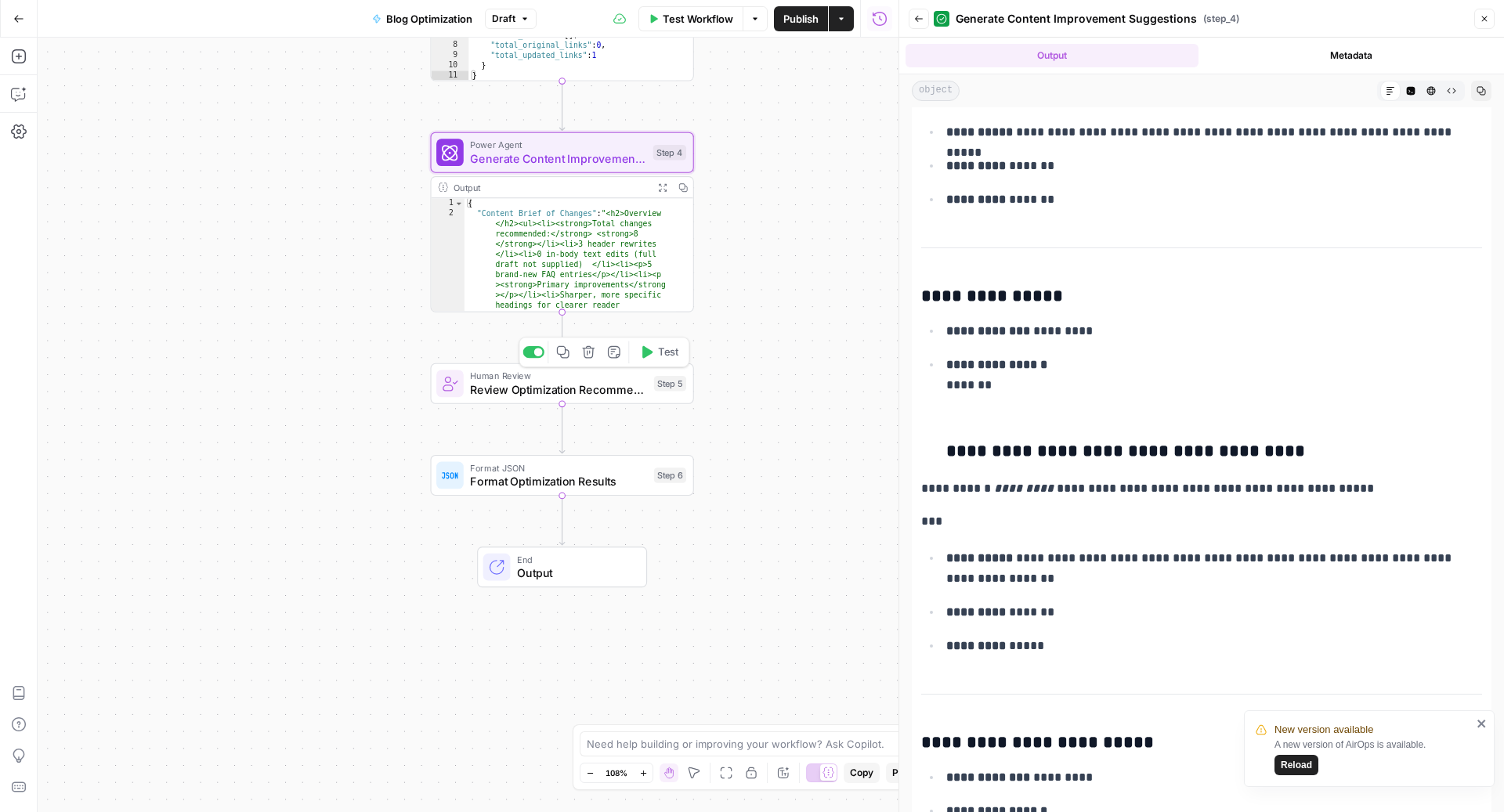
click at [533, 353] on div at bounding box center [533, 352] width 21 height 12
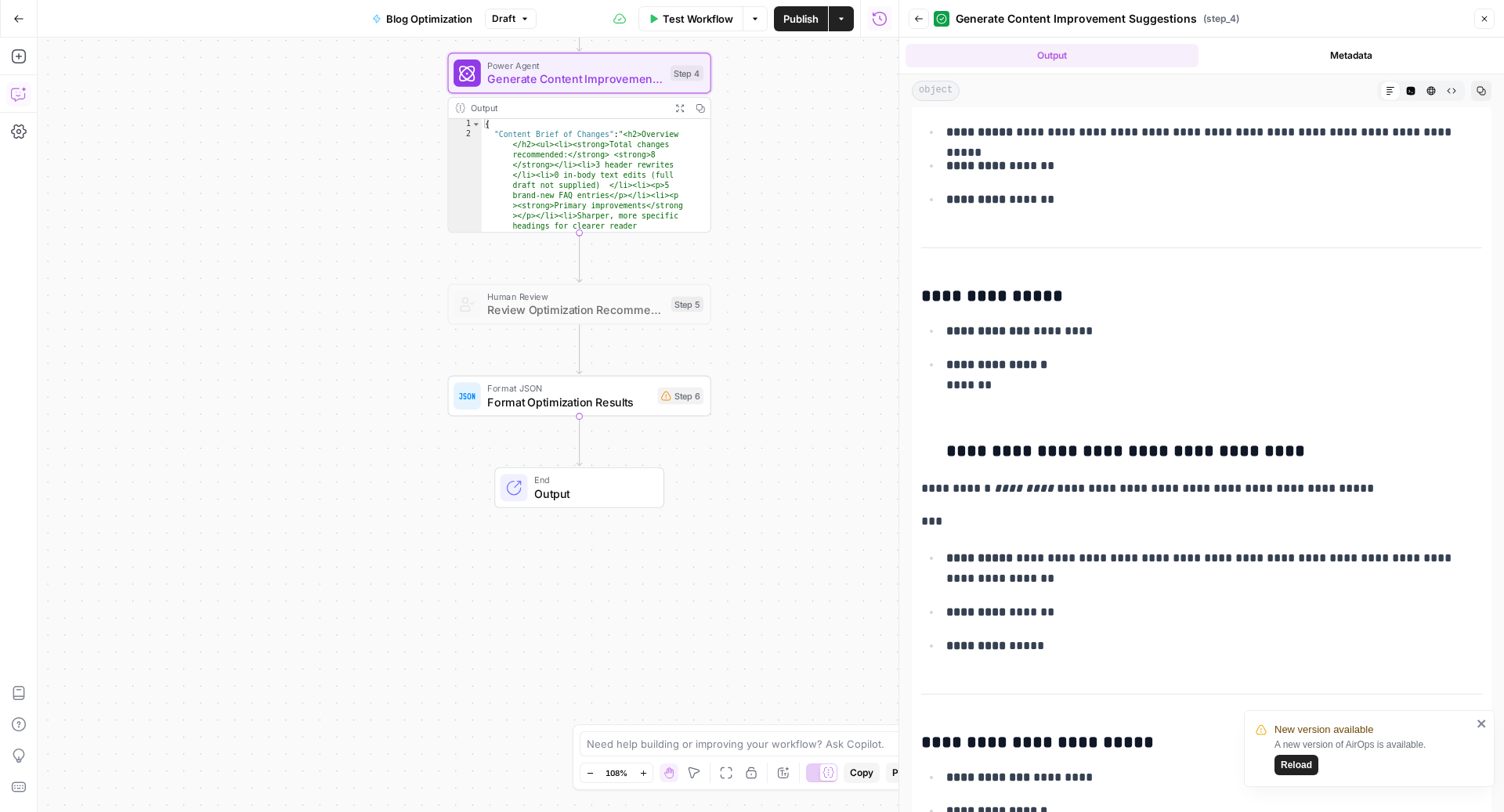
click at [22, 87] on icon "button" at bounding box center [18, 93] width 15 height 15
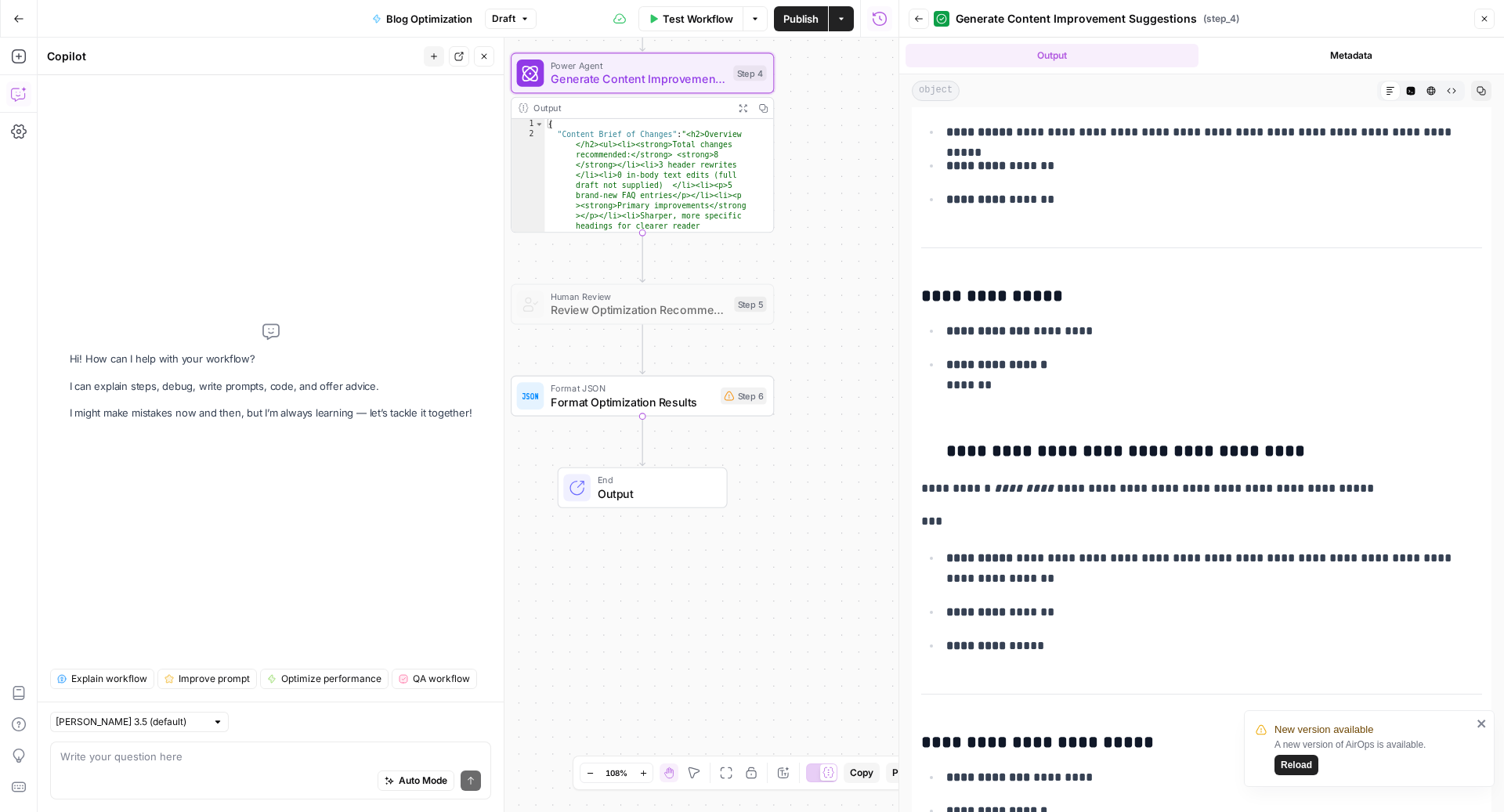
click at [164, 762] on textarea at bounding box center [271, 756] width 421 height 15
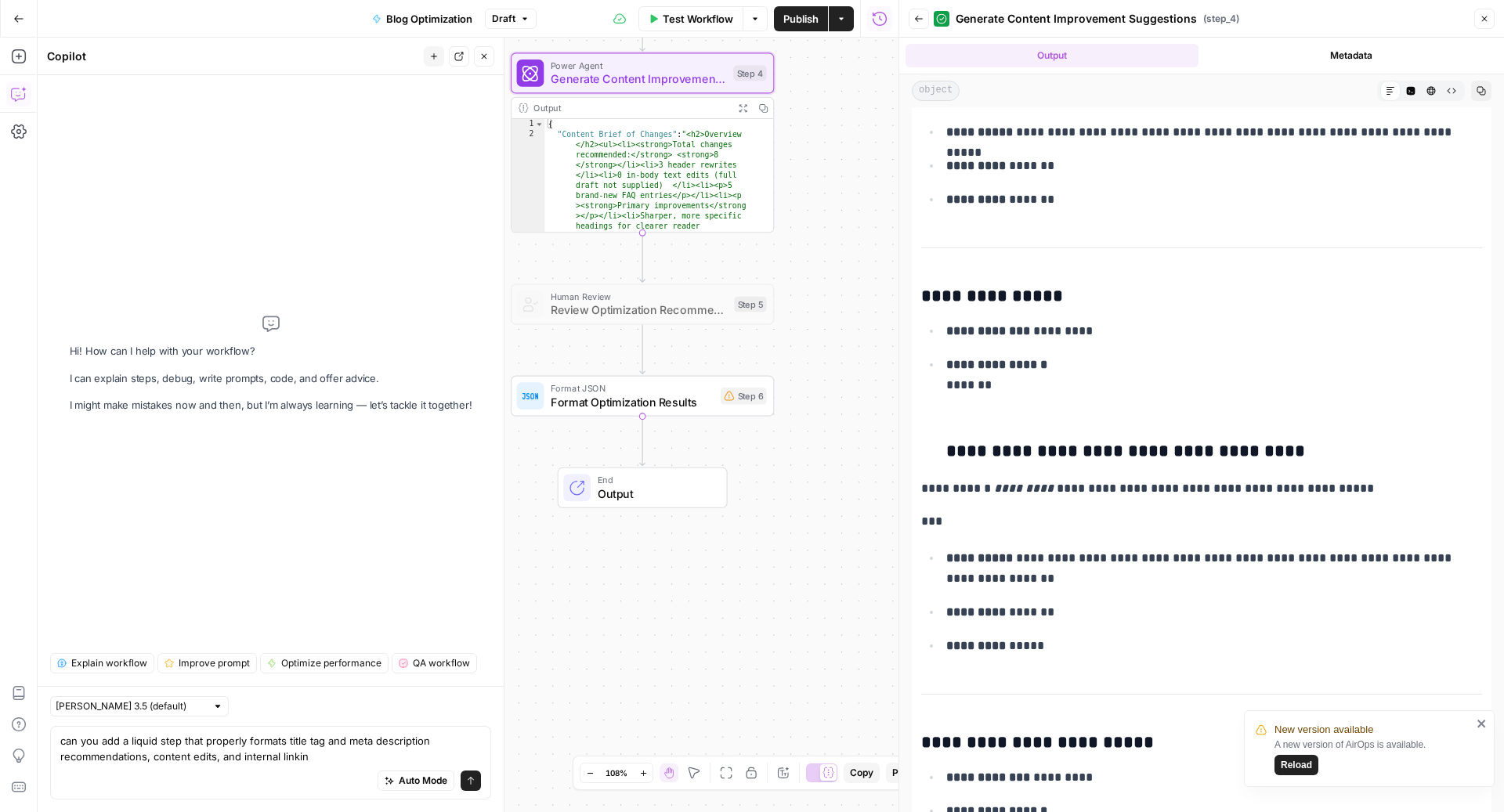
type textarea "can you add a liquid step that properly formats title tag and meta description …"
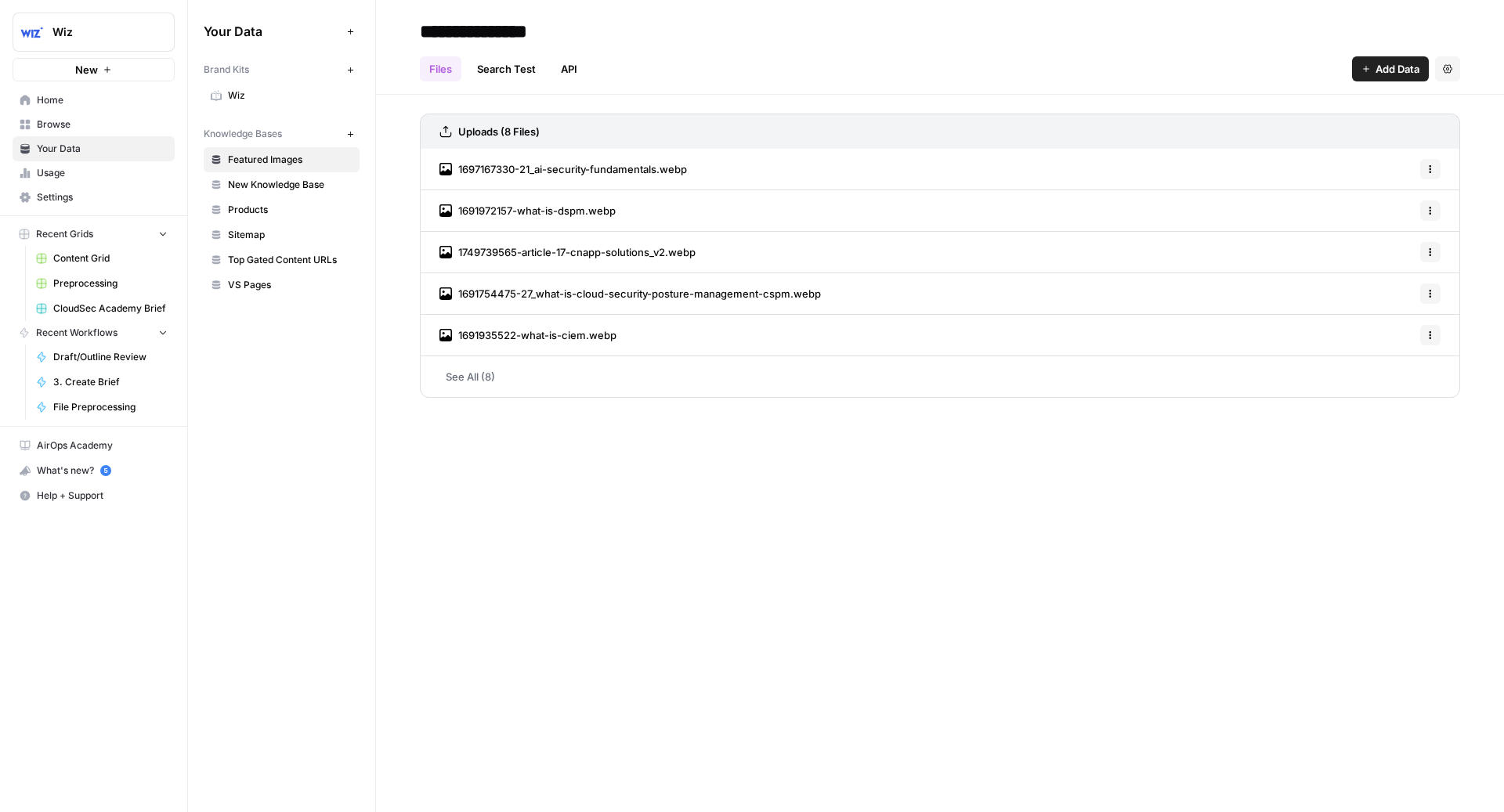
click at [265, 104] on link "Wiz" at bounding box center [281, 95] width 156 height 25
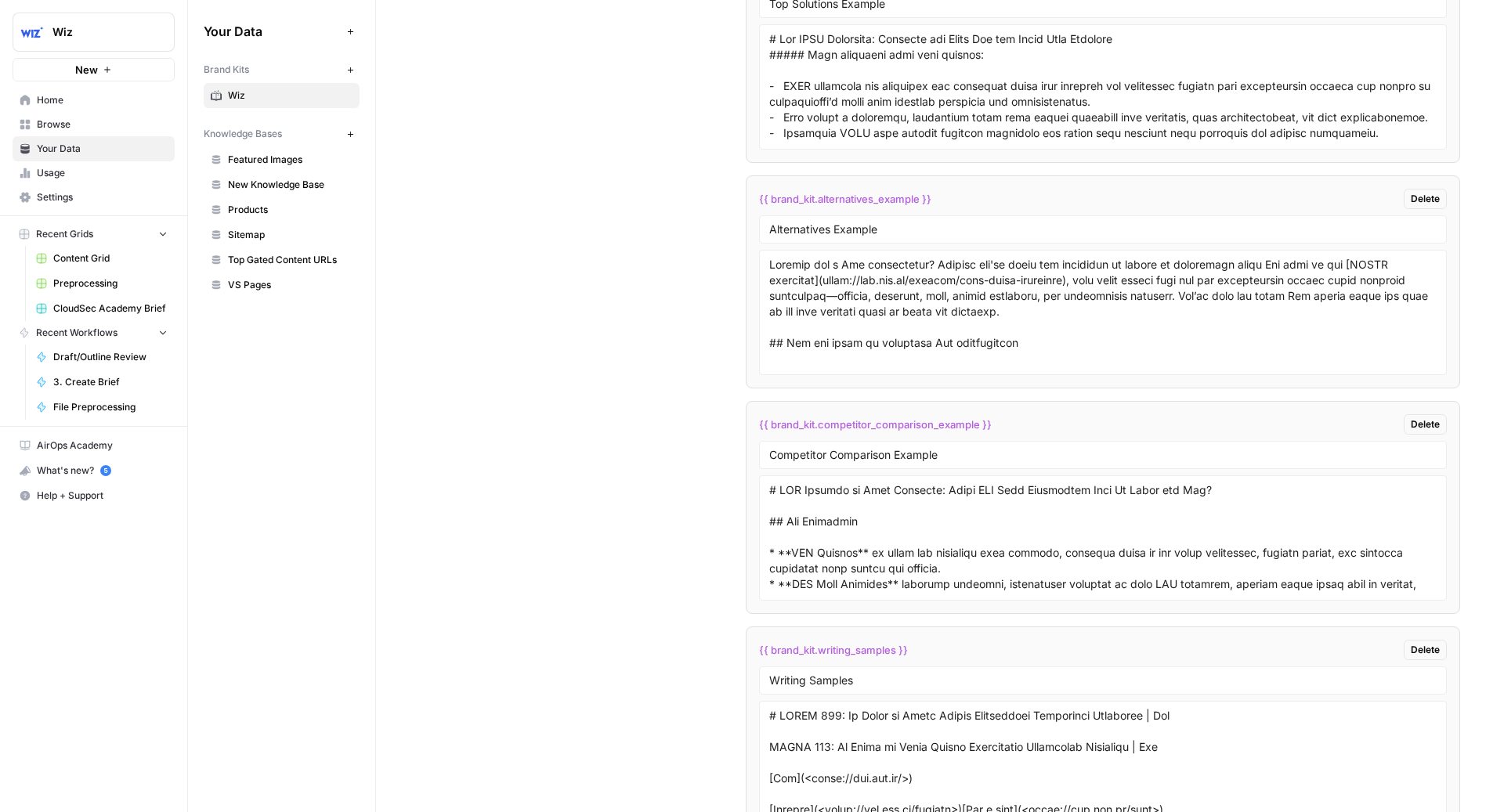
scroll to position [4054, 0]
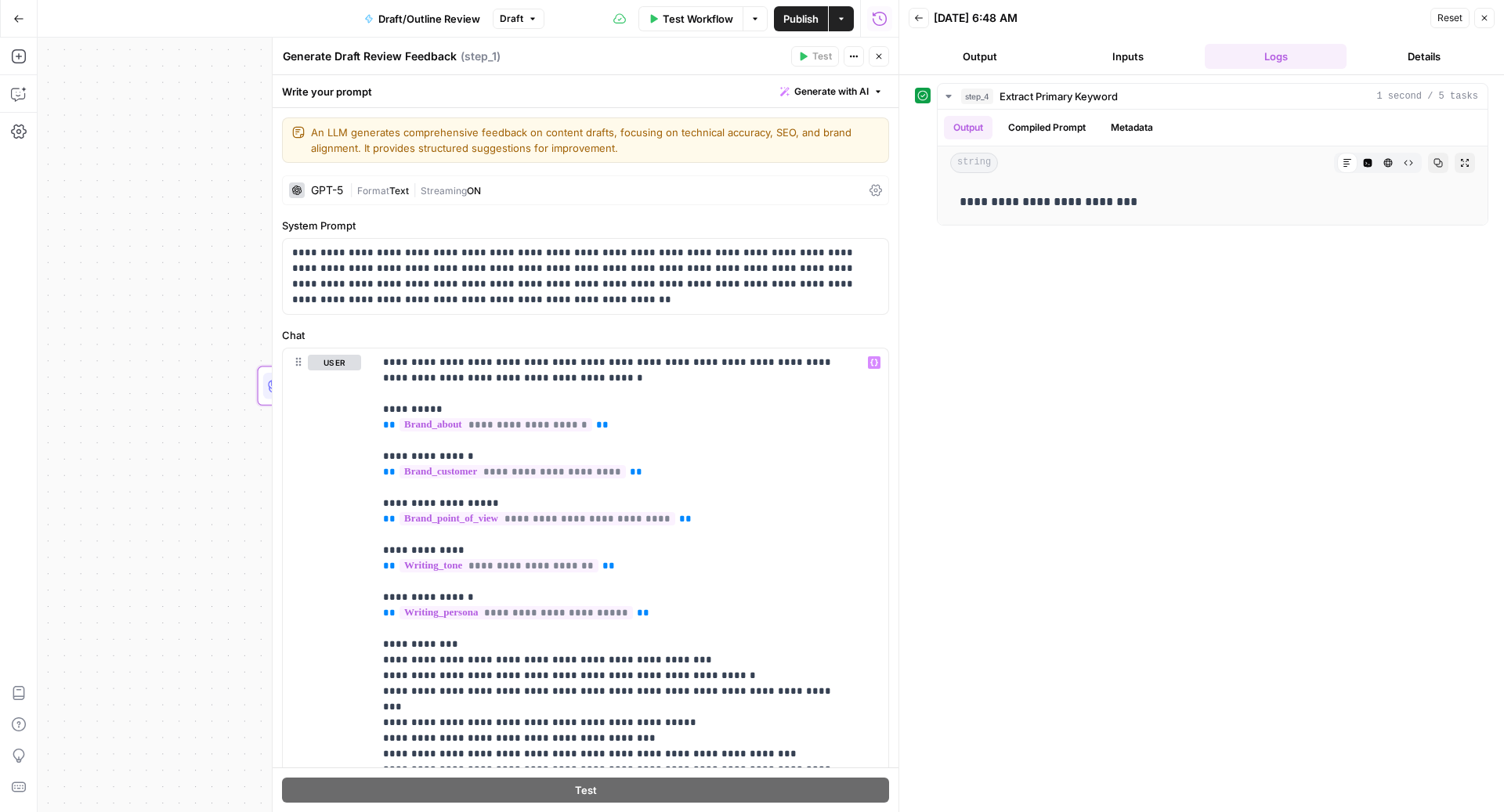
click at [877, 55] on icon "button" at bounding box center [879, 56] width 6 height 6
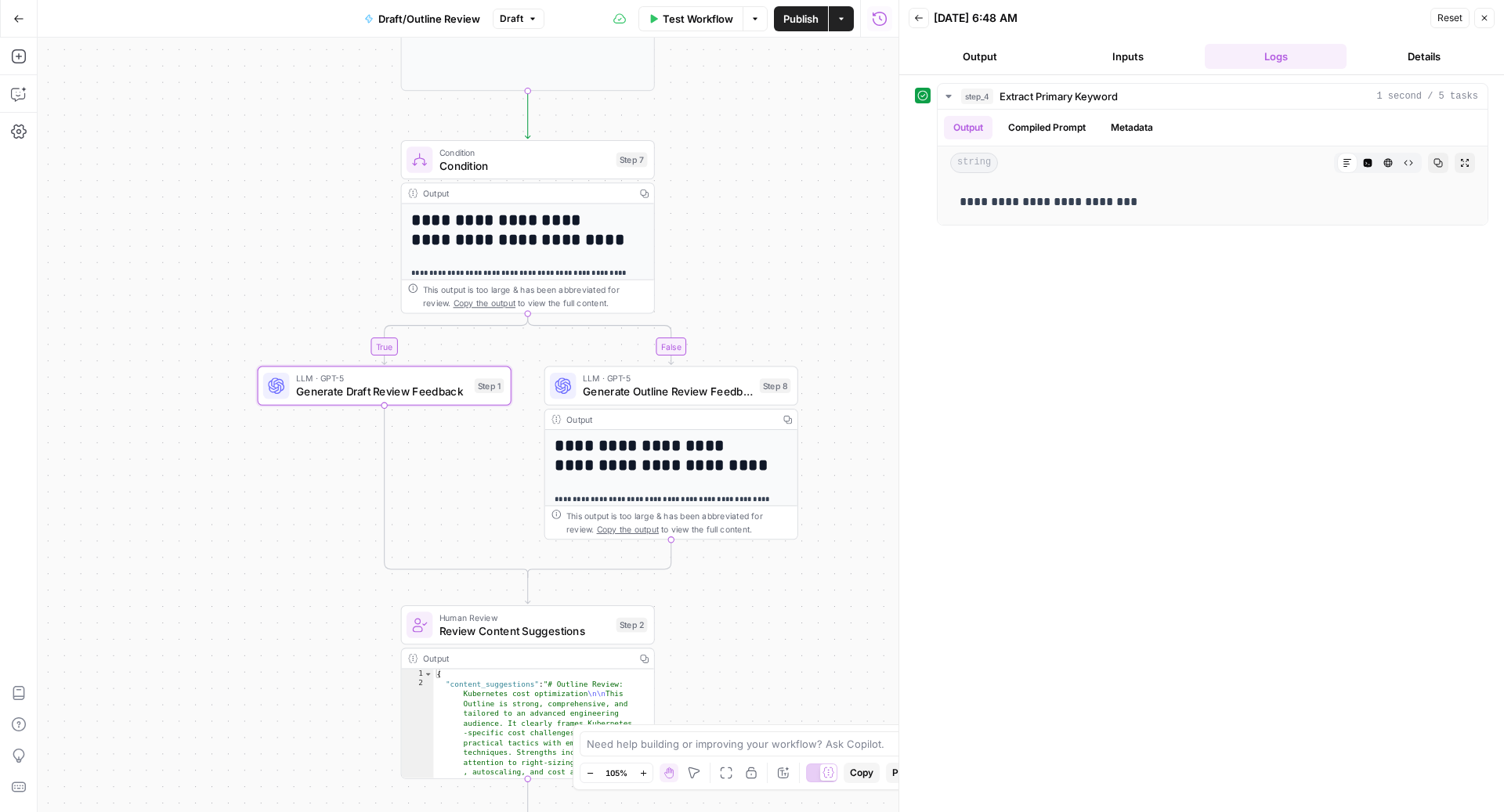
click at [783, 20] on span "Publish" at bounding box center [801, 18] width 35 height 15
